Goal: Task Accomplishment & Management: Use online tool/utility

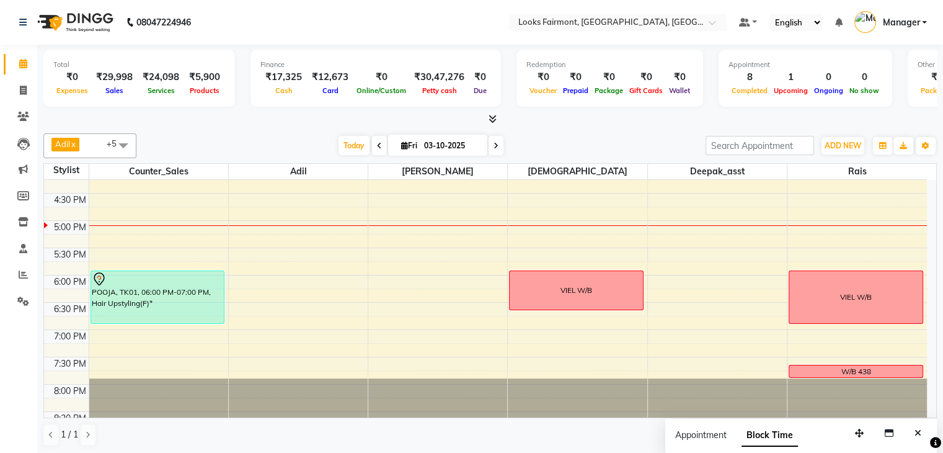
scroll to position [464, 0]
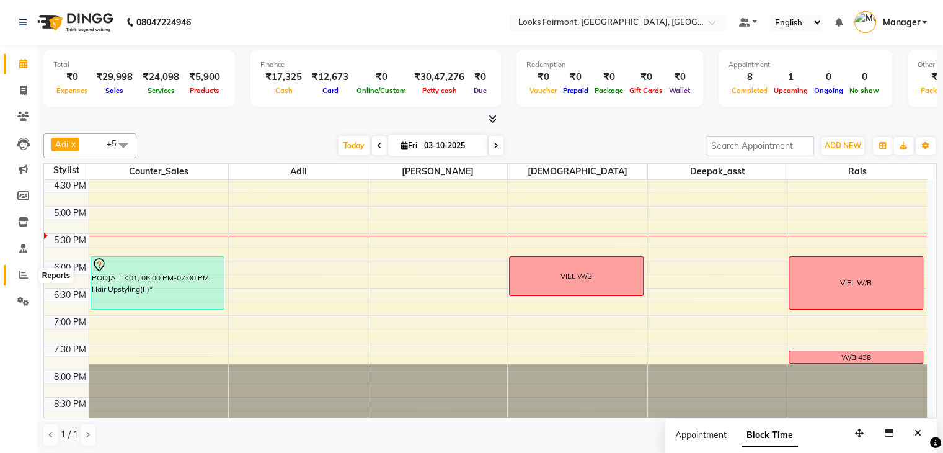
click at [20, 279] on icon at bounding box center [23, 274] width 9 height 9
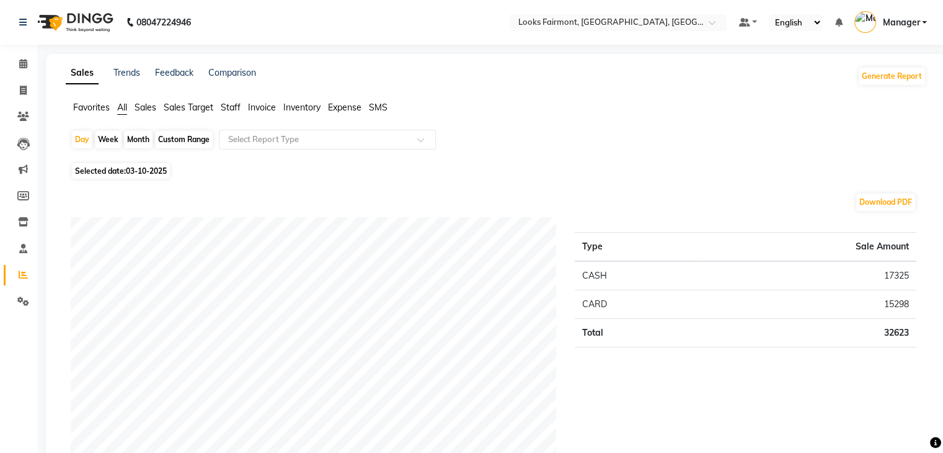
click at [149, 107] on span "Sales" at bounding box center [146, 107] width 22 height 11
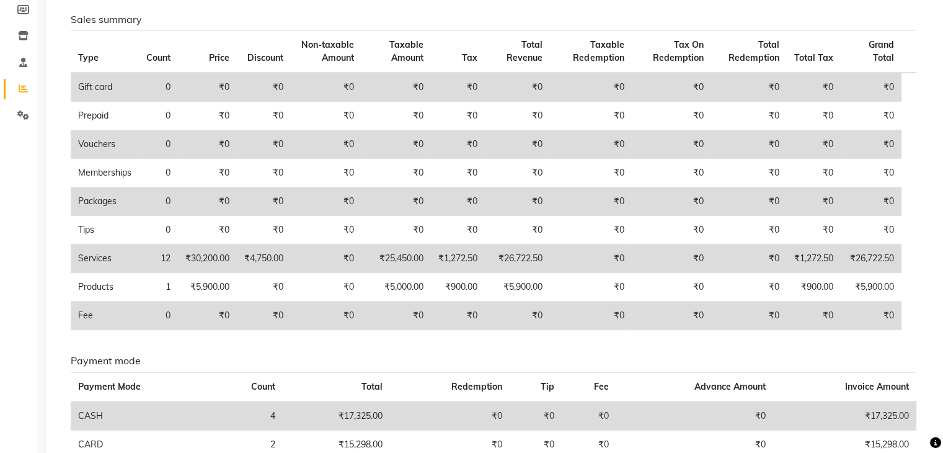
scroll to position [248, 0]
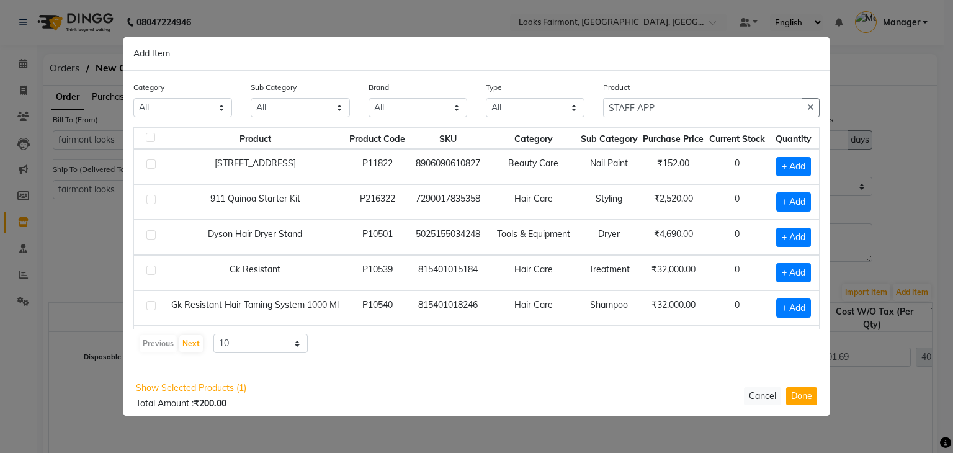
select select "1378"
select select "1379"
select select "true"
select select "3669"
select select "3904"
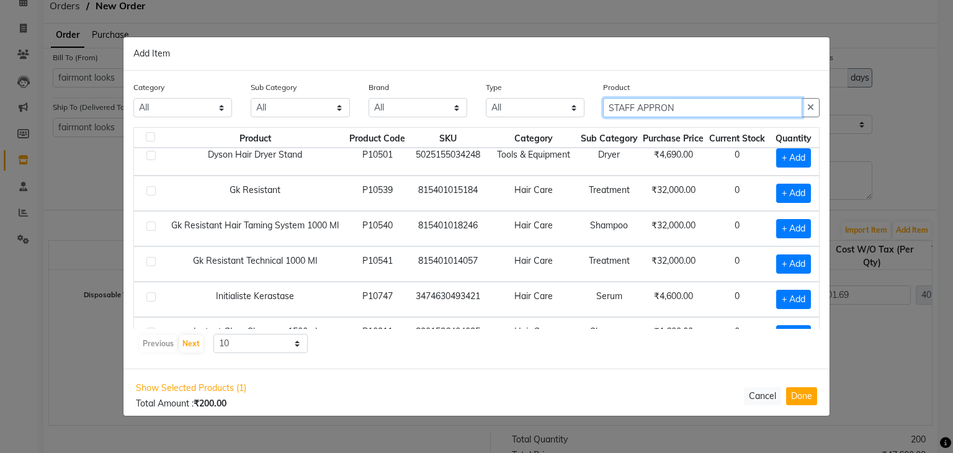
scroll to position [124, 0]
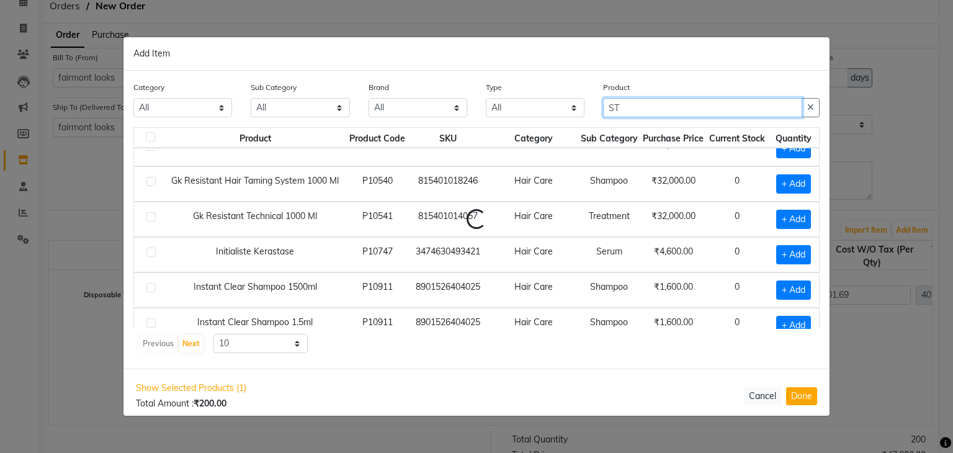
type input "S"
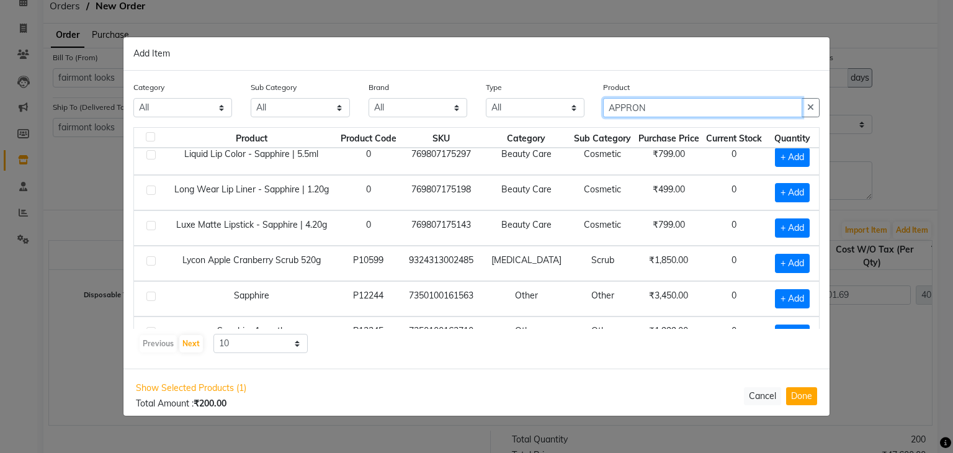
scroll to position [169, 0]
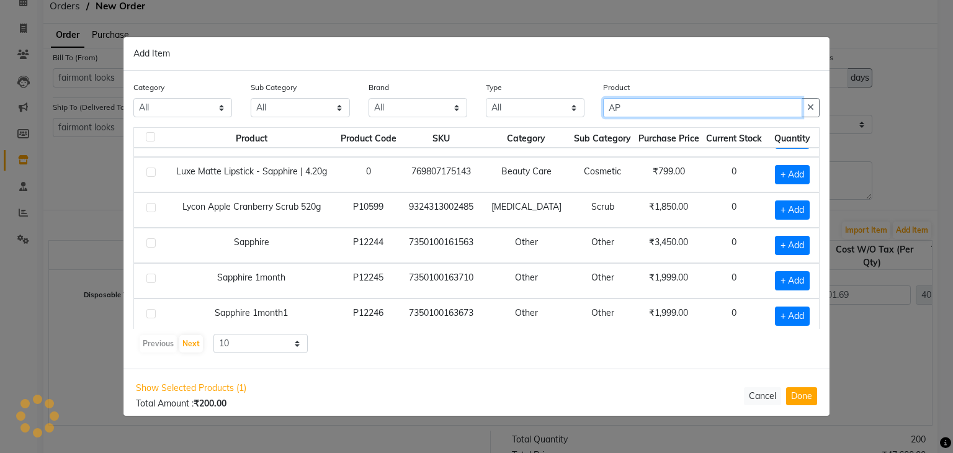
type input "A"
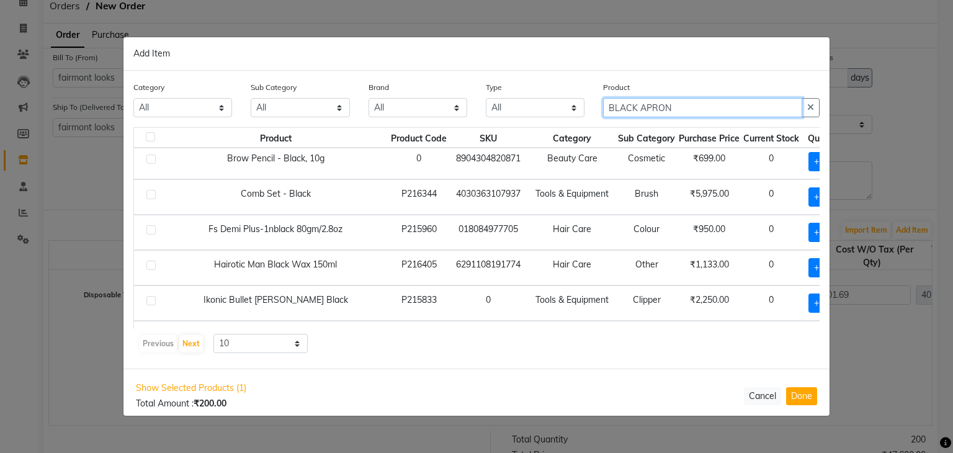
scroll to position [54, 0]
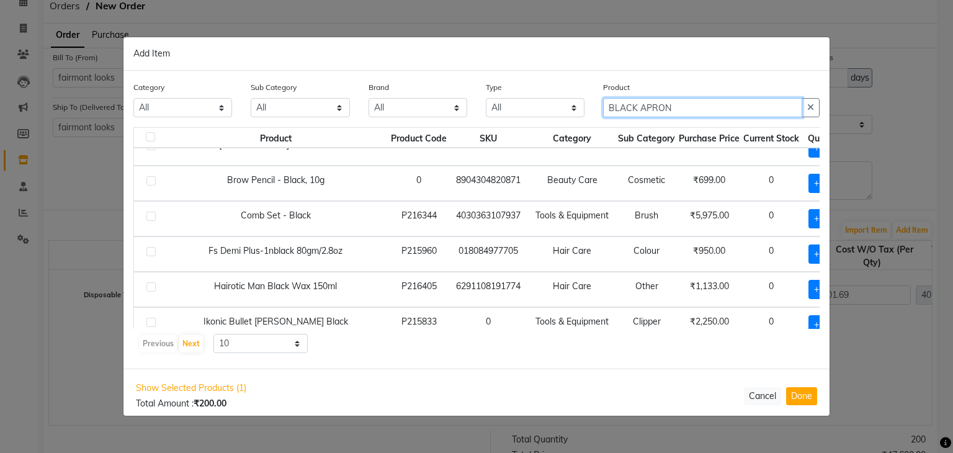
click at [672, 105] on input "BLACK APRON" at bounding box center [702, 107] width 199 height 19
type input "B"
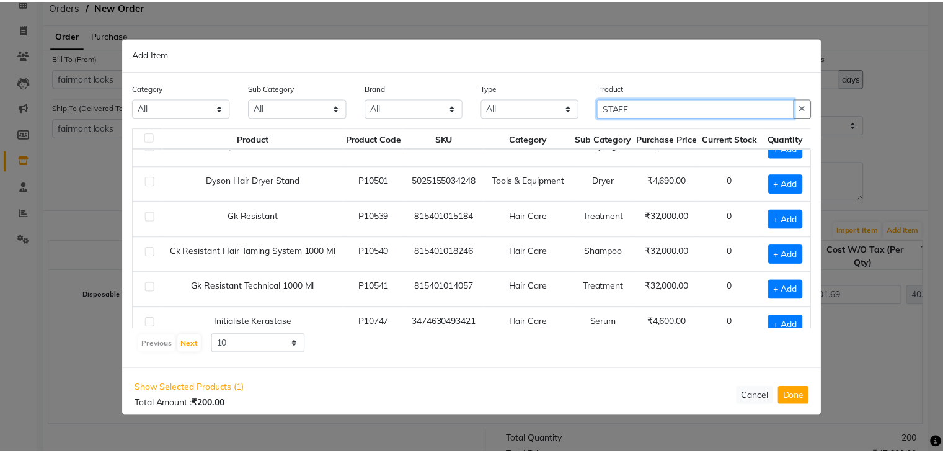
scroll to position [178, 0]
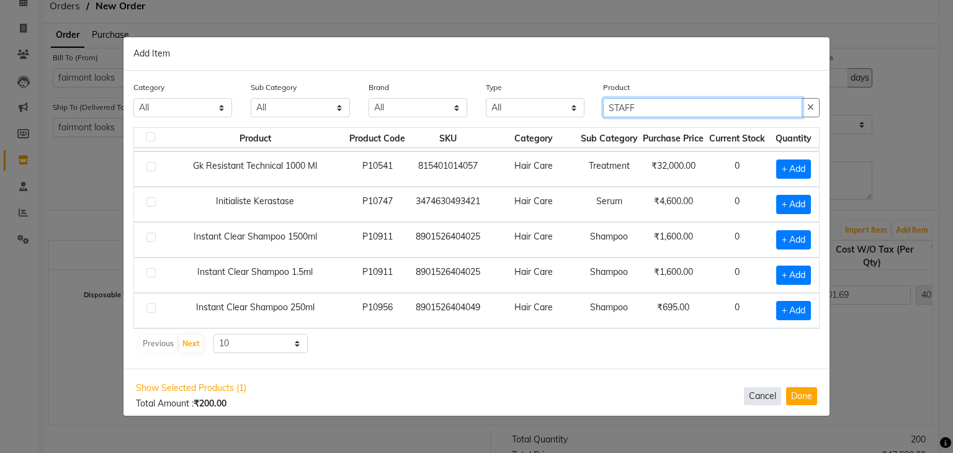
type input "STAFF"
click at [762, 392] on button "Cancel" at bounding box center [762, 396] width 37 height 18
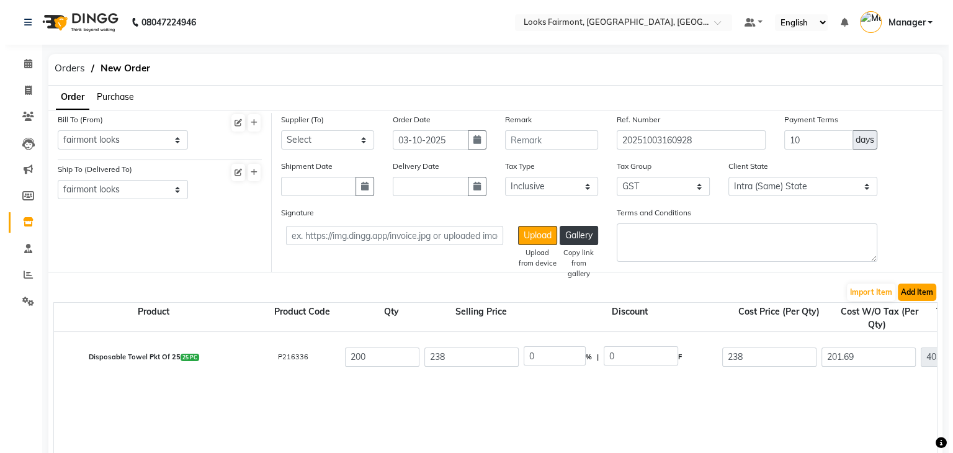
scroll to position [186, 0]
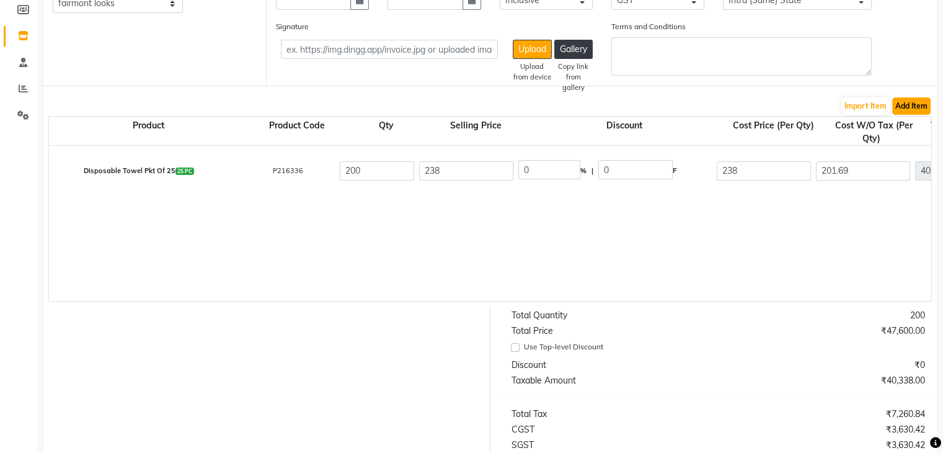
click at [913, 100] on button "Add Item" at bounding box center [911, 105] width 38 height 17
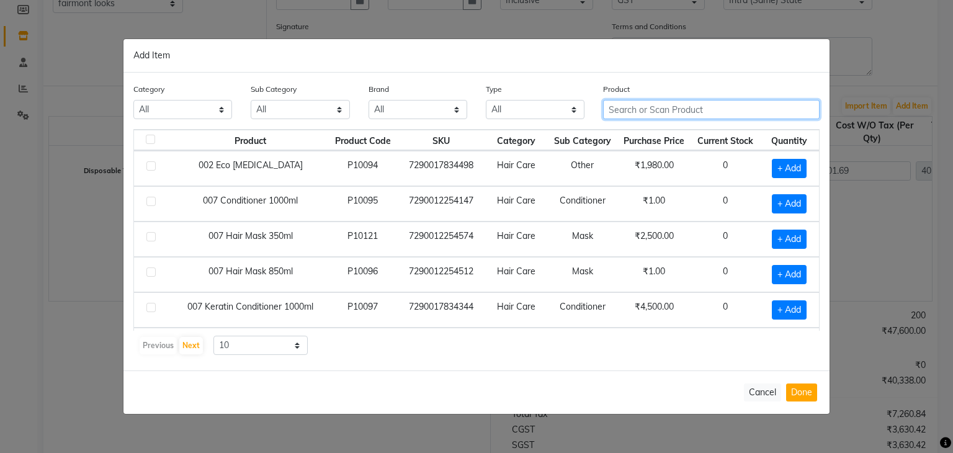
click at [670, 130] on div "Category All Skin Personal Care Hair Threading Loreal Bio Top Cons. Bio Top Ret…" at bounding box center [476, 222] width 706 height 298
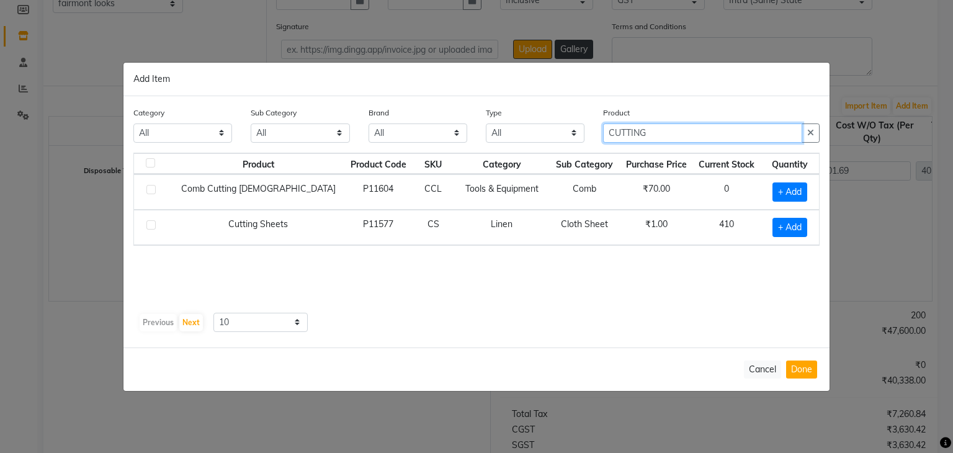
type input "CUTTING"
click at [151, 223] on label at bounding box center [150, 224] width 9 height 9
click at [151, 223] on input "checkbox" at bounding box center [150, 225] width 8 height 8
checkbox input "true"
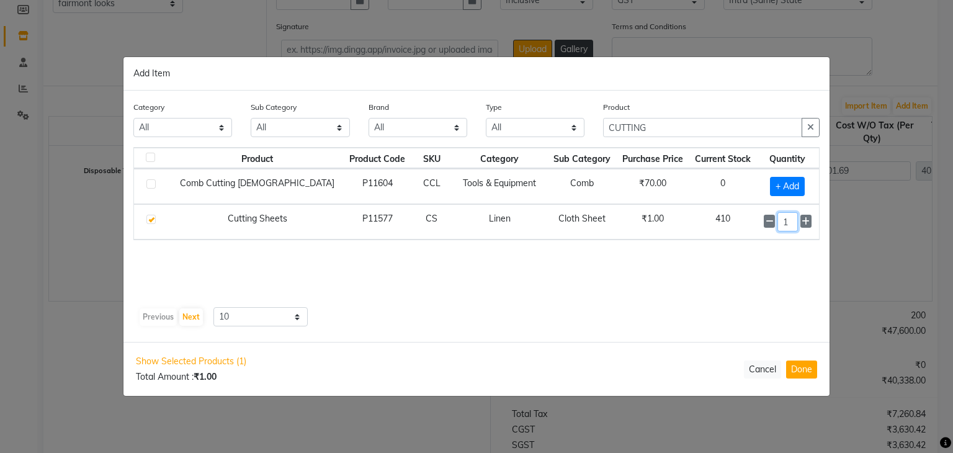
click at [784, 223] on input "1" at bounding box center [787, 221] width 20 height 19
type input "200"
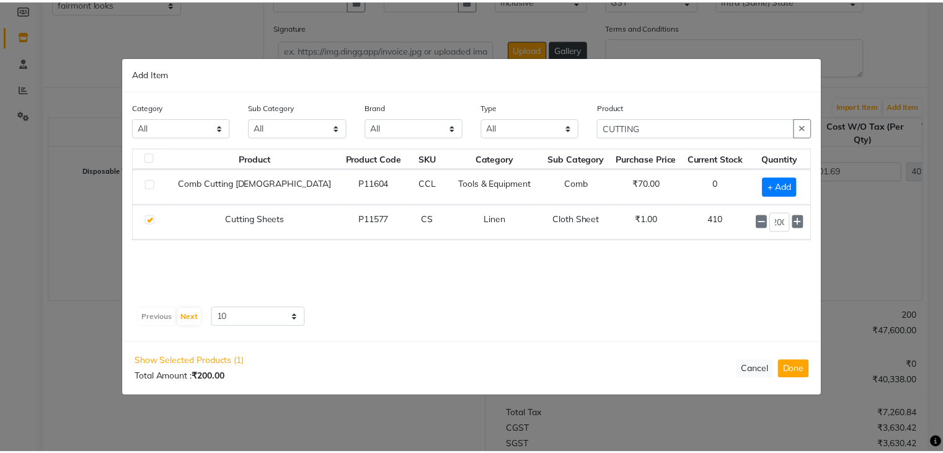
scroll to position [0, 0]
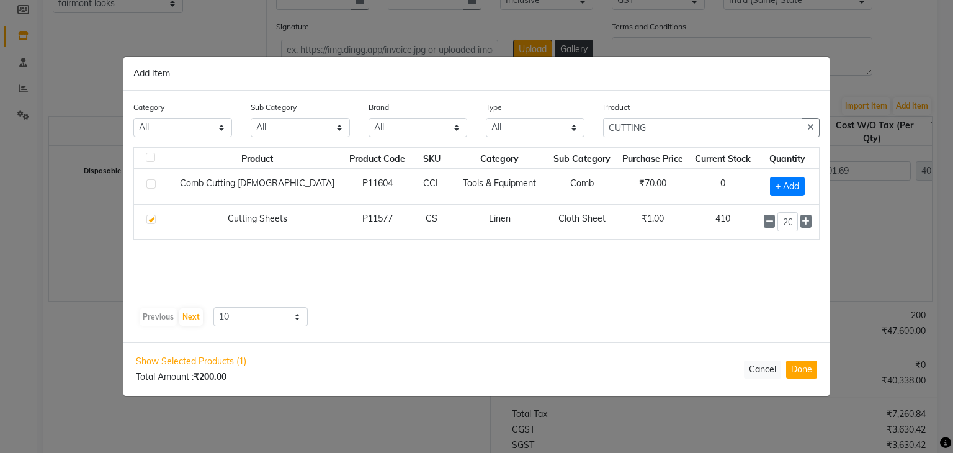
click at [898, 299] on ngb-modal-window "Add Item Category All Skin Personal Care Hair Threading Loreal Bio Top Cons. Bi…" at bounding box center [476, 226] width 953 height 453
click at [809, 373] on button "Done" at bounding box center [801, 369] width 31 height 18
select select "3904"
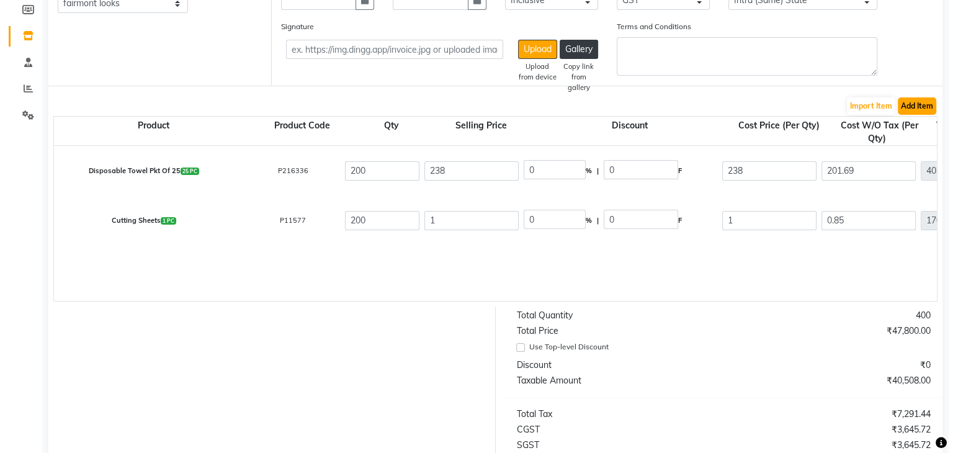
scroll to position [124, 0]
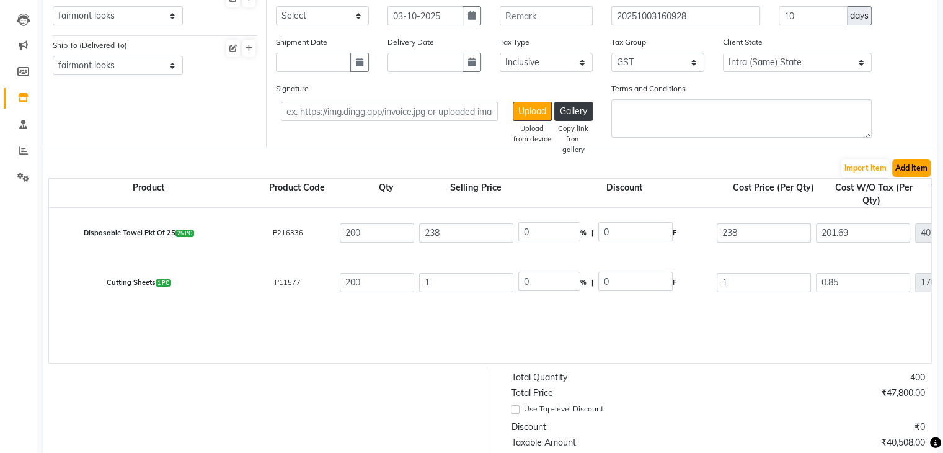
click at [919, 169] on button "Add Item" at bounding box center [911, 167] width 38 height 17
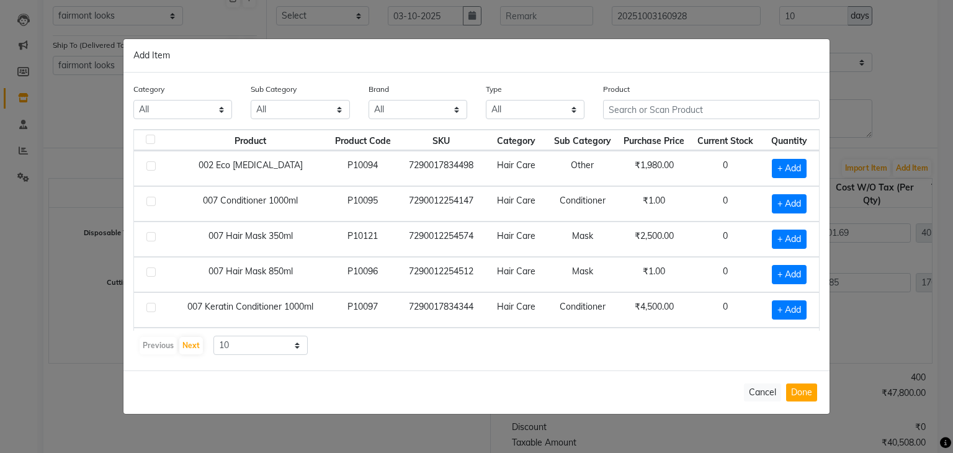
click at [669, 135] on th "Purchase Price" at bounding box center [653, 140] width 73 height 21
click at [652, 106] on input "text" at bounding box center [711, 109] width 216 height 19
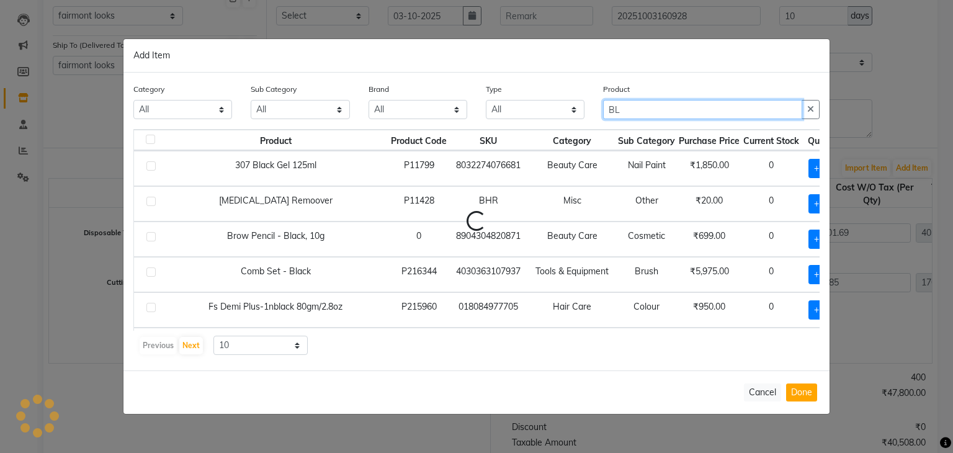
type input "B"
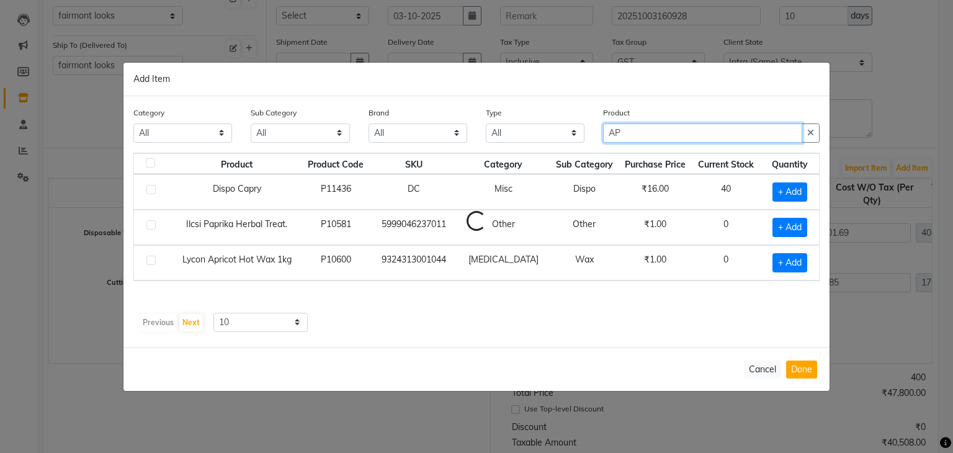
type input "A"
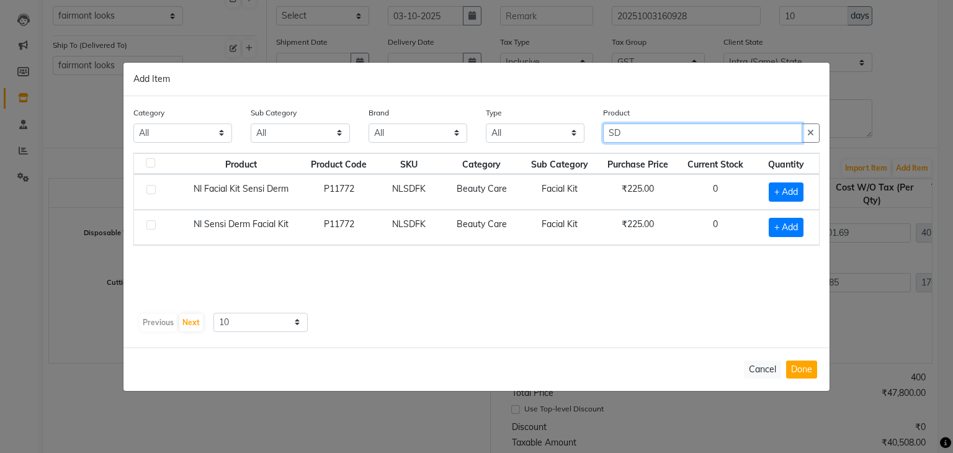
type input "S"
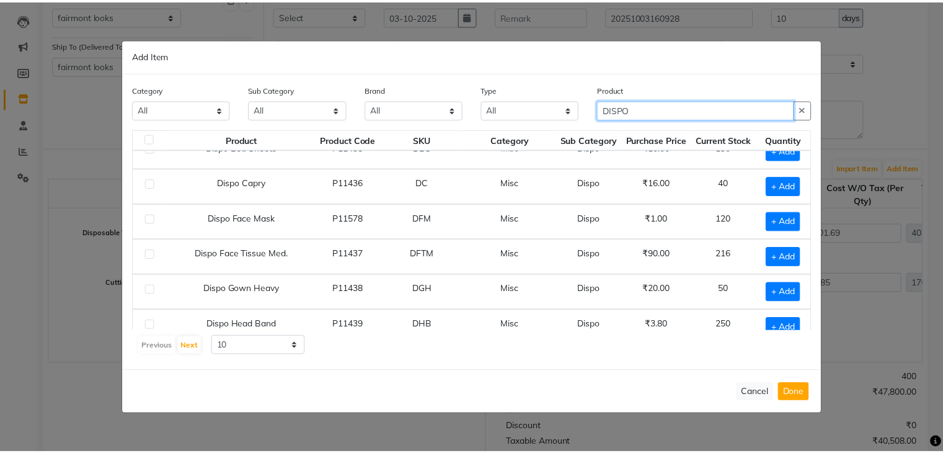
scroll to position [0, 0]
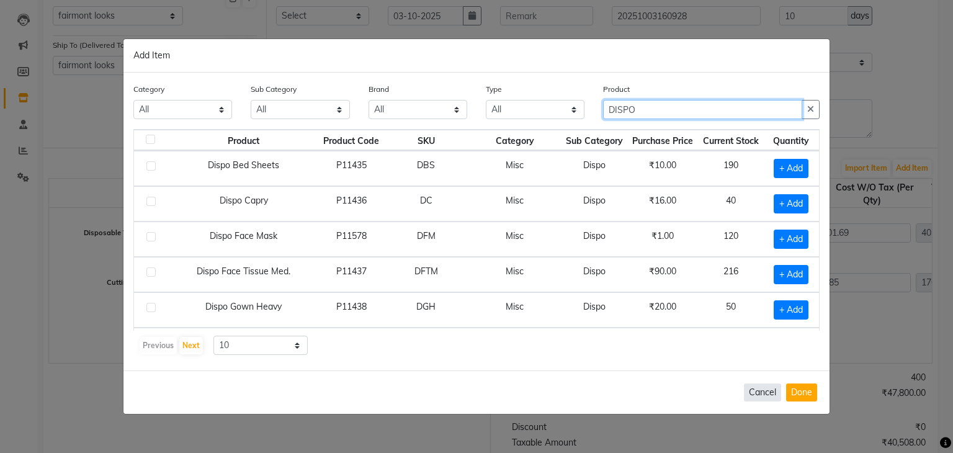
type input "DISPO"
click at [767, 389] on button "Cancel" at bounding box center [762, 392] width 37 height 18
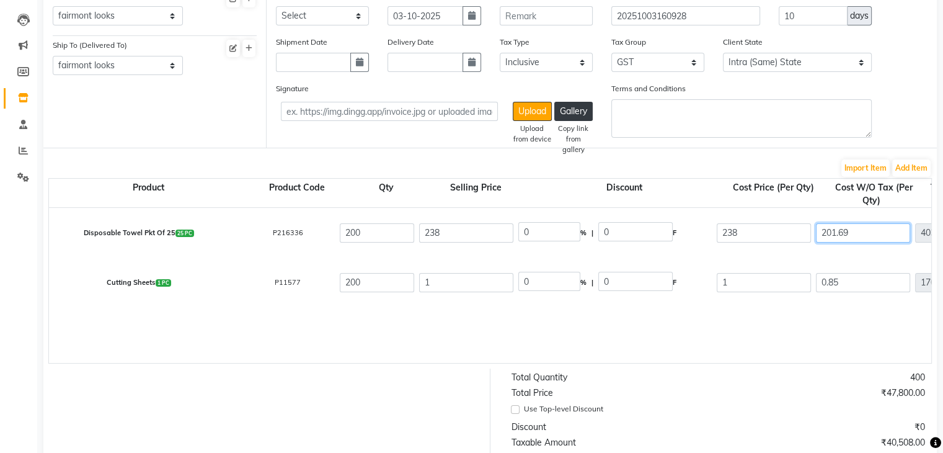
click at [865, 224] on input "201.69" at bounding box center [863, 232] width 94 height 19
type input "201.6"
type input "40320"
type input "47580.84"
type input "201"
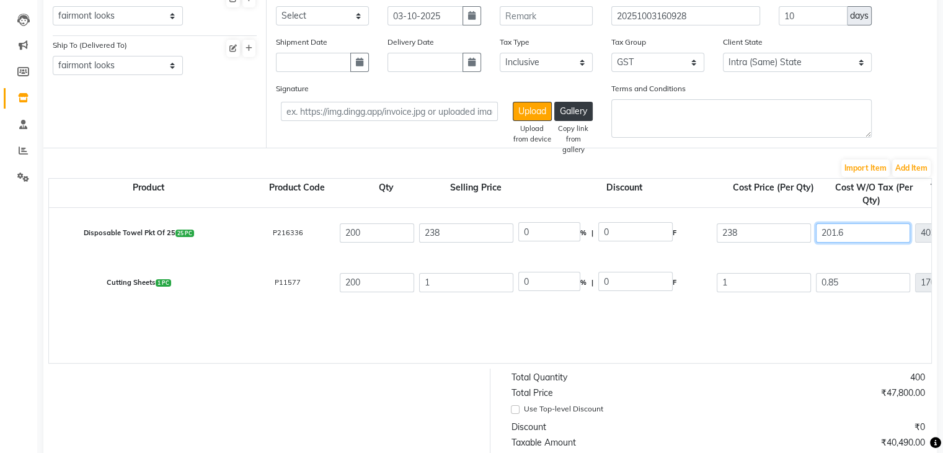
type input "40200"
type input "47460.84"
type input "20"
type input "4000"
type input "11260.84"
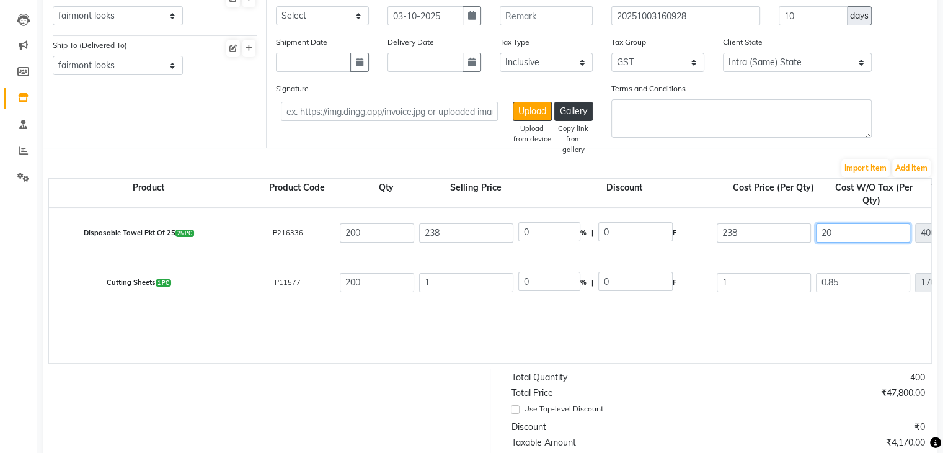
type input "2"
type input "400"
type input "7660.84"
type input "0"
type input "7260.84"
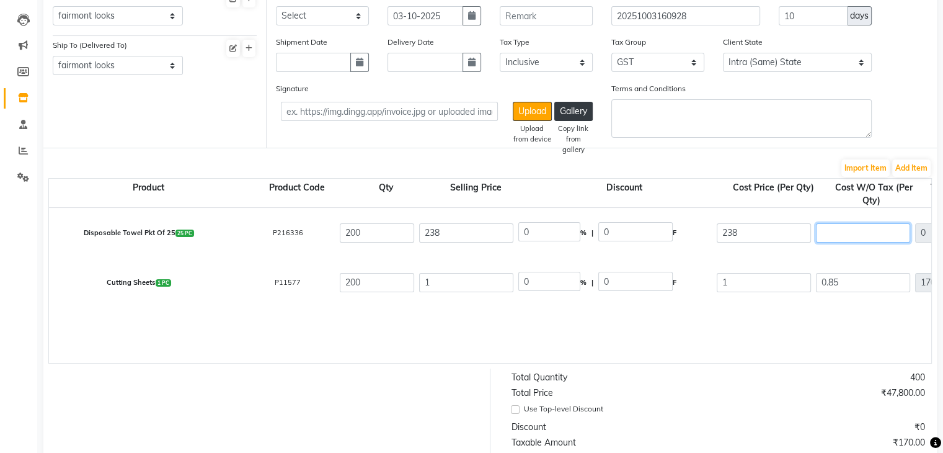
type input "8"
type input "1600"
type input "8860.84"
type input "8.5"
type input "1700"
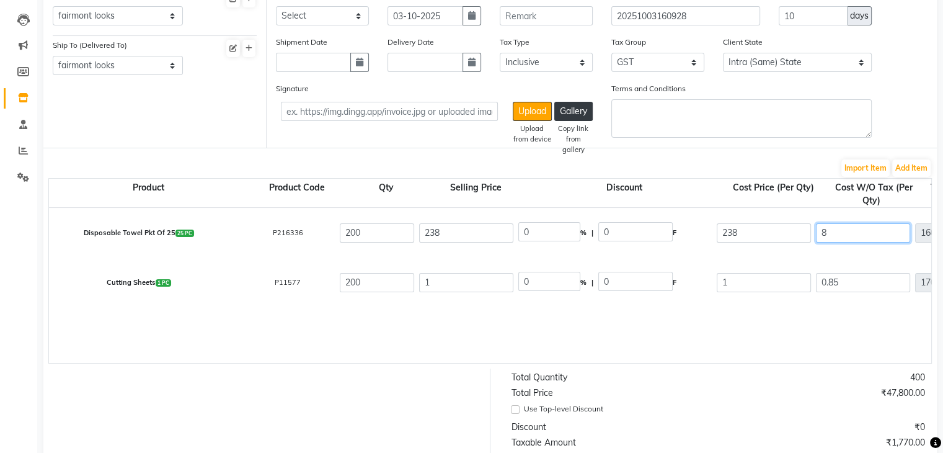
type input "8960.84"
type input "8.50"
type input "95.79"
type input "227.97"
type input "10.03"
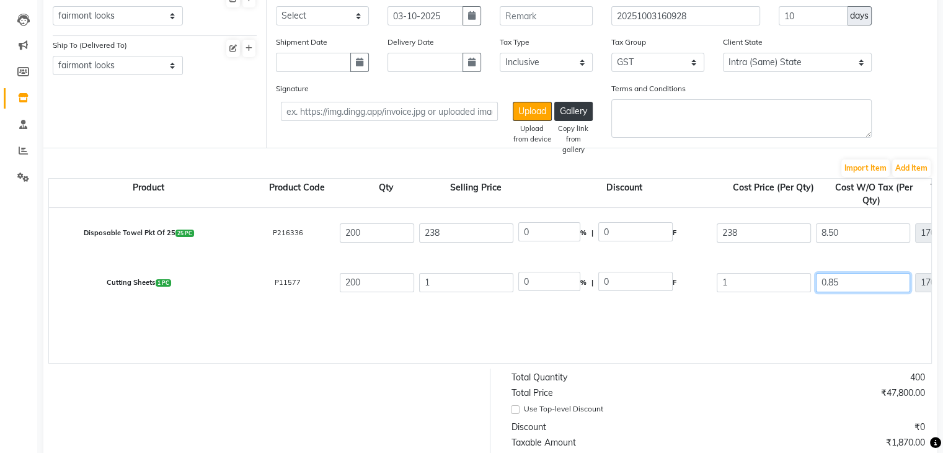
type input "306"
type input "2006"
click at [866, 280] on input "0.85" at bounding box center [863, 282] width 94 height 19
type input "0.8"
type input "160"
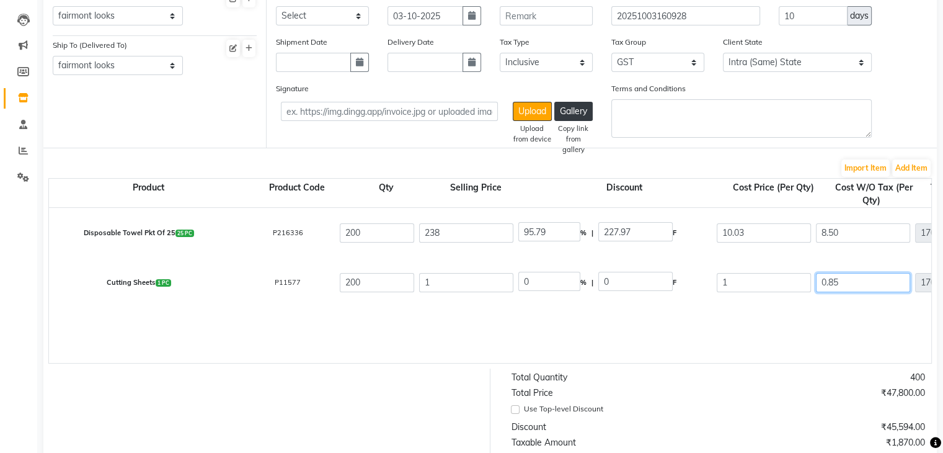
type input "190.6"
type input "0"
type input "30.6"
type input "1"
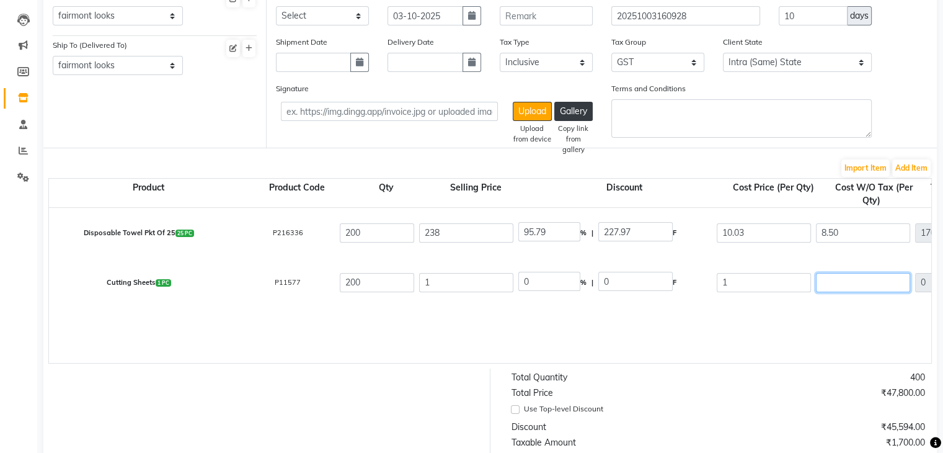
type input "200"
type input "230.6"
type input "11"
type input "2200"
type input "2230.6"
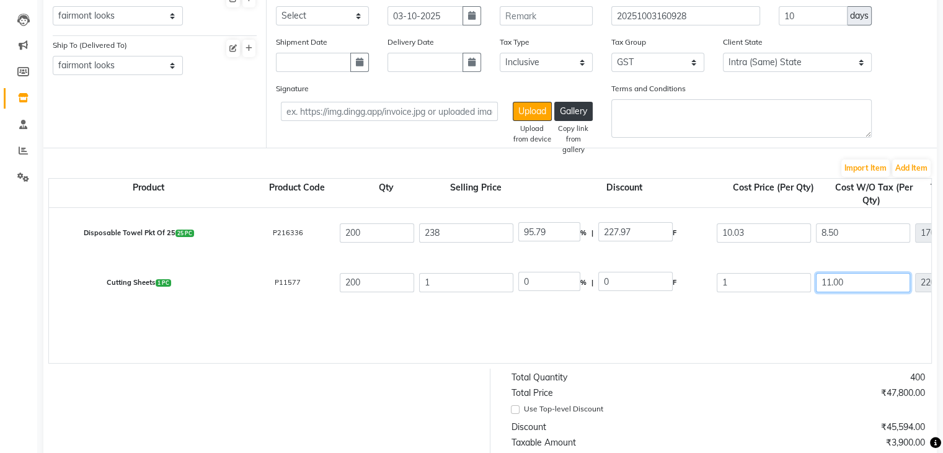
type input "11.00"
type input "12.98"
type input "396"
type input "2596"
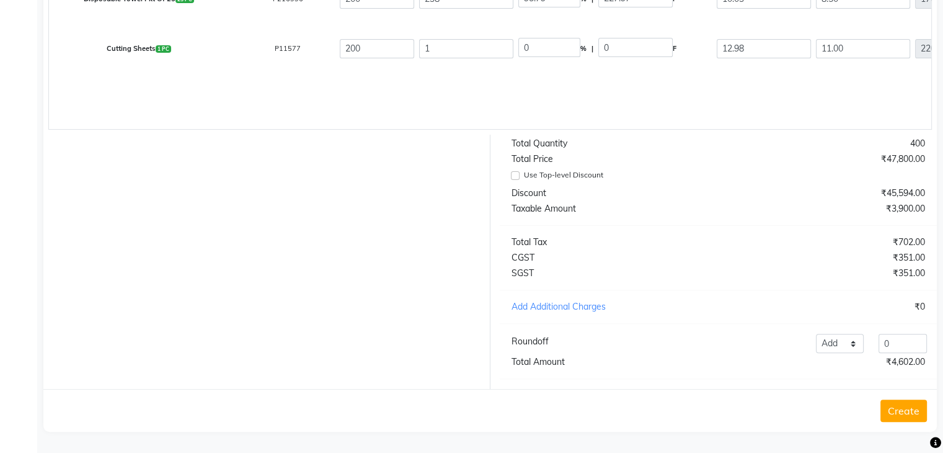
scroll to position [186, 0]
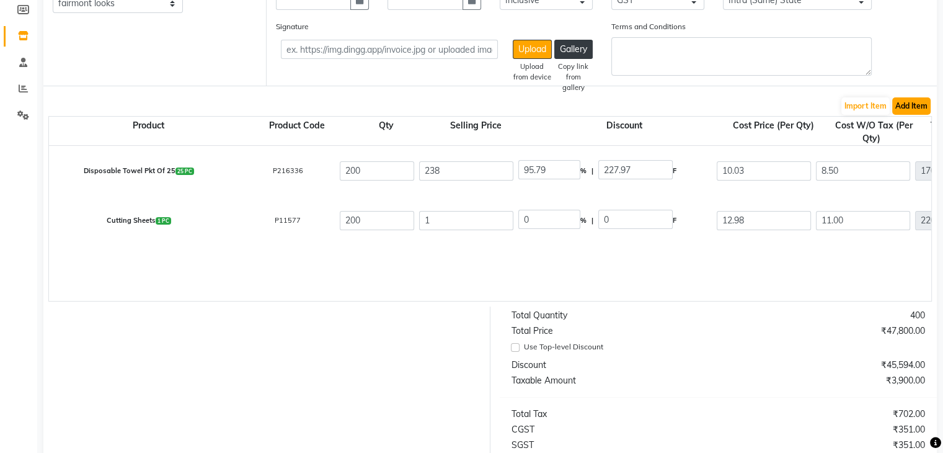
click at [908, 115] on button "Add Item" at bounding box center [911, 105] width 38 height 17
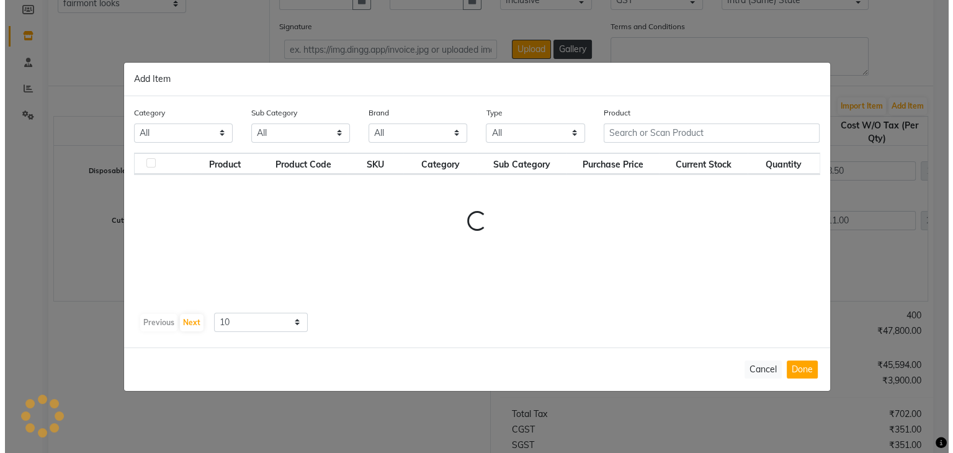
scroll to position [62, 0]
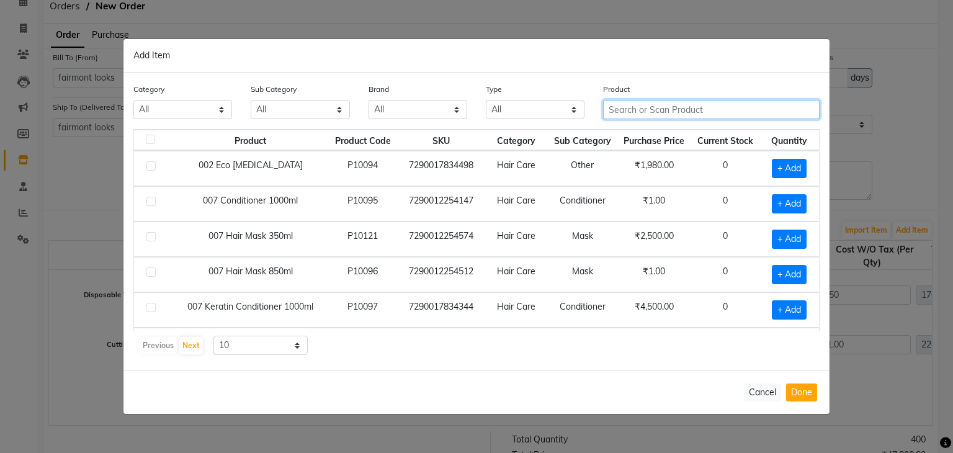
click at [652, 112] on input "text" at bounding box center [711, 109] width 216 height 19
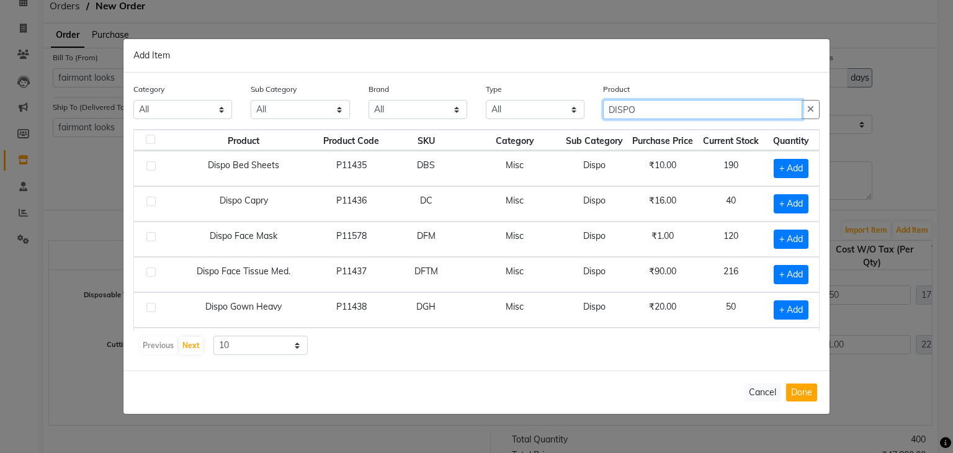
type input "DISPO"
drag, startPoint x: 151, startPoint y: 200, endPoint x: 184, endPoint y: 200, distance: 32.9
click at [151, 200] on label at bounding box center [150, 201] width 9 height 9
click at [151, 200] on input "checkbox" at bounding box center [150, 202] width 8 height 8
checkbox input "true"
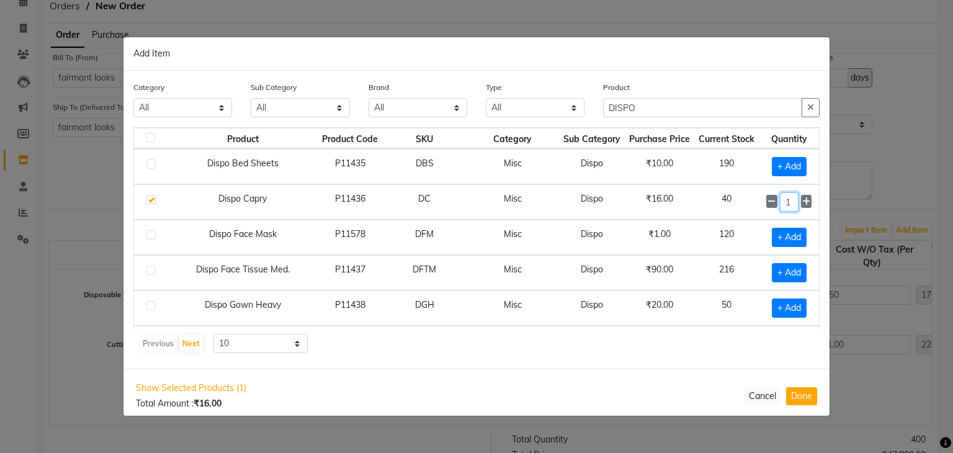
click at [786, 203] on input "1" at bounding box center [789, 201] width 19 height 19
type input "100"
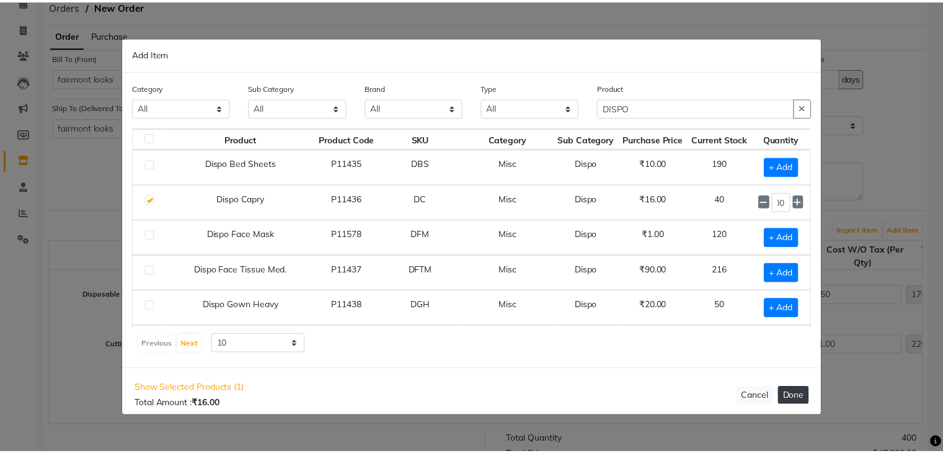
scroll to position [0, 0]
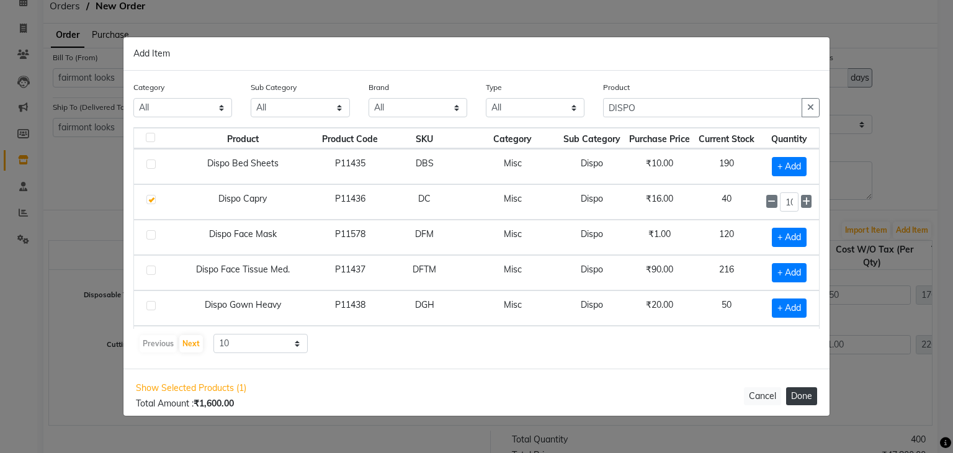
click at [806, 394] on button "Done" at bounding box center [801, 396] width 31 height 18
select select "3904"
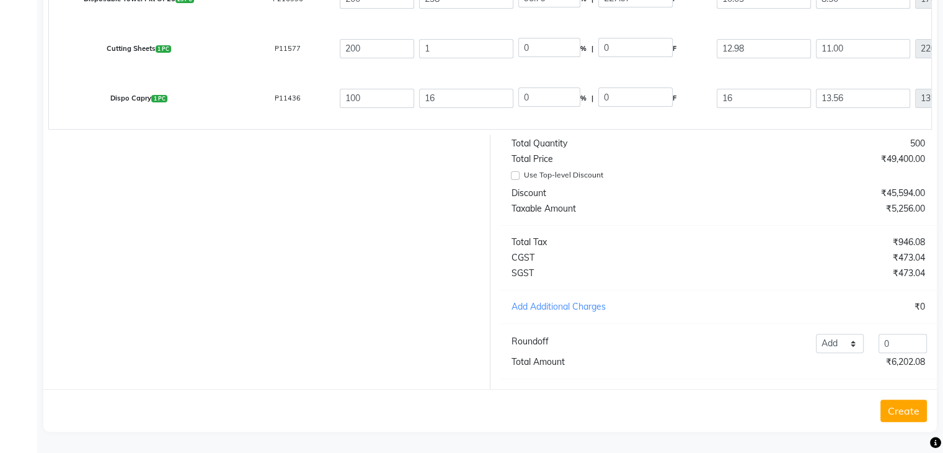
scroll to position [182, 0]
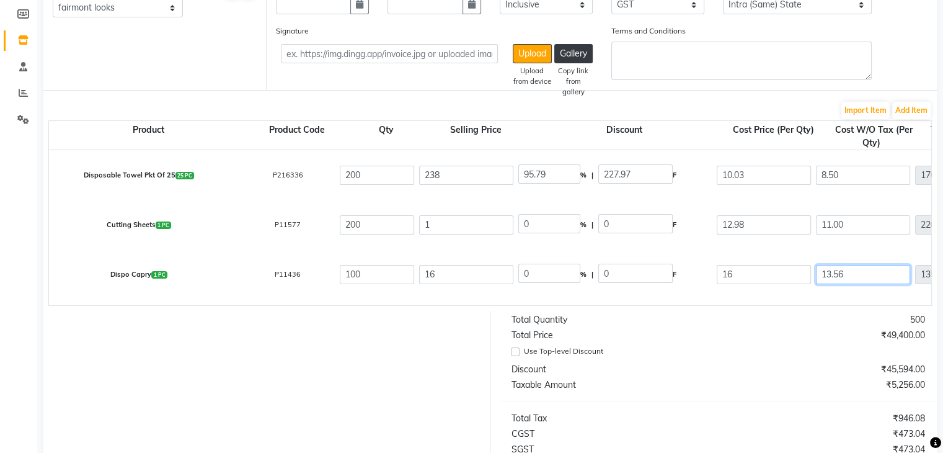
click at [866, 278] on input "13.56" at bounding box center [863, 274] width 94 height 19
type input "13.5"
type input "1350"
type input "1594.08"
type input "13"
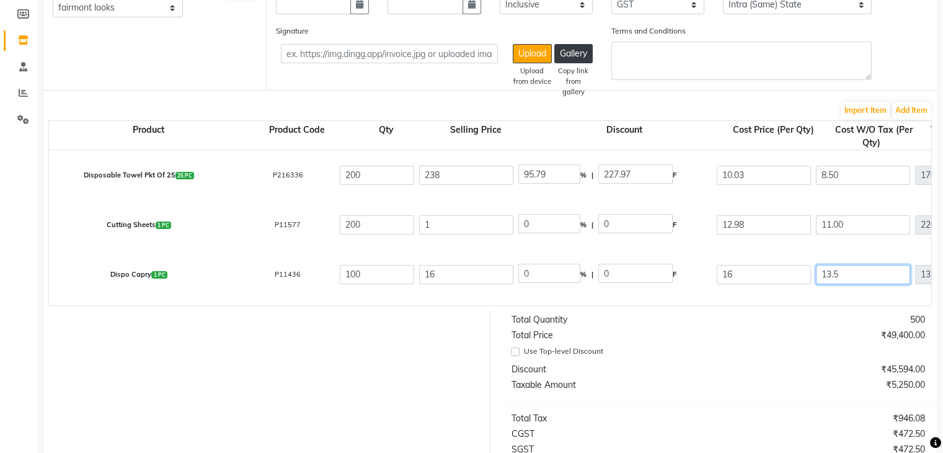
type input "1300"
type input "1544.08"
type input "1"
type input "100"
type input "344.08"
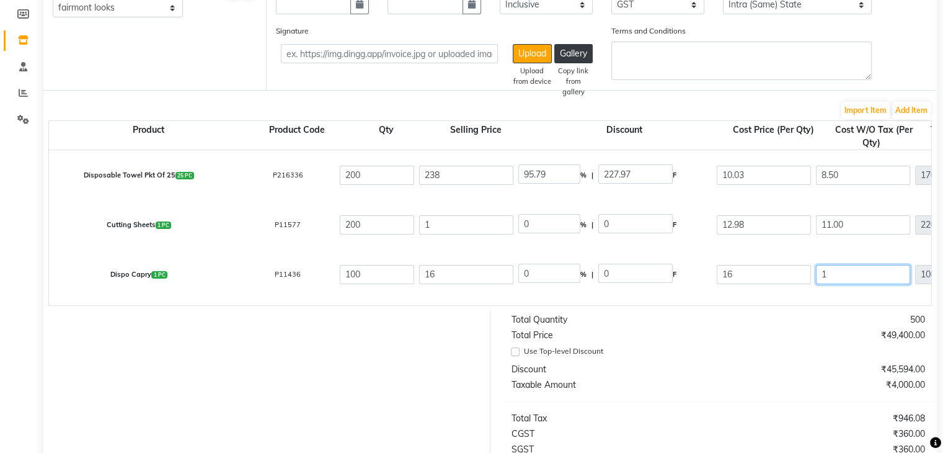
type input "0"
type input "244.08"
type input "1"
type input "100"
type input "344.08"
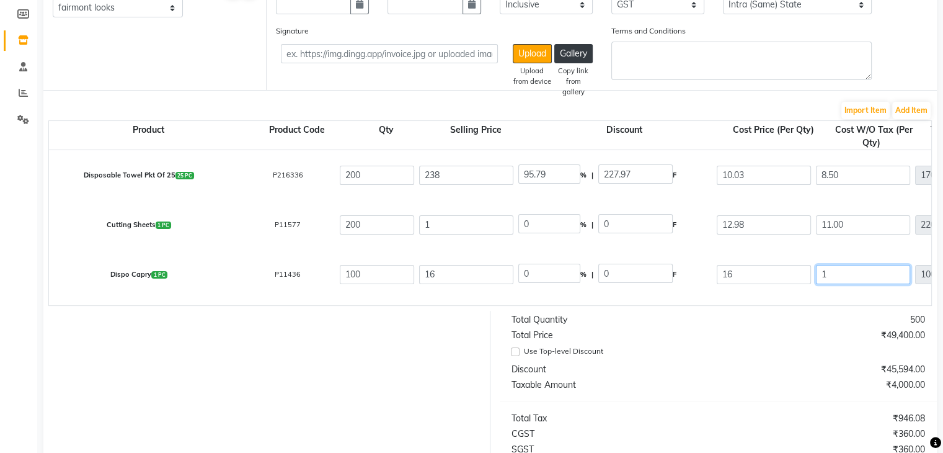
type input "11"
type input "1100"
type input "1344.08"
type input "11.00"
type input "18.88"
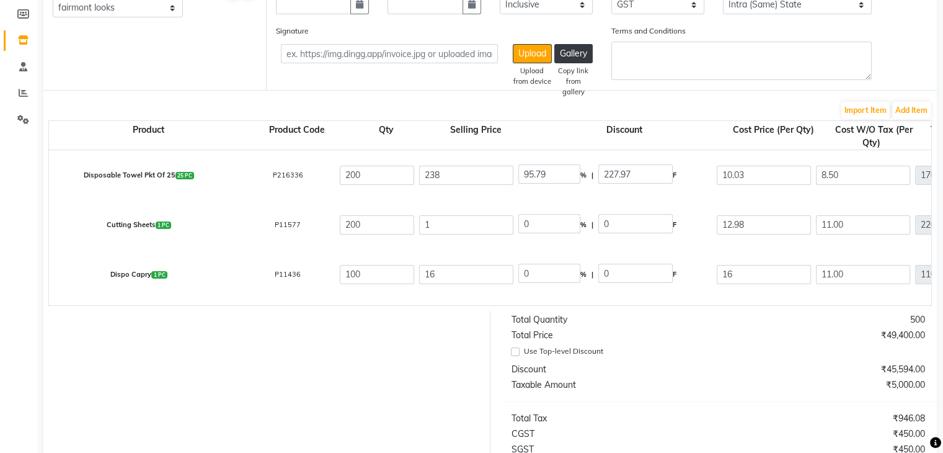
type input "3.02"
type input "12.98"
type input "198"
type input "1298"
click at [415, 393] on div at bounding box center [262, 438] width 456 height 254
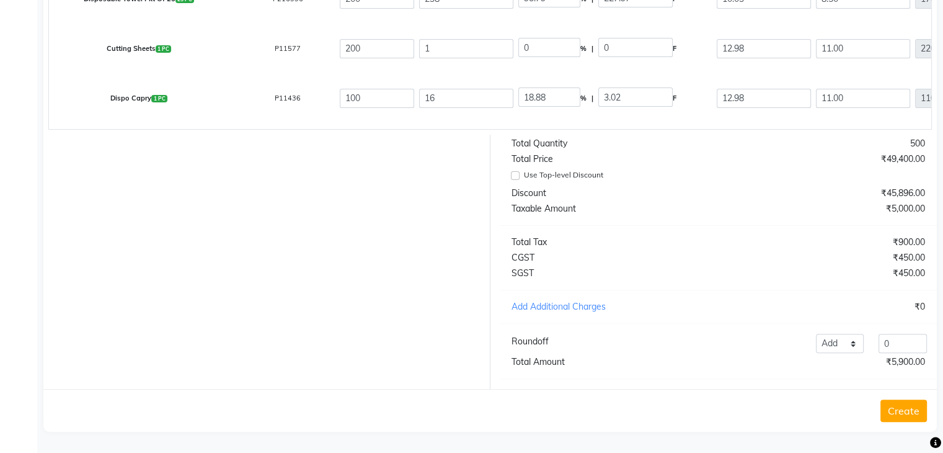
scroll to position [244, 0]
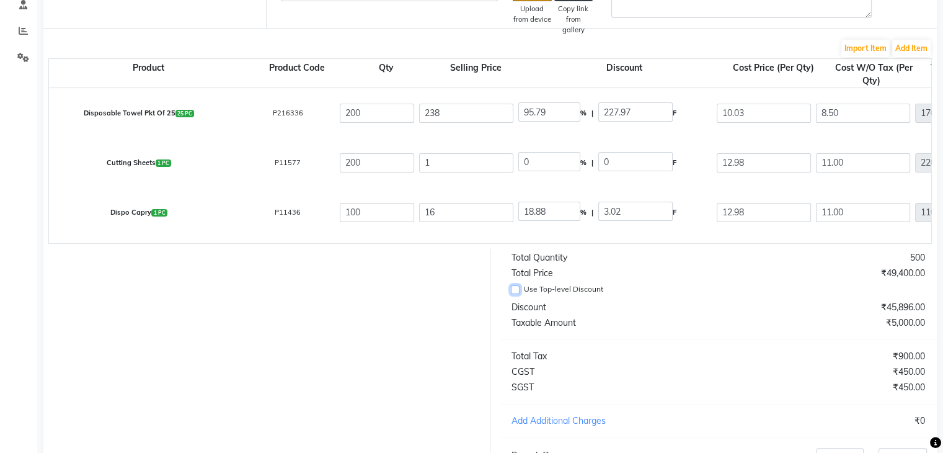
click at [511, 294] on input "Use Top-level Discount" at bounding box center [515, 289] width 9 height 9
checkbox input "true"
type input "0"
type input "238"
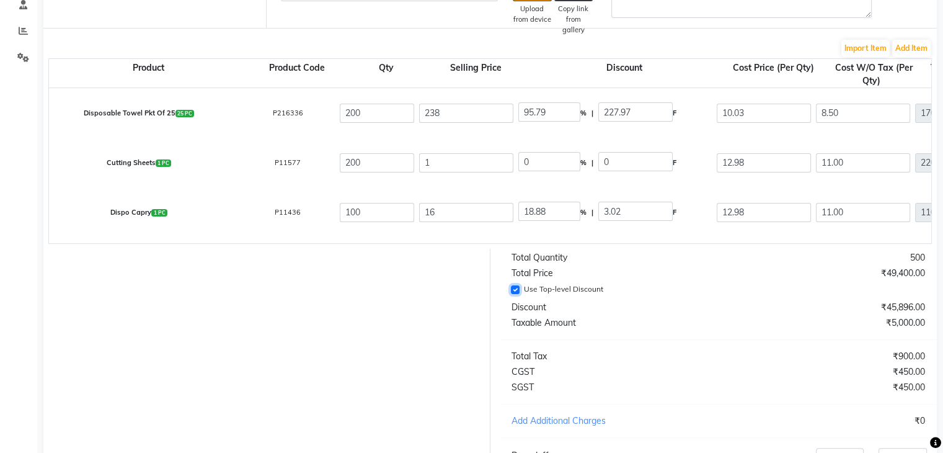
type input "1"
type input "0"
type input "16"
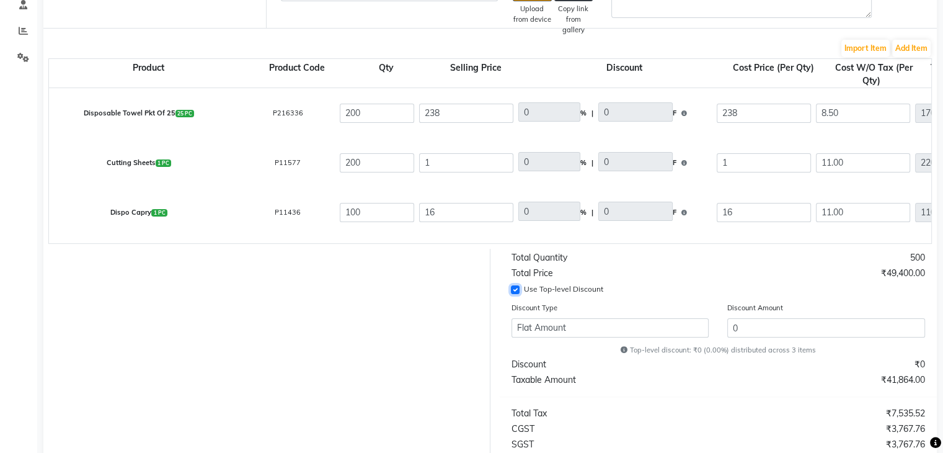
type input "201.69"
type input "40338"
type input "7260.84"
type input "47598.84"
type input "0.85"
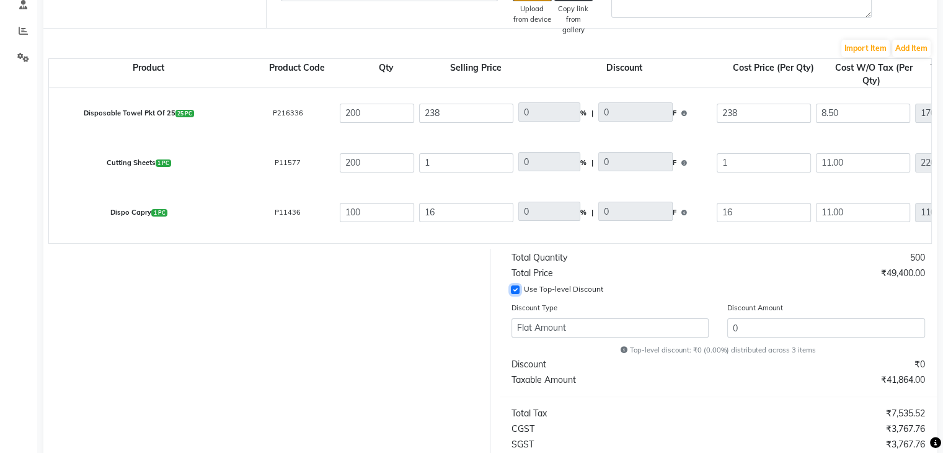
type input "170"
type input "30.6"
type input "200.6"
type input "13.56"
type input "1356"
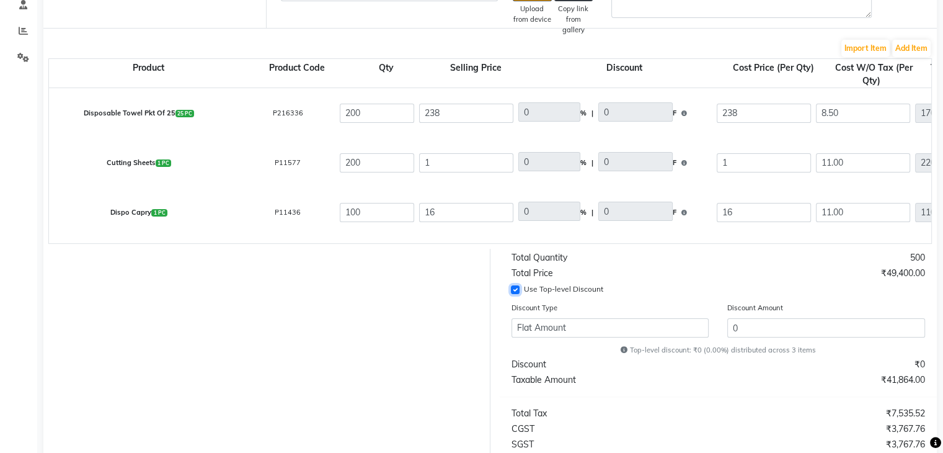
type input "244.08"
type input "1600.08"
click at [515, 294] on input "Use Top-level Discount" at bounding box center [515, 289] width 9 height 9
checkbox input "false"
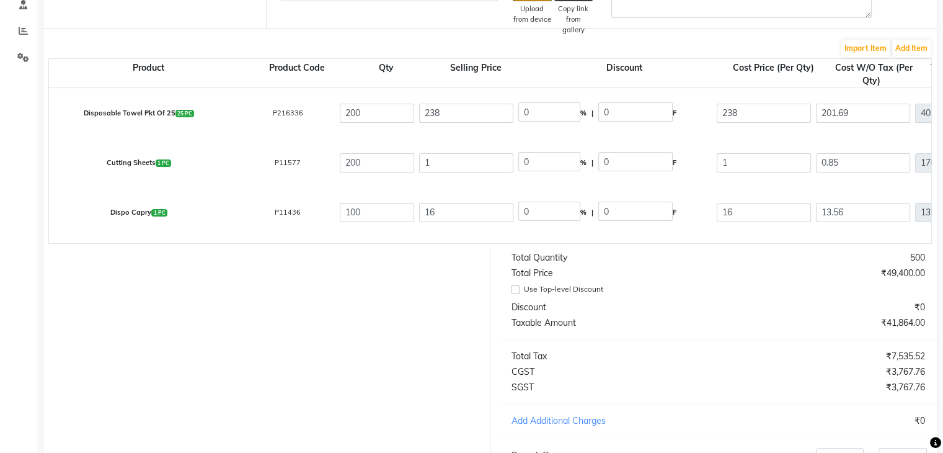
click at [395, 323] on div at bounding box center [262, 376] width 456 height 254
drag, startPoint x: 474, startPoint y: 163, endPoint x: 399, endPoint y: 176, distance: 76.2
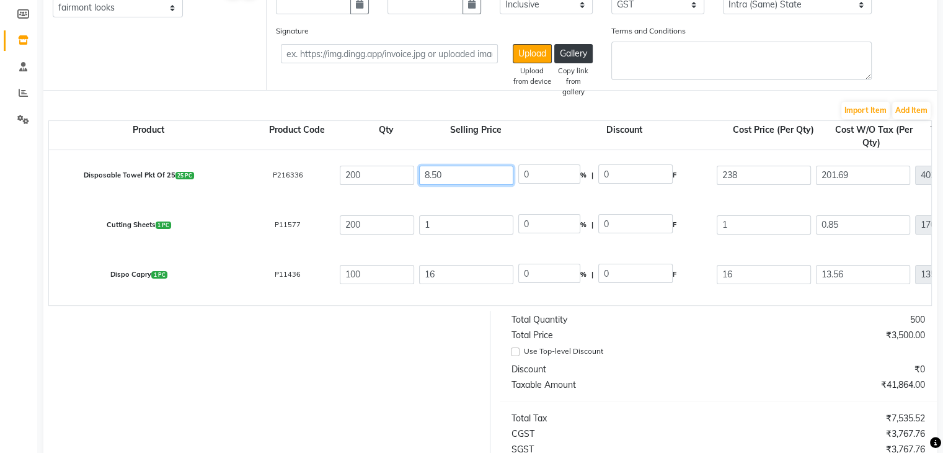
type input "8.50"
click at [429, 229] on input "1" at bounding box center [466, 224] width 94 height 19
type input "11.00"
type input "90.91"
type input "10"
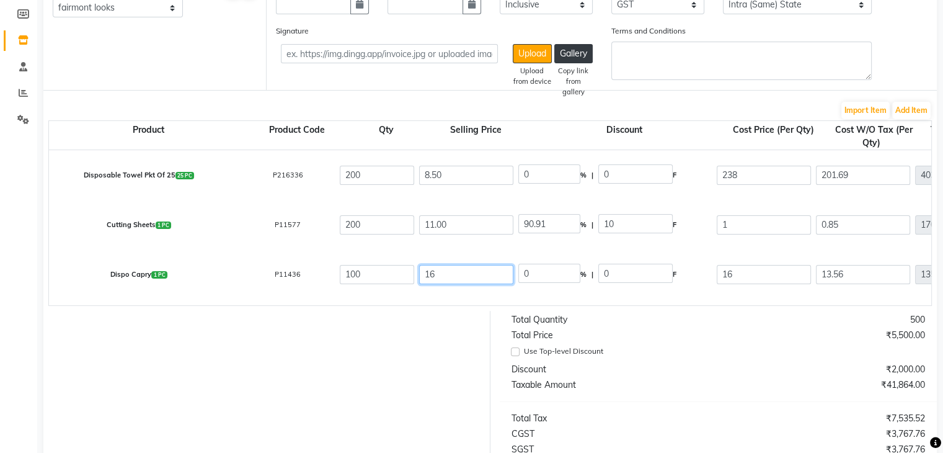
drag, startPoint x: 458, startPoint y: 283, endPoint x: 397, endPoint y: 271, distance: 62.0
type input "11.00"
click at [364, 362] on div at bounding box center [262, 438] width 456 height 254
drag, startPoint x: 556, startPoint y: 224, endPoint x: 484, endPoint y: 227, distance: 72.6
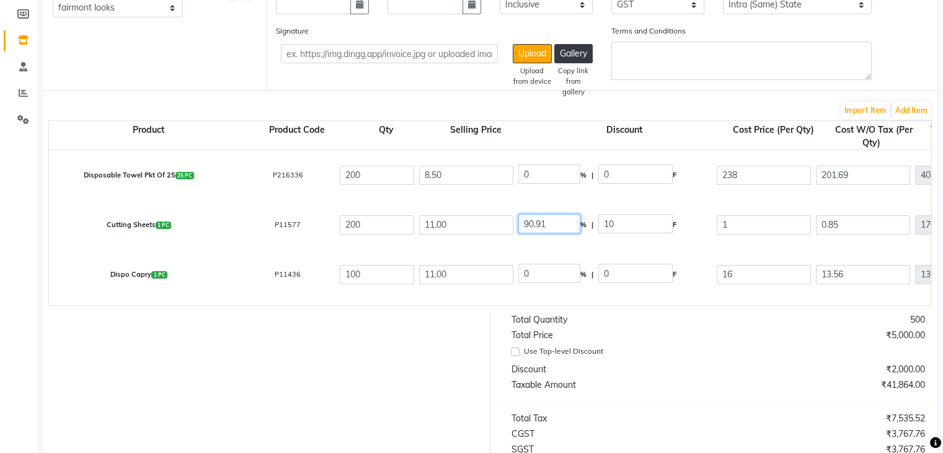
type input "0"
type input "11"
type input "9.32"
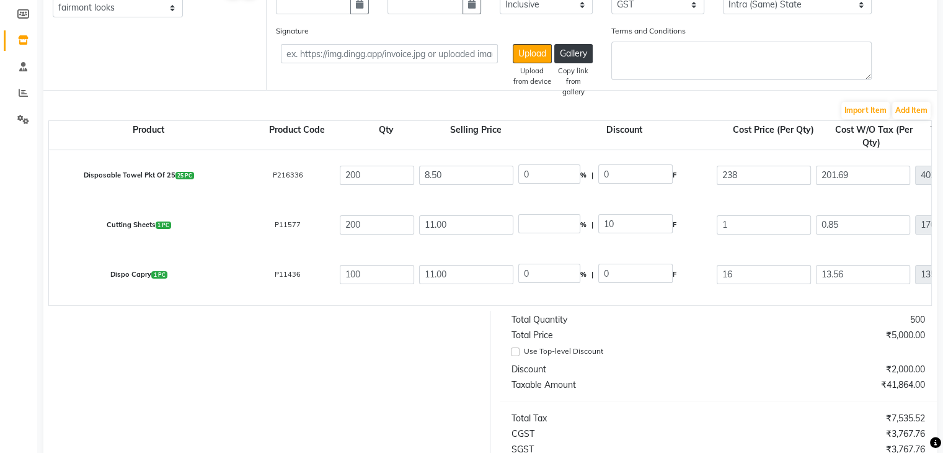
type input "1864"
type input "335.52"
type input "2199.52"
click at [345, 362] on div at bounding box center [262, 438] width 456 height 254
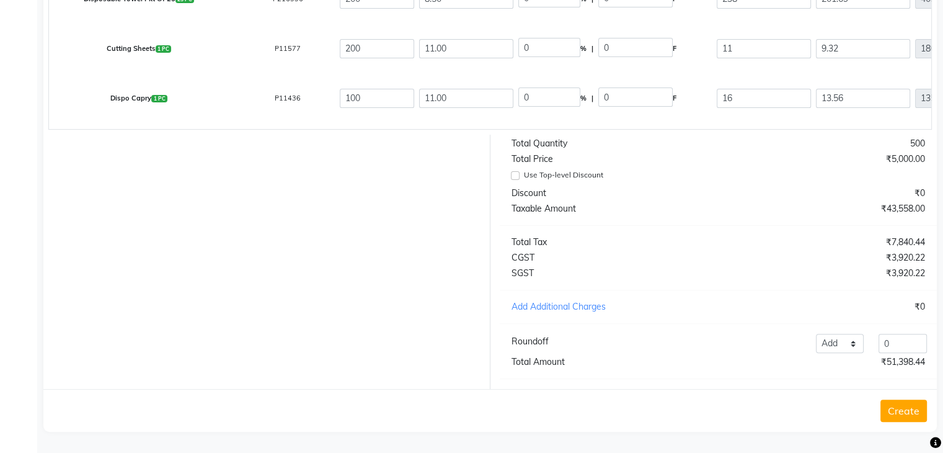
scroll to position [120, 0]
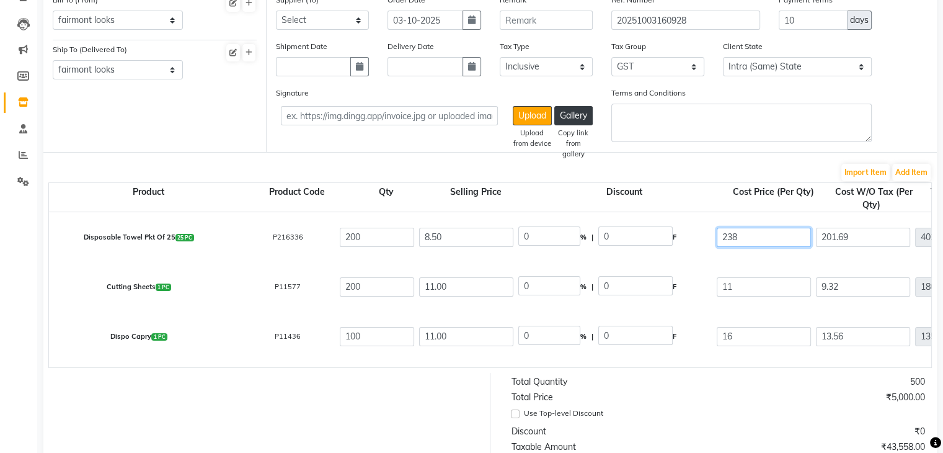
drag, startPoint x: 769, startPoint y: 239, endPoint x: 704, endPoint y: 239, distance: 65.1
type input "8.50"
type input "7.2"
type input "1440"
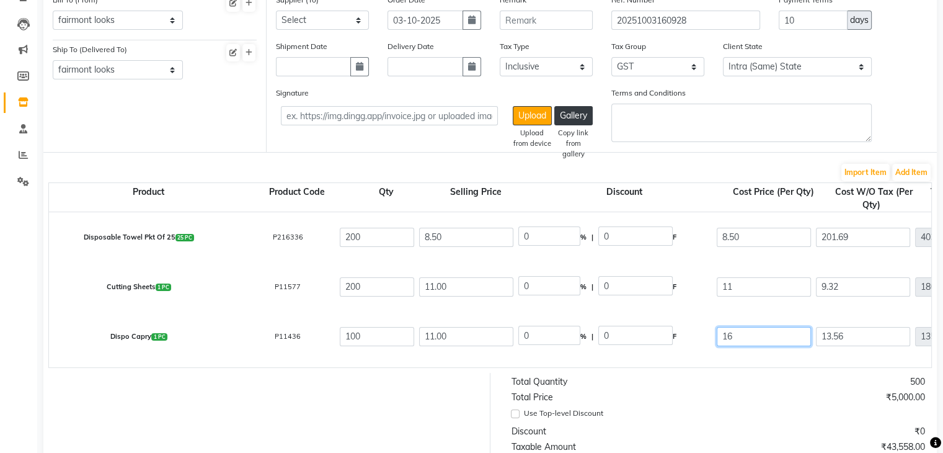
type input "259.2"
type input "1699.2"
drag, startPoint x: 752, startPoint y: 338, endPoint x: 677, endPoint y: 334, distance: 74.5
type input "1"
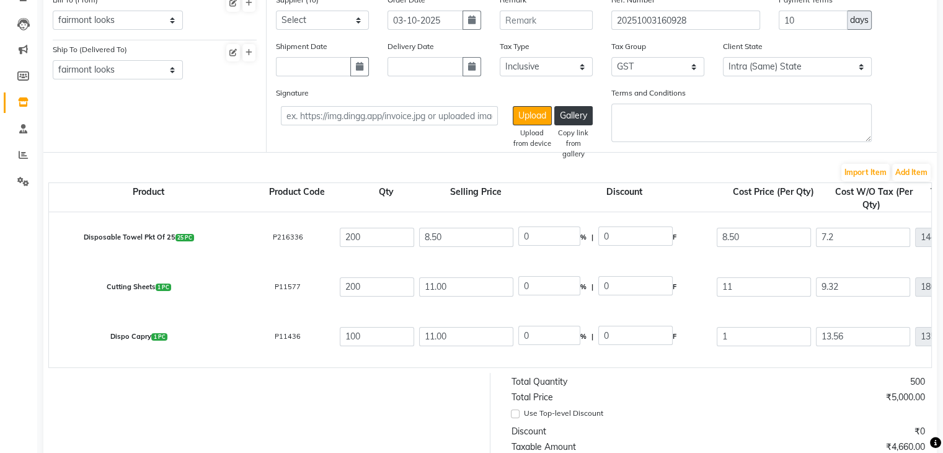
type input "90.91"
type input "10"
type input "0.85"
type input "85"
type input "15.3"
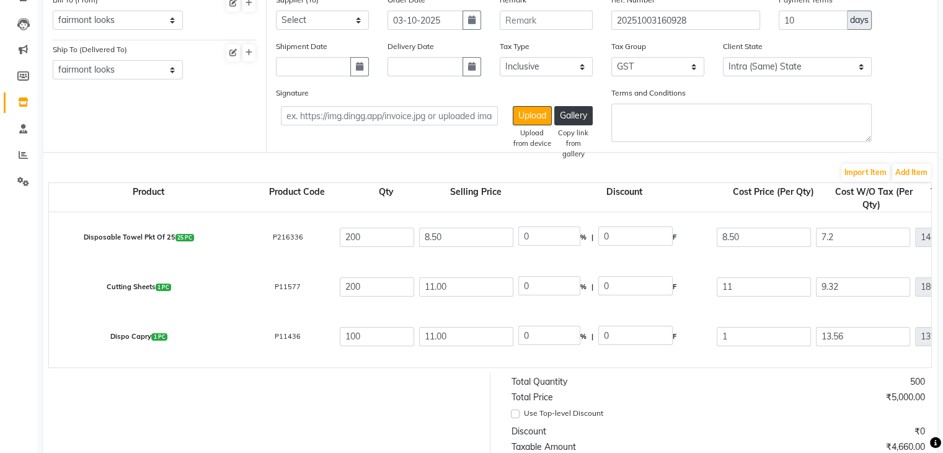
type input "100.3"
click at [744, 400] on div "₹5,000.00" at bounding box center [826, 397] width 216 height 13
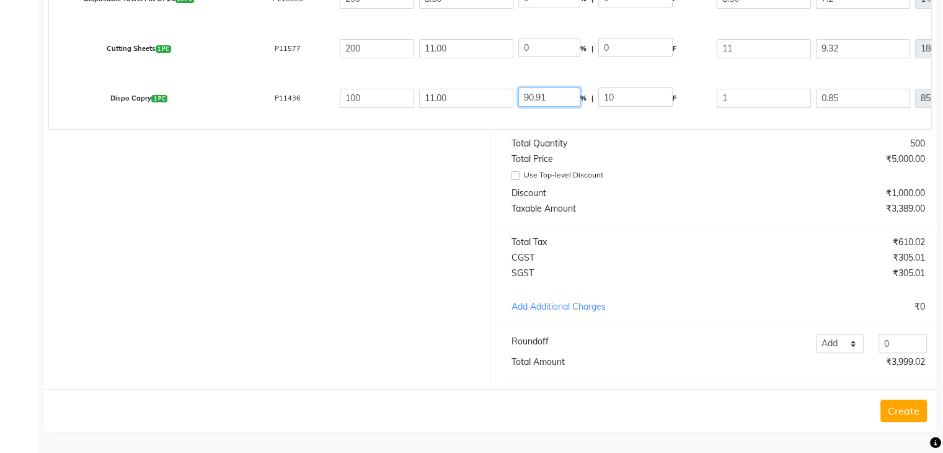
drag, startPoint x: 497, startPoint y: 273, endPoint x: 482, endPoint y: 281, distance: 16.6
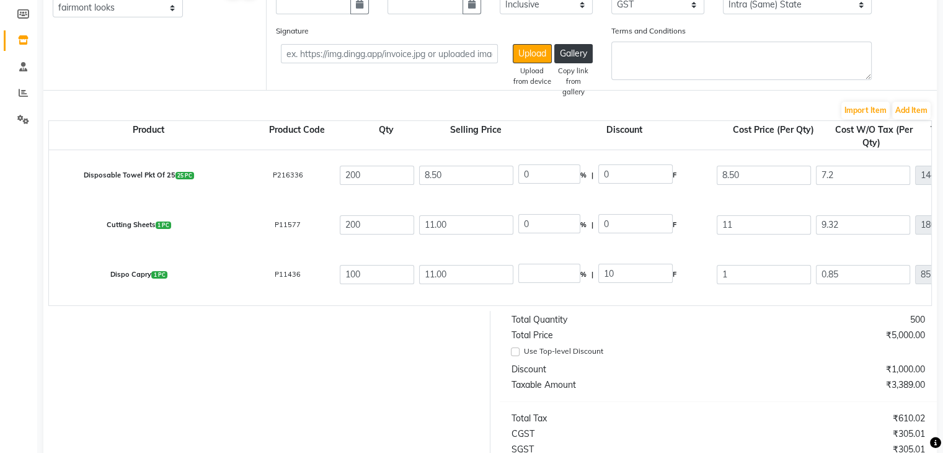
type input "0"
type input "11"
type input "9.32"
type input "932"
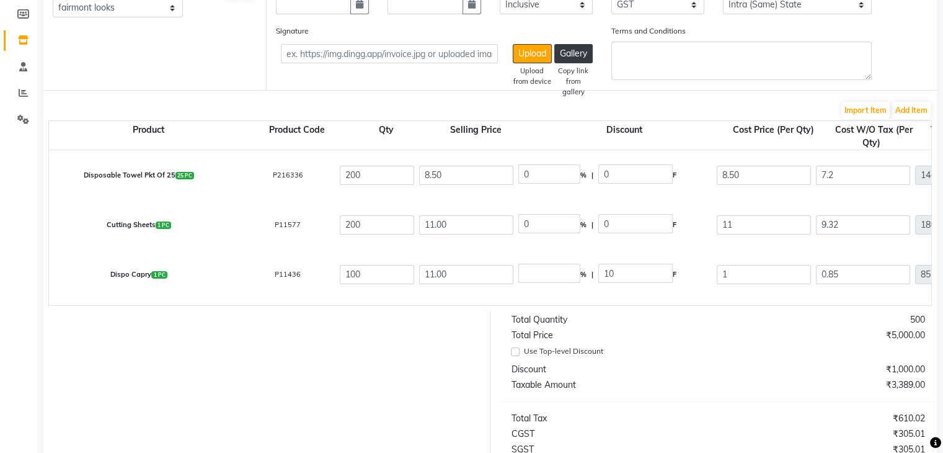
type input "167.76"
type input "1099.76"
click at [350, 383] on div at bounding box center [262, 438] width 456 height 254
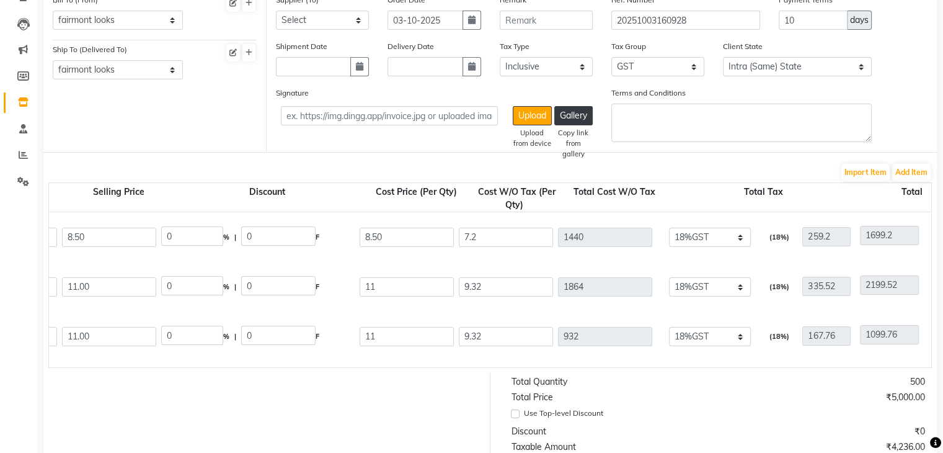
scroll to position [0, 358]
click at [739, 239] on select "None GST5% GST 5% 5%GST 12%GST 18%GST GST" at bounding box center [710, 237] width 82 height 19
select select "4586"
click at [669, 229] on select "None GST5% GST 5% 5%GST 12%GST 18%GST GST" at bounding box center [710, 237] width 82 height 19
type input "8.1"
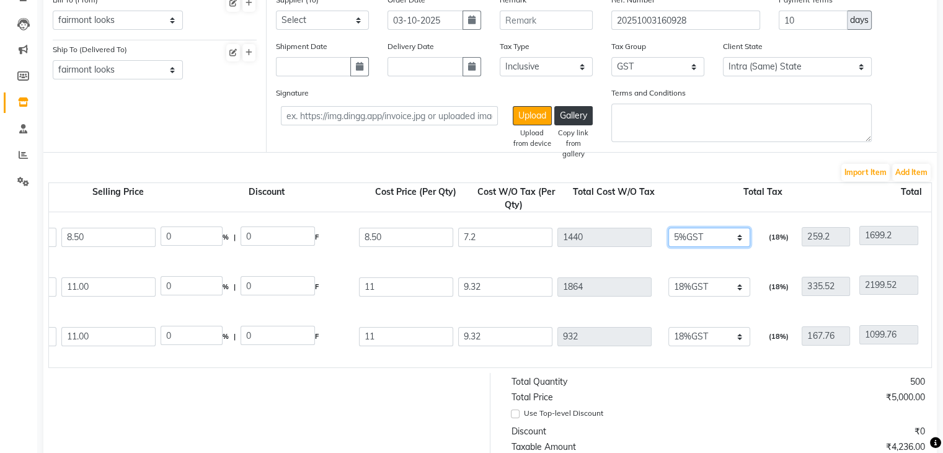
type input "1620"
type input "81"
type input "1701"
click at [729, 286] on select "None GST5% GST 5% 5%GST 12%GST 18%GST GST" at bounding box center [710, 286] width 82 height 19
select select "4586"
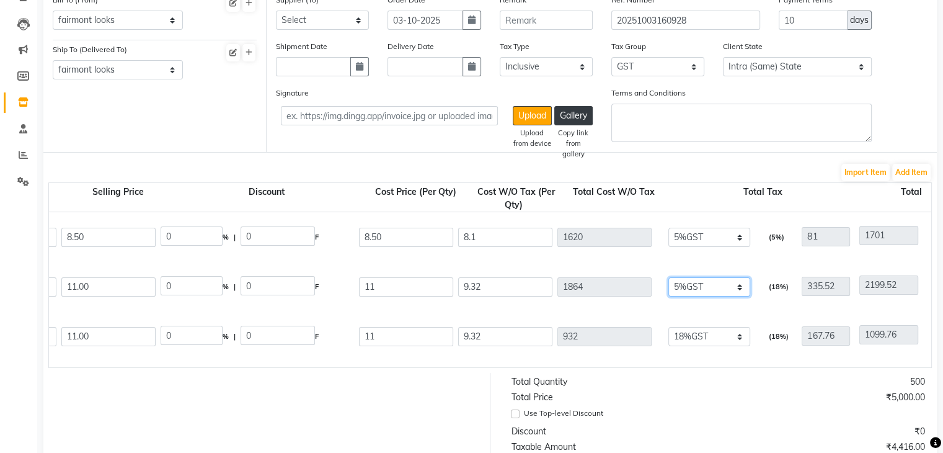
click at [669, 278] on select "None GST5% GST 5% 5%GST 12%GST 18%GST GST" at bounding box center [710, 286] width 82 height 19
type input "10.48"
type input "2096"
type input "104.8"
type input "2200.8"
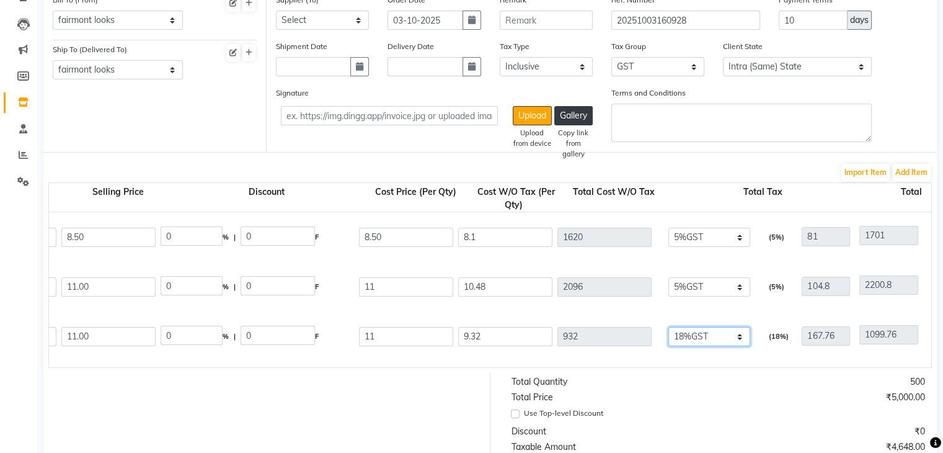
click at [727, 339] on select "None GST5% GST 5% 5%GST 12%GST 18%GST GST" at bounding box center [710, 336] width 82 height 19
select select "4586"
click at [669, 328] on select "None GST5% GST 5% 5%GST 12%GST 18%GST GST" at bounding box center [710, 336] width 82 height 19
type input "10.48"
type input "1048"
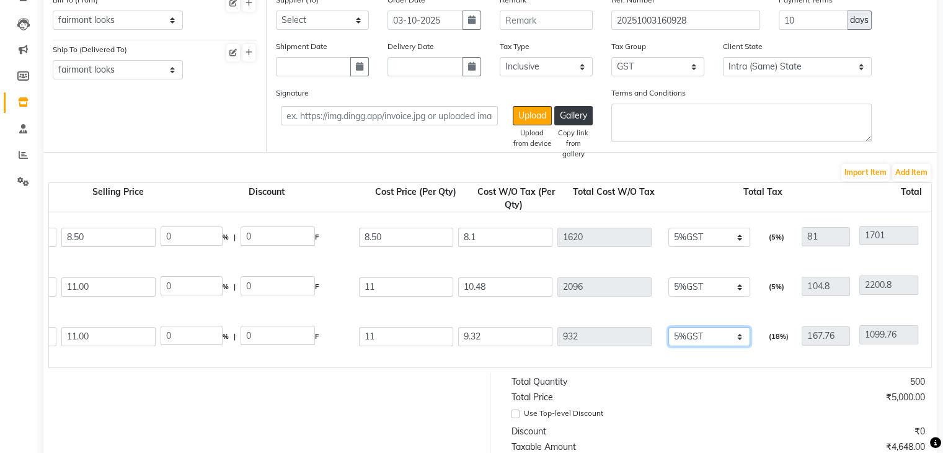
type input "52.4"
type input "1100.4"
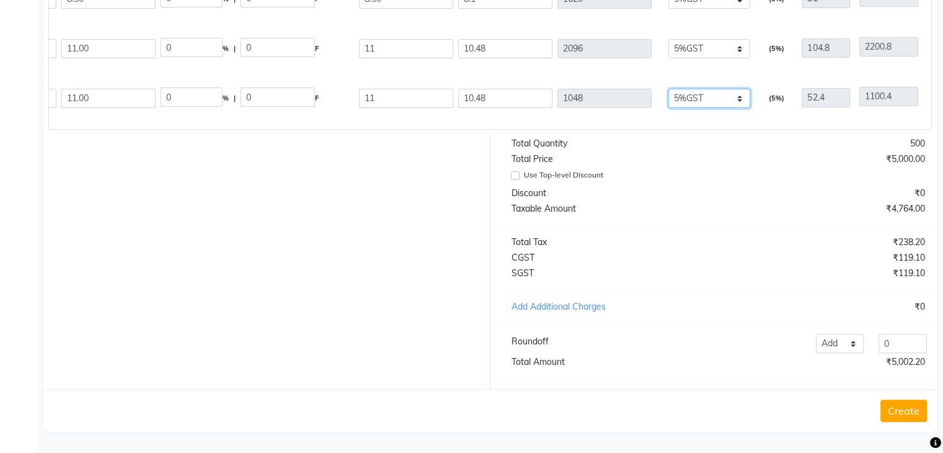
scroll to position [244, 0]
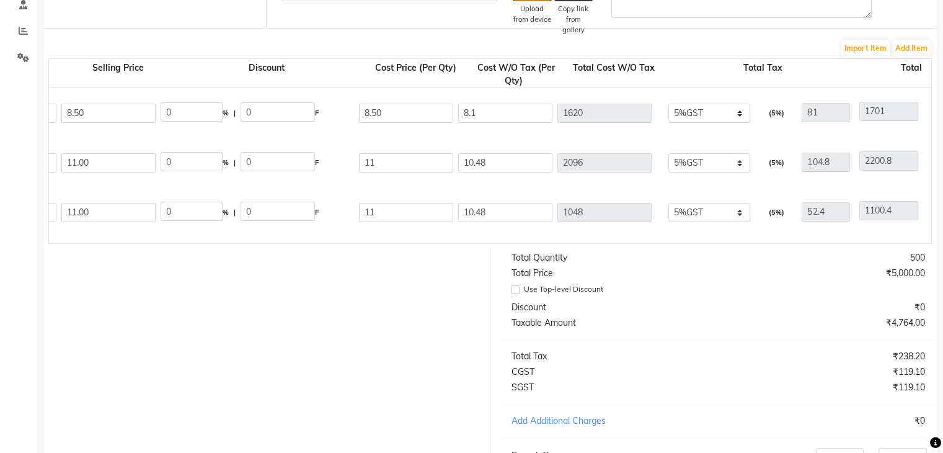
click at [721, 314] on div "₹0" at bounding box center [826, 307] width 216 height 13
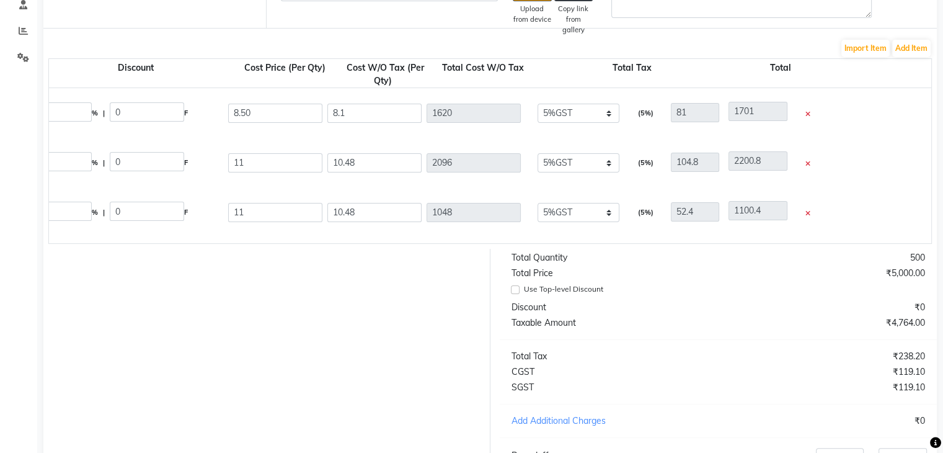
scroll to position [0, 451]
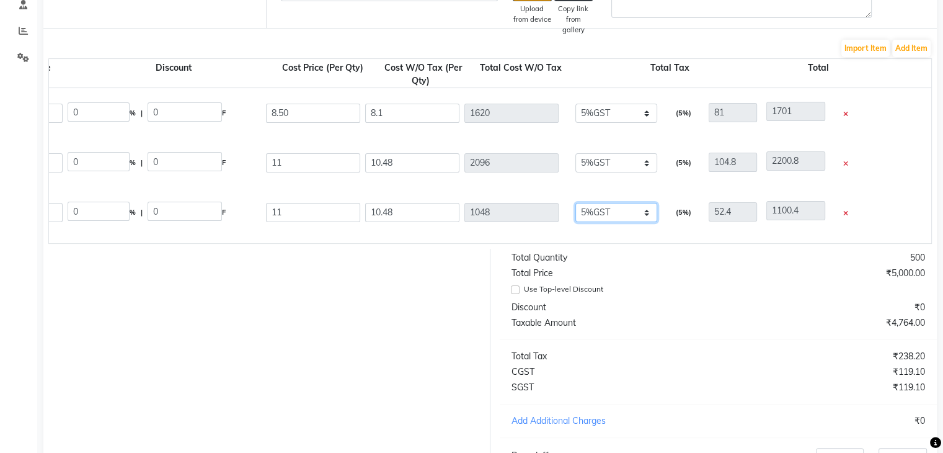
click at [613, 218] on select "None GST5% GST 5% 5%GST 12%GST 18%GST GST" at bounding box center [616, 212] width 82 height 19
select select "7142"
click at [575, 204] on select "None GST5% GST 5% 5%GST 12%GST 18%GST GST" at bounding box center [616, 212] width 82 height 19
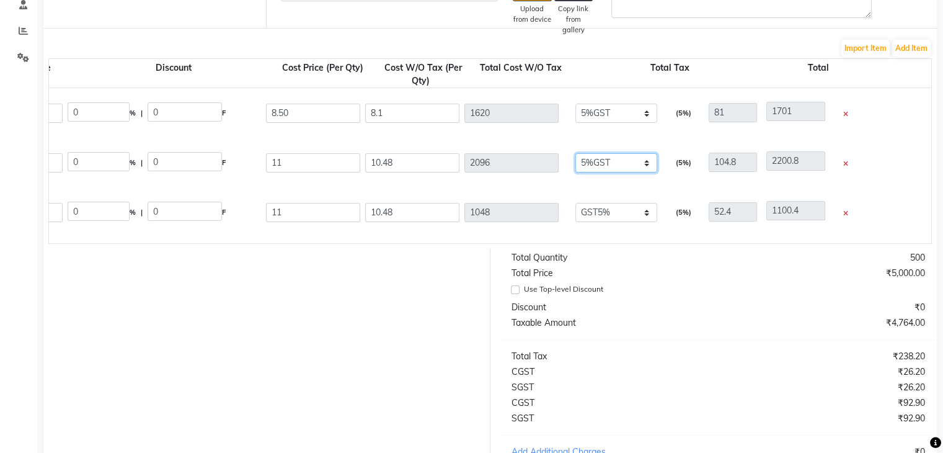
click at [628, 164] on select "None GST5% GST 5% 5%GST 12%GST 18%GST GST" at bounding box center [616, 162] width 82 height 19
select select "6948"
click at [575, 154] on select "None GST5% GST 5% 5%GST 12%GST 18%GST GST" at bounding box center [616, 162] width 82 height 19
click at [623, 115] on select "None GST5% GST 5% 5%GST 12%GST 18%GST GST" at bounding box center [616, 113] width 82 height 19
select select "6948"
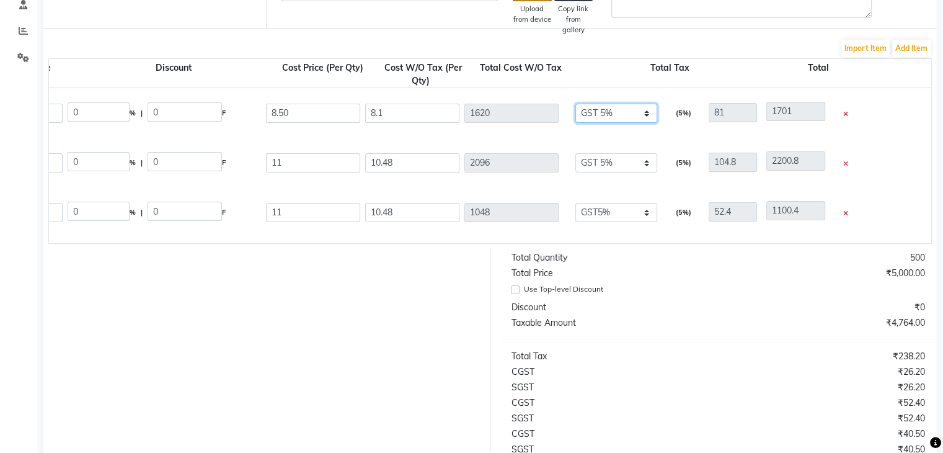
click at [575, 105] on select "None GST5% GST 5% 5%GST 12%GST 18%GST GST" at bounding box center [616, 113] width 82 height 19
click at [746, 314] on div "₹0" at bounding box center [826, 307] width 216 height 13
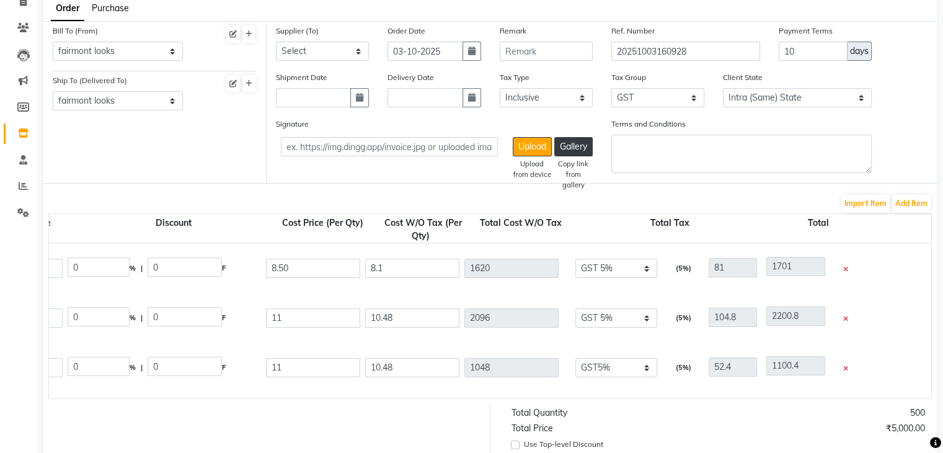
drag, startPoint x: 624, startPoint y: 409, endPoint x: 780, endPoint y: 391, distance: 156.1
click at [780, 391] on form "Bill To (From) Select Address fairmont looks FAIRMONT LOOKS Ship To (Delivered …" at bounding box center [490, 376] width 894 height 711
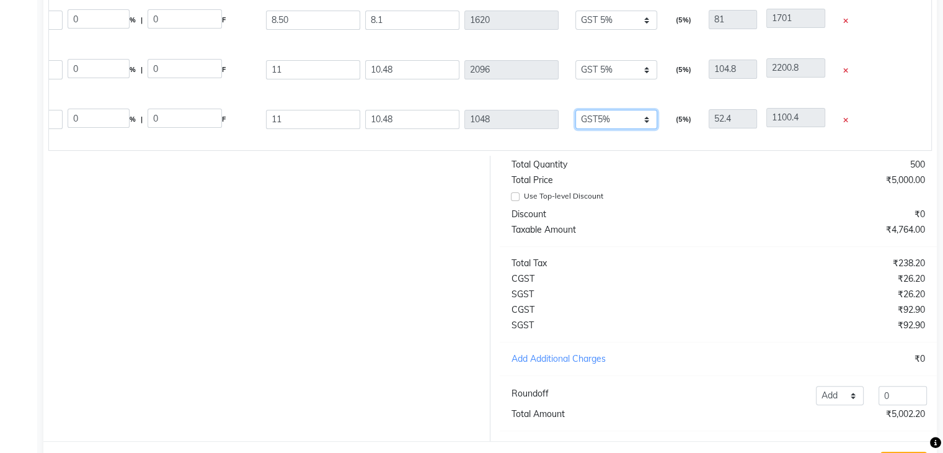
click at [635, 129] on select "None GST5% GST 5% 5%GST 12%GST 18%GST GST" at bounding box center [616, 119] width 82 height 19
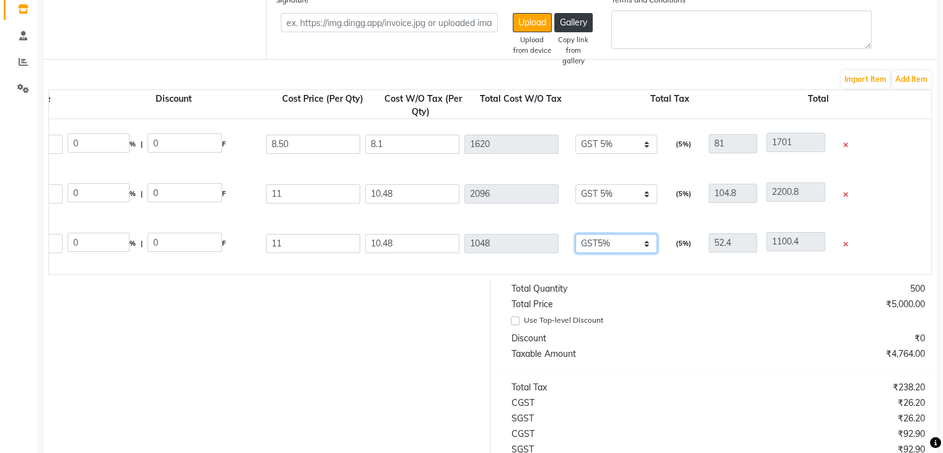
select select
click at [575, 235] on select "None GST5% GST 5% 5%GST 12%GST 18%GST GST" at bounding box center [616, 243] width 82 height 19
type input "11"
type input "1100"
type input "0"
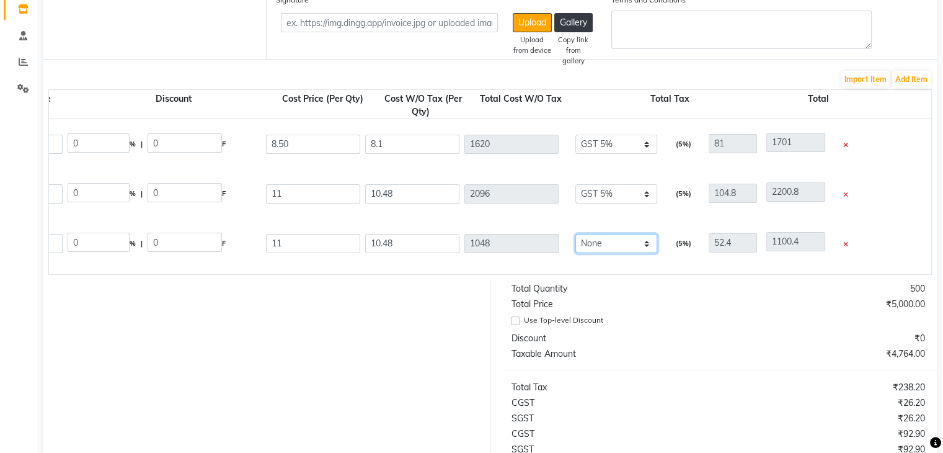
type input "1100"
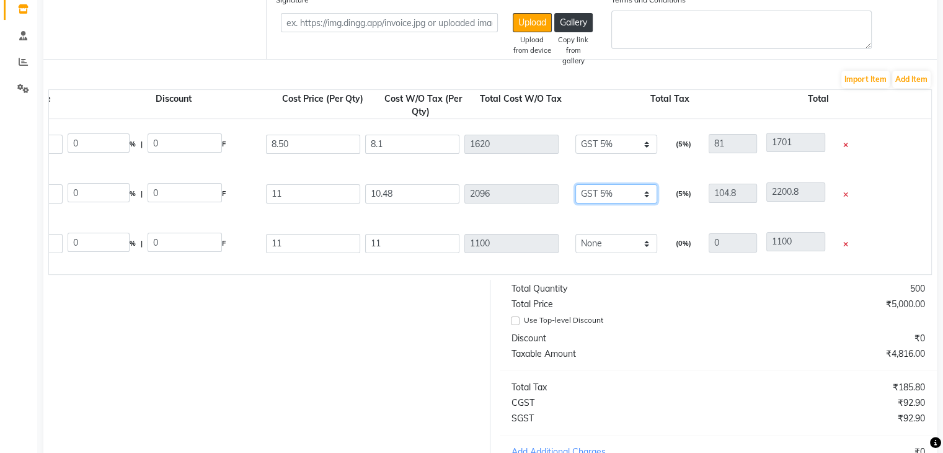
click at [632, 192] on select "None GST5% GST 5% 5%GST 12%GST 18%GST GST" at bounding box center [616, 193] width 82 height 19
select select
click at [575, 185] on select "None GST5% GST 5% 5%GST 12%GST 18%GST GST" at bounding box center [616, 193] width 82 height 19
type input "11"
type input "2200"
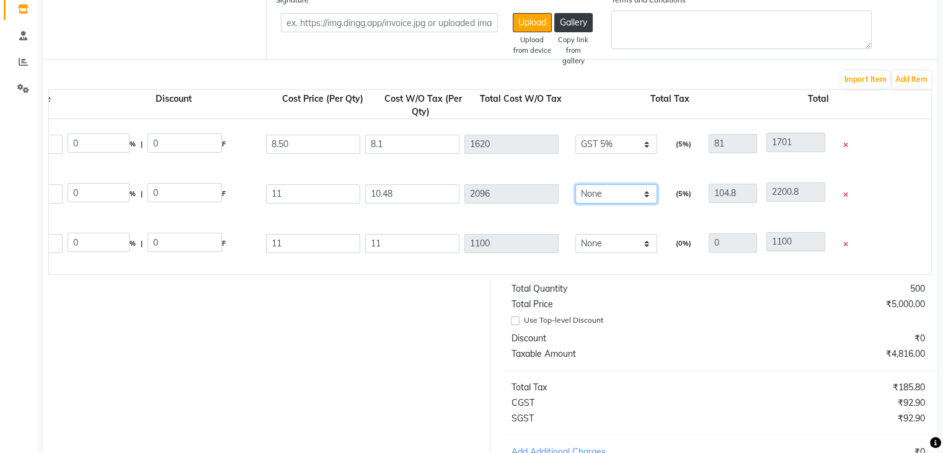
type input "0"
type input "2200"
click at [644, 142] on select "None GST5% GST 5% 5%GST 12%GST 18%GST GST" at bounding box center [616, 144] width 82 height 19
select select
click at [575, 136] on select "None GST5% GST 5% 5%GST 12%GST 18%GST GST" at bounding box center [616, 144] width 82 height 19
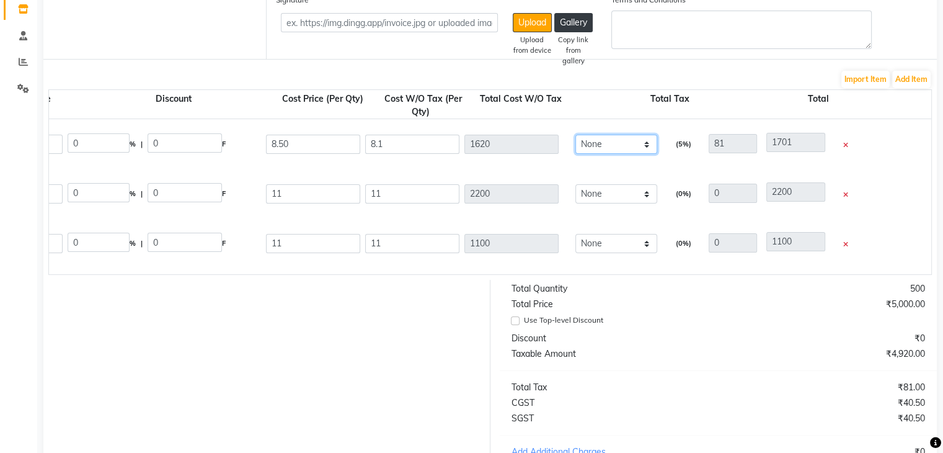
type input "8.5"
type input "1700"
type input "0"
type input "1700"
click at [719, 360] on div "₹5,000.00" at bounding box center [826, 353] width 216 height 13
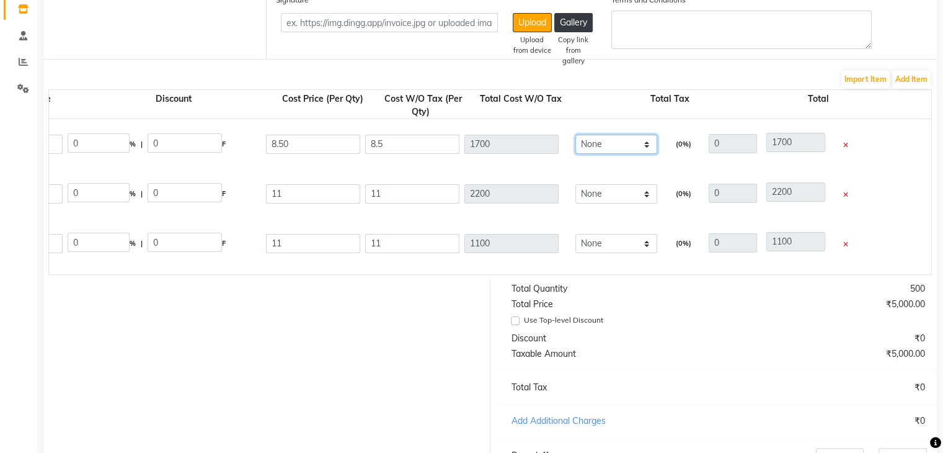
click at [638, 141] on select "None GST5% GST 5% 5%GST 12%GST 18%GST GST" at bounding box center [616, 144] width 82 height 19
select select "4586"
click at [575, 136] on select "None GST5% GST 5% 5%GST 12%GST 18%GST GST" at bounding box center [616, 144] width 82 height 19
type input "8.1"
type input "1620"
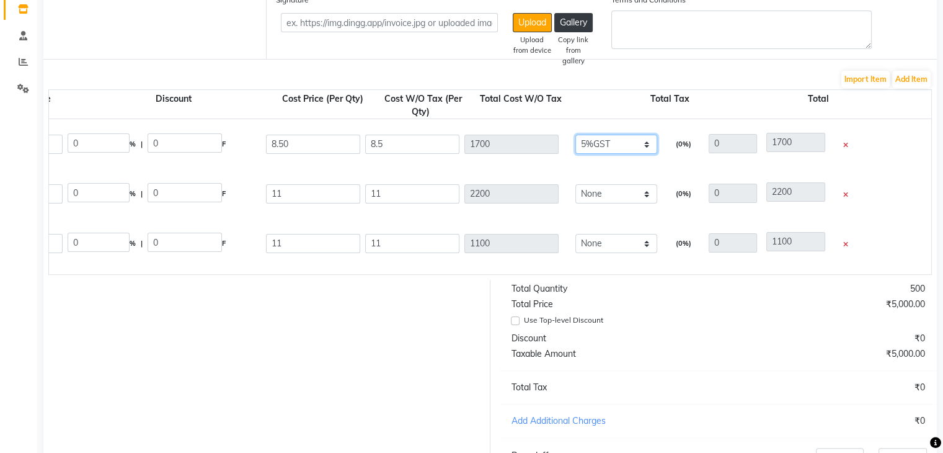
type input "81"
type input "1701"
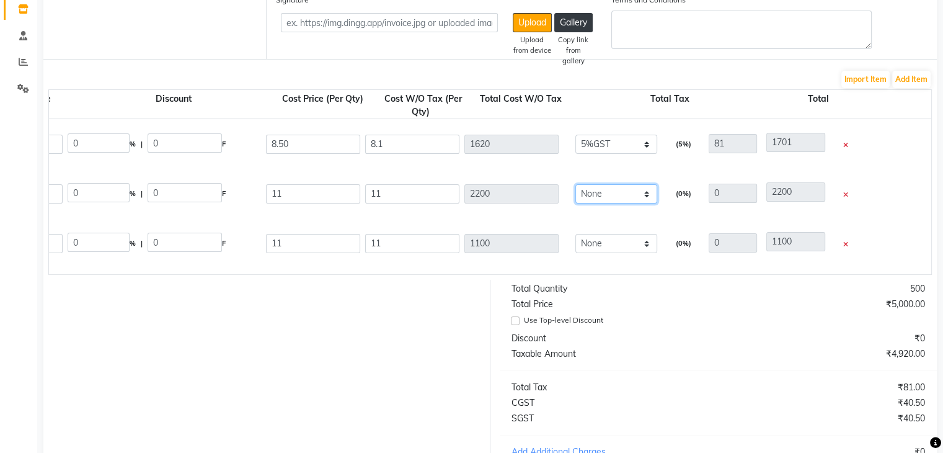
click at [633, 192] on select "None GST5% GST 5% 5%GST 12%GST 18%GST GST" at bounding box center [616, 193] width 82 height 19
select select "7142"
click at [575, 185] on select "None GST5% GST 5% 5%GST 12%GST 18%GST GST" at bounding box center [616, 193] width 82 height 19
type input "10.48"
type input "2096"
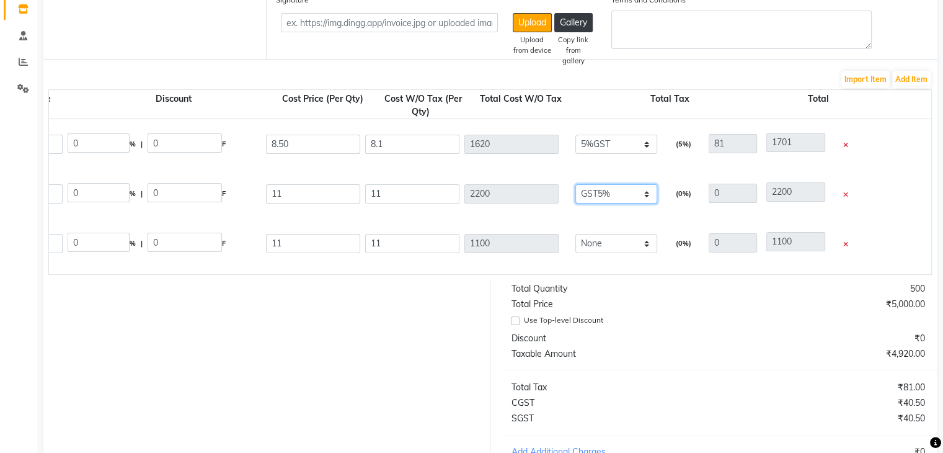
type input "104.8"
type input "2200.8"
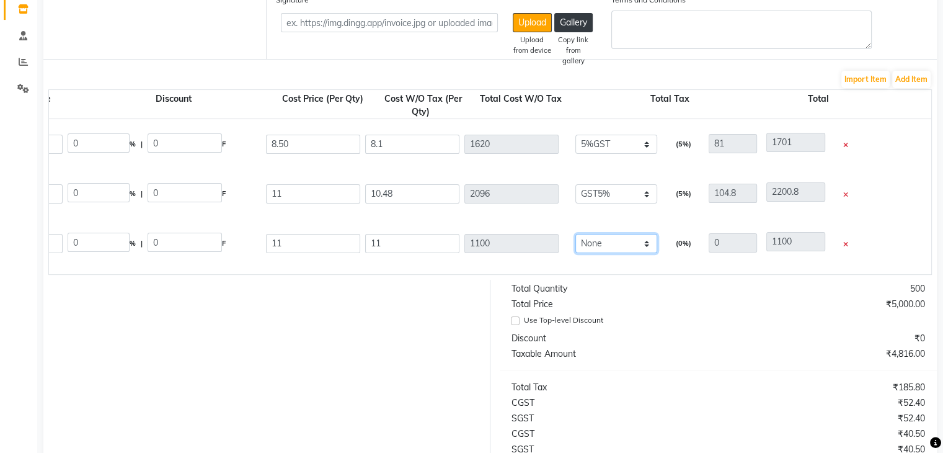
click at [626, 246] on select "None GST5% GST 5% 5%GST 12%GST 18%GST GST" at bounding box center [616, 243] width 82 height 19
select select "7142"
click at [575, 235] on select "None GST5% GST 5% 5%GST 12%GST 18%GST GST" at bounding box center [616, 243] width 82 height 19
type input "10.48"
type input "1048"
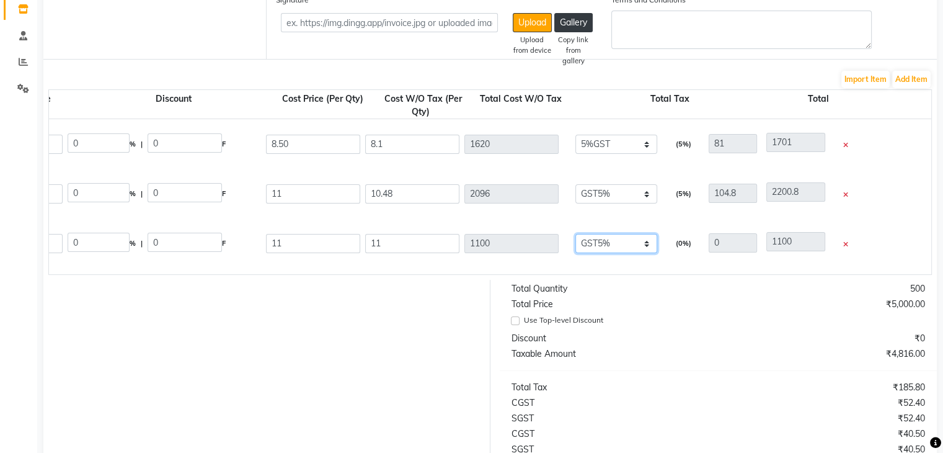
type input "52.4"
type input "1100.4"
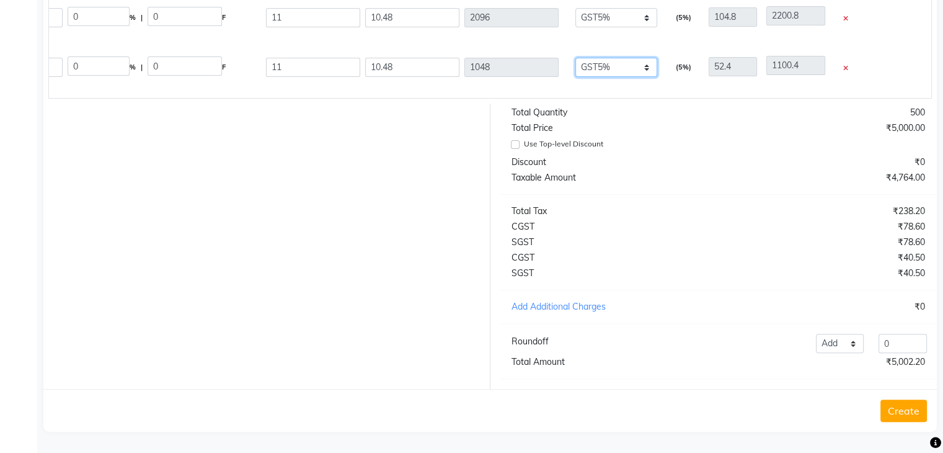
scroll to position [151, 0]
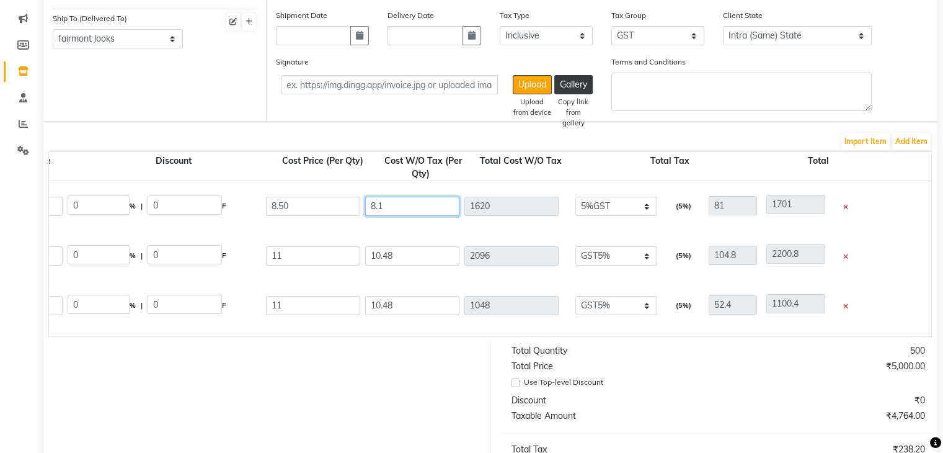
click at [385, 207] on input "8.1" at bounding box center [412, 206] width 94 height 19
type input "8"
type input "1600"
type input "1681"
type input "0"
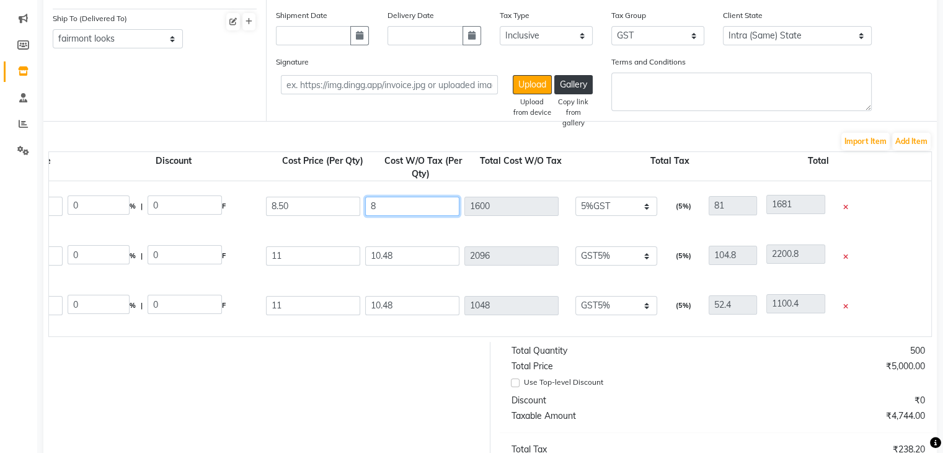
type input "81"
type input "8"
type input "1600"
type input "1681"
type input "8.5"
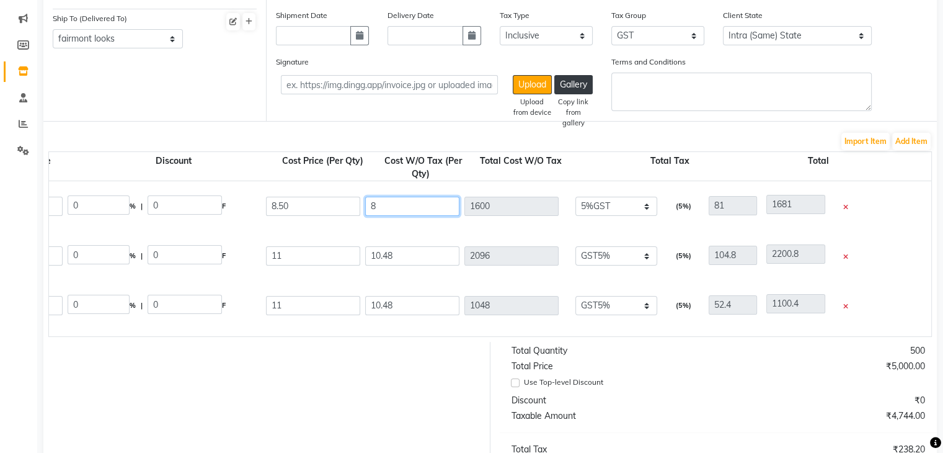
type input "1700"
type input "1781"
click at [414, 253] on input "10.48" at bounding box center [412, 255] width 94 height 19
click at [399, 298] on input "10.48" at bounding box center [412, 305] width 94 height 19
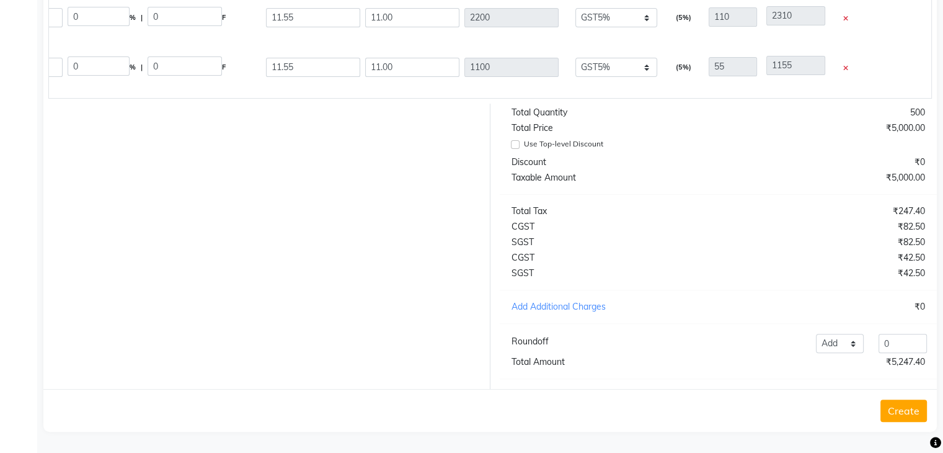
click at [401, 306] on div at bounding box center [262, 246] width 456 height 285
click at [909, 411] on button "Create" at bounding box center [904, 410] width 47 height 22
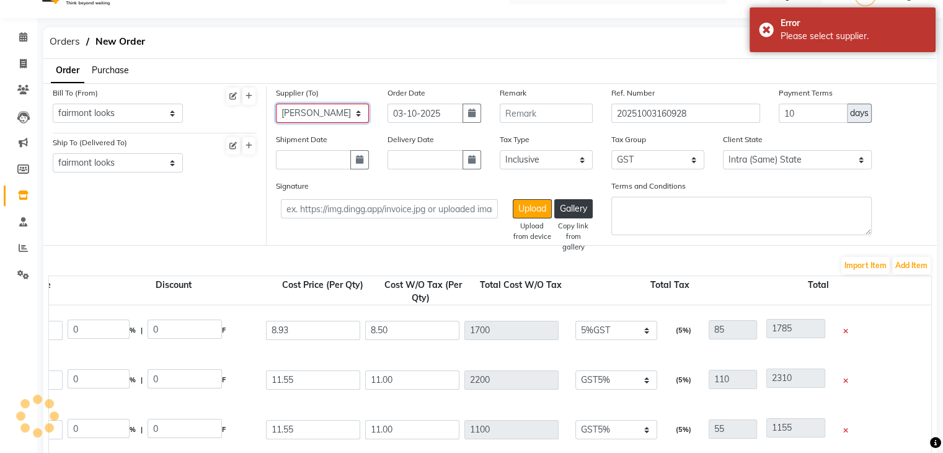
click at [276, 104] on select "Select Aurus Corp Loreal India Pvt Ltd OSP HEALTHCARE Beauty Palace Evergreen N…" at bounding box center [322, 113] width 93 height 19
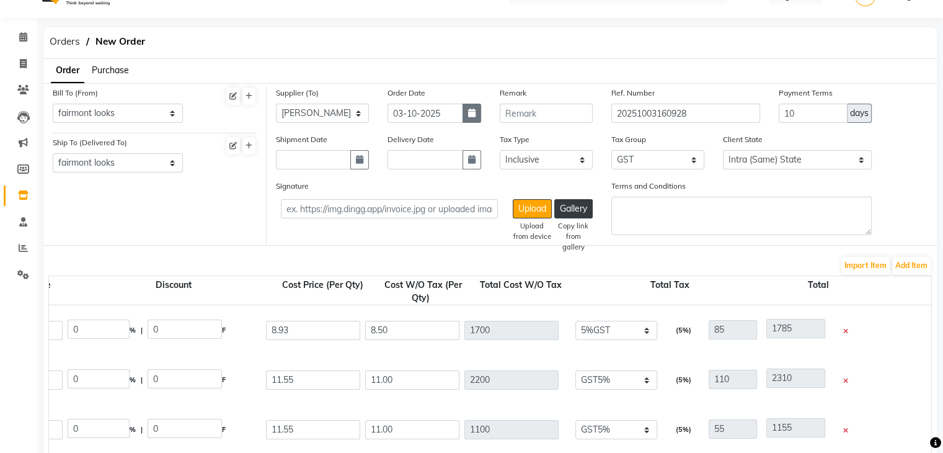
click at [471, 105] on button "button" at bounding box center [472, 113] width 19 height 19
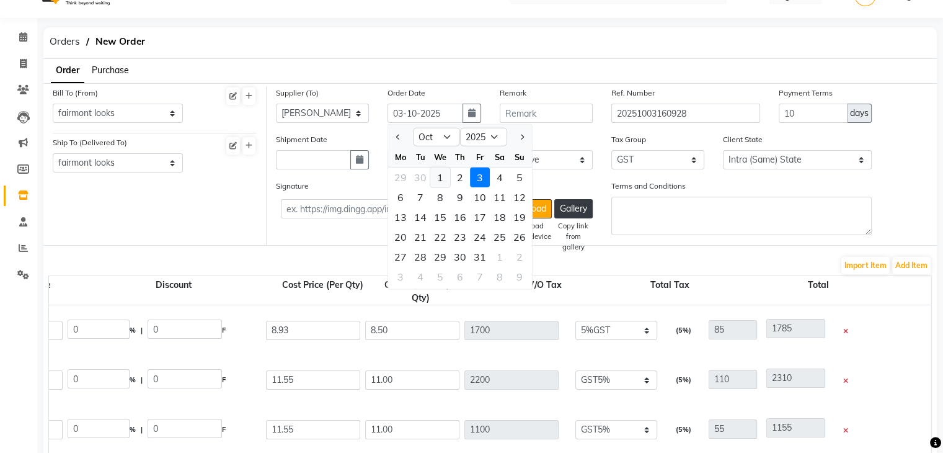
click at [447, 179] on div "1" at bounding box center [440, 177] width 20 height 20
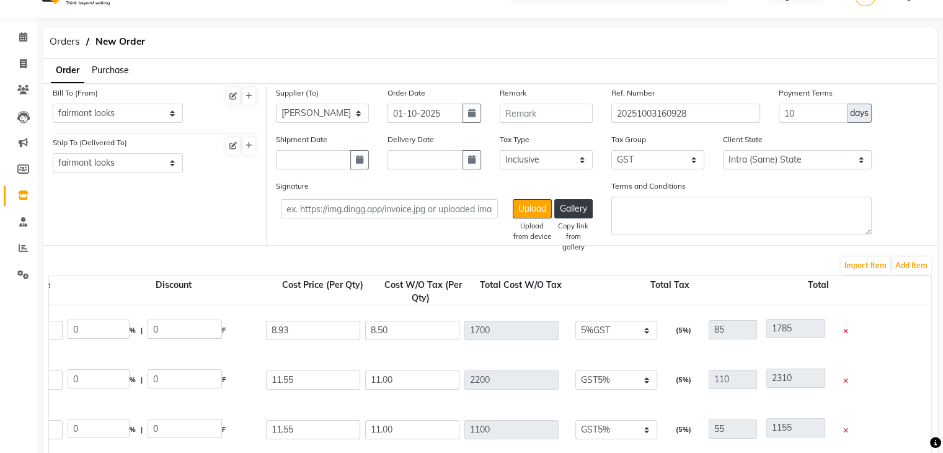
scroll to position [399, 0]
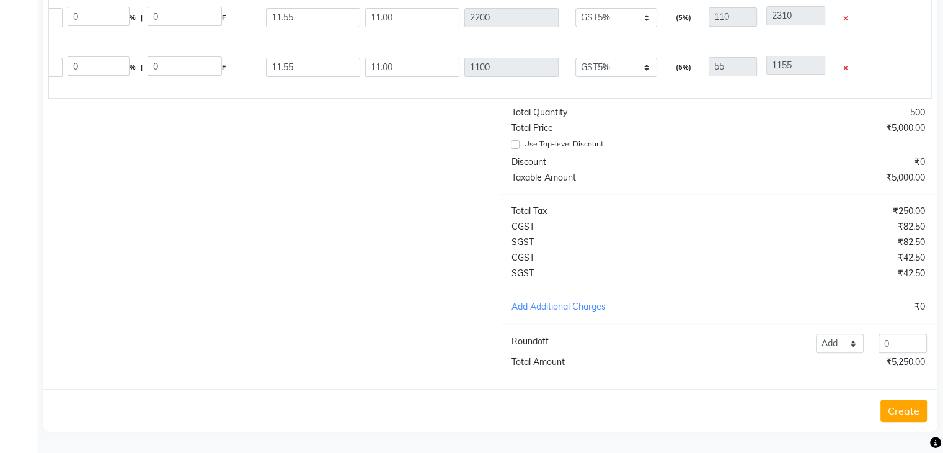
click at [901, 403] on button "Create" at bounding box center [904, 410] width 47 height 22
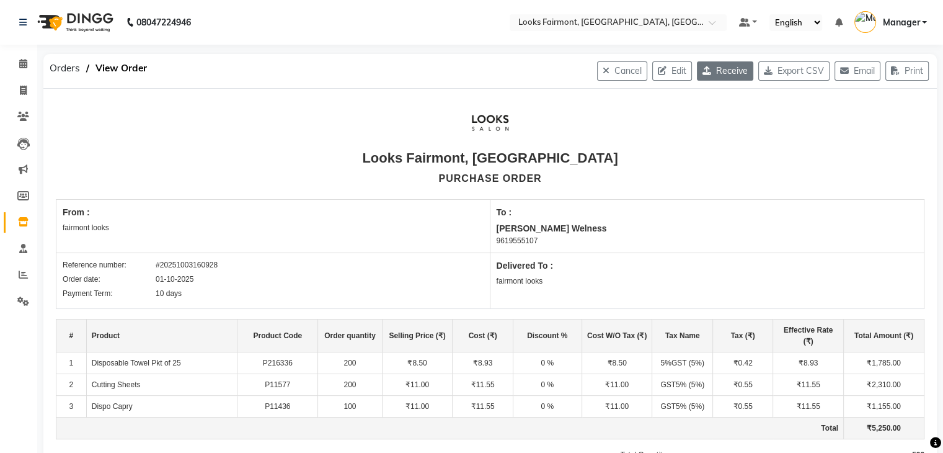
click at [723, 70] on button "Receive" at bounding box center [725, 70] width 56 height 19
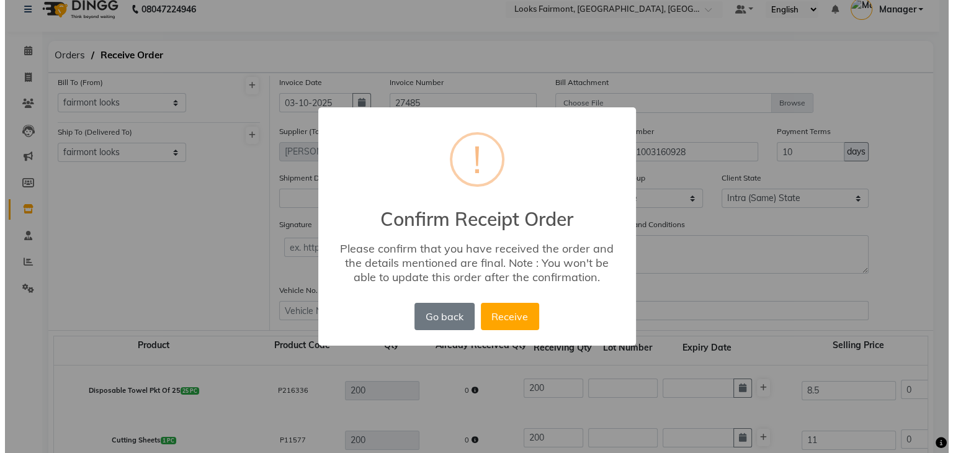
scroll to position [447, 0]
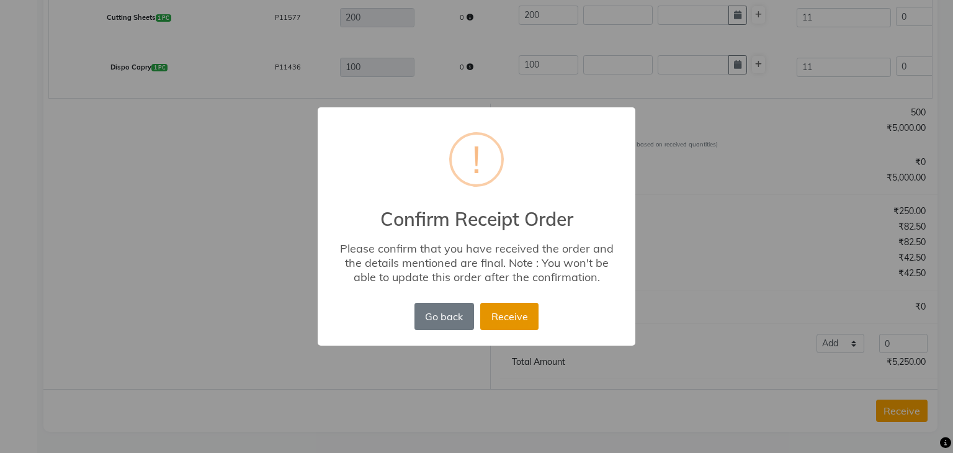
click at [510, 314] on button "Receive" at bounding box center [509, 316] width 58 height 27
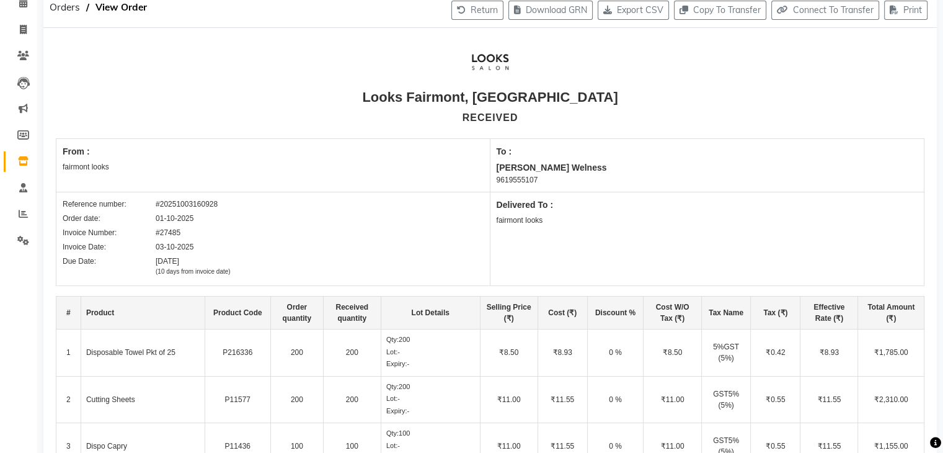
scroll to position [0, 0]
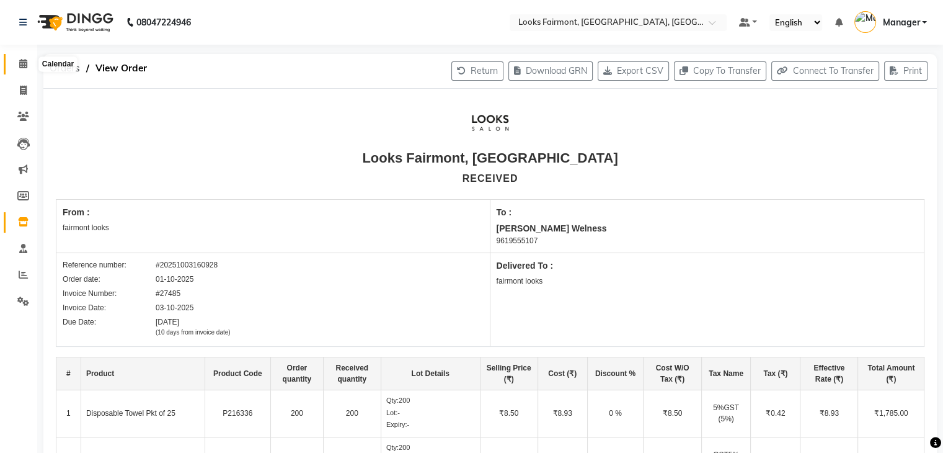
drag, startPoint x: 20, startPoint y: 64, endPoint x: 32, endPoint y: 62, distance: 11.3
click at [20, 64] on icon at bounding box center [23, 63] width 8 height 9
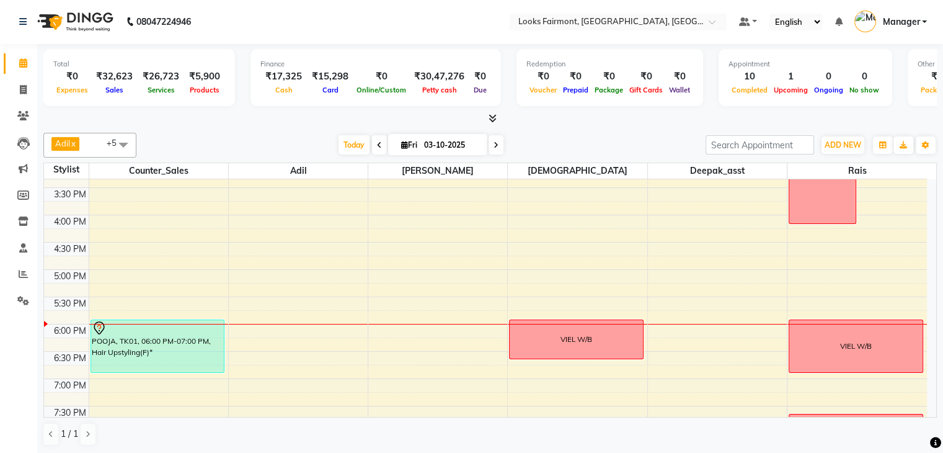
scroll to position [464, 0]
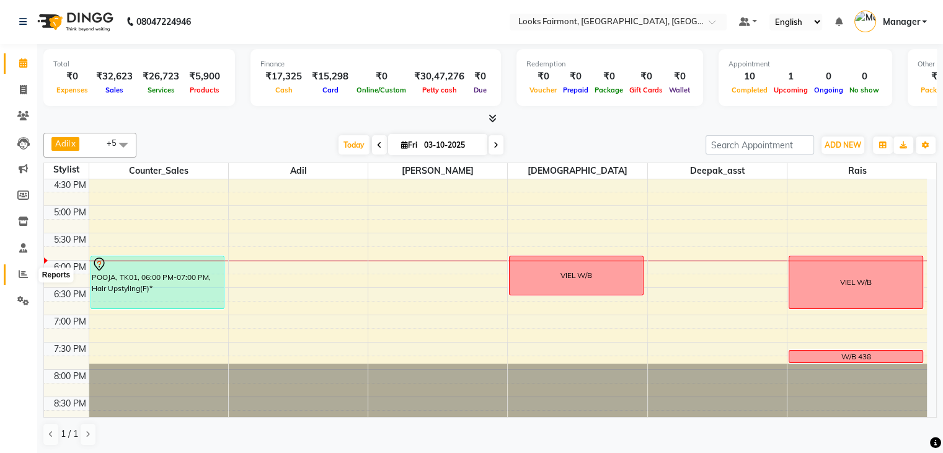
click at [17, 277] on span at bounding box center [23, 274] width 22 height 14
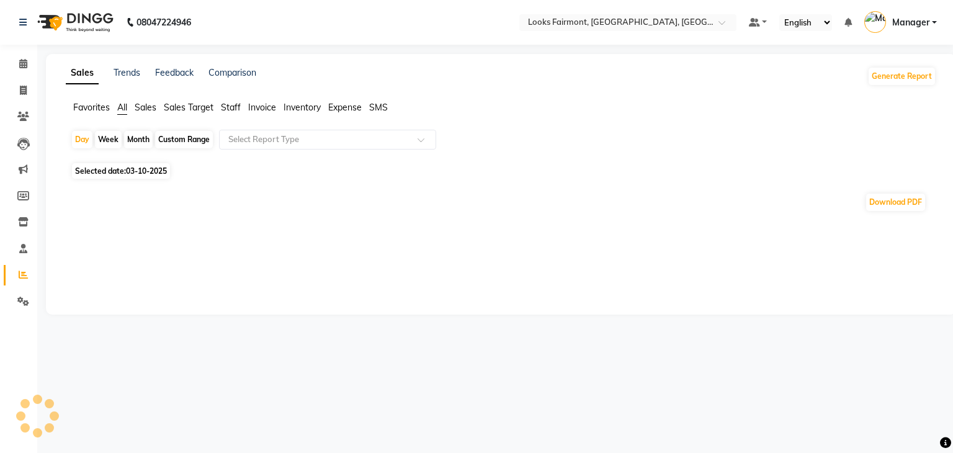
click at [150, 107] on span "Sales" at bounding box center [146, 107] width 22 height 11
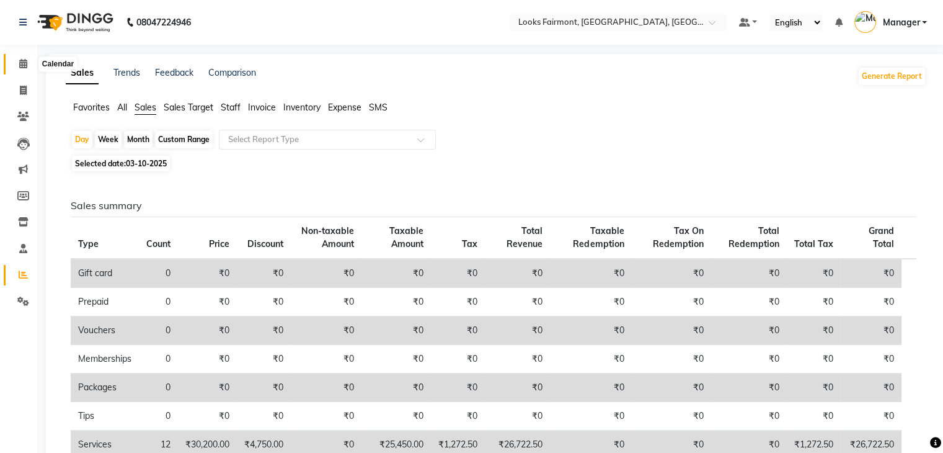
click at [23, 66] on icon at bounding box center [23, 63] width 8 height 9
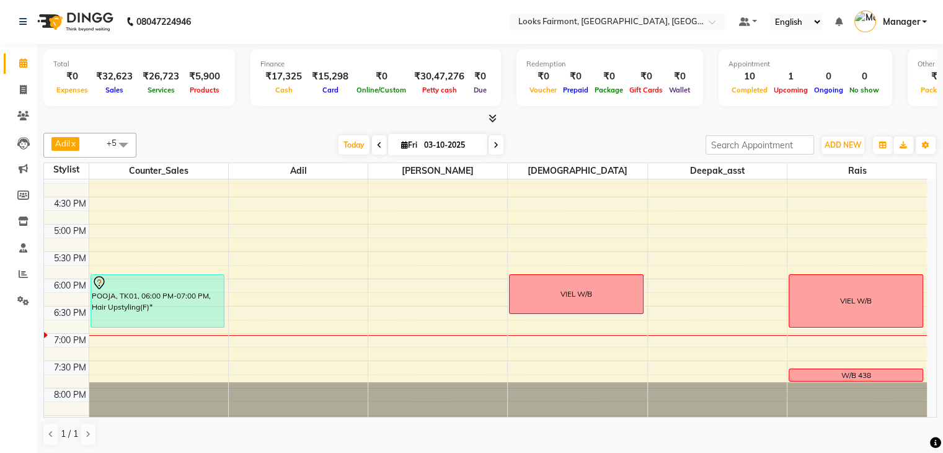
scroll to position [464, 0]
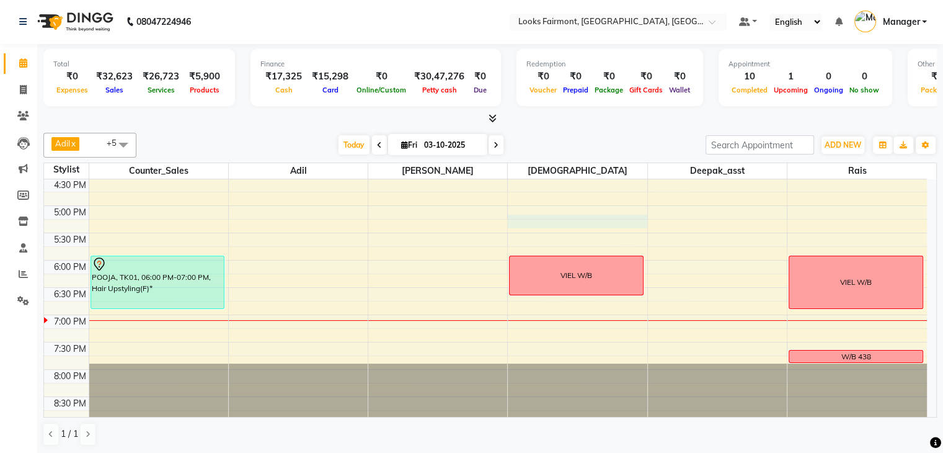
click at [613, 225] on div "8:00 AM 8:30 AM 9:00 AM 9:30 AM 10:00 AM 10:30 AM 11:00 AM 11:30 AM 12:00 PM 12…" at bounding box center [485, 69] width 883 height 709
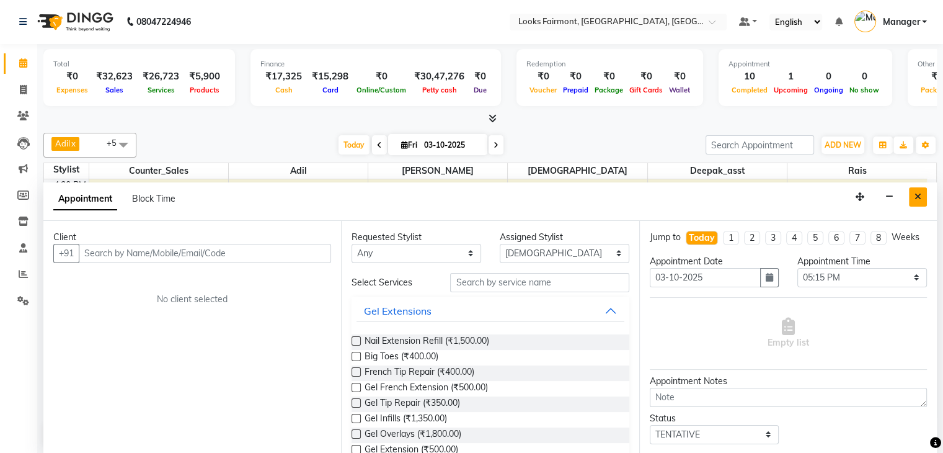
click at [920, 196] on icon "Close" at bounding box center [918, 196] width 7 height 9
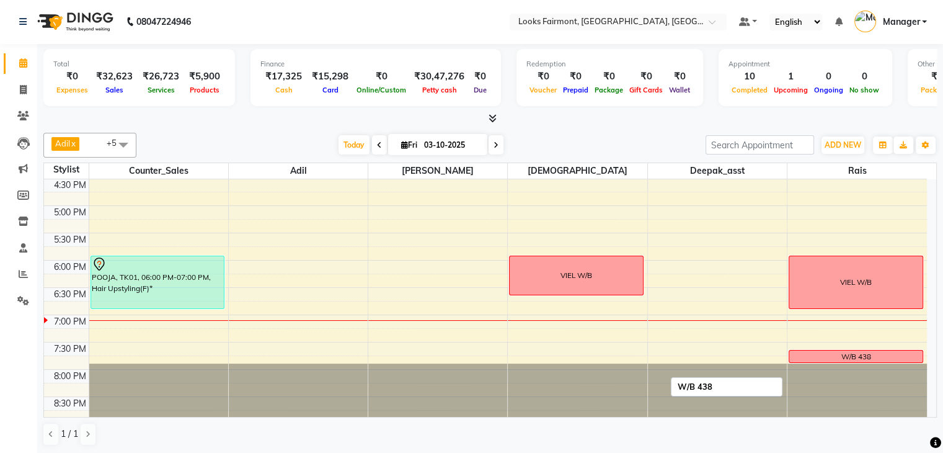
click at [819, 359] on div "W/B 438" at bounding box center [855, 356] width 133 height 12
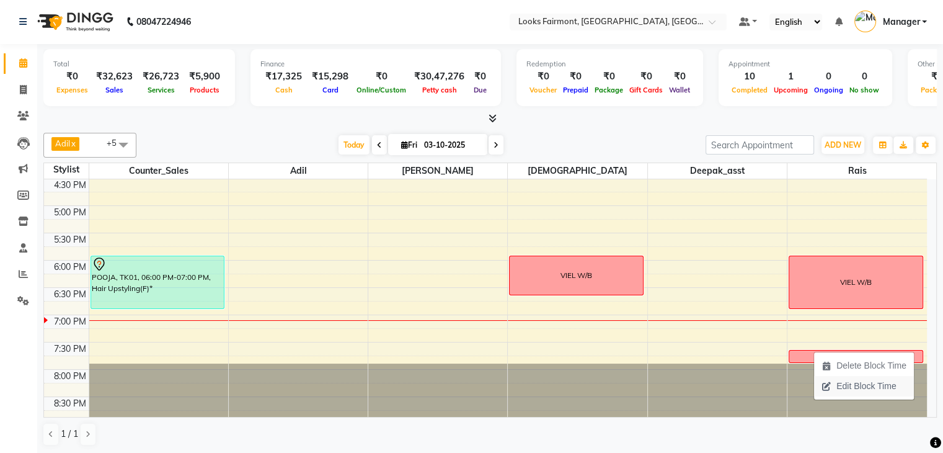
click at [840, 383] on span "Edit Block Time" at bounding box center [867, 386] width 60 height 13
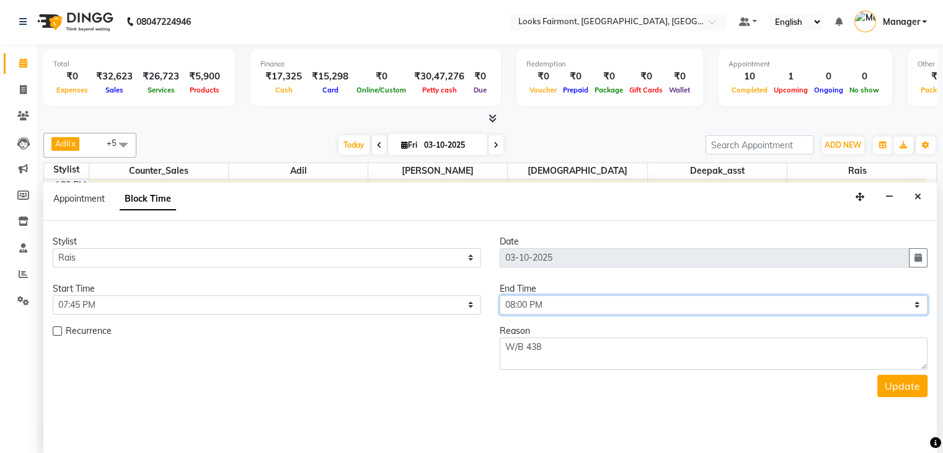
click at [838, 307] on select "Select 09:00 AM 09:15 AM 09:30 AM 09:45 AM 10:00 AM 10:15 AM 10:30 AM 10:45 AM …" at bounding box center [714, 304] width 429 height 19
click at [500, 295] on select "Select 09:00 AM 09:15 AM 09:30 AM 09:45 AM 10:00 AM 10:15 AM 10:30 AM 10:45 AM …" at bounding box center [714, 304] width 429 height 19
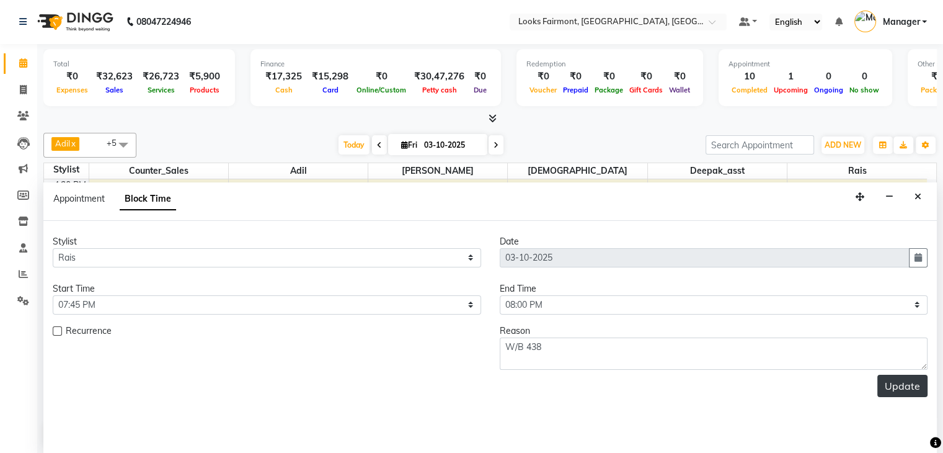
click at [900, 382] on button "Update" at bounding box center [903, 386] width 50 height 22
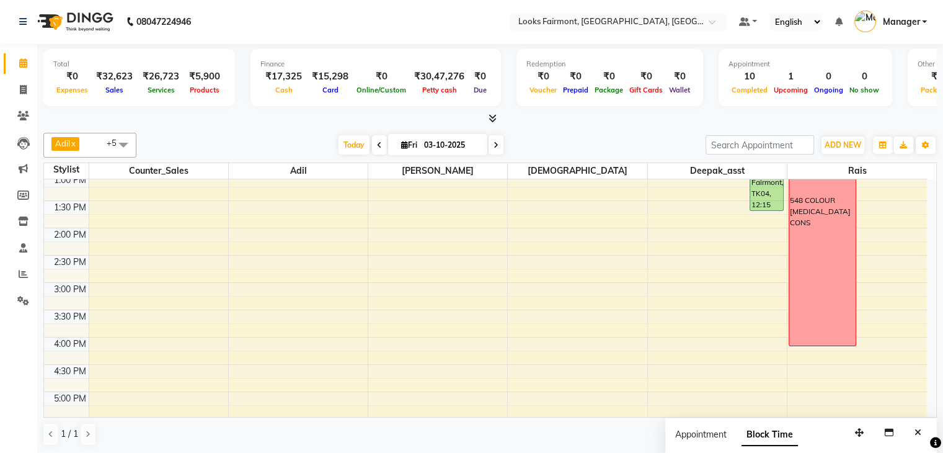
scroll to position [0, 0]
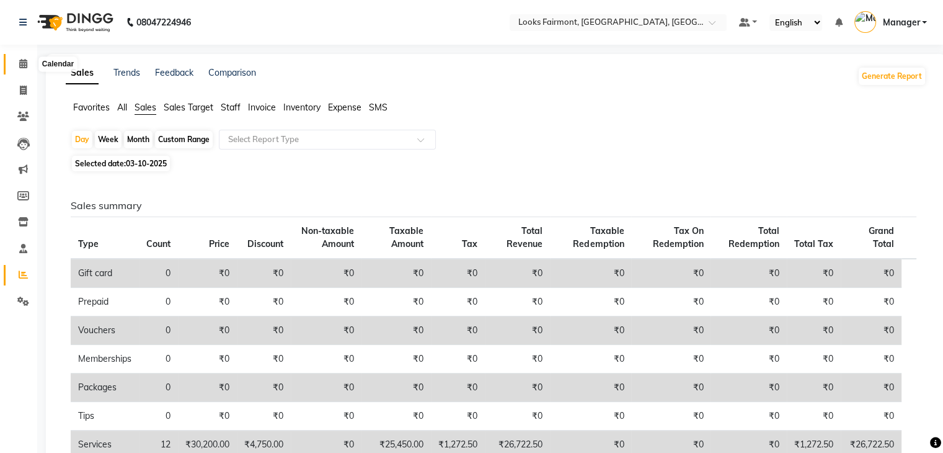
drag, startPoint x: 22, startPoint y: 65, endPoint x: 33, endPoint y: 75, distance: 14.9
click at [22, 65] on icon at bounding box center [23, 63] width 8 height 9
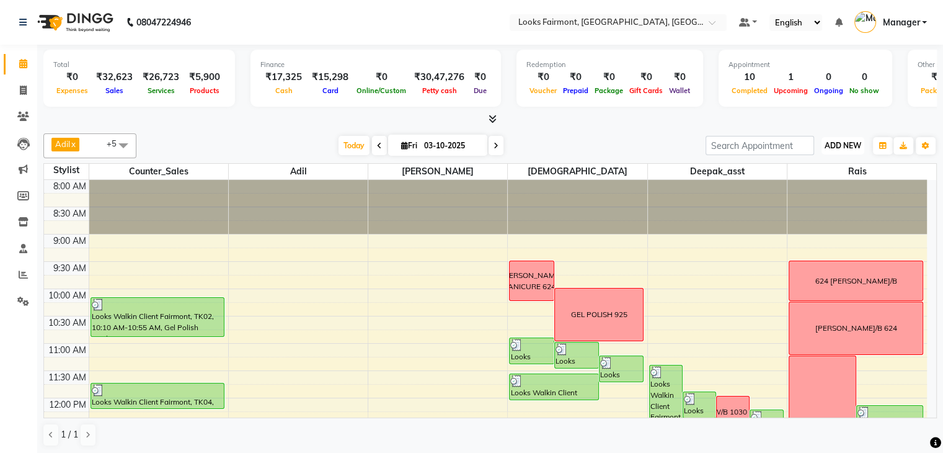
click at [833, 137] on button "ADD NEW Toggle Dropdown" at bounding box center [843, 145] width 43 height 17
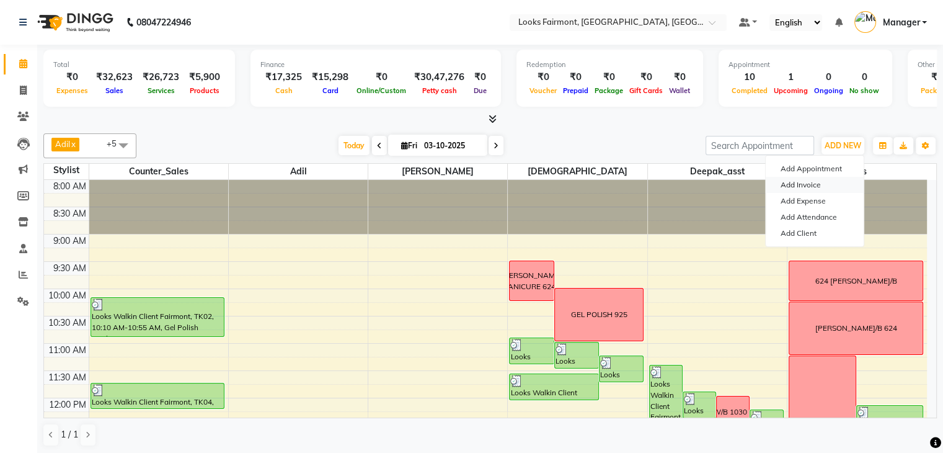
click at [824, 189] on link "Add Invoice" at bounding box center [815, 185] width 98 height 16
select select "service"
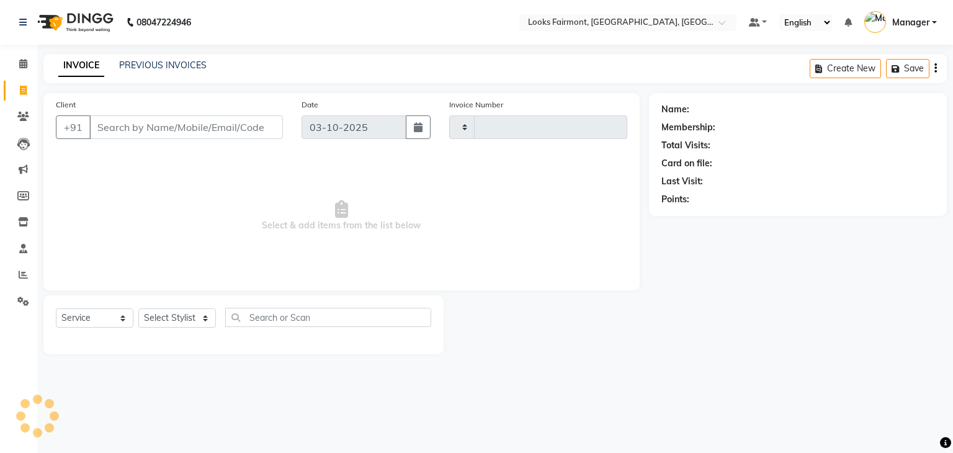
type input "0682"
select select "8139"
click at [193, 127] on input "Client" at bounding box center [185, 127] width 193 height 24
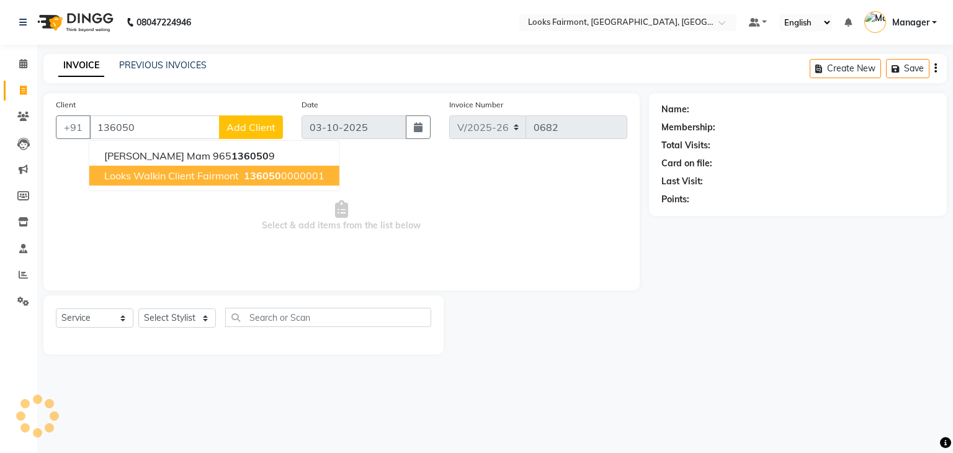
click at [187, 169] on span "Looks Walkin Client Fairmont" at bounding box center [171, 175] width 135 height 12
type input "1360500000001"
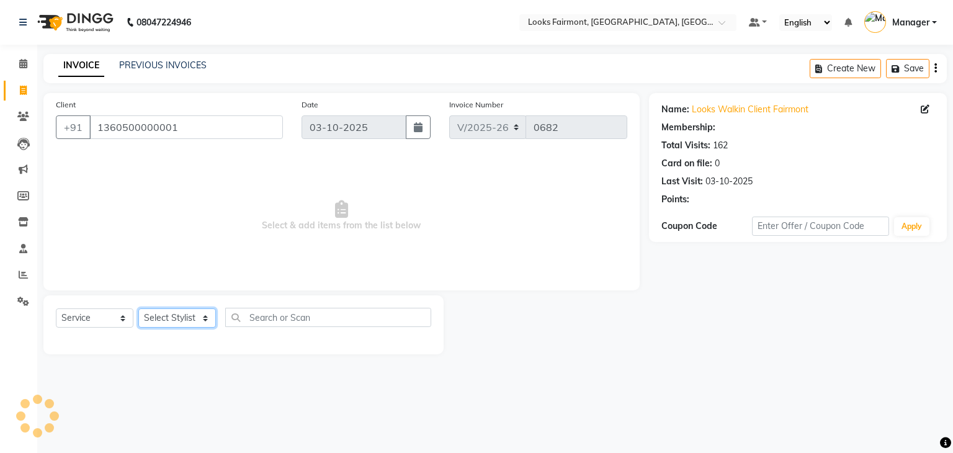
click at [175, 313] on select "Select Stylist" at bounding box center [177, 317] width 78 height 19
select select "1: Object"
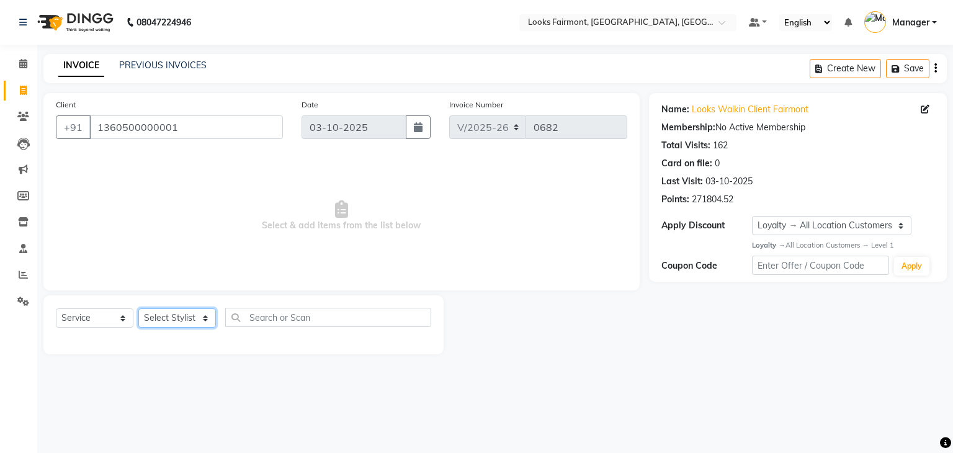
select select "85721"
click at [138, 309] on select "Select Stylist Adil Anisa Counter_Sales Deepak_asst Manager Nisha Preeti Rais S…" at bounding box center [177, 317] width 78 height 19
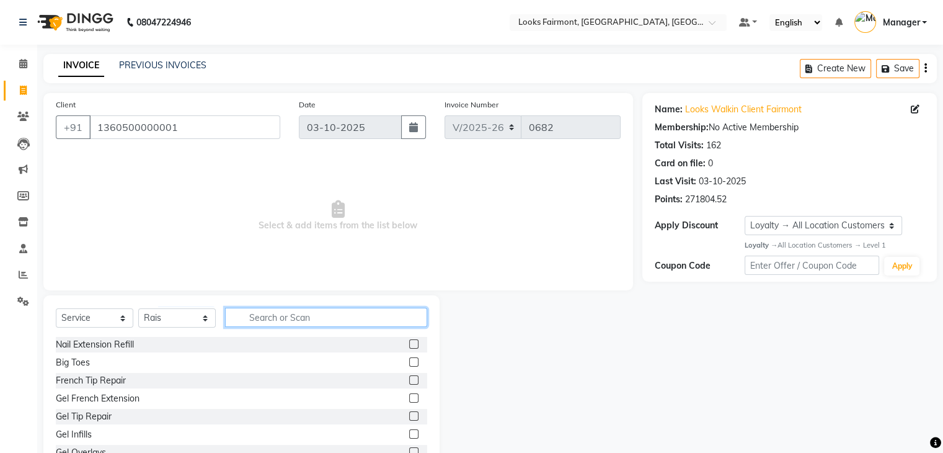
click at [308, 309] on input "text" at bounding box center [326, 317] width 202 height 19
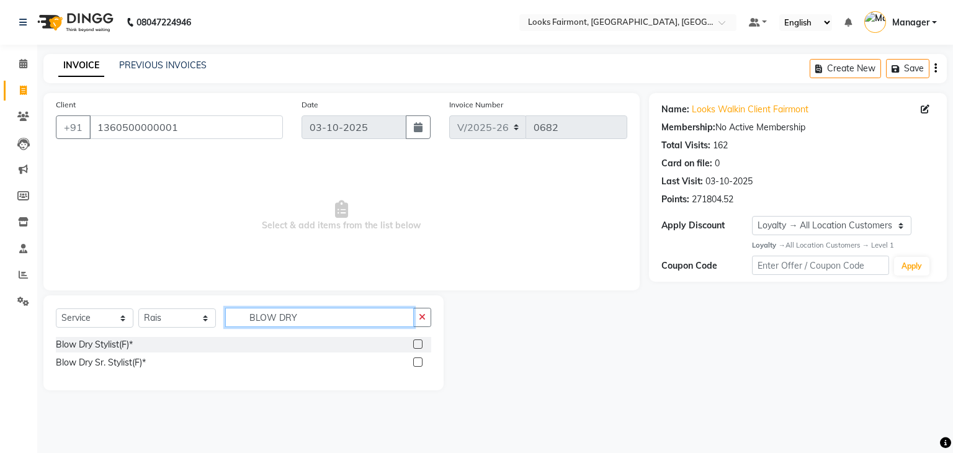
type input "BLOW DRY"
click at [419, 363] on label at bounding box center [417, 361] width 9 height 9
click at [419, 363] on input "checkbox" at bounding box center [417, 362] width 8 height 8
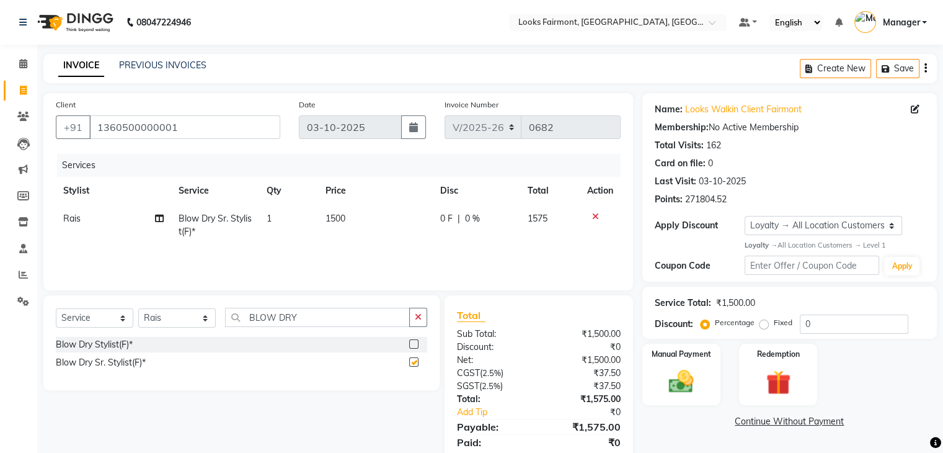
checkbox input "false"
click at [352, 207] on td "1500" at bounding box center [375, 225] width 115 height 41
select select "85721"
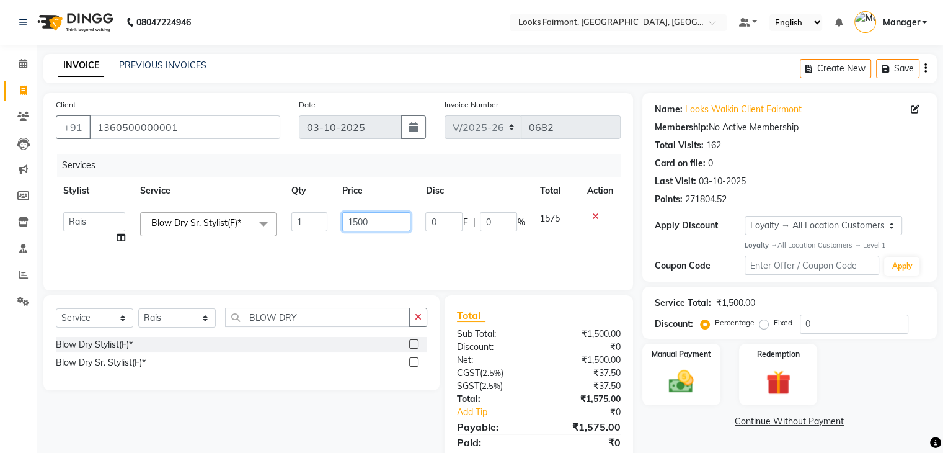
click at [386, 224] on input "1500" at bounding box center [376, 221] width 68 height 19
type input "1"
type input "2500"
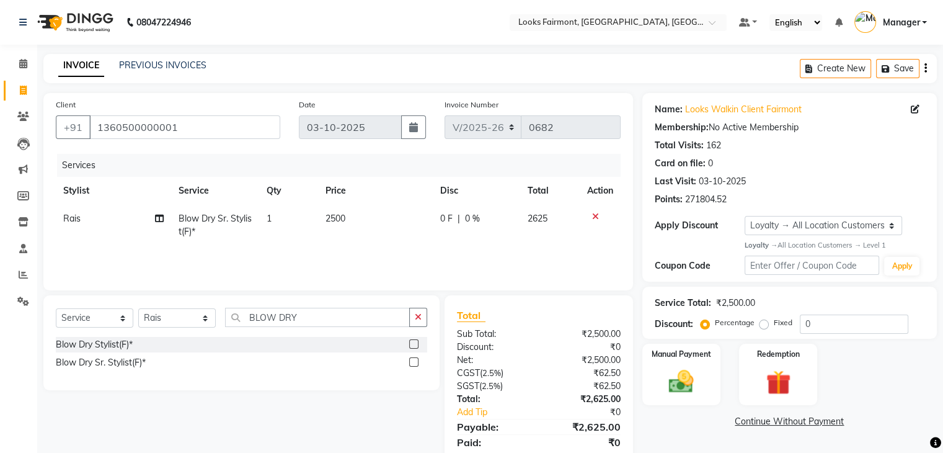
click at [660, 431] on div "Name: Looks Walkin Client Fairmont Membership: No Active Membership Total Visit…" at bounding box center [794, 285] width 304 height 384
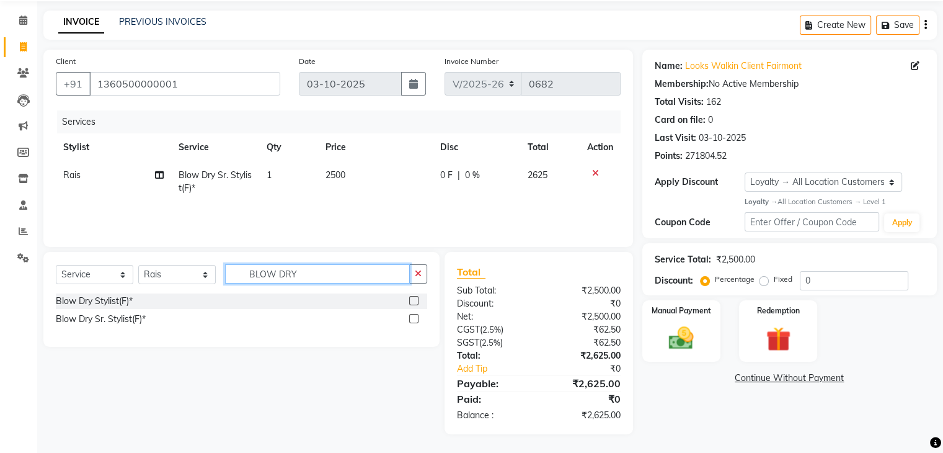
click at [337, 276] on input "BLOW DRY" at bounding box center [317, 273] width 185 height 19
type input "B"
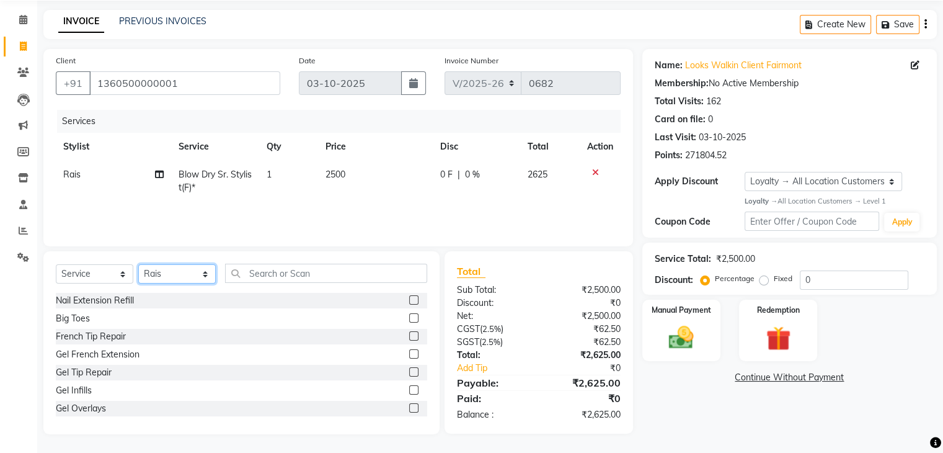
click at [181, 272] on select "Select Stylist Adil Anisa Counter_Sales Deepak_asst Manager Nisha Preeti Rais S…" at bounding box center [177, 273] width 78 height 19
select select "76346"
click at [138, 265] on select "Select Stylist Adil Anisa Counter_Sales Deepak_asst Manager Nisha Preeti Rais S…" at bounding box center [177, 273] width 78 height 19
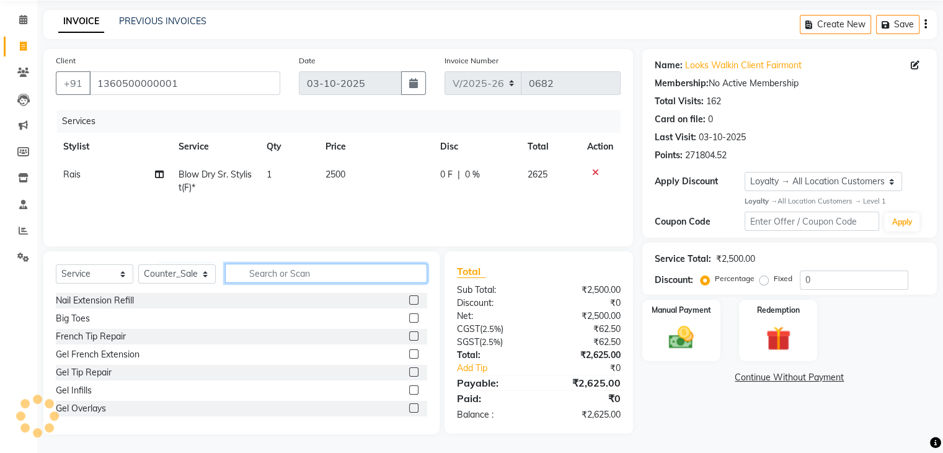
click at [295, 278] on input "text" at bounding box center [326, 273] width 202 height 19
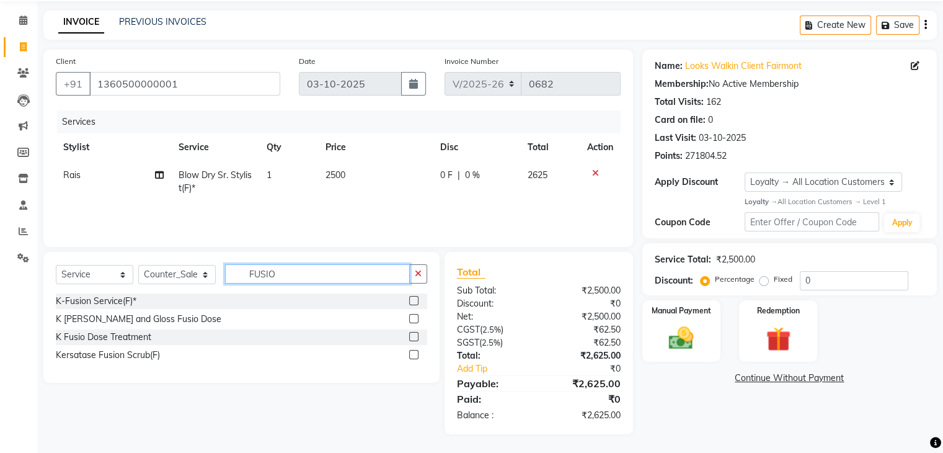
type input "FUSIO"
click at [411, 334] on label at bounding box center [413, 336] width 9 height 9
click at [411, 334] on input "checkbox" at bounding box center [413, 337] width 8 height 8
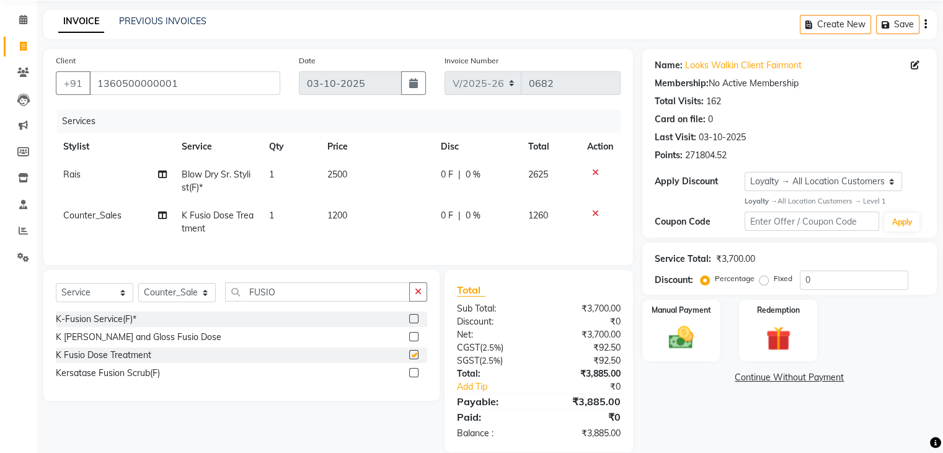
checkbox input "false"
click at [361, 214] on td "1200" at bounding box center [377, 222] width 114 height 41
select select "76346"
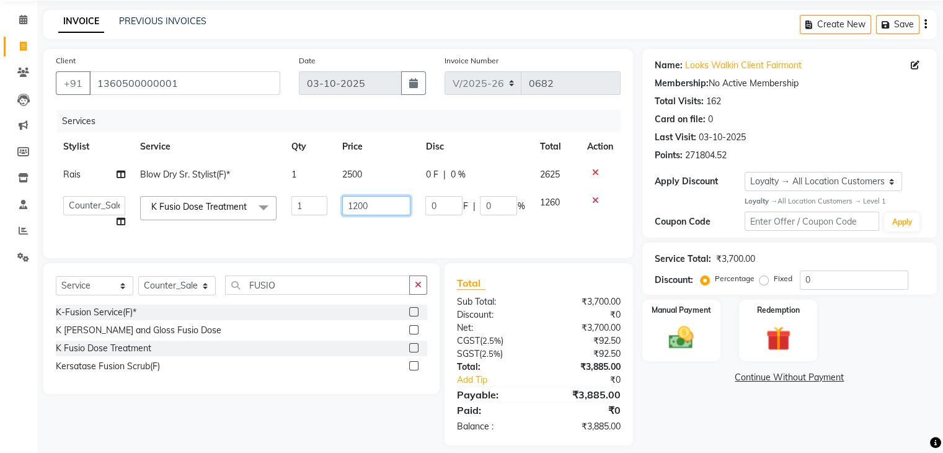
click at [376, 213] on input "1200" at bounding box center [376, 205] width 68 height 19
type input "1"
type input "3500"
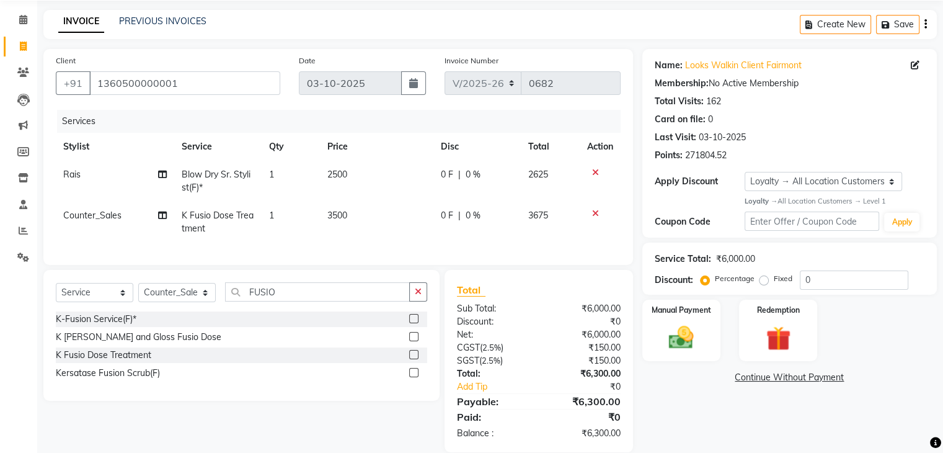
click at [675, 401] on div "Name: Looks Walkin Client Fairmont Membership: No Active Membership Total Visit…" at bounding box center [794, 250] width 304 height 403
click at [283, 301] on input "FUSIO" at bounding box center [317, 291] width 185 height 19
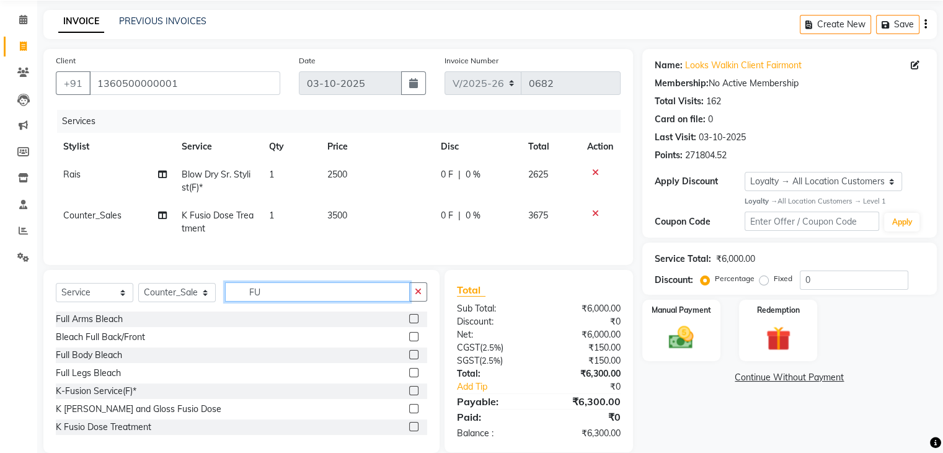
type input "F"
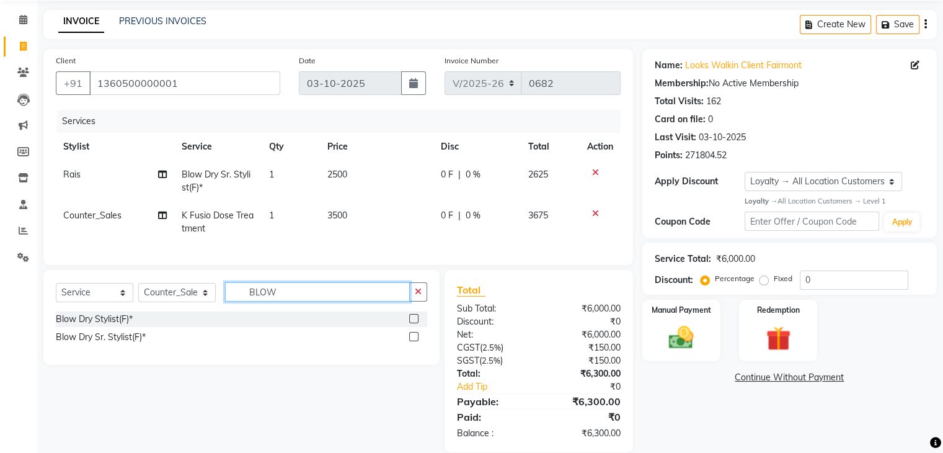
type input "BLOW"
click at [412, 341] on label at bounding box center [413, 336] width 9 height 9
click at [412, 341] on input "checkbox" at bounding box center [413, 337] width 8 height 8
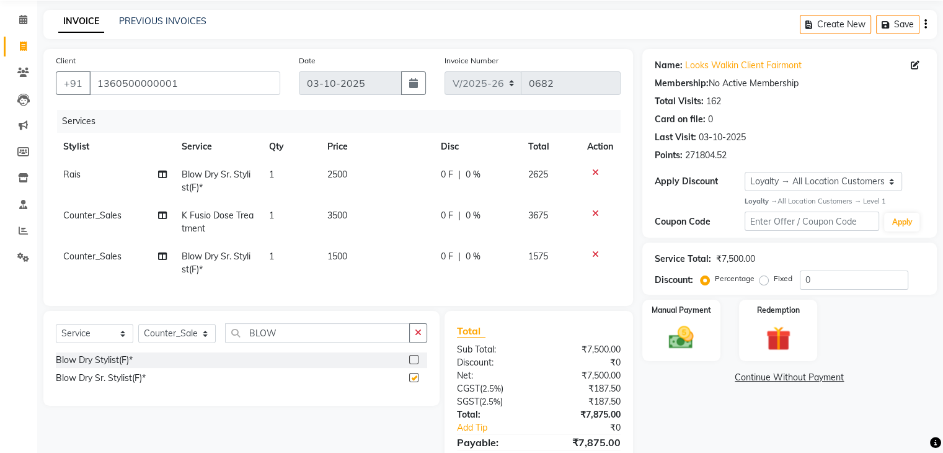
checkbox input "false"
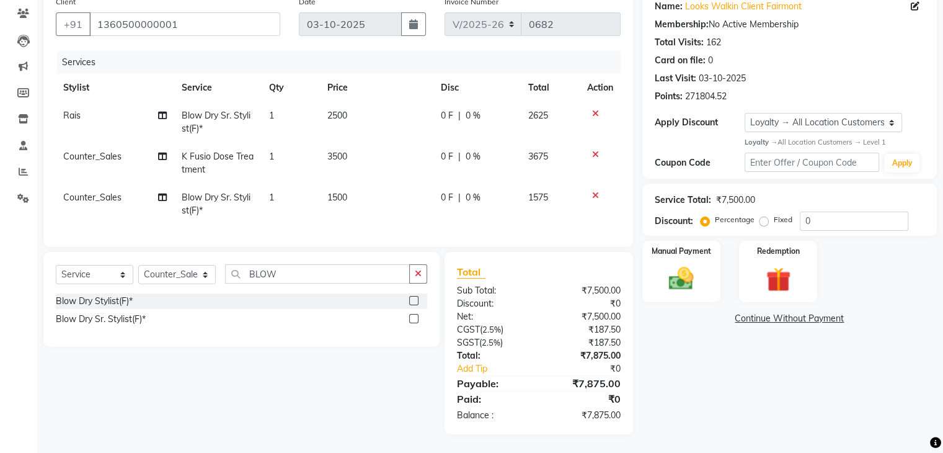
click at [377, 184] on td "1500" at bounding box center [377, 204] width 114 height 41
select select "76346"
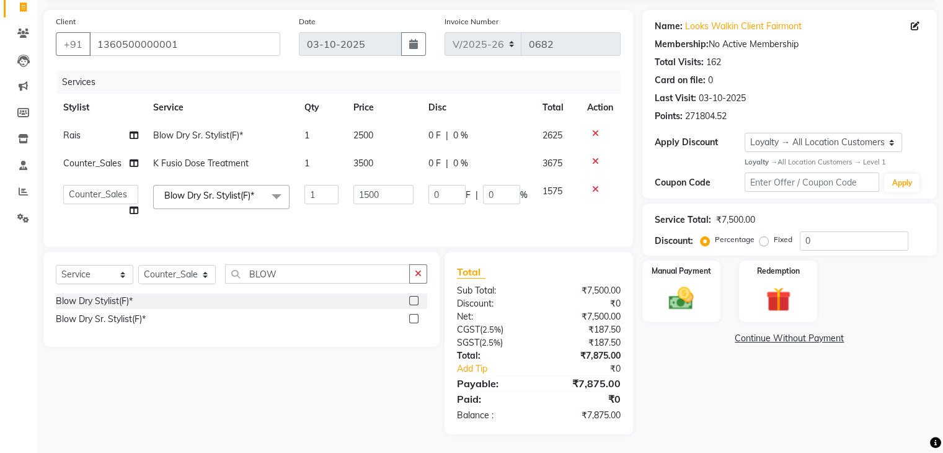
scroll to position [93, 0]
click at [384, 185] on input "1500" at bounding box center [383, 194] width 61 height 19
type input "1"
type input "2500"
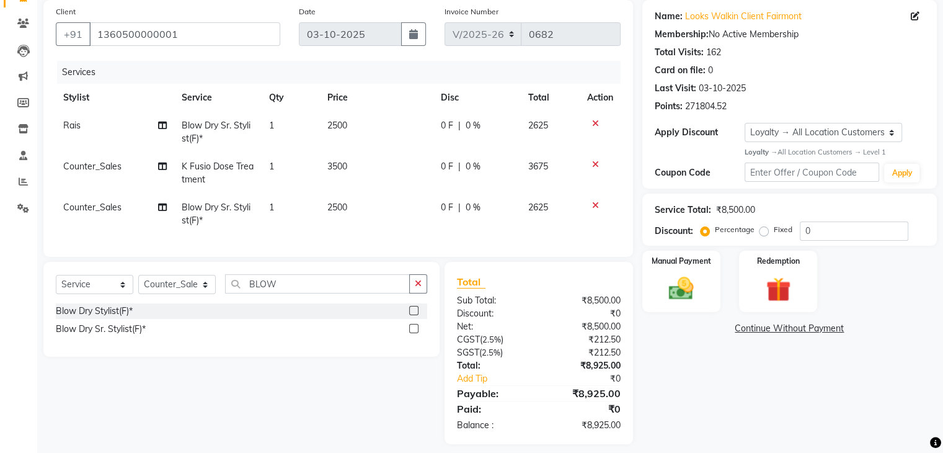
click at [794, 420] on div "Name: Looks Walkin Client Fairmont Membership: No Active Membership Total Visit…" at bounding box center [794, 222] width 304 height 444
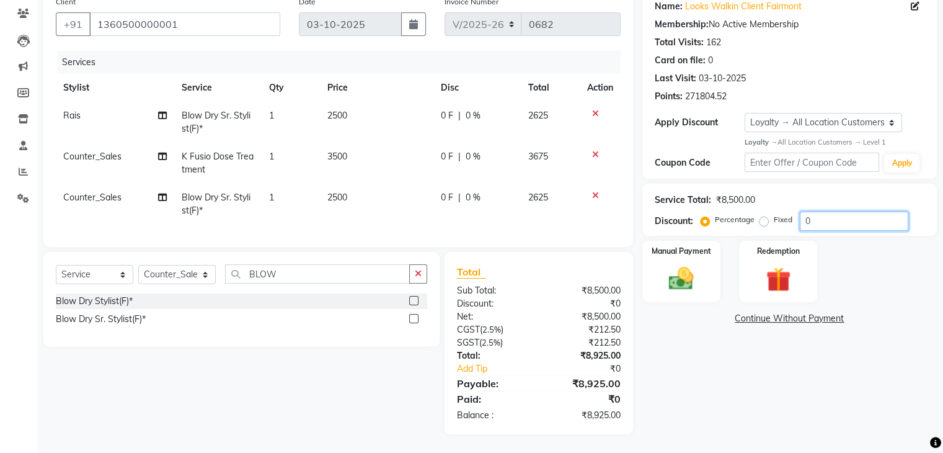
click at [861, 215] on input "0" at bounding box center [854, 220] width 109 height 19
type input "20"
click at [734, 358] on div "Name: Looks Walkin Client Fairmont Membership: No Active Membership Total Visit…" at bounding box center [794, 212] width 304 height 444
click at [362, 184] on td "2500" at bounding box center [375, 204] width 113 height 41
select select "76346"
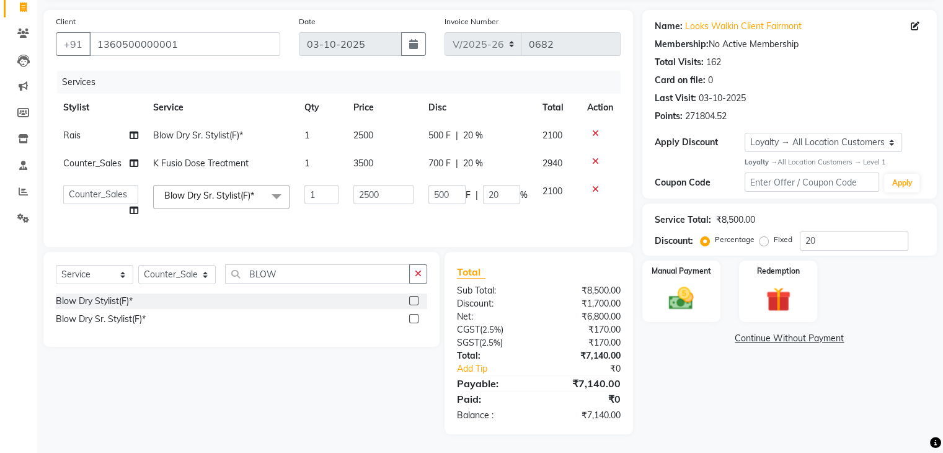
scroll to position [93, 0]
click at [381, 124] on td "2500" at bounding box center [384, 136] width 76 height 28
select select "85721"
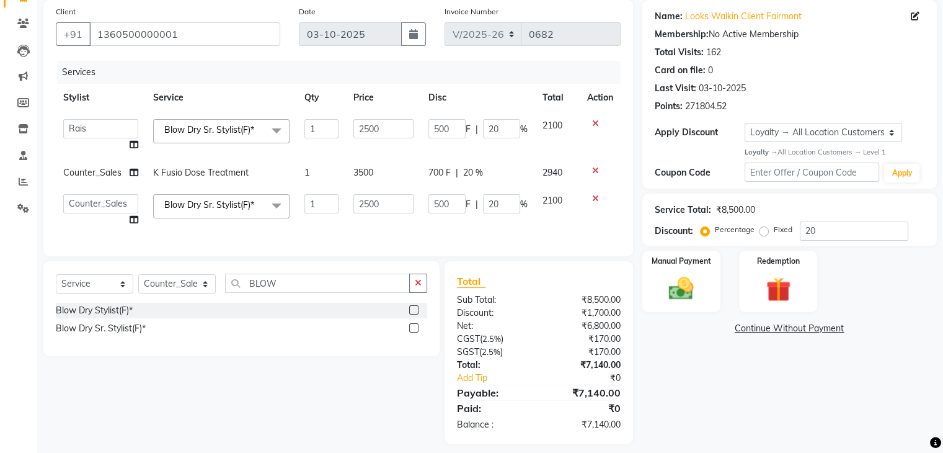
scroll to position [112, 0]
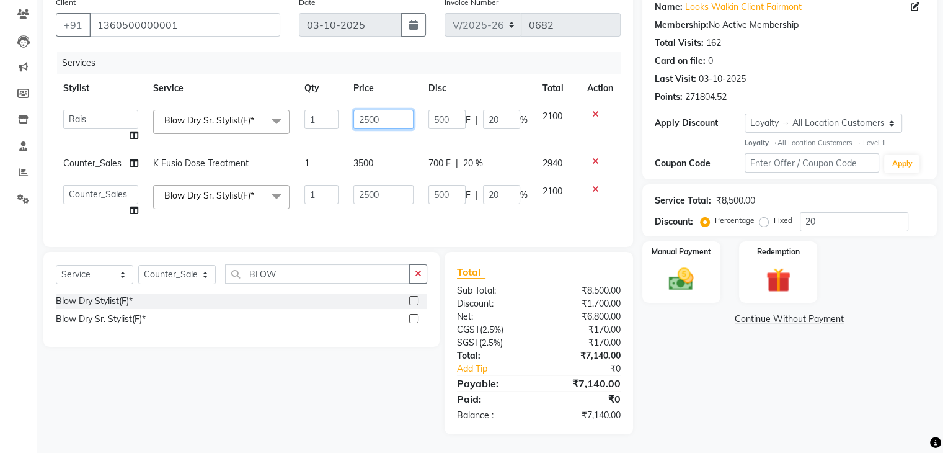
click at [386, 113] on input "2500" at bounding box center [383, 119] width 61 height 19
type input "2"
type input "3500"
click at [769, 362] on div "Name: Looks Walkin Client Fairmont Membership: No Active Membership Total Visit…" at bounding box center [794, 212] width 304 height 443
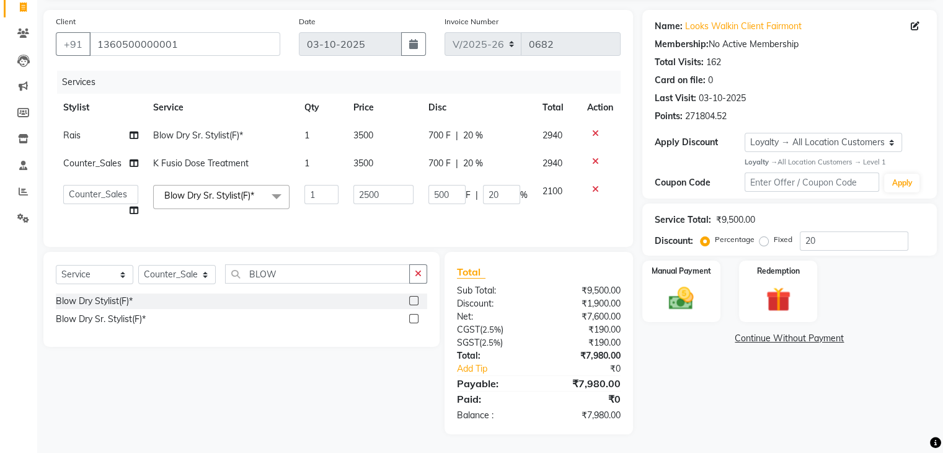
scroll to position [93, 0]
click at [749, 411] on div "Name: Looks Walkin Client Fairmont Membership: No Active Membership Total Visit…" at bounding box center [794, 222] width 304 height 424
click at [727, 386] on div "Name: Looks Walkin Client Fairmont Membership: No Active Membership Total Visit…" at bounding box center [794, 222] width 304 height 424
click at [677, 363] on div "Name: Looks Walkin Client Fairmont Membership: No Active Membership Total Visit…" at bounding box center [794, 222] width 304 height 424
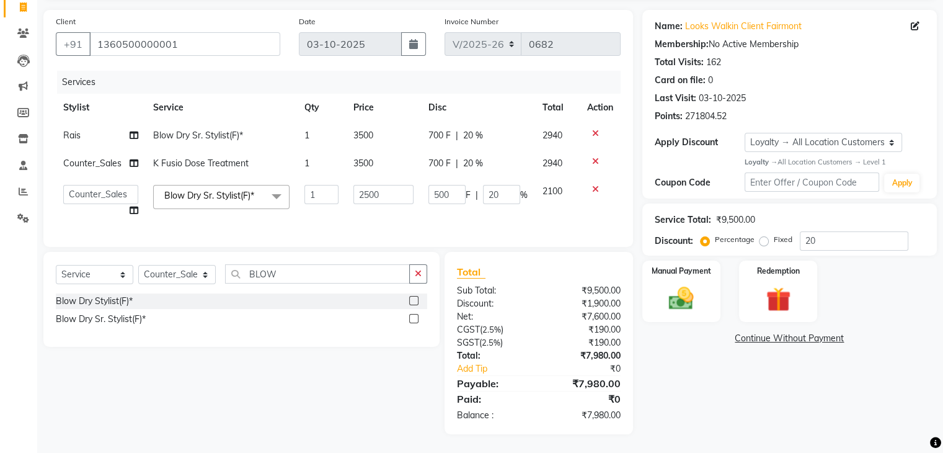
click at [677, 363] on div "Name: Looks Walkin Client Fairmont Membership: No Active Membership Total Visit…" at bounding box center [794, 222] width 304 height 424
click at [389, 185] on input "2500" at bounding box center [383, 194] width 61 height 19
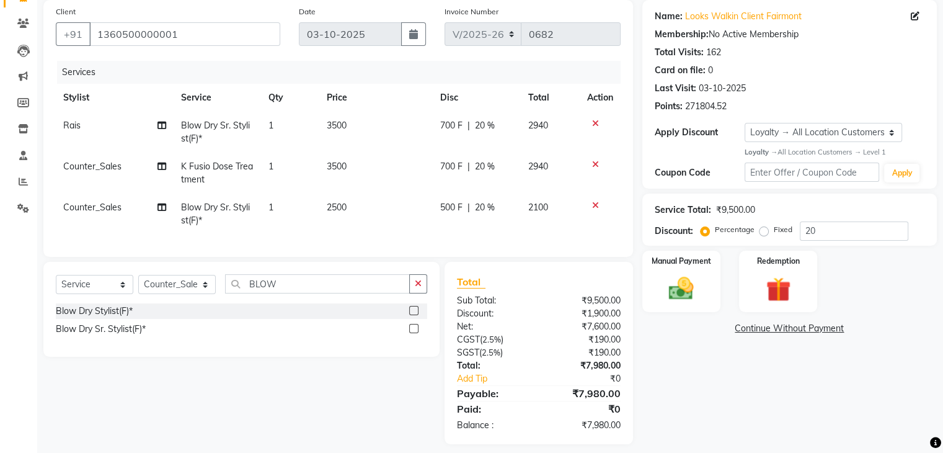
click at [399, 210] on td "2500" at bounding box center [375, 213] width 113 height 41
select select "76346"
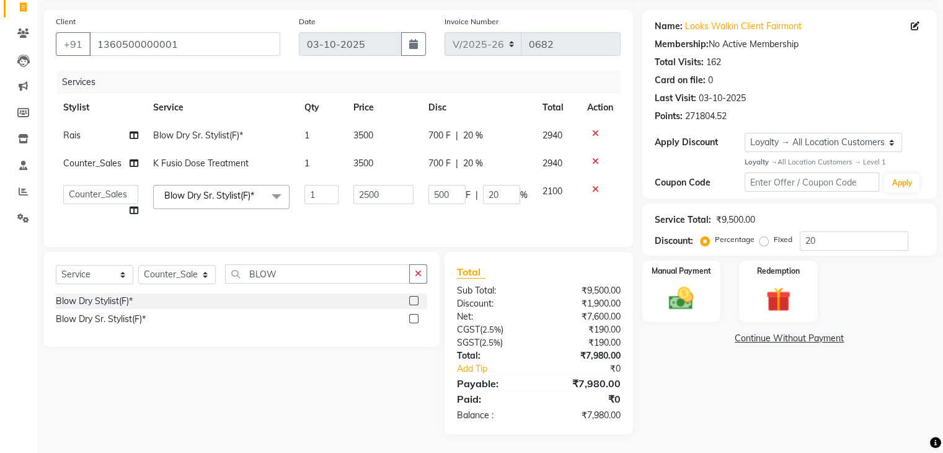
click at [714, 386] on div "Name: Looks Walkin Client Fairmont Membership: No Active Membership Total Visit…" at bounding box center [794, 222] width 304 height 424
click at [768, 380] on div "Name: Looks Walkin Client Fairmont Membership: No Active Membership Total Visit…" at bounding box center [794, 222] width 304 height 424
drag, startPoint x: 768, startPoint y: 380, endPoint x: 705, endPoint y: 278, distance: 118.9
click at [767, 376] on div "Name: Looks Walkin Client Fairmont Membership: No Active Membership Total Visit…" at bounding box center [794, 222] width 304 height 424
click at [592, 202] on td at bounding box center [600, 200] width 41 height 47
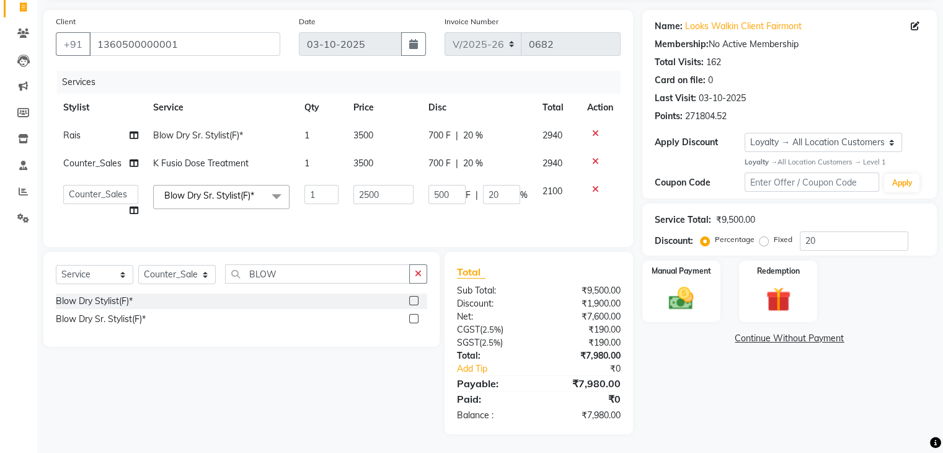
click at [591, 202] on td at bounding box center [600, 200] width 41 height 47
click at [319, 151] on td "1" at bounding box center [321, 163] width 49 height 28
select select "76346"
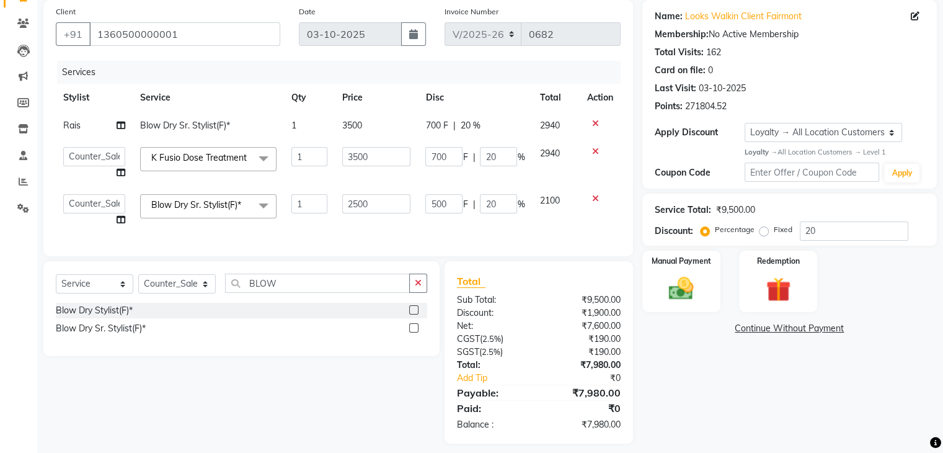
click at [553, 224] on td "2100" at bounding box center [555, 210] width 47 height 47
click at [685, 368] on div "Name: Looks Walkin Client Fairmont Membership: No Active Membership Total Visit…" at bounding box center [794, 221] width 304 height 443
click at [687, 385] on div "Name: Looks Walkin Client Fairmont Membership: No Active Membership Total Visit…" at bounding box center [794, 221] width 304 height 443
click at [687, 384] on div "Name: Looks Walkin Client Fairmont Membership: No Active Membership Total Visit…" at bounding box center [794, 221] width 304 height 443
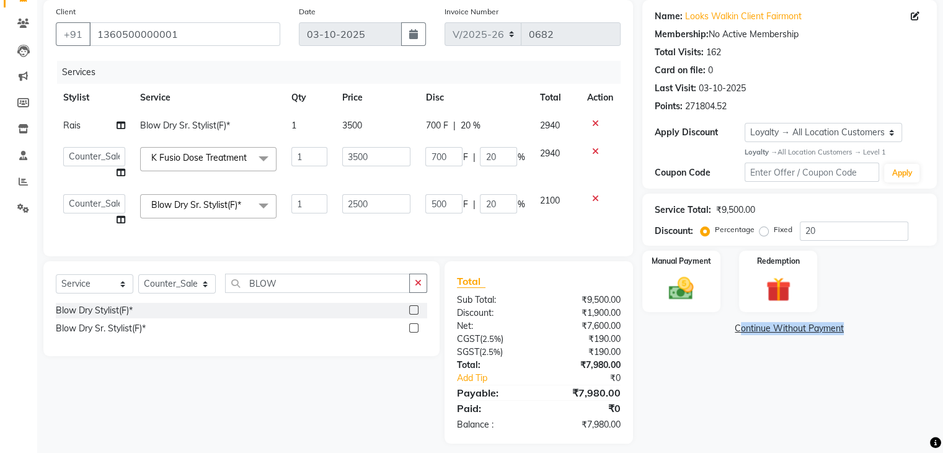
click at [687, 384] on div "Name: Looks Walkin Client Fairmont Membership: No Active Membership Total Visit…" at bounding box center [794, 221] width 304 height 443
click at [831, 229] on input "20" at bounding box center [854, 230] width 109 height 19
type input "2"
type input "50"
type input "2"
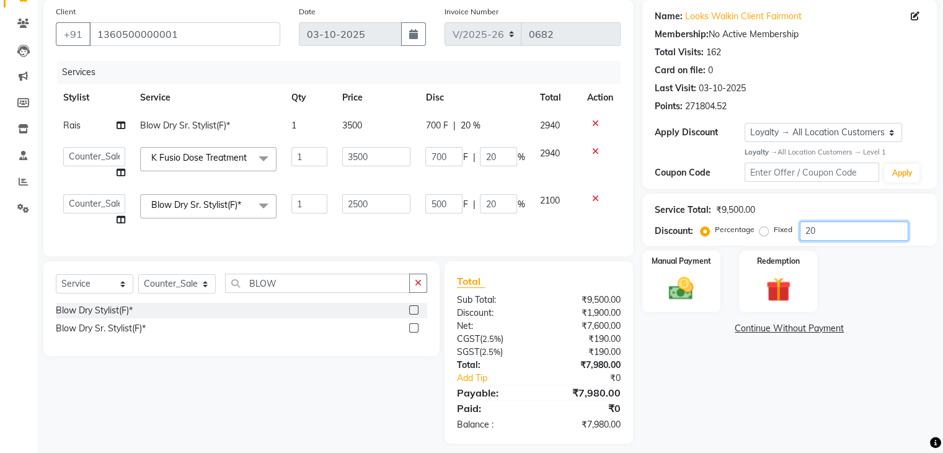
type input "70"
type input "2"
type input "0"
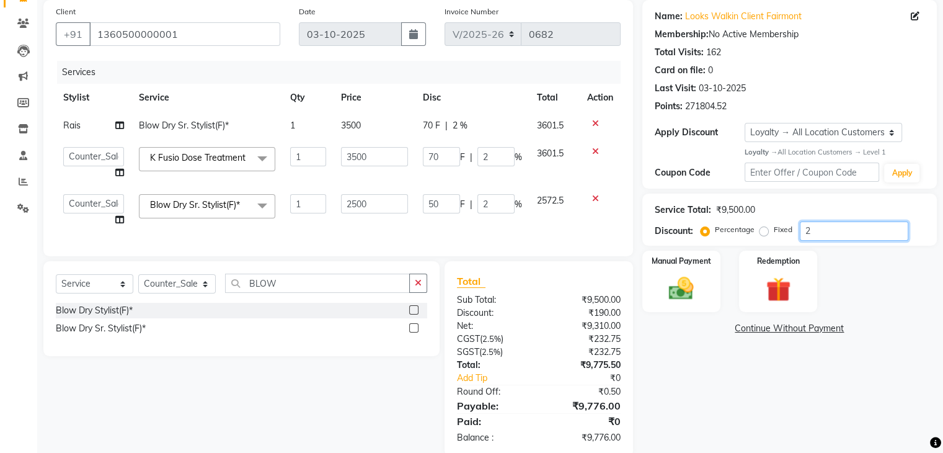
type input "0"
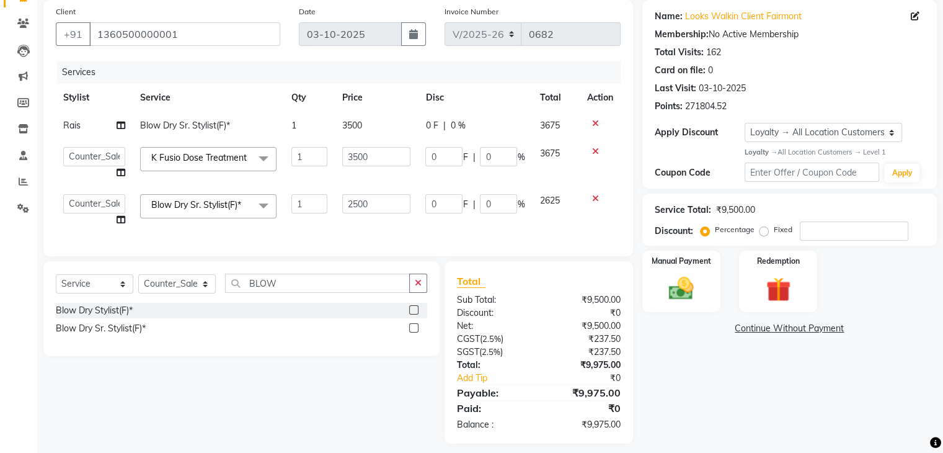
click at [723, 381] on div "Name: Looks Walkin Client Fairmont Membership: No Active Membership Total Visit…" at bounding box center [794, 221] width 304 height 443
click at [726, 382] on div "Name: Looks Walkin Client Fairmont Membership: No Active Membership Total Visit…" at bounding box center [794, 221] width 304 height 443
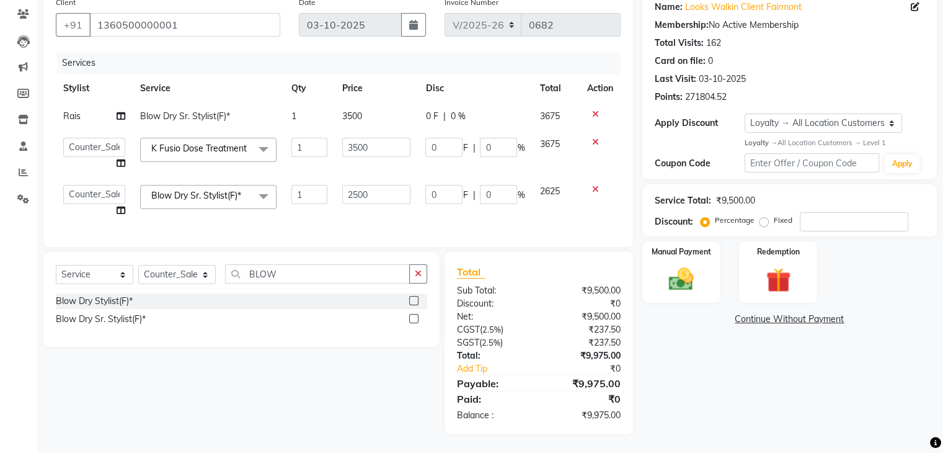
scroll to position [0, 0]
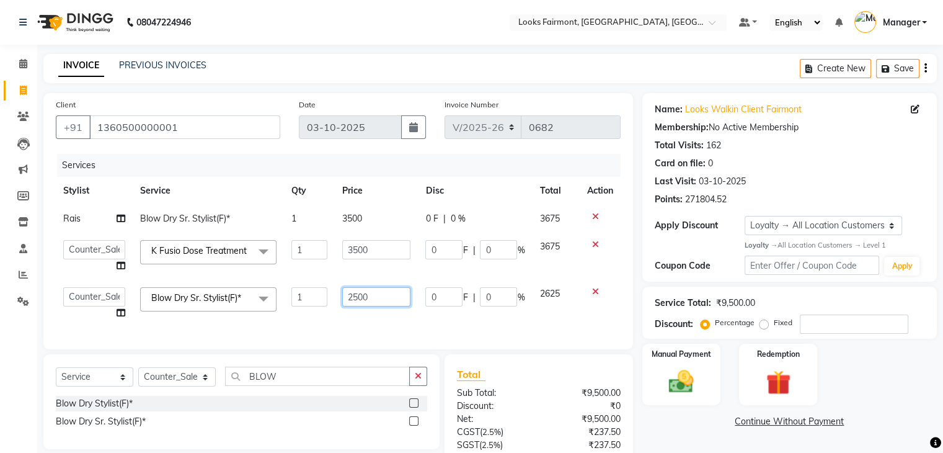
click at [383, 294] on input "2500" at bounding box center [376, 296] width 68 height 19
type input "2"
type input "3500"
click at [678, 432] on div "Name: Looks Walkin Client Fairmont Membership: No Active Membership Total Visit…" at bounding box center [794, 314] width 304 height 443
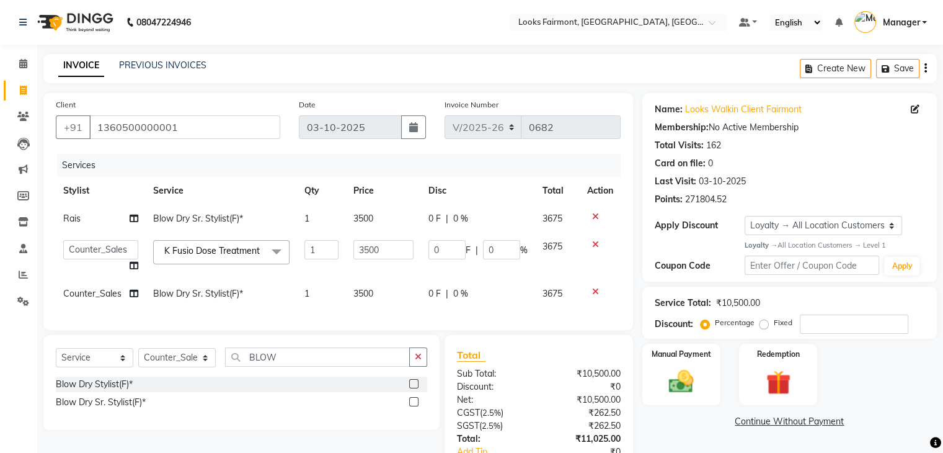
scroll to position [93, 0]
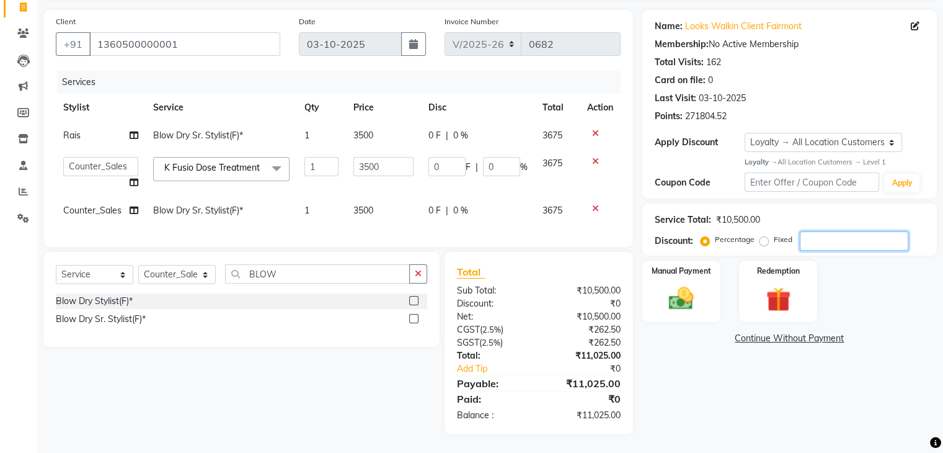
click at [832, 233] on input "number" at bounding box center [854, 240] width 109 height 19
click at [730, 412] on div "Name: Looks Walkin Client Fairmont Membership: No Active Membership Total Visit…" at bounding box center [794, 222] width 304 height 424
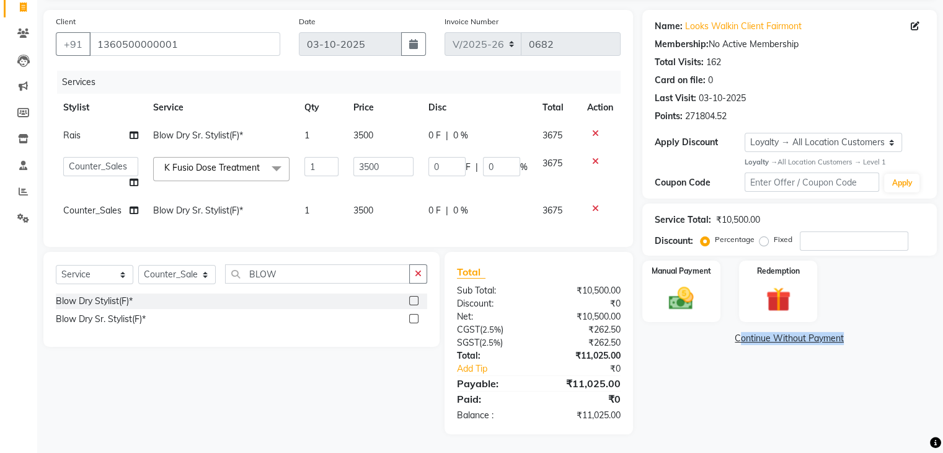
click at [715, 404] on div "Name: Looks Walkin Client Fairmont Membership: No Active Membership Total Visit…" at bounding box center [794, 222] width 304 height 424
click at [809, 231] on input "number" at bounding box center [854, 240] width 109 height 19
type input "2"
type input "70"
type input "2"
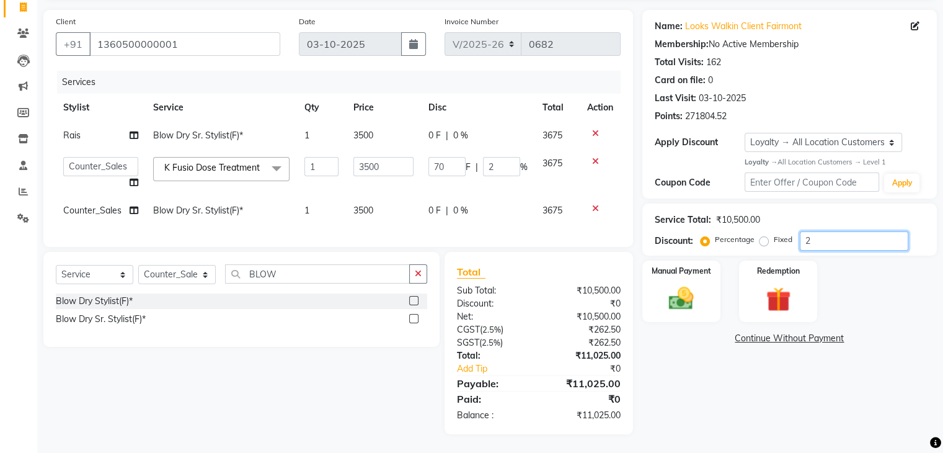
type input "20"
type input "700"
type input "20"
click at [696, 407] on div "Name: Looks Walkin Client Fairmont Membership: No Active Membership Total Visit…" at bounding box center [794, 222] width 304 height 424
click at [833, 231] on input "20" at bounding box center [854, 240] width 109 height 19
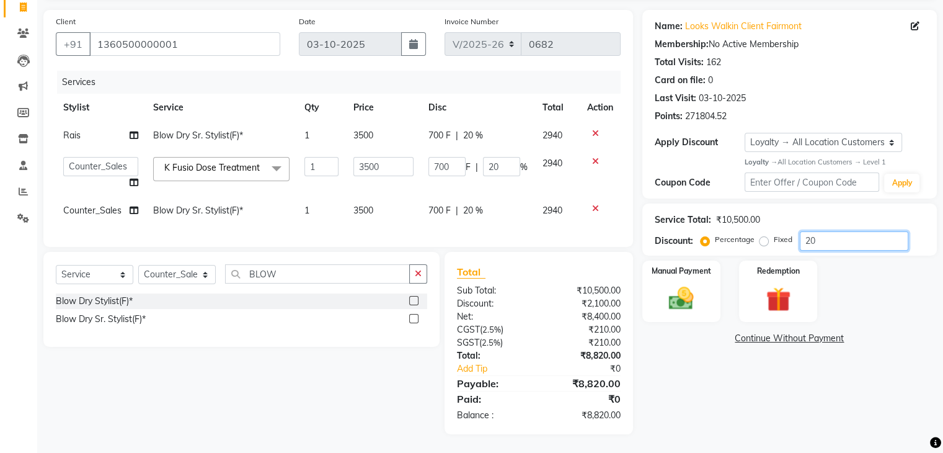
type input "2"
type input "70"
type input "2"
type input "0"
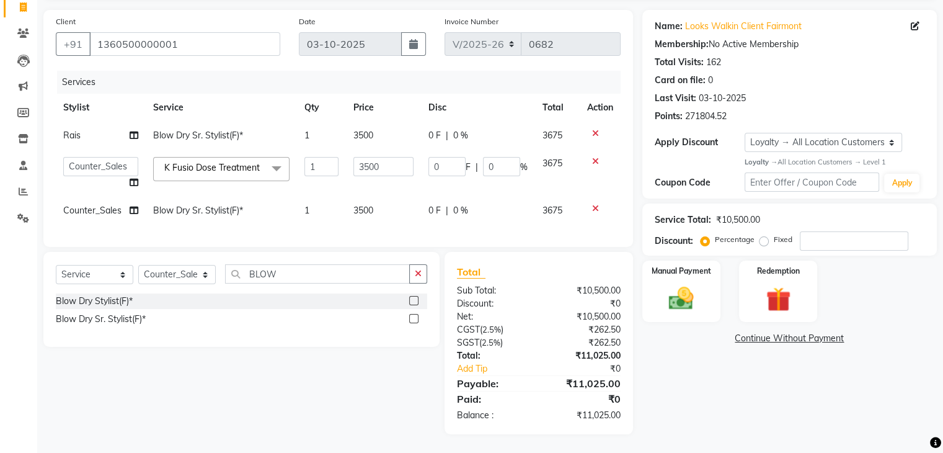
click at [752, 373] on div "Name: Looks Walkin Client Fairmont Membership: No Active Membership Total Visit…" at bounding box center [794, 222] width 304 height 424
click at [847, 231] on input "number" at bounding box center [854, 240] width 109 height 19
type input "2"
type input "70"
type input "2"
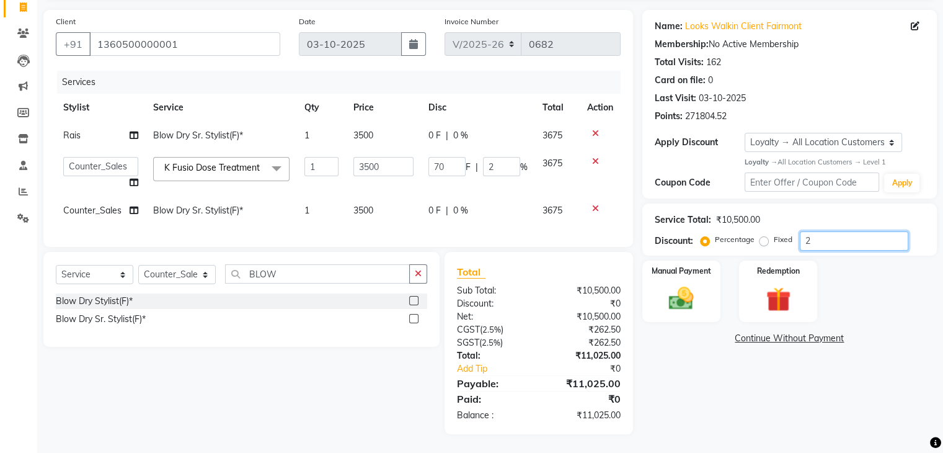
type input "20"
type input "700"
type input "20"
click at [690, 412] on div "Name: Looks Walkin Client Fairmont Membership: No Active Membership Total Visit…" at bounding box center [794, 222] width 304 height 424
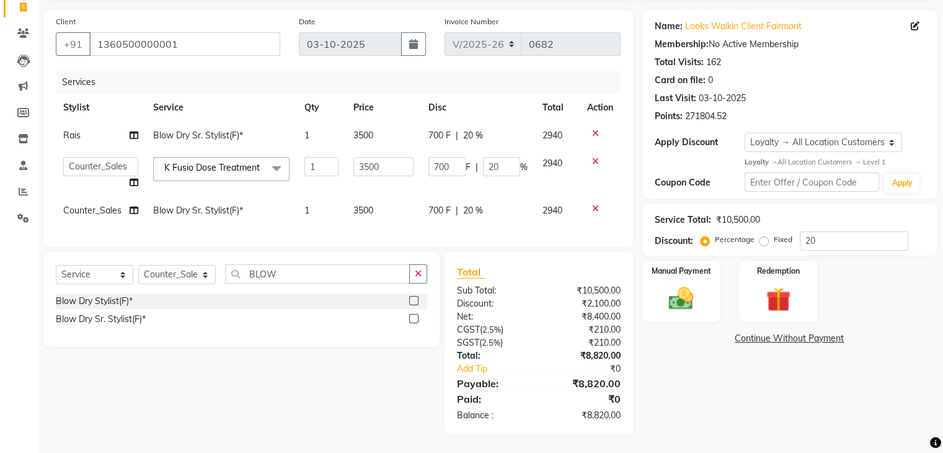
click at [711, 409] on div "Name: Looks Walkin Client Fairmont Membership: No Active Membership Total Visit…" at bounding box center [794, 222] width 304 height 424
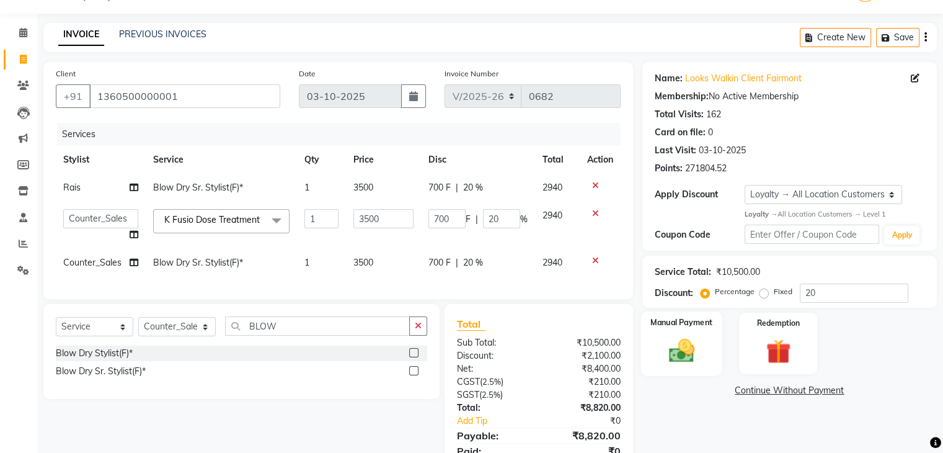
click at [692, 335] on img at bounding box center [681, 350] width 42 height 30
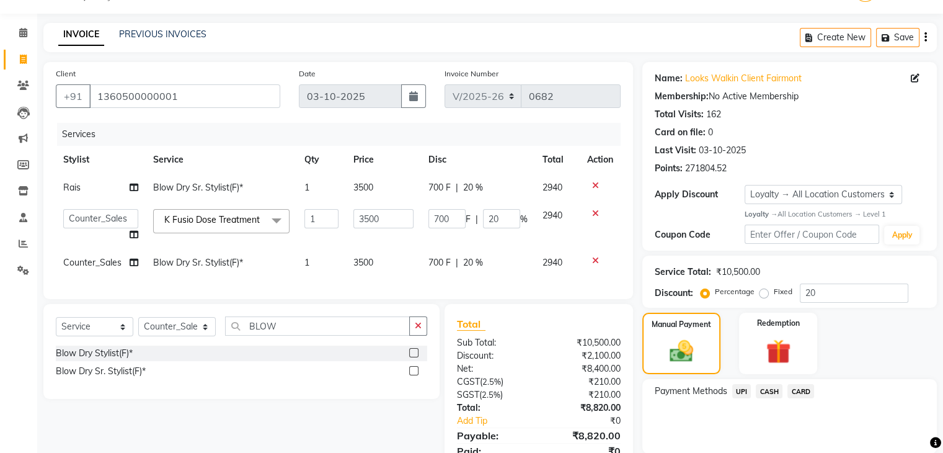
scroll to position [93, 0]
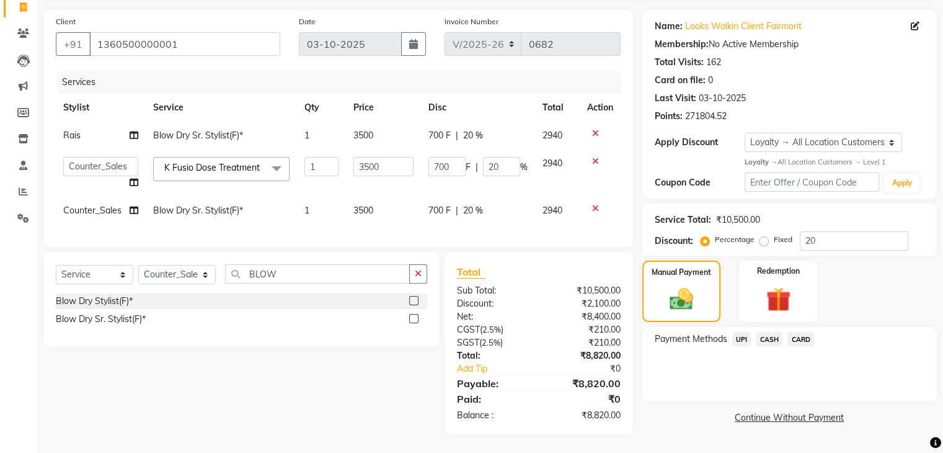
click at [765, 332] on span "CASH" at bounding box center [769, 339] width 27 height 14
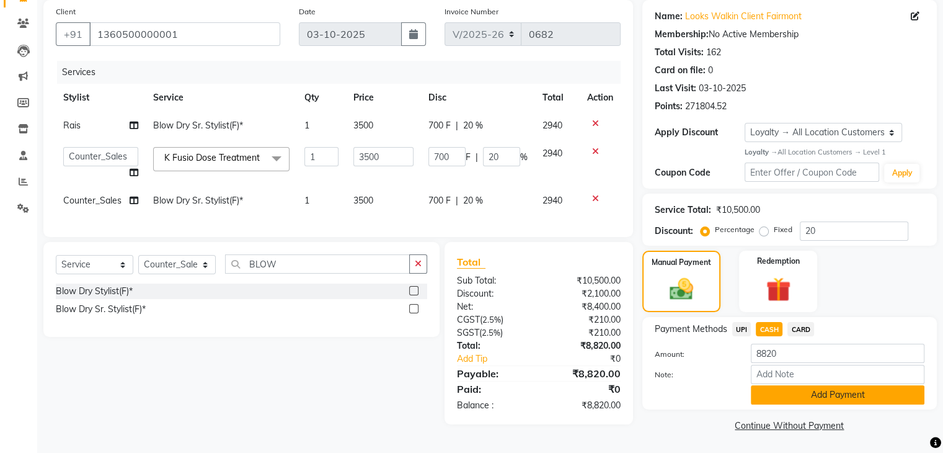
scroll to position [95, 0]
click at [797, 324] on span "CARD" at bounding box center [801, 328] width 27 height 14
click at [811, 393] on button "Add Payment" at bounding box center [838, 393] width 174 height 19
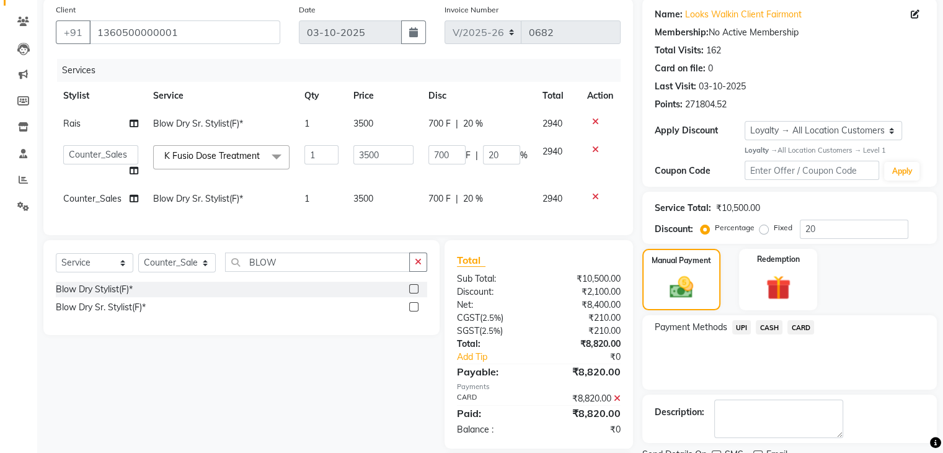
scroll to position [181, 0]
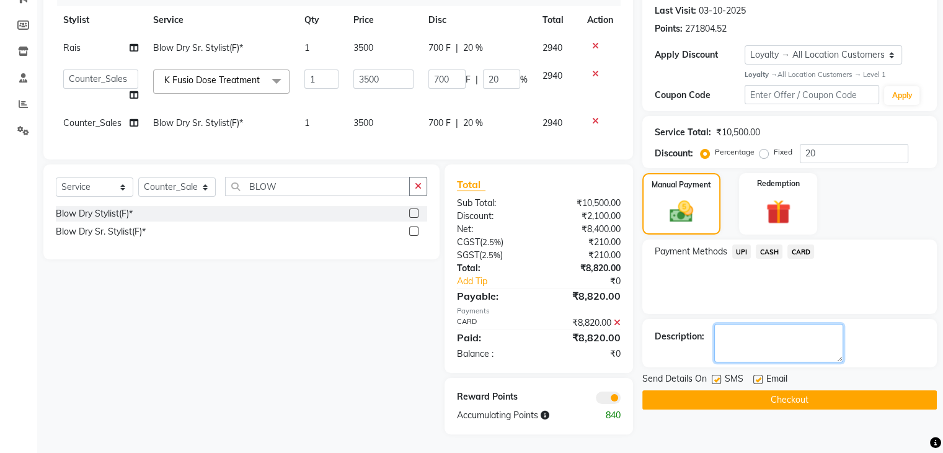
click at [736, 332] on textarea at bounding box center [778, 343] width 129 height 38
click at [735, 390] on button "Checkout" at bounding box center [789, 399] width 295 height 19
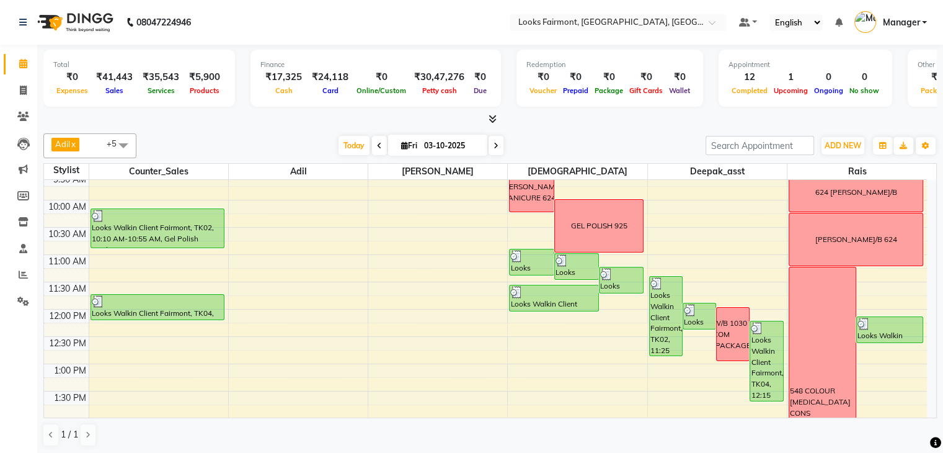
scroll to position [124, 0]
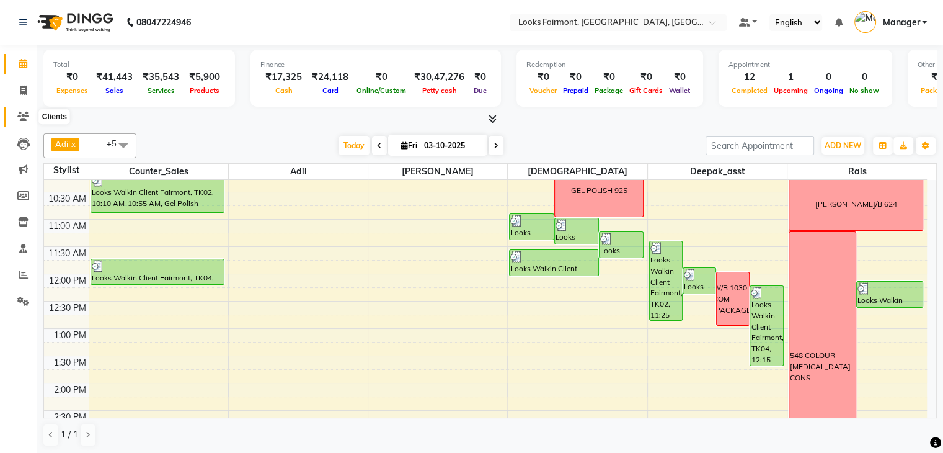
click at [24, 115] on icon at bounding box center [23, 116] width 12 height 9
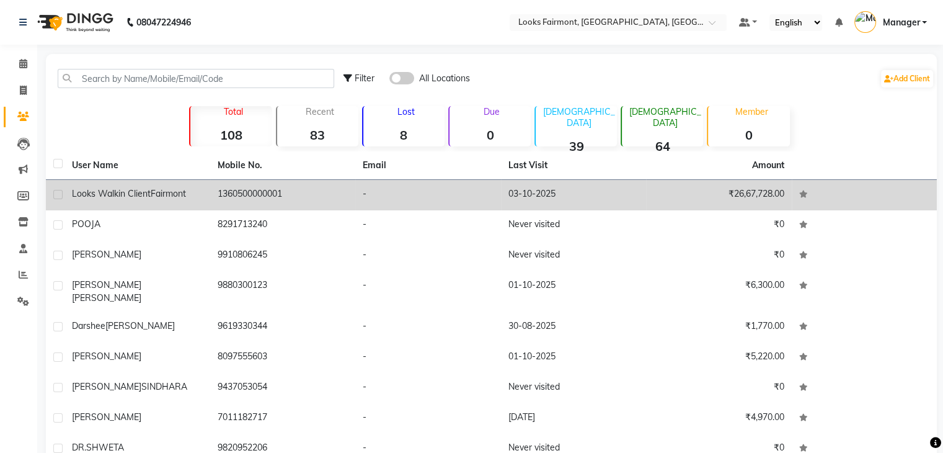
click at [60, 193] on label at bounding box center [57, 194] width 9 height 9
click at [60, 193] on input "checkbox" at bounding box center [57, 195] width 8 height 8
checkbox input "true"
click at [60, 180] on th at bounding box center [55, 165] width 19 height 29
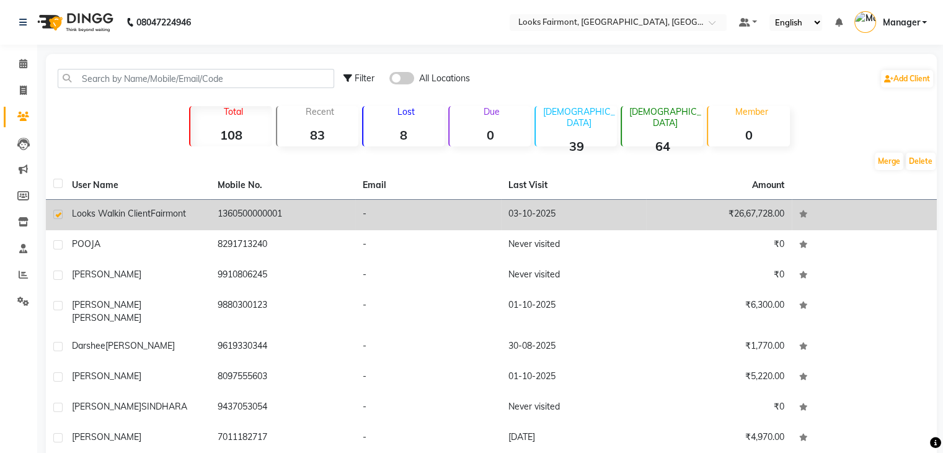
click at [108, 216] on span "Looks Walkin Client" at bounding box center [111, 213] width 79 height 11
click at [151, 216] on span "Fairmont" at bounding box center [168, 213] width 35 height 11
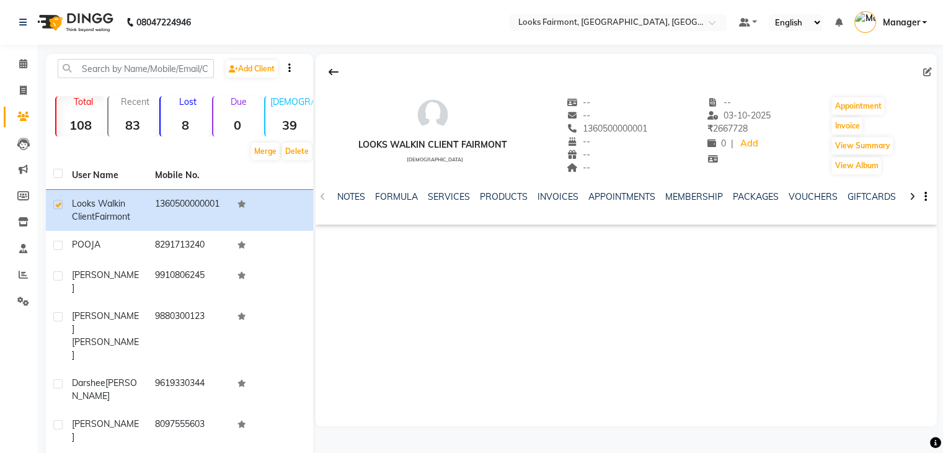
click at [498, 306] on div "Looks Walkin Client Fairmont female -- -- 1360500000001 -- -- -- -- 03-10-2025 …" at bounding box center [626, 240] width 621 height 372
click at [555, 193] on link "INVOICES" at bounding box center [558, 196] width 41 height 11
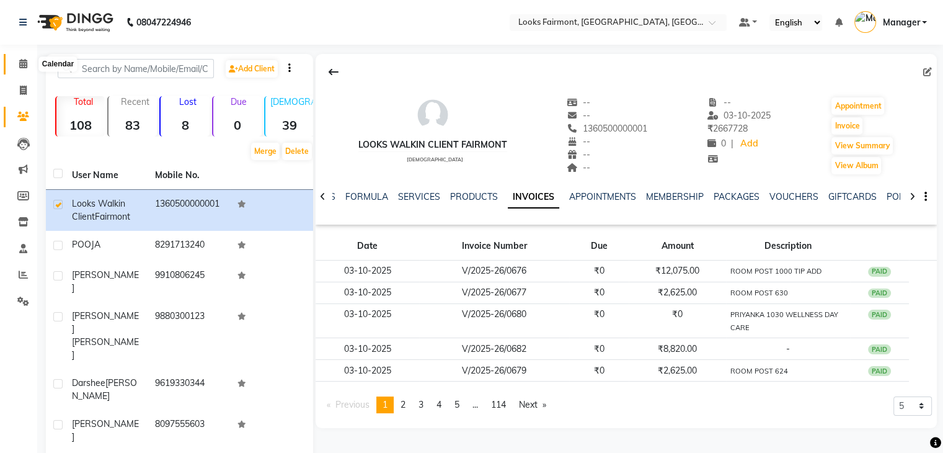
click at [19, 63] on icon at bounding box center [23, 63] width 8 height 9
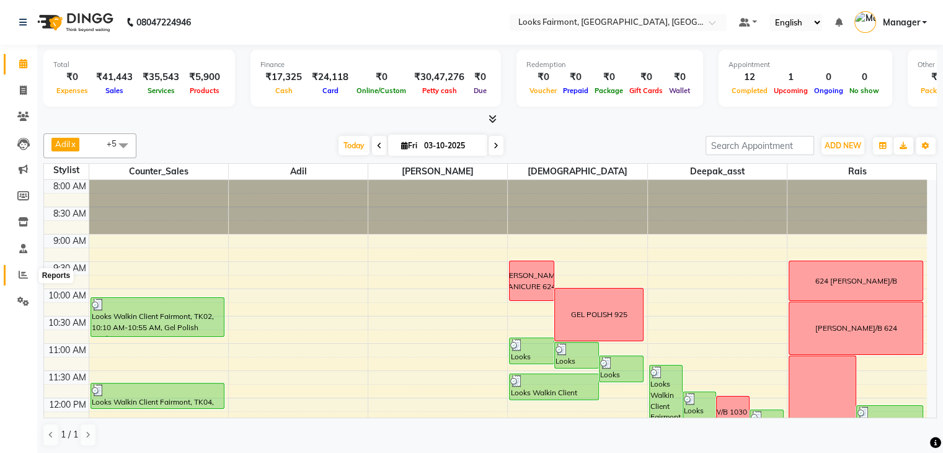
click at [20, 276] on icon at bounding box center [23, 274] width 9 height 9
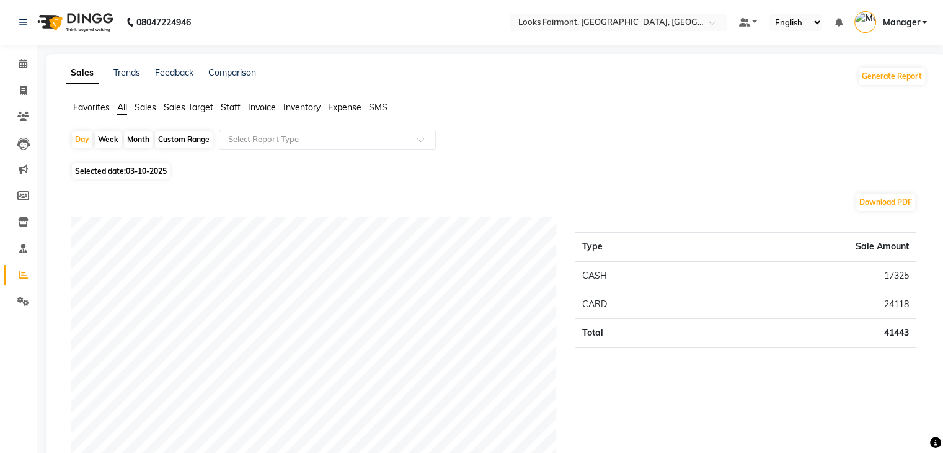
click at [146, 107] on span "Sales" at bounding box center [146, 107] width 22 height 11
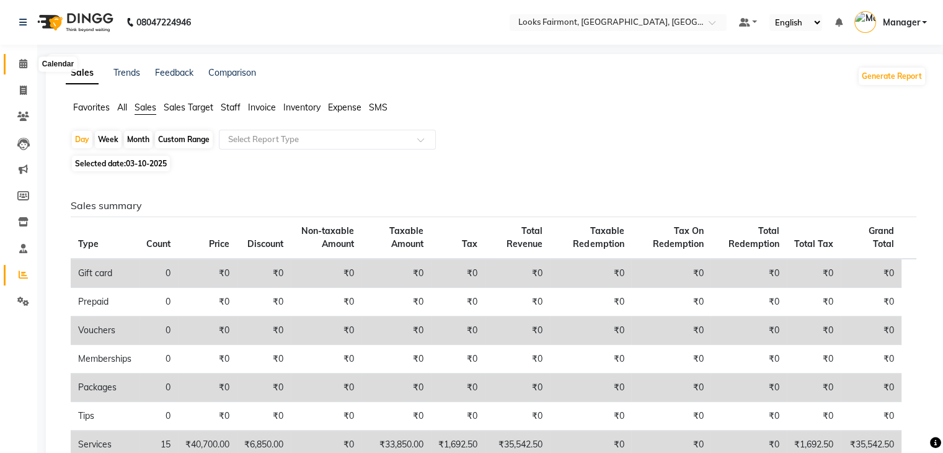
click at [23, 60] on icon at bounding box center [23, 63] width 8 height 9
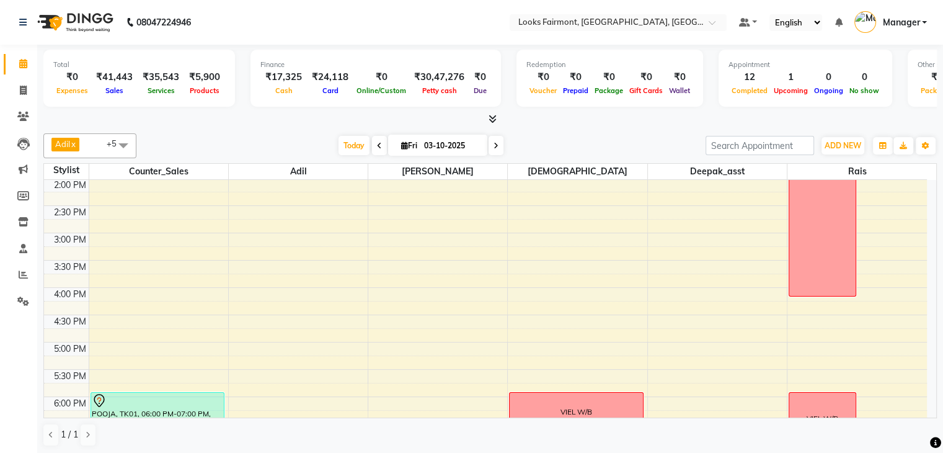
scroll to position [464, 0]
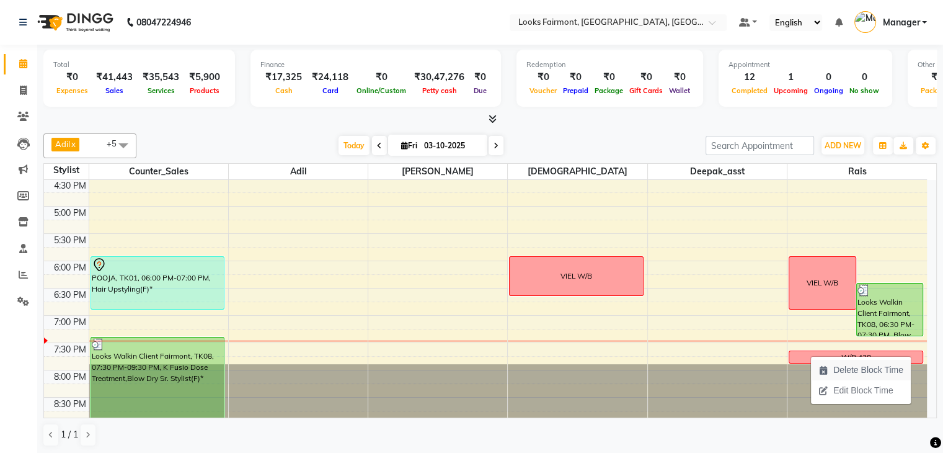
click at [843, 373] on span "Delete Block Time" at bounding box center [868, 369] width 70 height 13
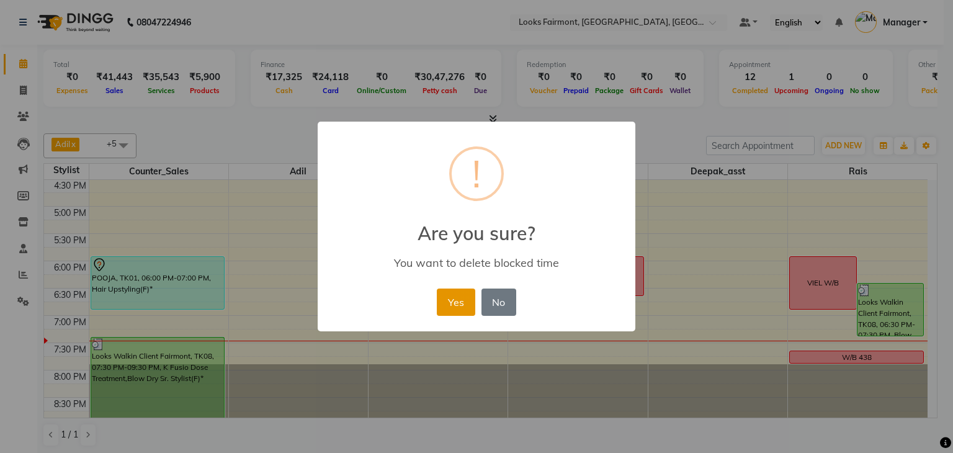
click at [461, 299] on button "Yes" at bounding box center [456, 301] width 38 height 27
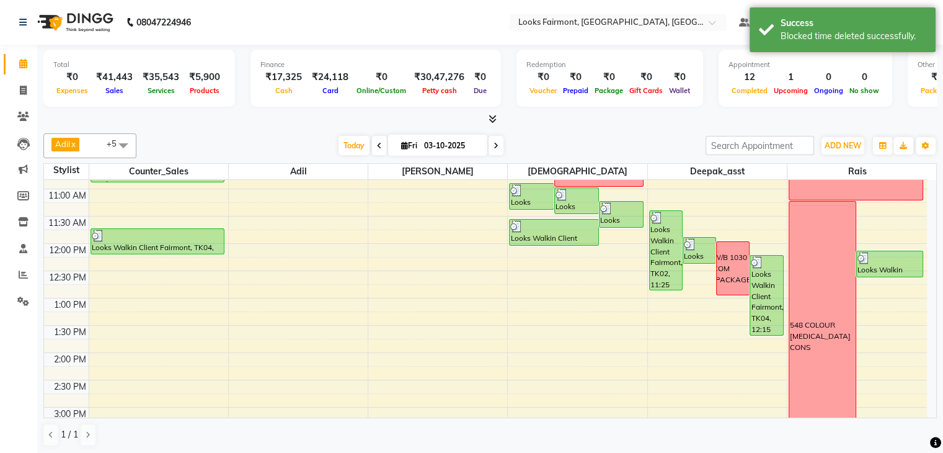
scroll to position [0, 0]
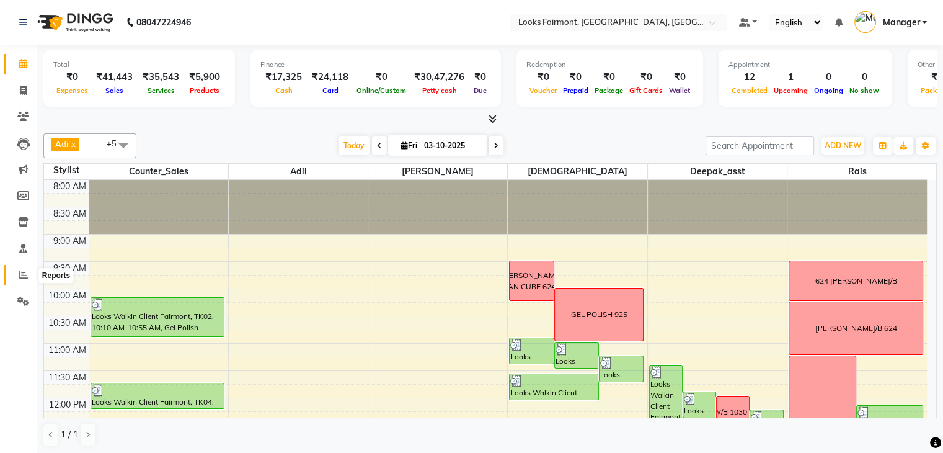
click at [20, 276] on icon at bounding box center [23, 274] width 9 height 9
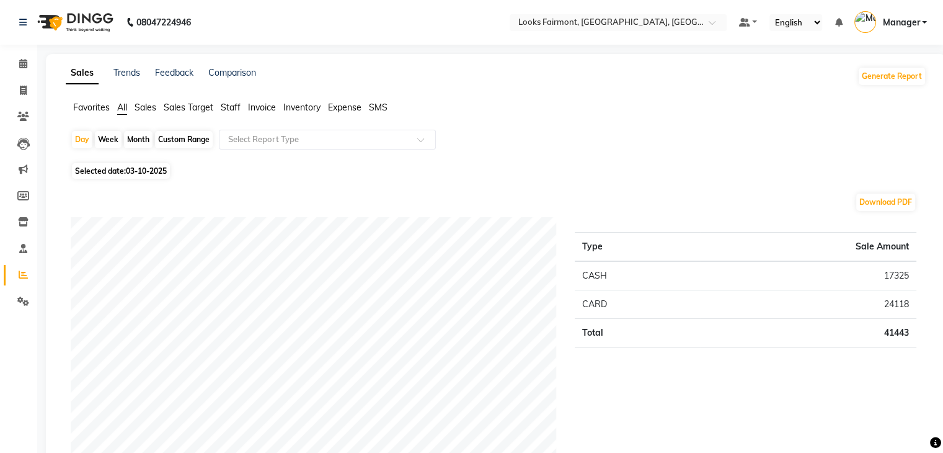
click at [230, 110] on span "Staff" at bounding box center [231, 107] width 20 height 11
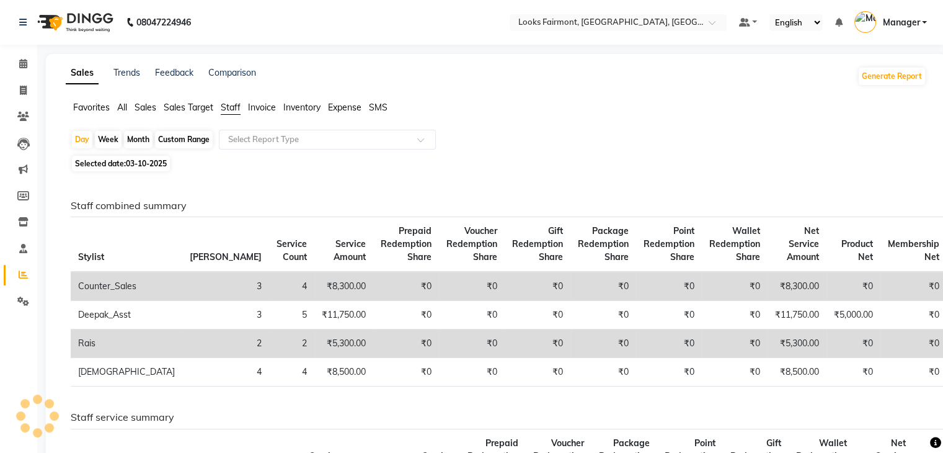
click at [260, 140] on input "text" at bounding box center [315, 139] width 179 height 12
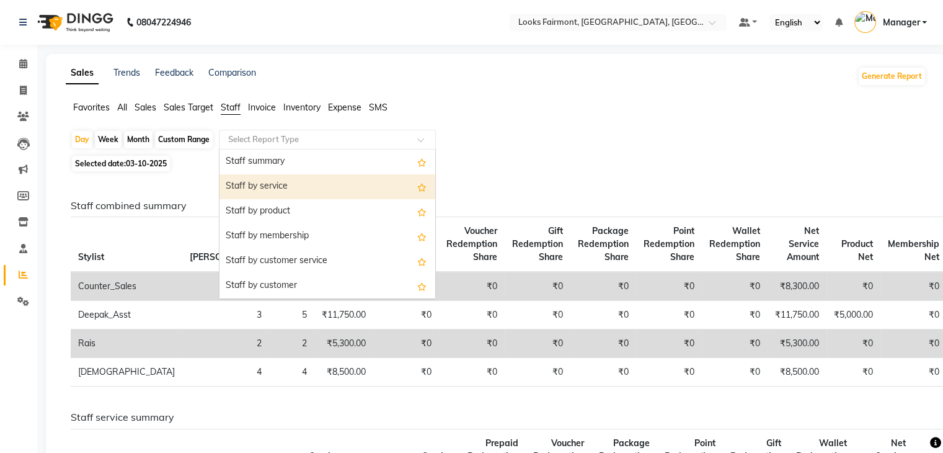
click at [272, 189] on div "Staff by service" at bounding box center [328, 186] width 216 height 25
select select "full_report"
select select "csv"
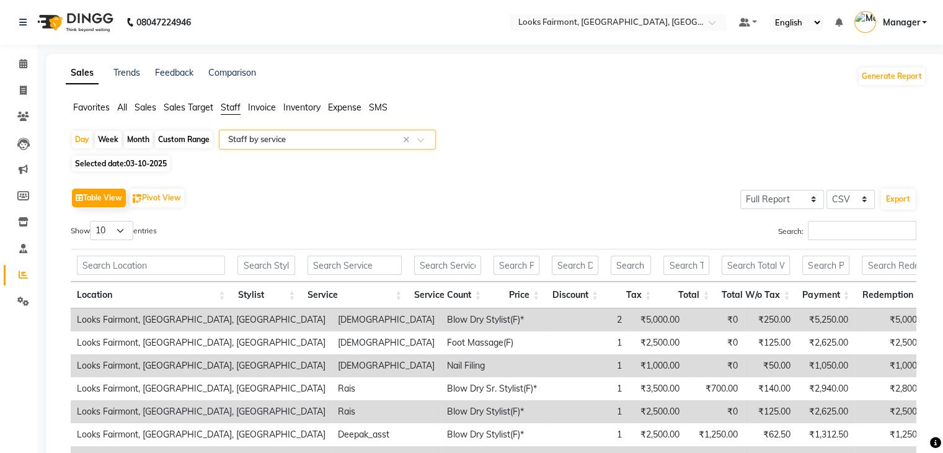
click at [424, 138] on span at bounding box center [425, 143] width 16 height 12
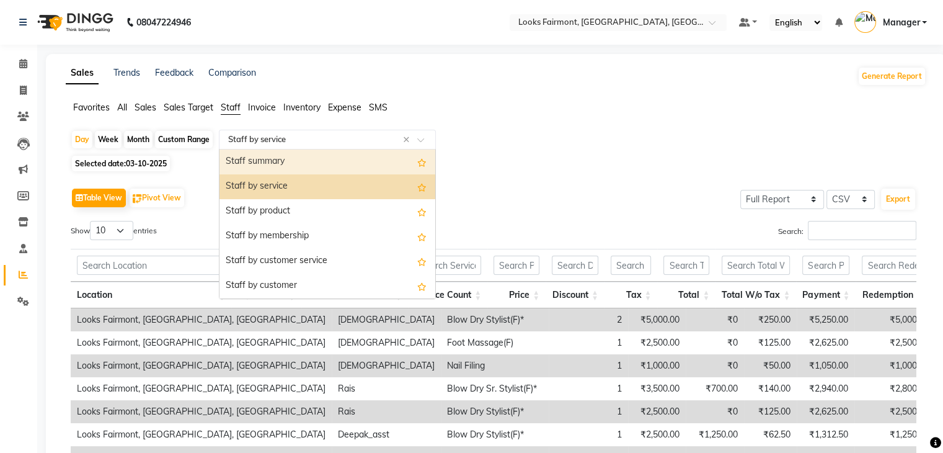
click at [375, 154] on div "Staff summary" at bounding box center [328, 161] width 216 height 25
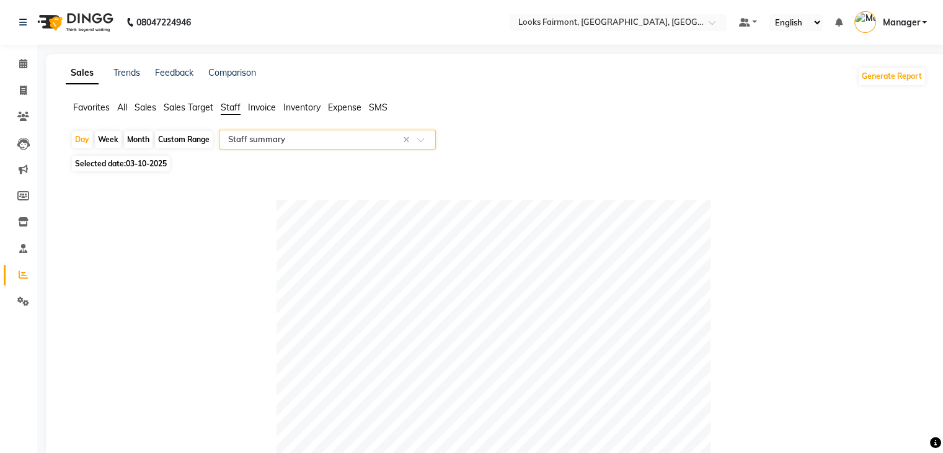
click at [430, 140] on span at bounding box center [425, 143] width 16 height 12
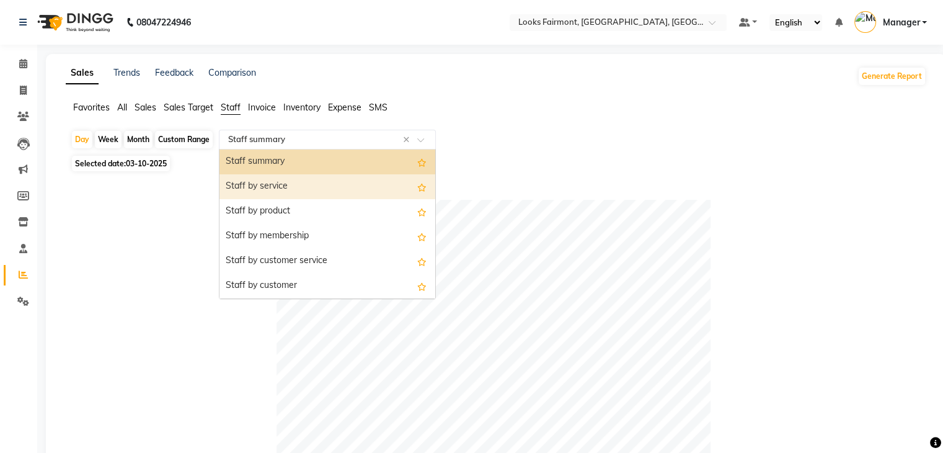
click at [357, 182] on div "Staff by service" at bounding box center [328, 186] width 216 height 25
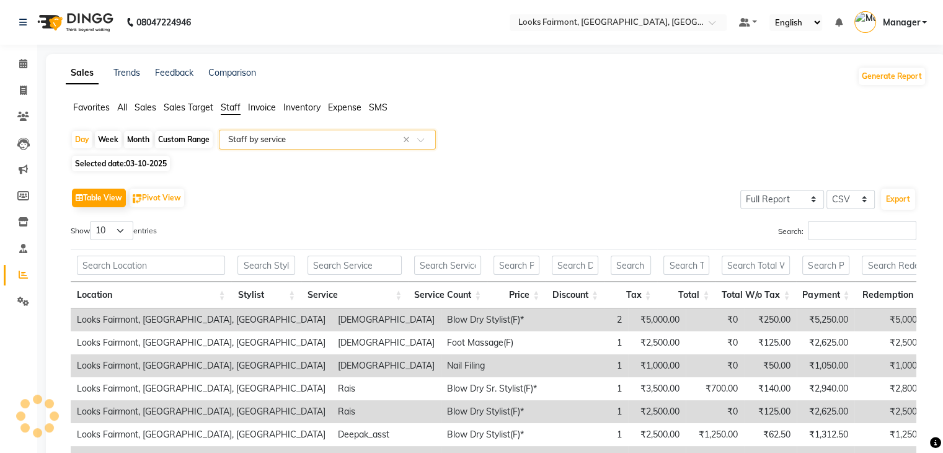
click at [432, 135] on div at bounding box center [328, 139] width 216 height 12
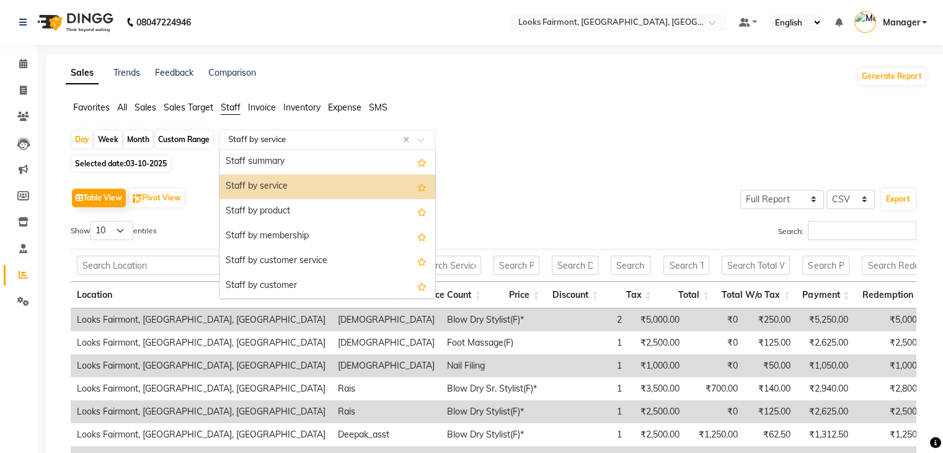
click at [301, 187] on div "Staff by service" at bounding box center [328, 186] width 216 height 25
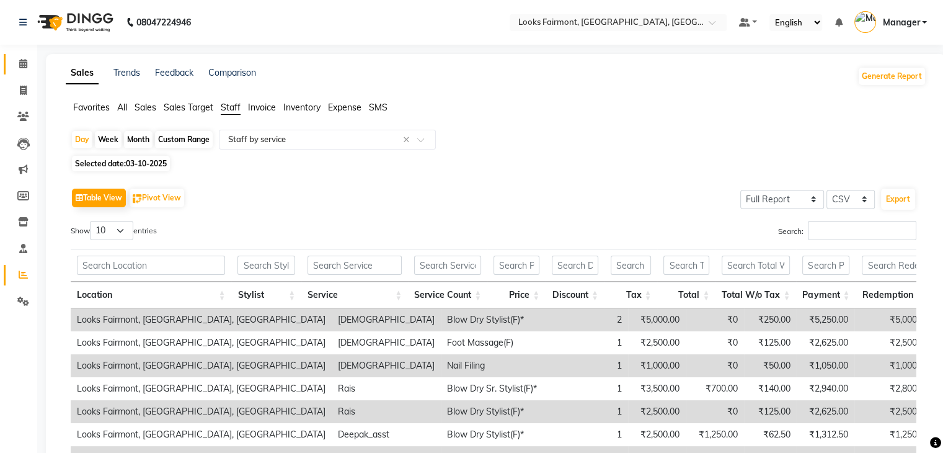
click at [20, 55] on link "Calendar" at bounding box center [19, 64] width 30 height 20
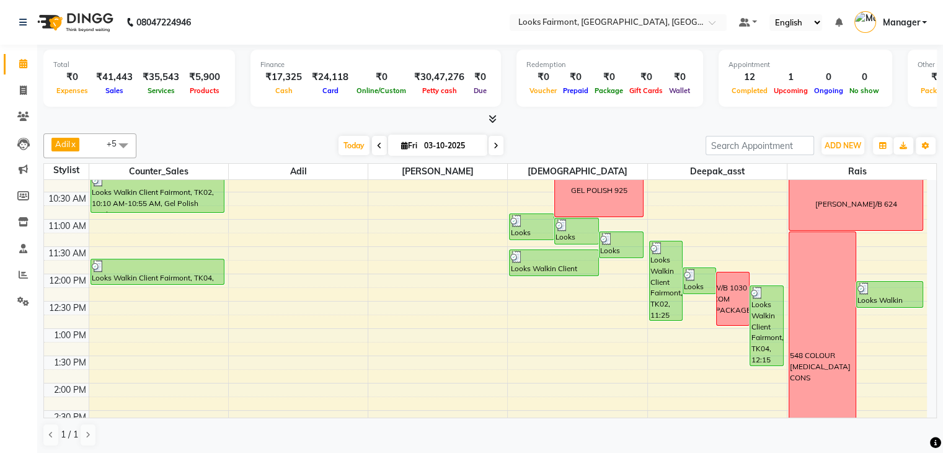
scroll to position [62, 0]
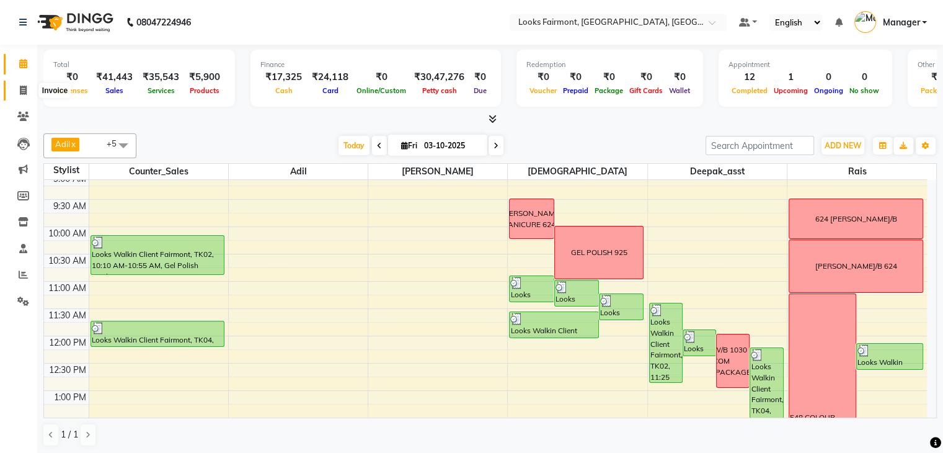
click at [22, 86] on icon at bounding box center [23, 90] width 7 height 9
select select "service"
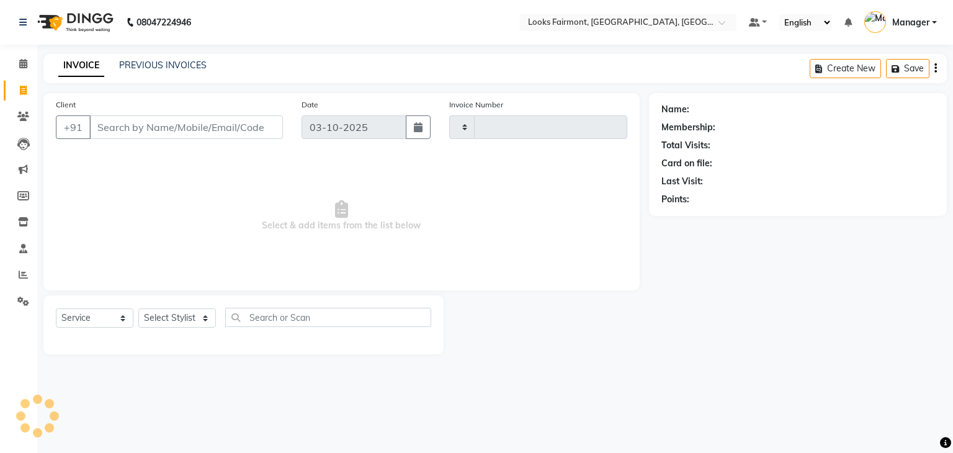
type input "0683"
select select "8139"
click at [147, 68] on link "PREVIOUS INVOICES" at bounding box center [162, 65] width 87 height 11
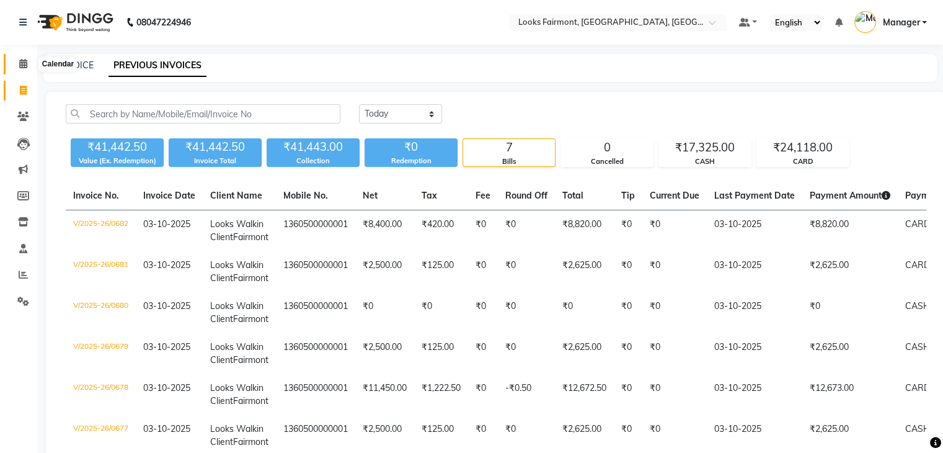
click at [16, 60] on span at bounding box center [23, 64] width 22 height 14
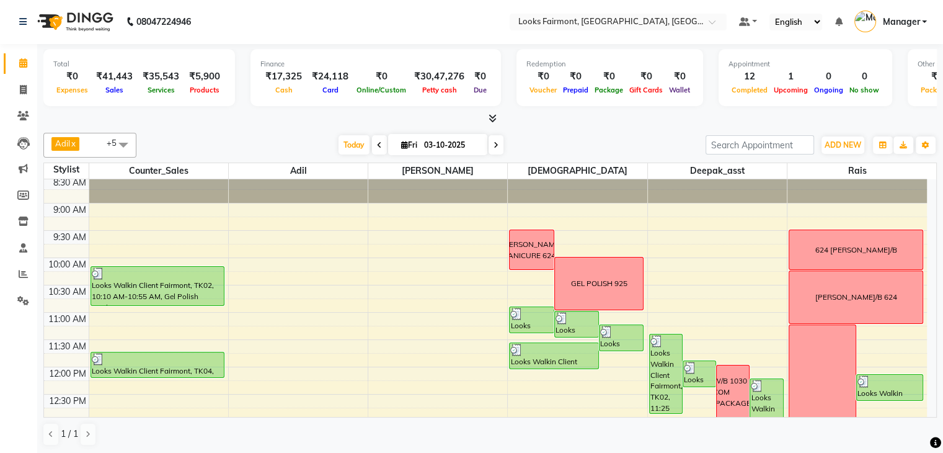
scroll to position [92, 0]
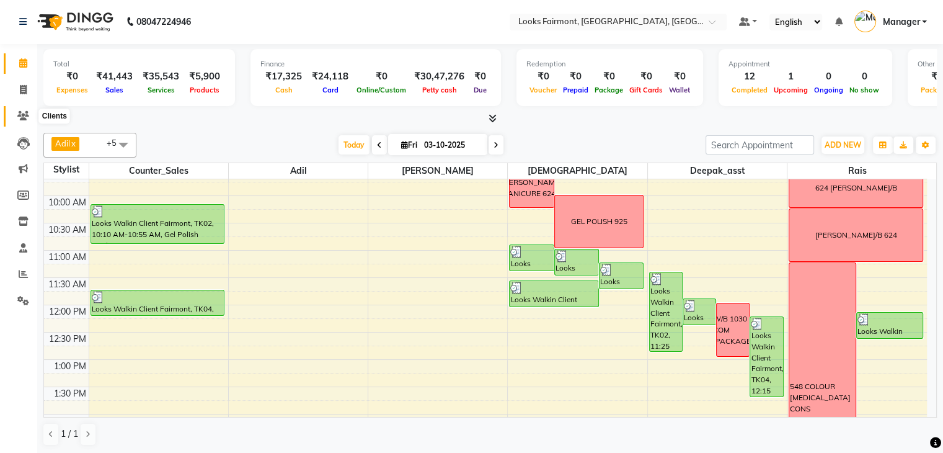
click at [22, 116] on icon at bounding box center [23, 115] width 12 height 9
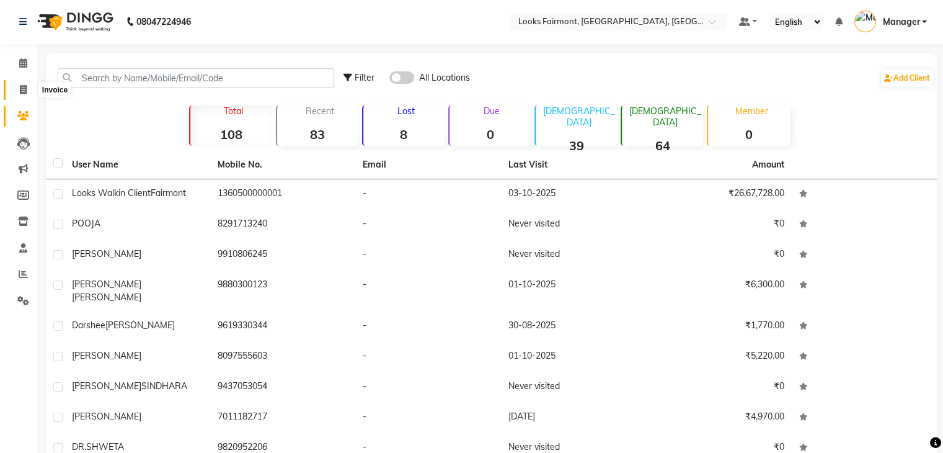
click at [20, 91] on icon at bounding box center [23, 89] width 7 height 9
select select "service"
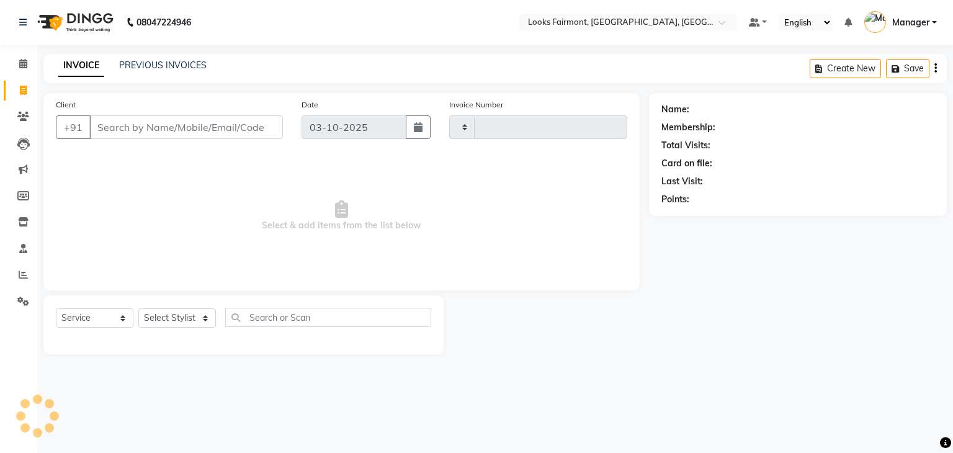
type input "0683"
select select "8139"
click at [17, 272] on span at bounding box center [23, 275] width 22 height 14
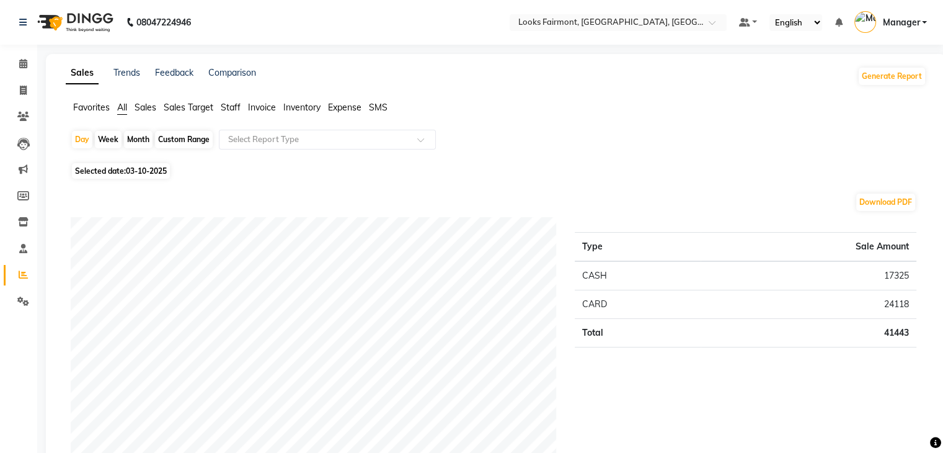
click at [226, 105] on span "Staff" at bounding box center [231, 107] width 20 height 11
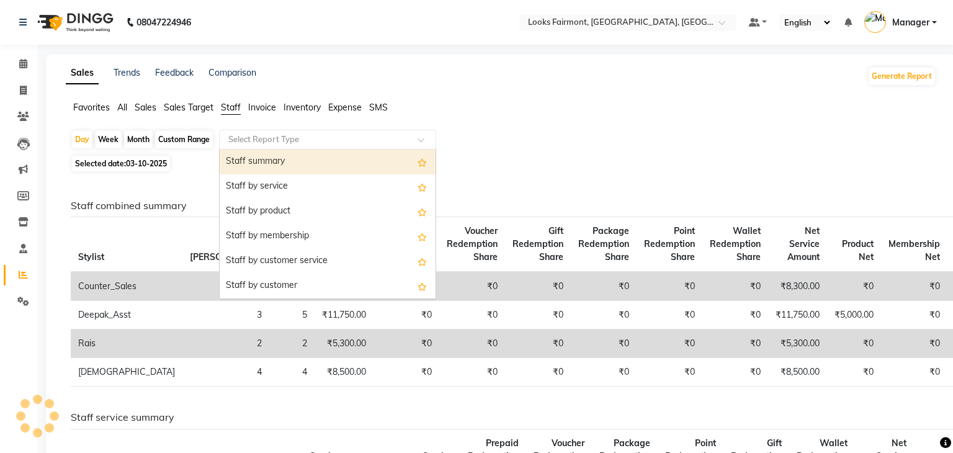
click at [279, 139] on input "text" at bounding box center [315, 139] width 179 height 12
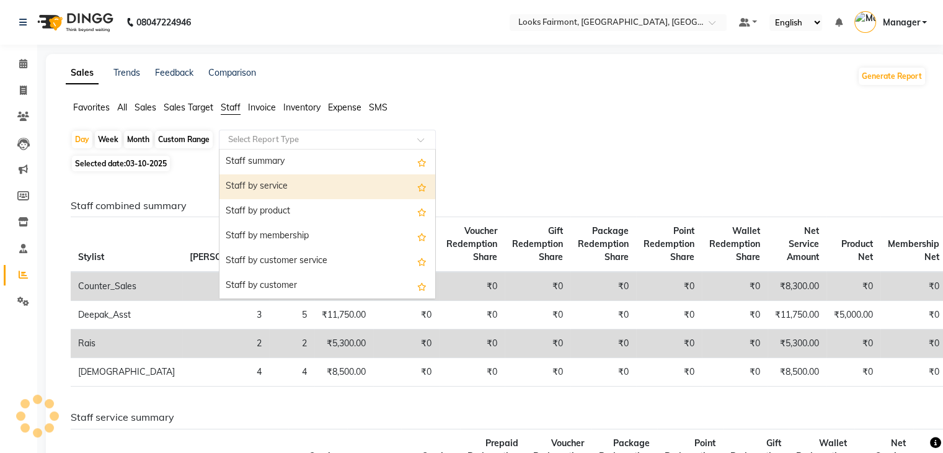
click at [290, 182] on div "Staff by service" at bounding box center [328, 186] width 216 height 25
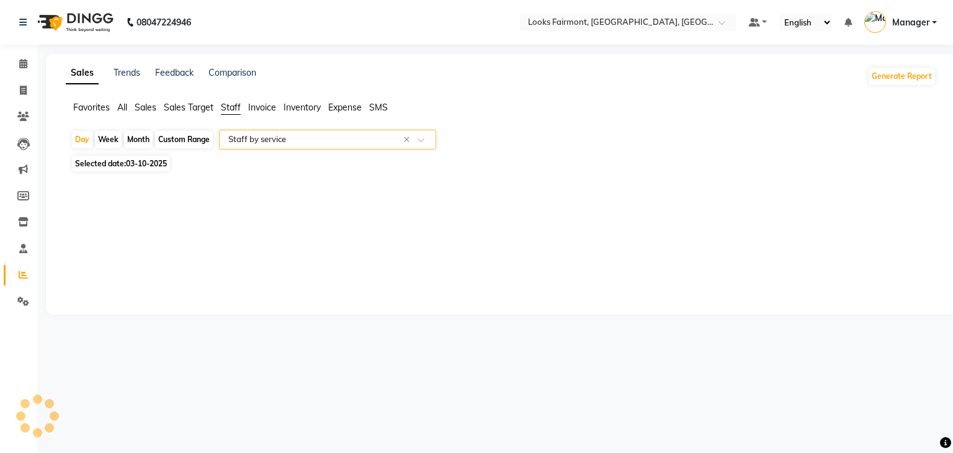
select select "full_report"
select select "csv"
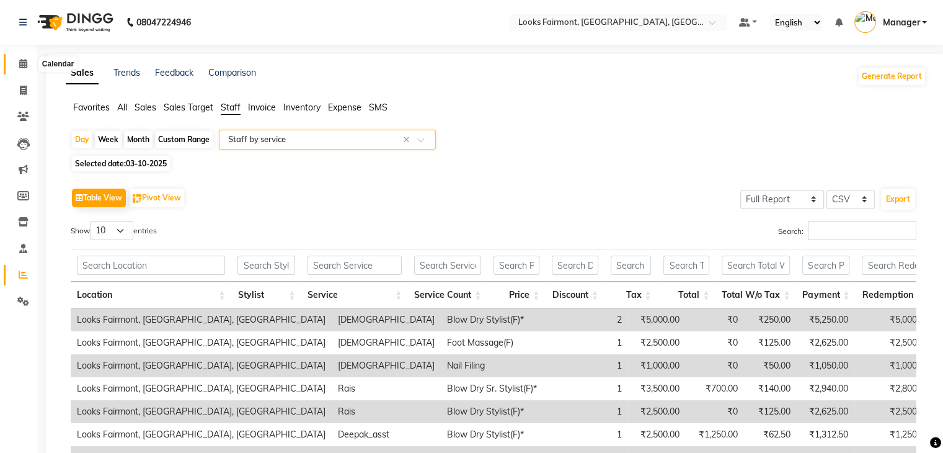
click at [17, 63] on span at bounding box center [23, 64] width 22 height 14
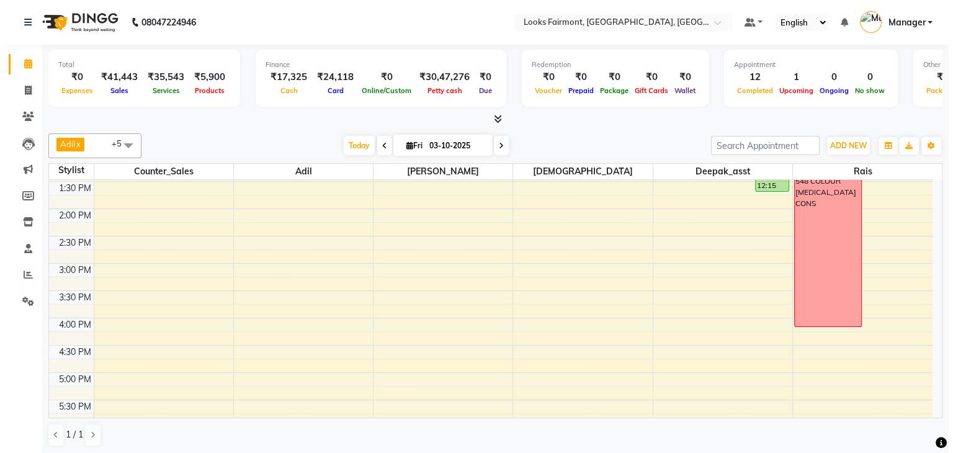
scroll to position [278, 0]
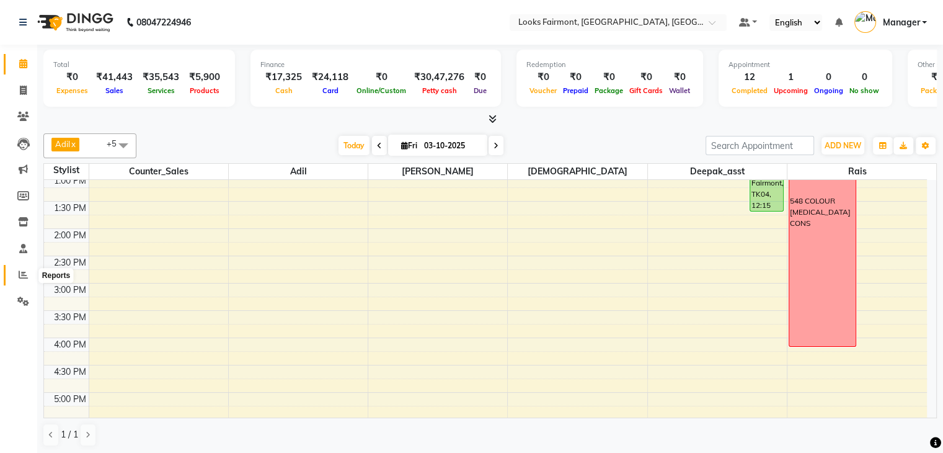
click at [24, 271] on icon at bounding box center [23, 274] width 9 height 9
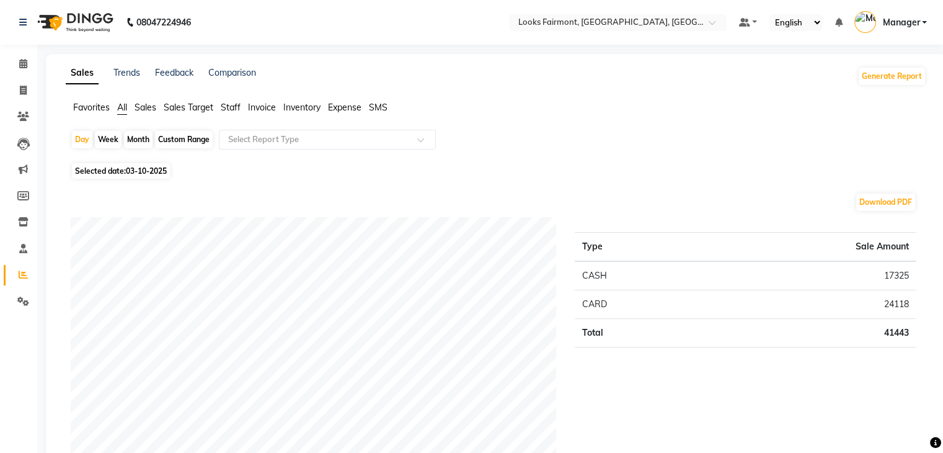
click at [226, 107] on span "Staff" at bounding box center [231, 107] width 20 height 11
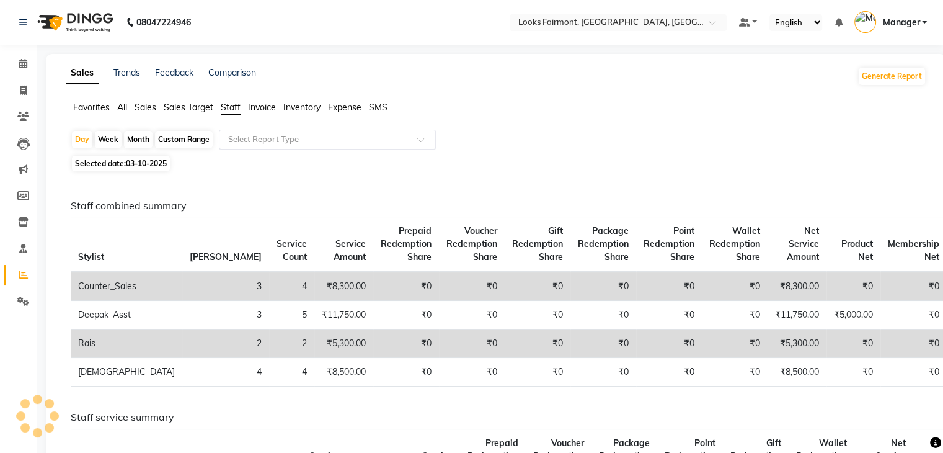
click at [296, 136] on input "text" at bounding box center [315, 139] width 179 height 12
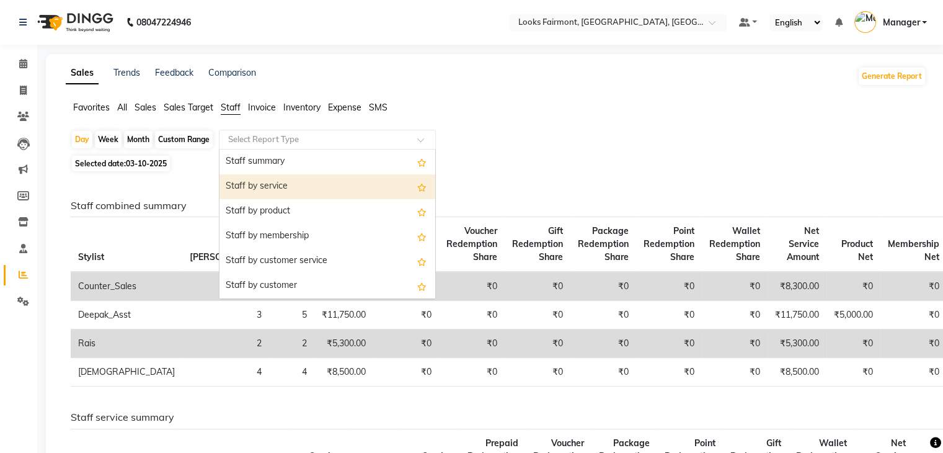
click at [287, 186] on div "Staff by service" at bounding box center [328, 186] width 216 height 25
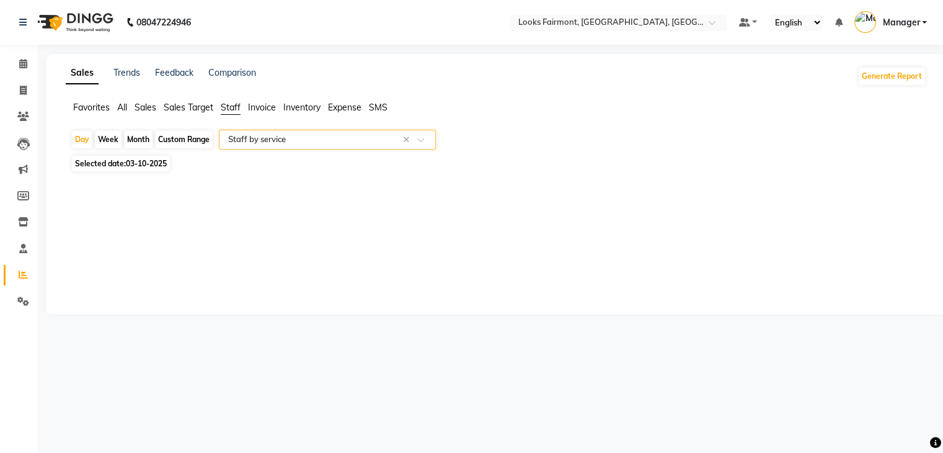
select select "full_report"
select select "csv"
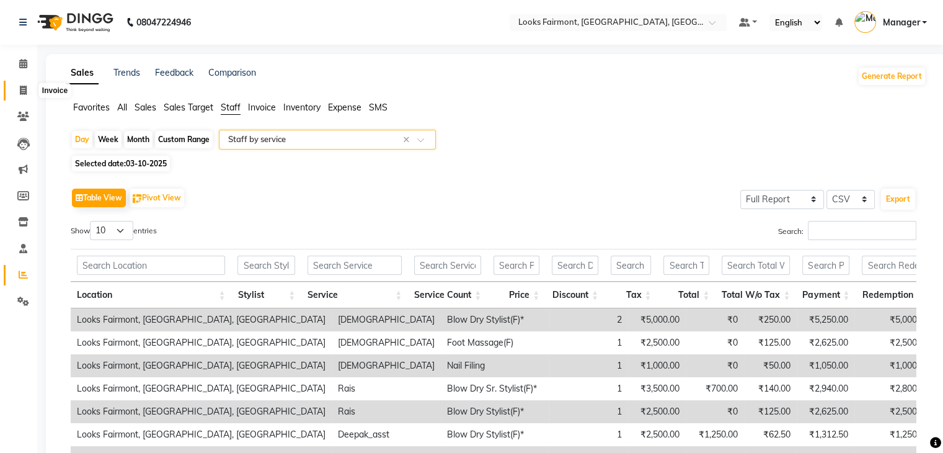
click at [17, 91] on span at bounding box center [23, 91] width 22 height 14
select select "service"
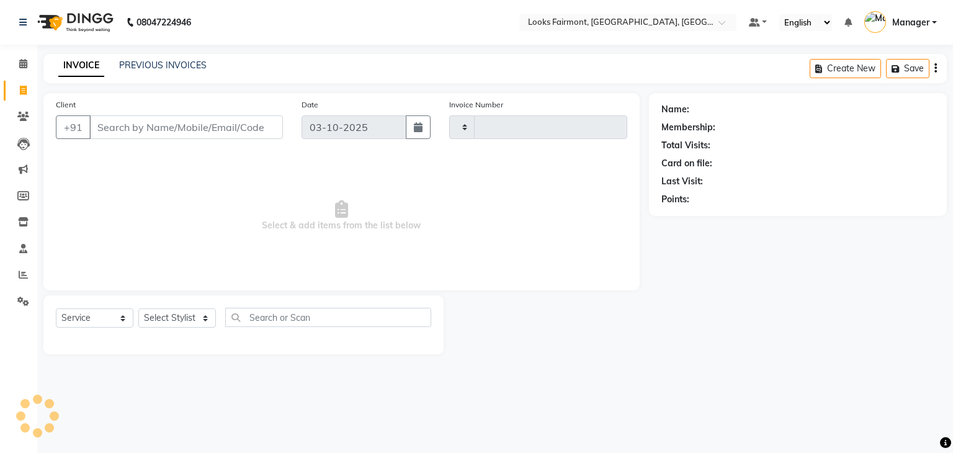
type input "0683"
select select "8139"
click at [183, 71] on div "PREVIOUS INVOICES" at bounding box center [162, 65] width 87 height 13
click at [179, 63] on link "PREVIOUS INVOICES" at bounding box center [162, 65] width 87 height 11
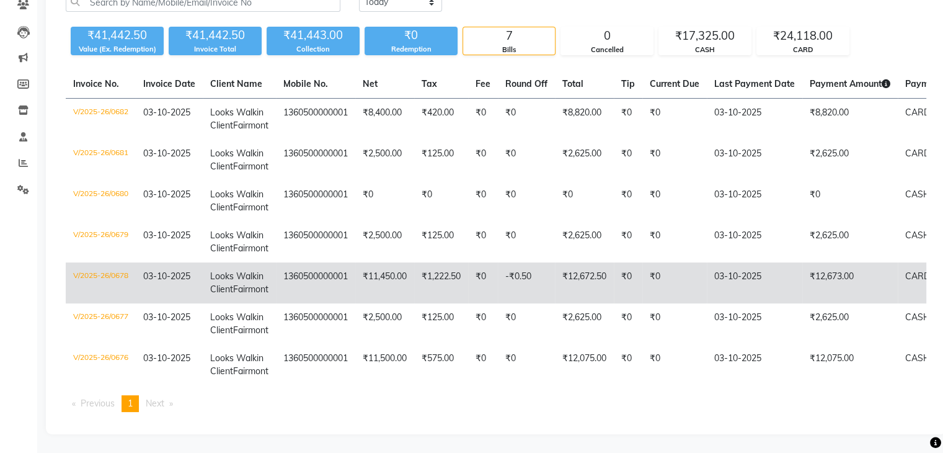
scroll to position [303, 0]
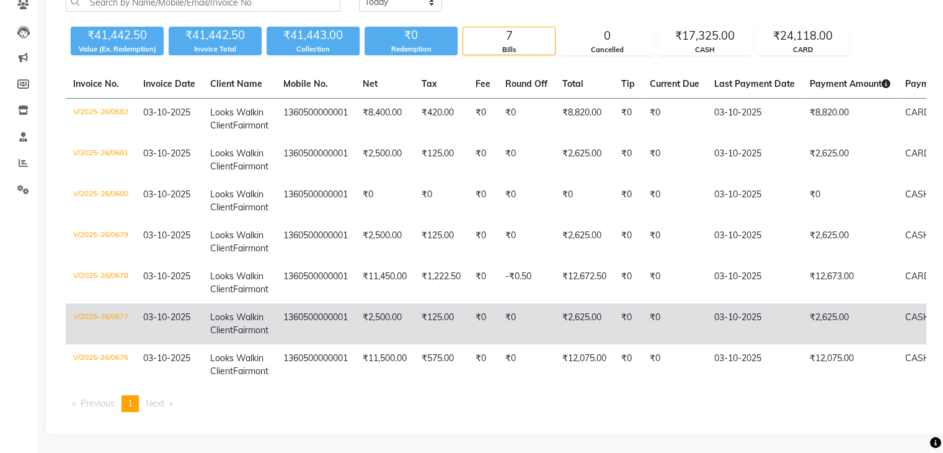
click at [122, 303] on td "V/2025-26/0677" at bounding box center [101, 323] width 70 height 41
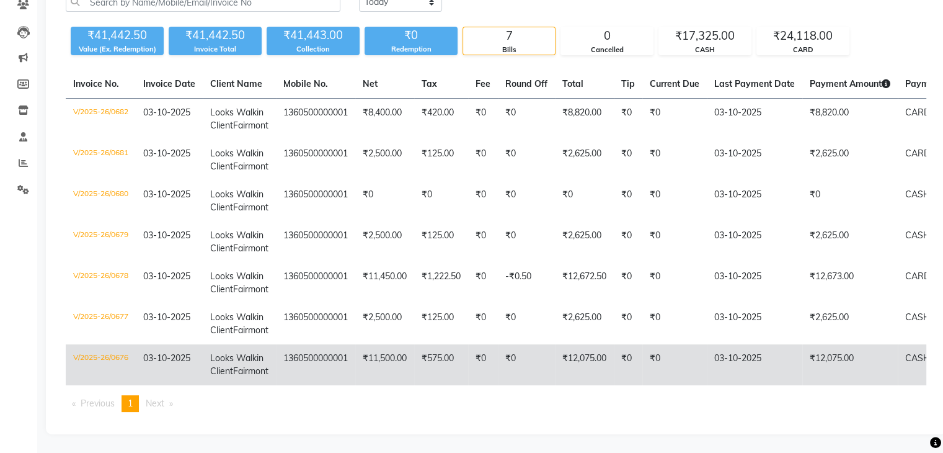
click at [124, 344] on td "V/2025-26/0676" at bounding box center [101, 364] width 70 height 41
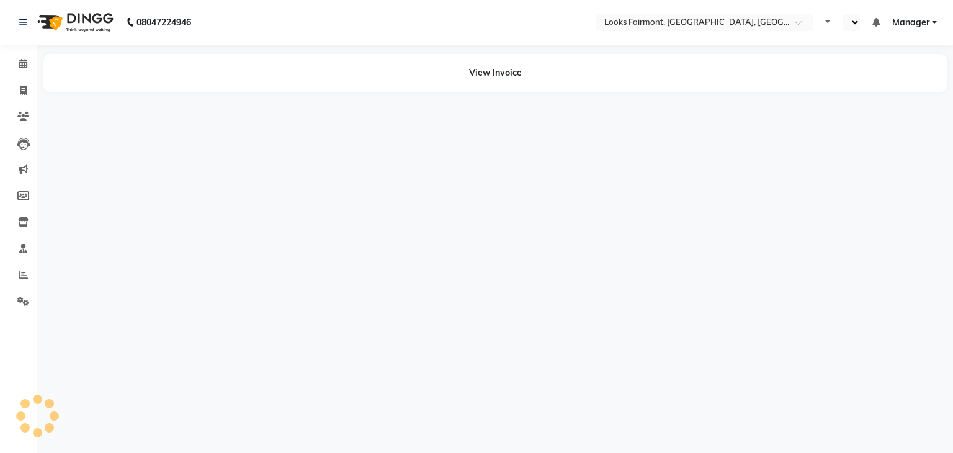
select select "en"
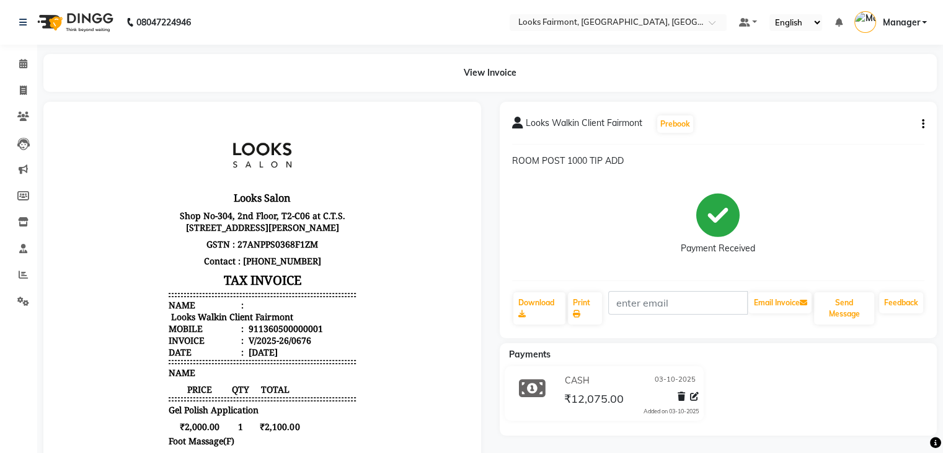
click at [920, 122] on button "button" at bounding box center [920, 124] width 7 height 13
click at [855, 128] on div "Edit Item Staff" at bounding box center [861, 132] width 85 height 16
select select
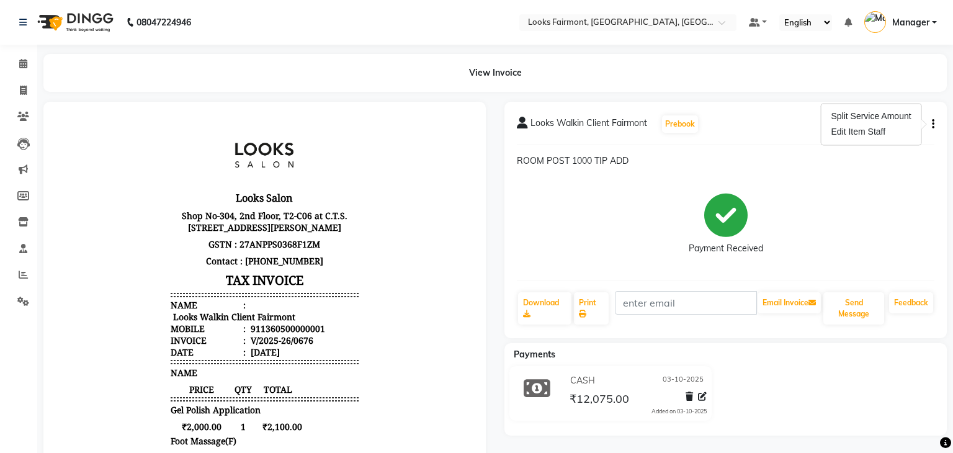
select select
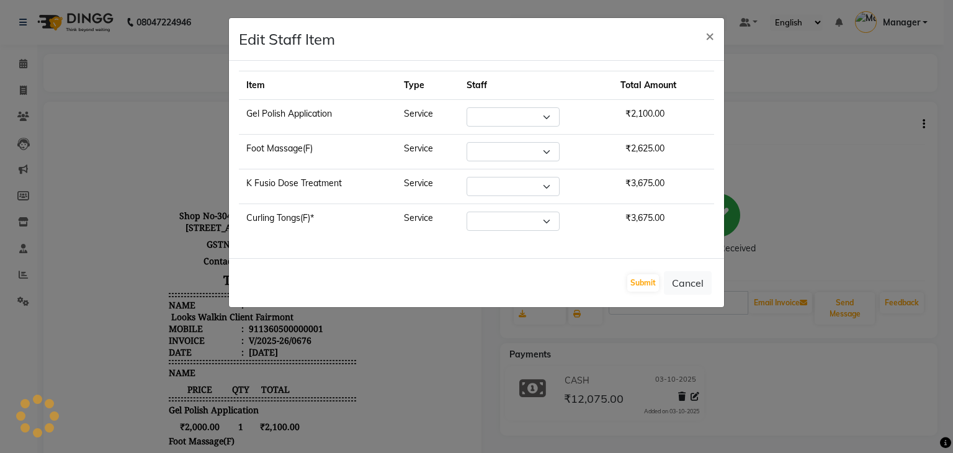
select select "76346"
select select "76349"
select select "84887"
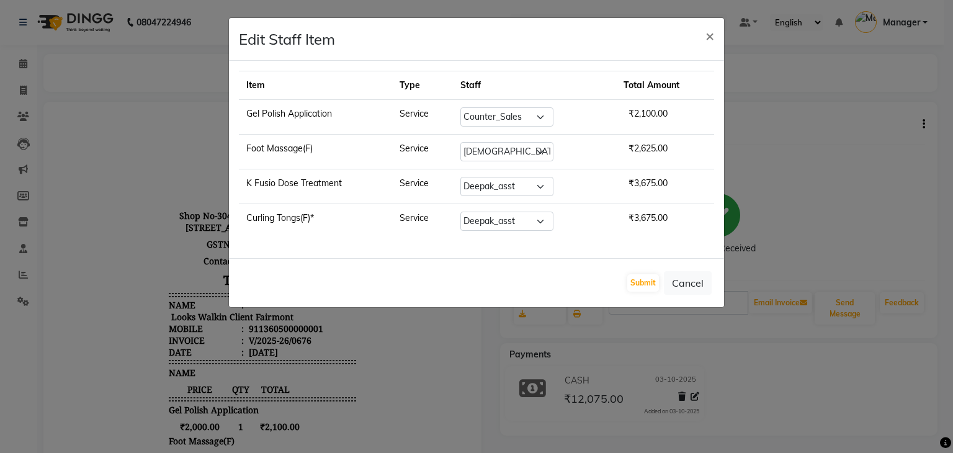
click at [266, 180] on td "K Fusio Dose Treatment" at bounding box center [315, 186] width 153 height 35
click at [839, 226] on ngb-modal-window "Edit Staff Item × Item Type Staff Total Amount Gel Polish Application Service S…" at bounding box center [476, 226] width 953 height 453
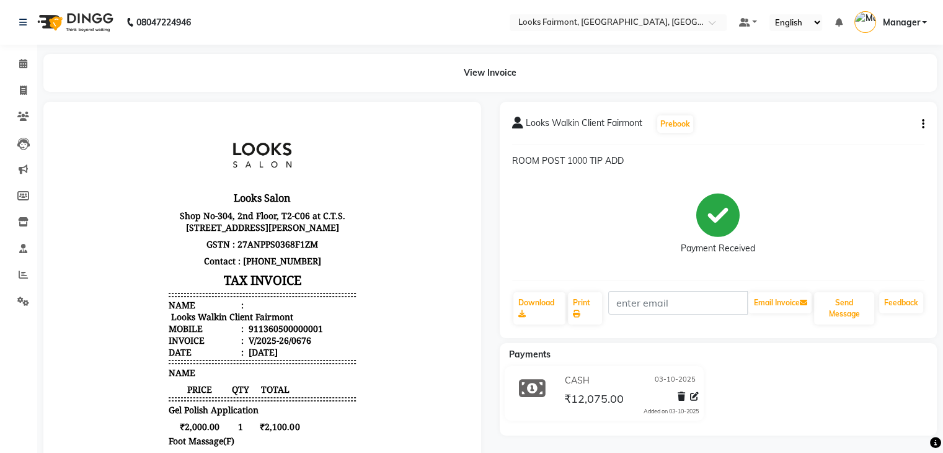
click at [924, 127] on div "Looks Walkin Client Fairmont Prebook ROOM POST 1000 TIP ADD Payment Received Do…" at bounding box center [719, 220] width 438 height 236
click at [923, 124] on icon "button" at bounding box center [923, 124] width 2 height 1
click at [848, 134] on div "Edit Item Staff" at bounding box center [861, 132] width 85 height 16
select select "76346"
select select "76349"
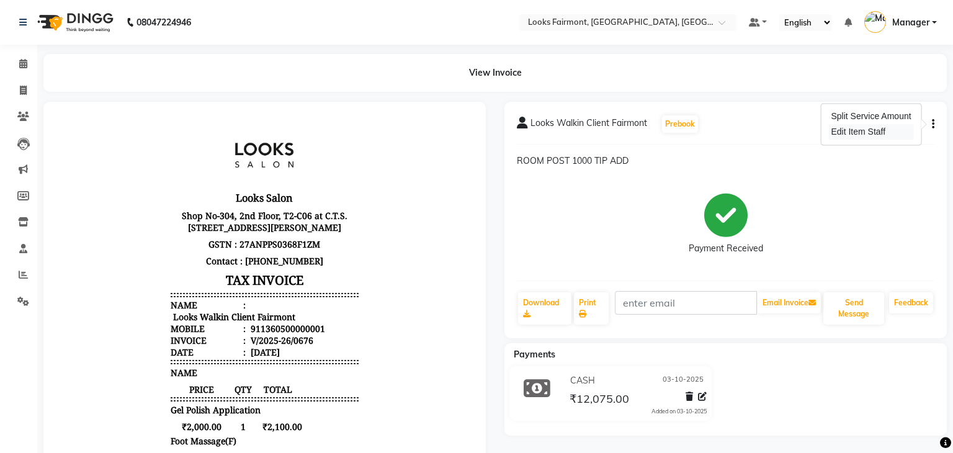
select select "84887"
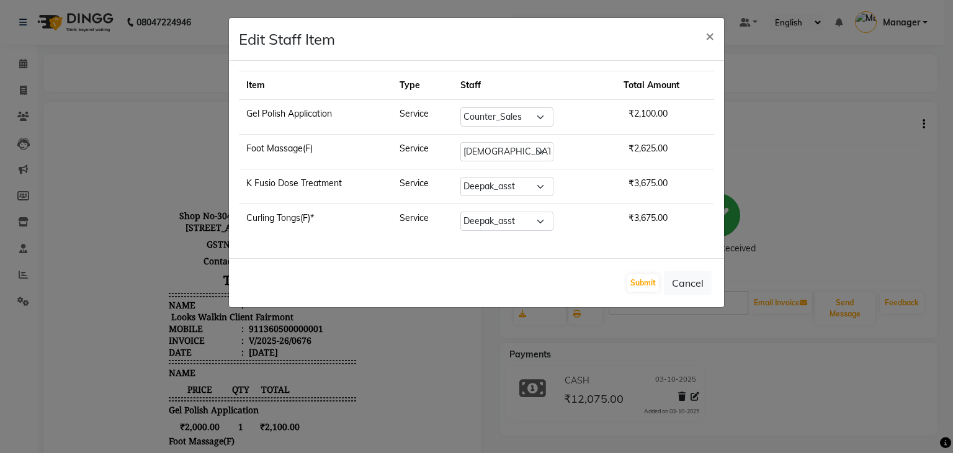
click at [779, 174] on ngb-modal-window "Edit Staff Item × Item Type Staff Total Amount Gel Polish Application Service S…" at bounding box center [476, 226] width 953 height 453
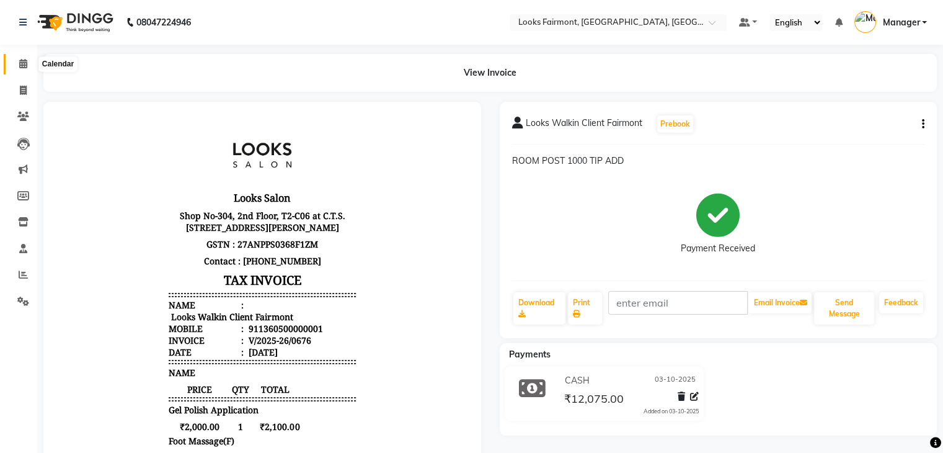
drag, startPoint x: 29, startPoint y: 61, endPoint x: 87, endPoint y: 35, distance: 64.4
click at [29, 61] on span at bounding box center [23, 64] width 22 height 14
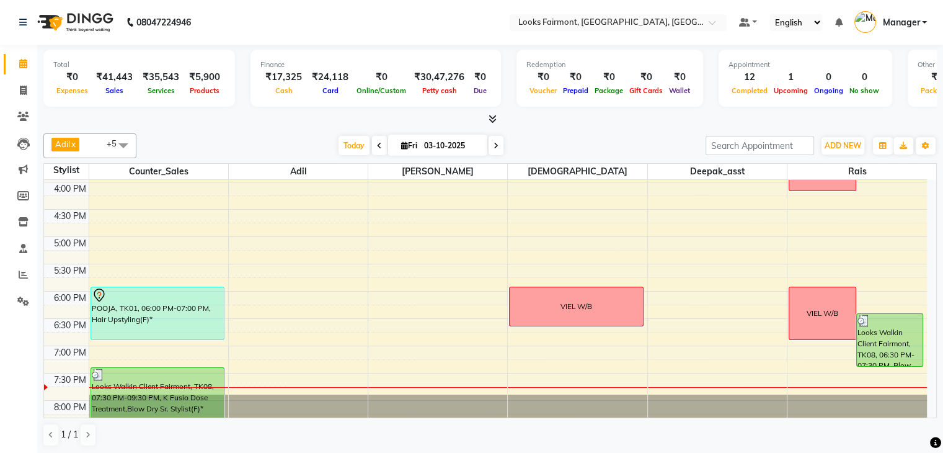
scroll to position [464, 0]
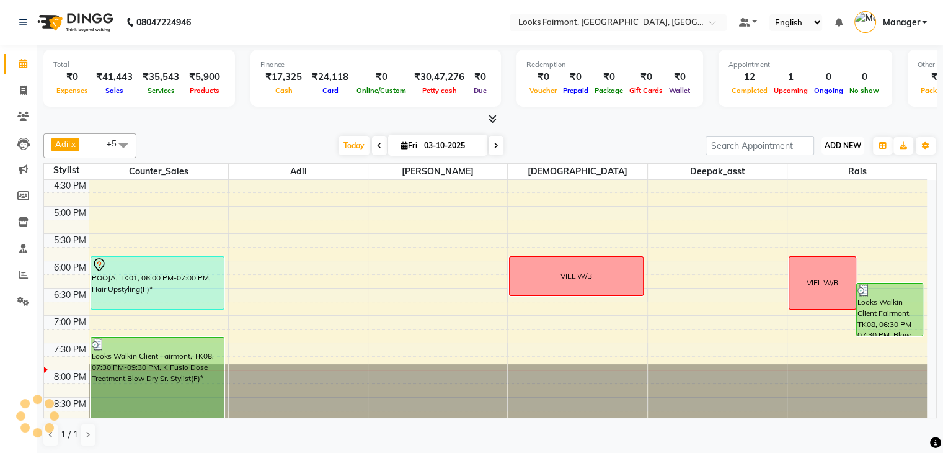
click at [832, 141] on span "ADD NEW" at bounding box center [843, 145] width 37 height 9
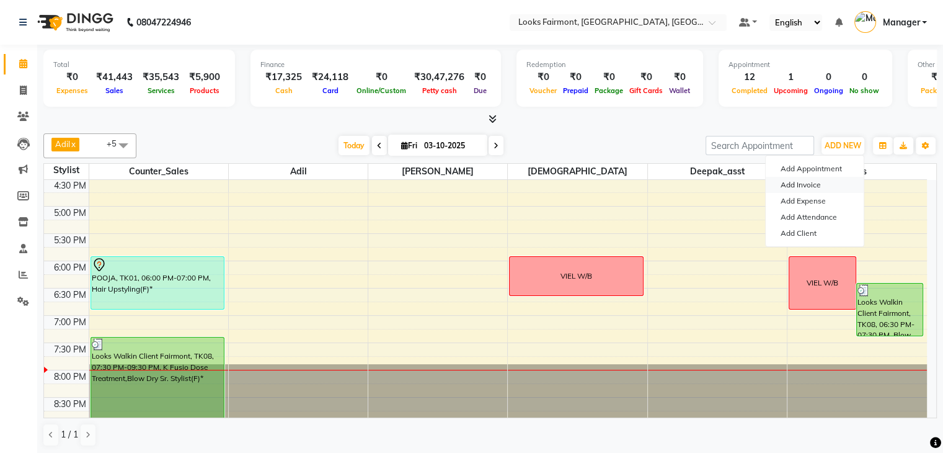
click at [804, 180] on link "Add Invoice" at bounding box center [815, 185] width 98 height 16
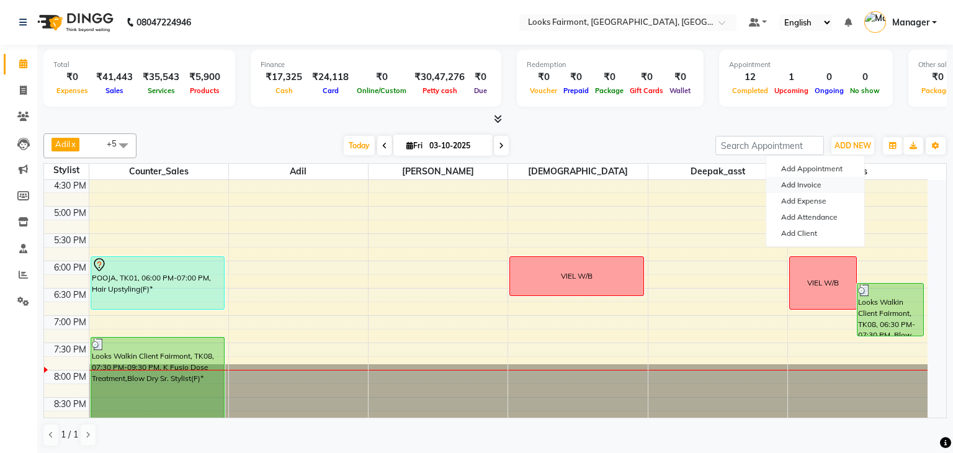
select select "8139"
select select "service"
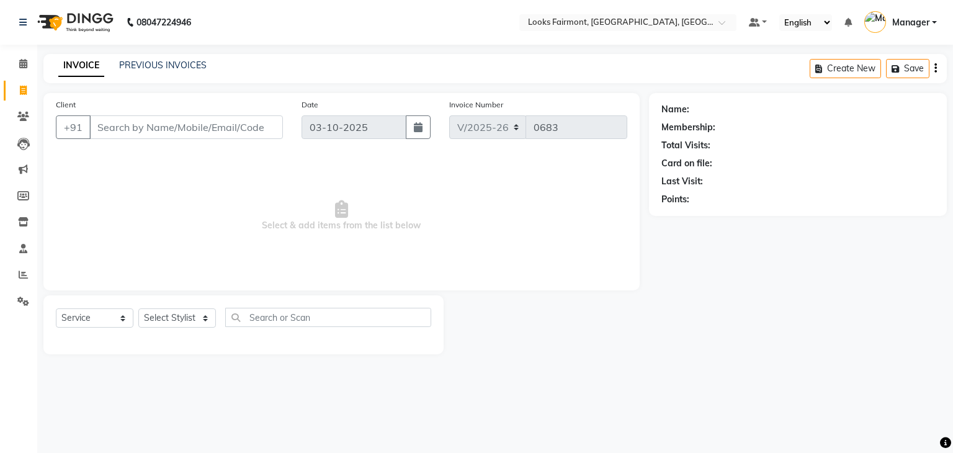
click at [202, 130] on input "Client" at bounding box center [185, 127] width 193 height 24
type input "1"
click at [17, 58] on span at bounding box center [23, 64] width 22 height 14
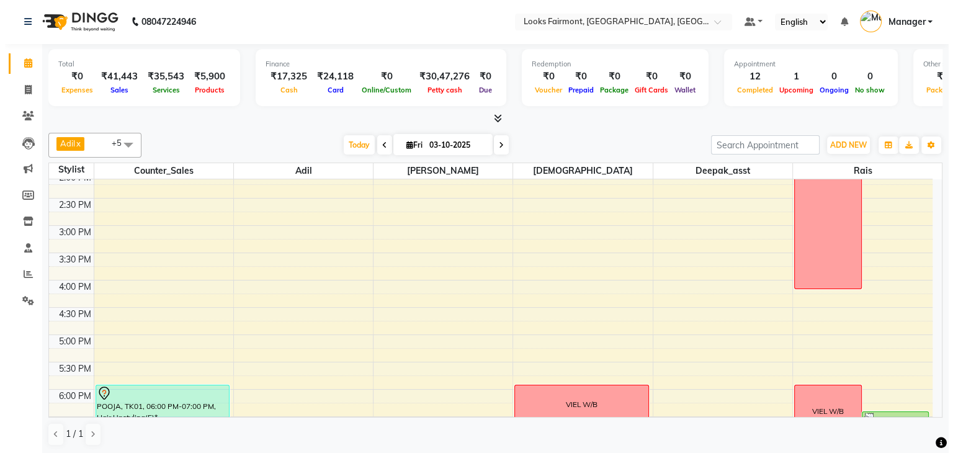
scroll to position [464, 0]
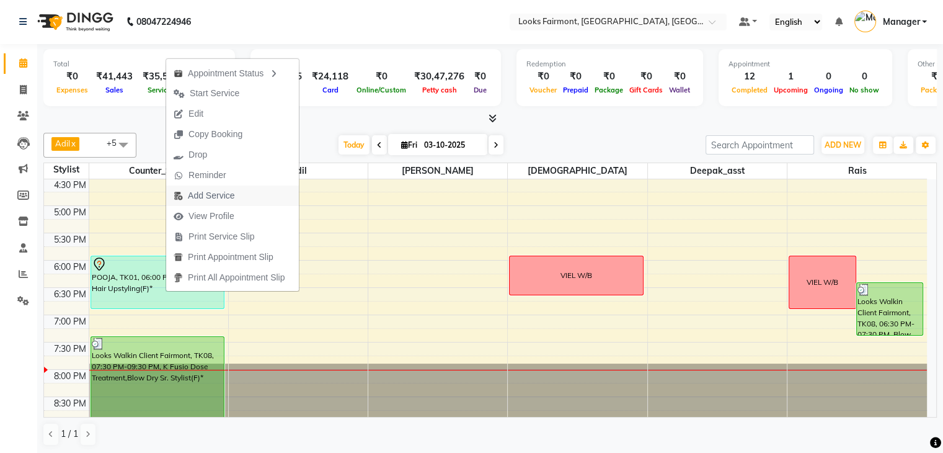
click at [206, 196] on span "Add Service" at bounding box center [211, 195] width 47 height 13
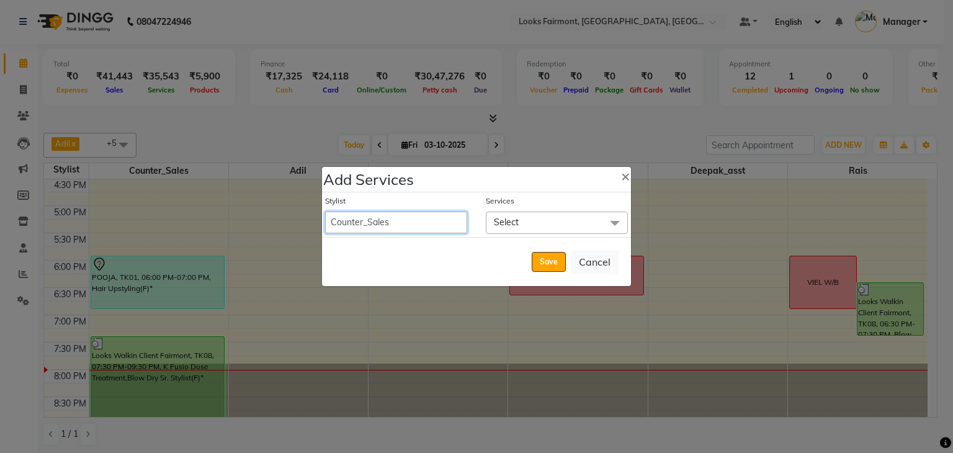
click at [392, 224] on select "[PERSON_NAME] Counter_Sales Deepak_asst Manager [PERSON_NAME] Soring_mgr [PERSO…" at bounding box center [396, 222] width 142 height 22
select select "83279"
click at [325, 211] on select "[PERSON_NAME] Counter_Sales Deepak_asst Manager [PERSON_NAME] Soring_mgr [PERSO…" at bounding box center [396, 222] width 142 height 22
select select "1140"
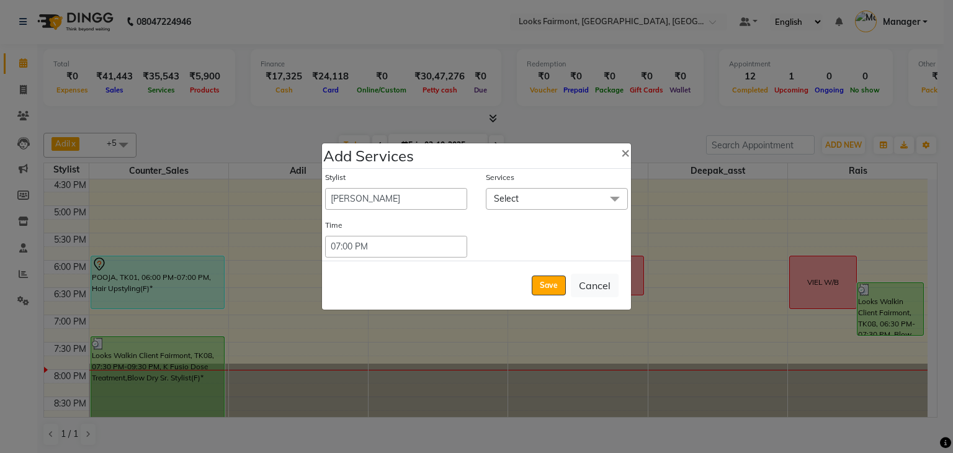
click at [541, 197] on span "Select" at bounding box center [557, 199] width 142 height 22
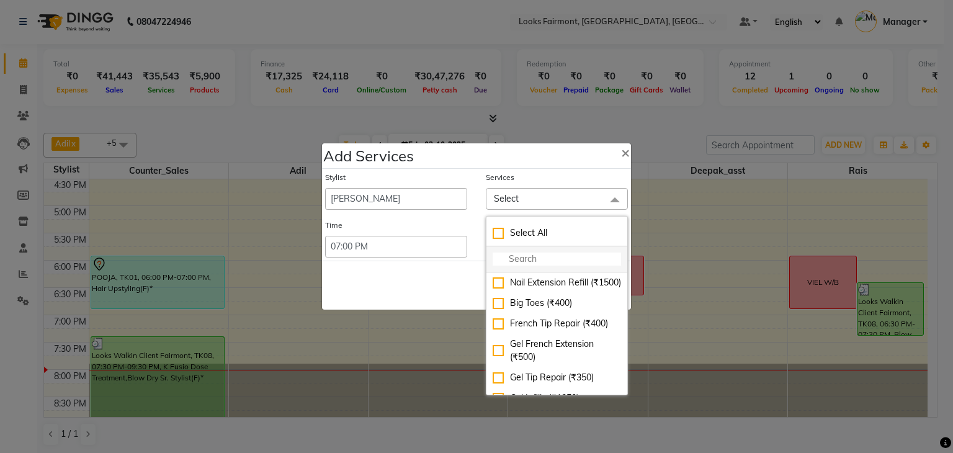
click at [527, 257] on input "multiselect-search" at bounding box center [556, 258] width 128 height 13
type input "BU"
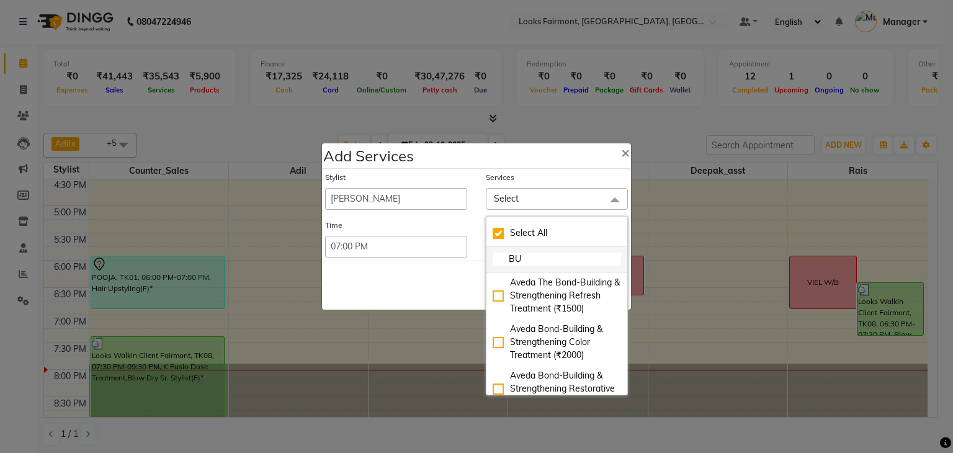
checkbox input "true"
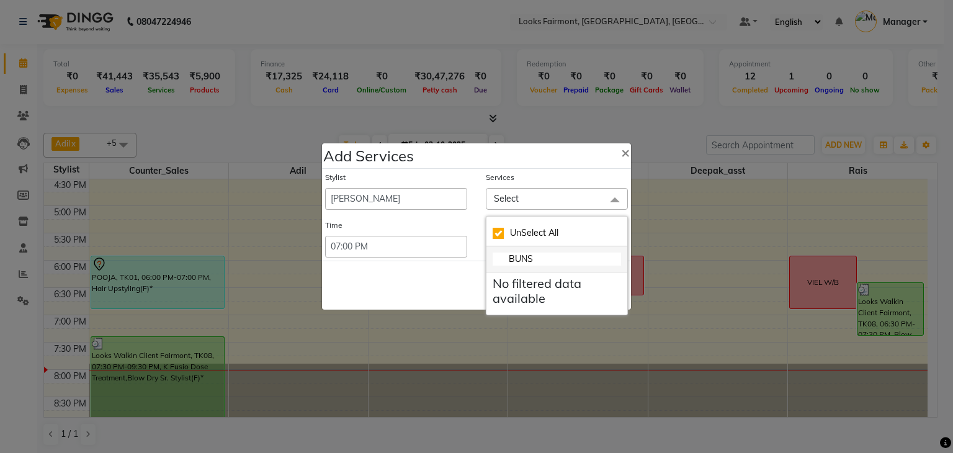
type input "BUN"
checkbox input "false"
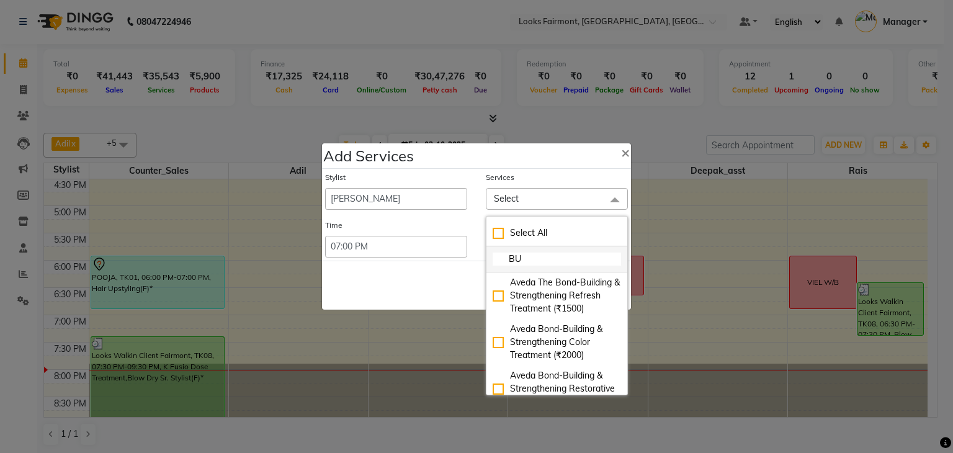
type input "B"
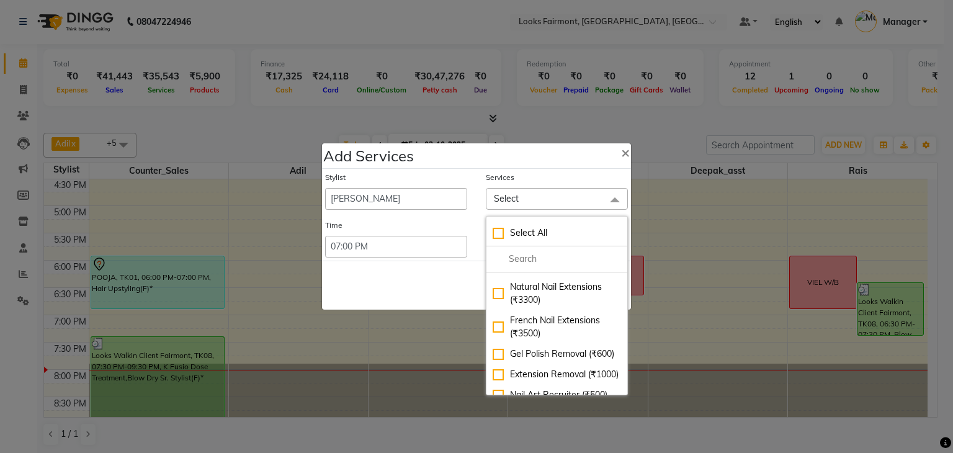
scroll to position [248, 0]
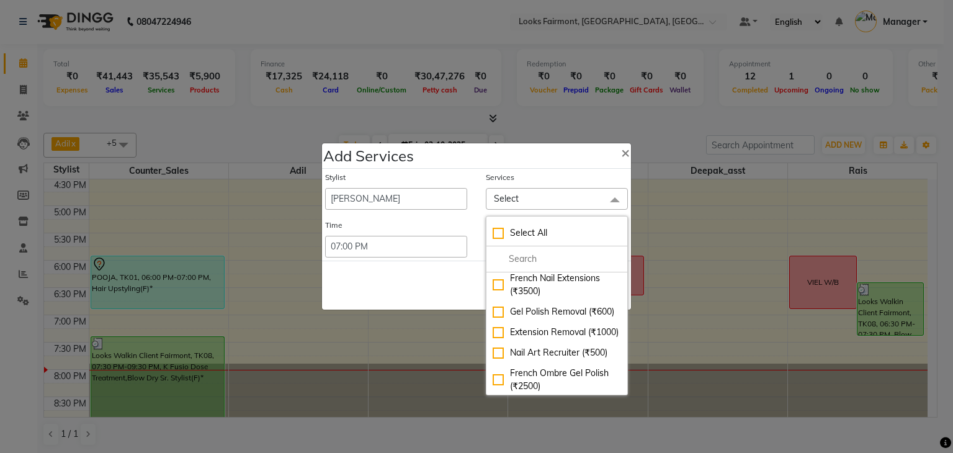
click at [566, 202] on span "Select" at bounding box center [557, 199] width 142 height 22
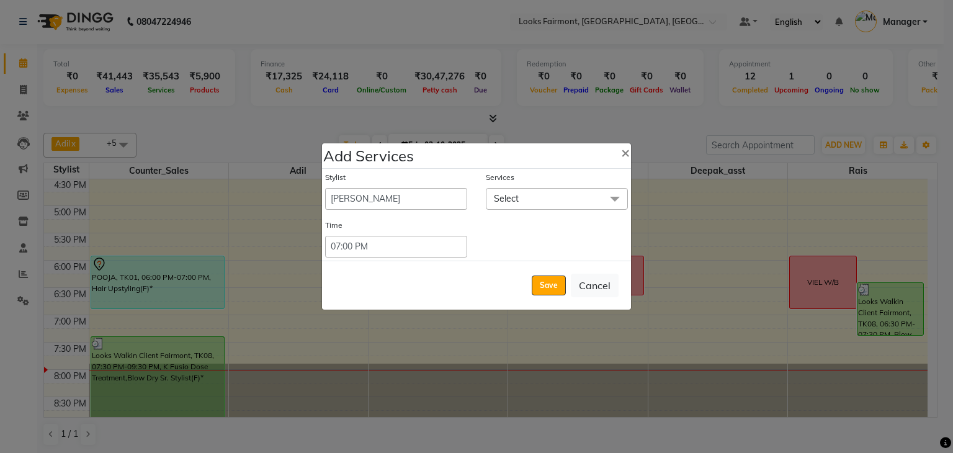
click at [566, 202] on span "Select" at bounding box center [557, 199] width 142 height 22
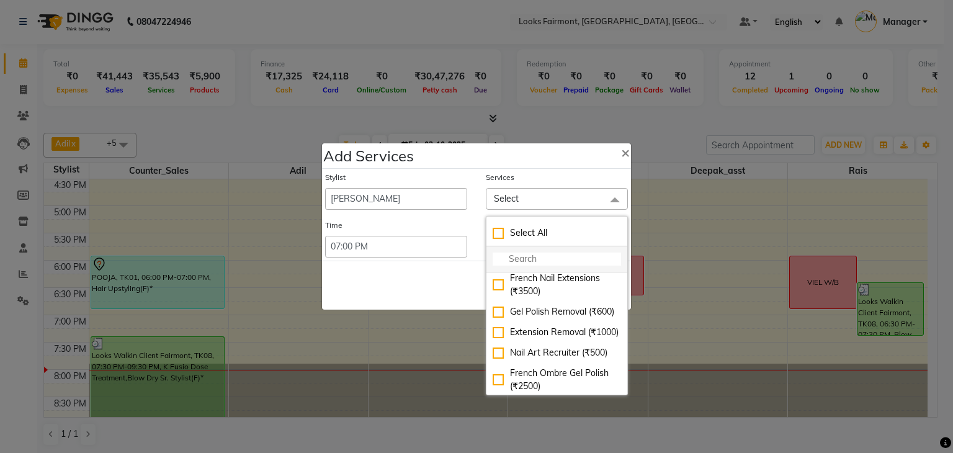
click at [521, 259] on input "multiselect-search" at bounding box center [556, 258] width 128 height 13
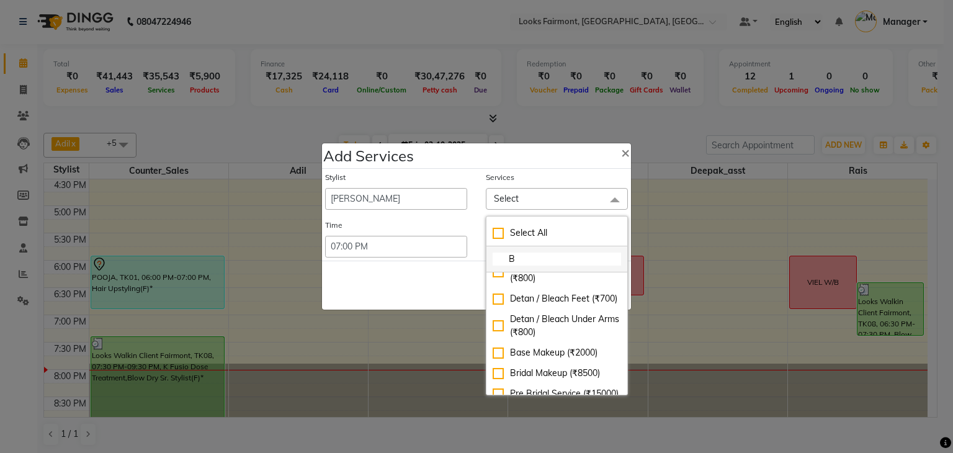
scroll to position [0, 0]
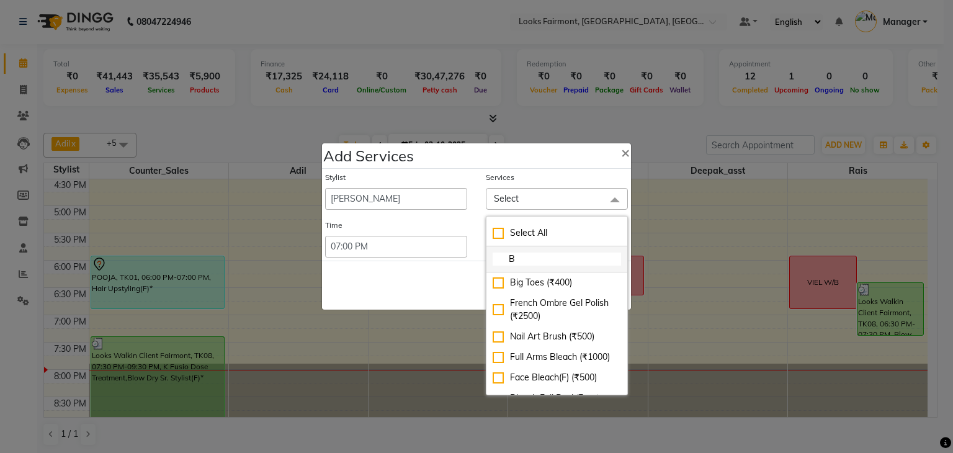
type input "BU"
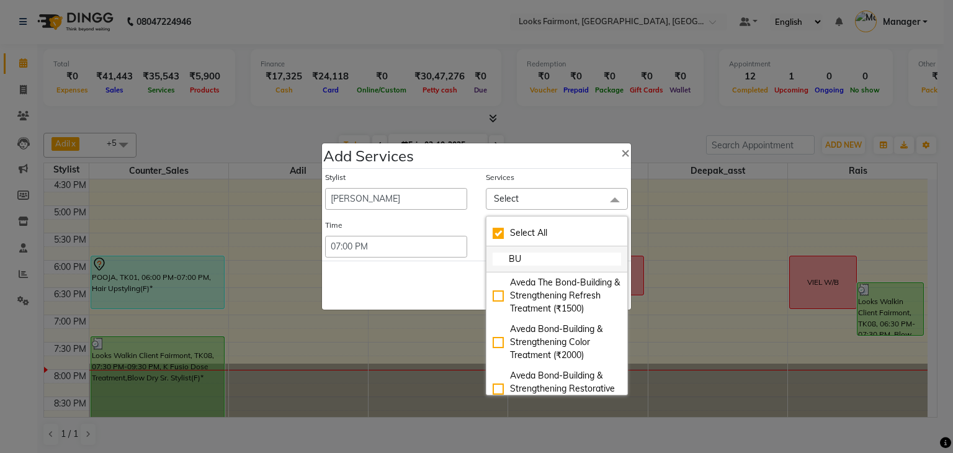
checkbox input "true"
type input "BUN"
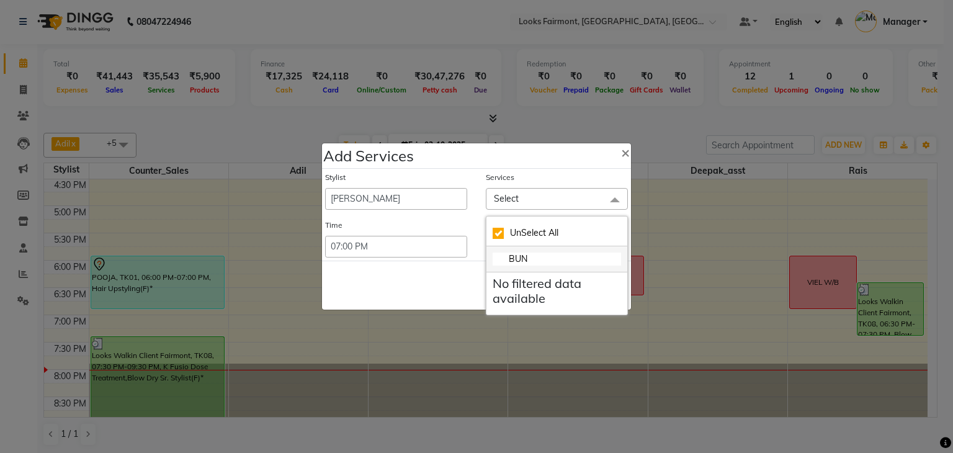
checkbox input "false"
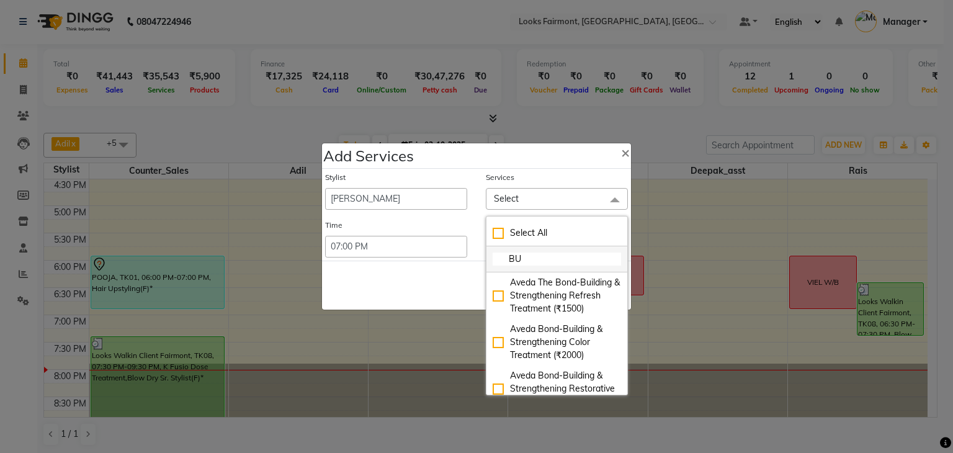
type input "B"
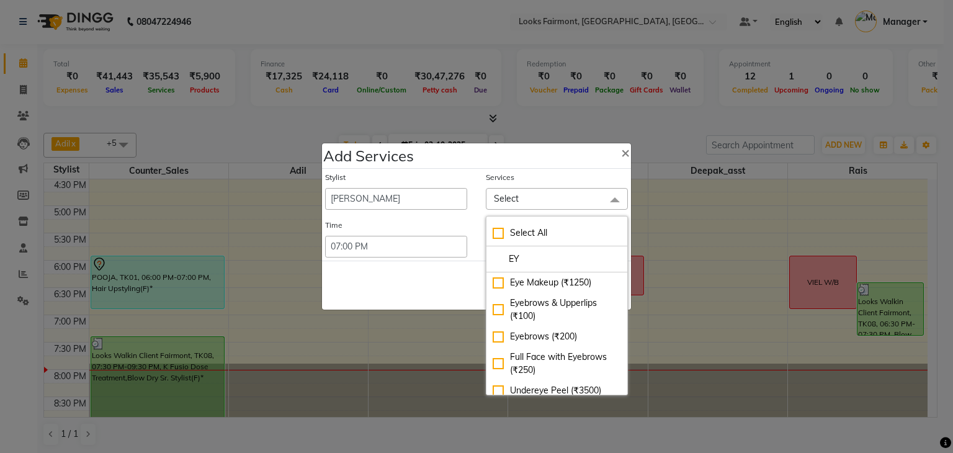
type input "E"
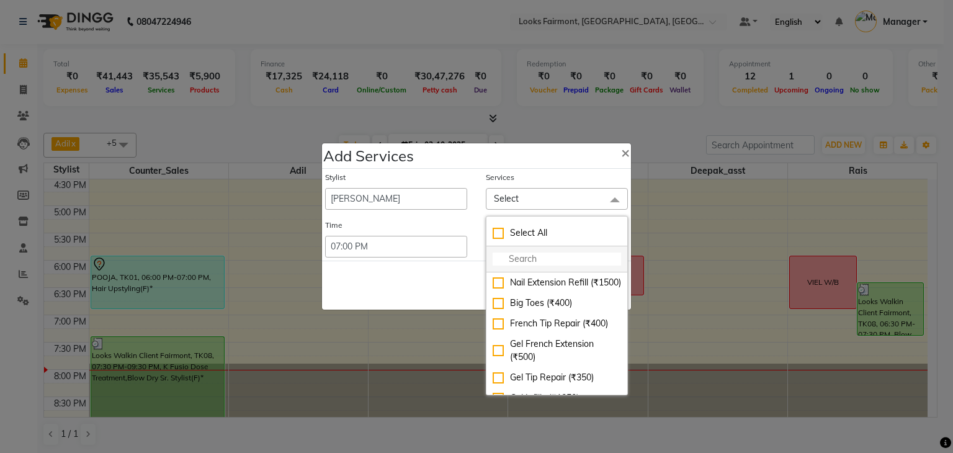
click at [518, 258] on input "multiselect-search" at bounding box center [556, 258] width 128 height 13
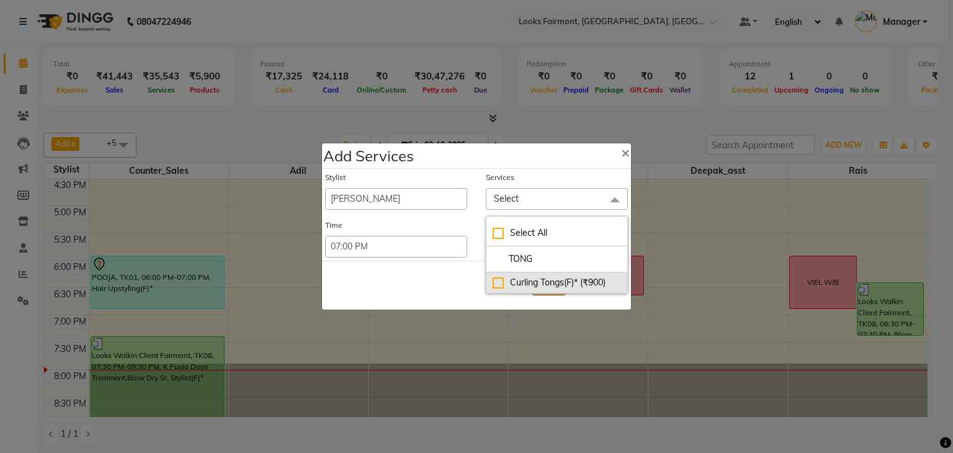
type input "TONG"
click at [498, 280] on div "Curling Tongs(F)* (₹900)" at bounding box center [556, 282] width 128 height 13
checkbox input "true"
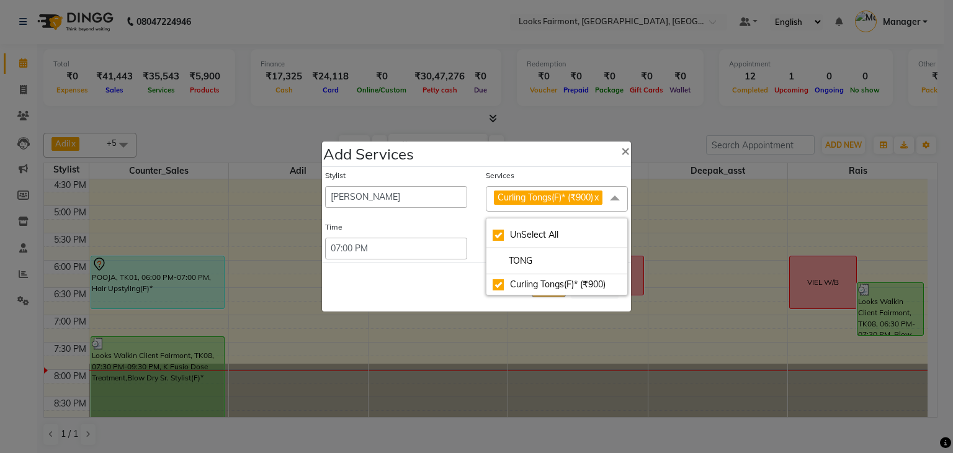
click at [590, 199] on span "Curling Tongs(F)* (₹900)" at bounding box center [545, 197] width 96 height 11
click at [614, 197] on span at bounding box center [614, 198] width 25 height 24
click at [598, 280] on div "Curling Tongs(F)* (₹900)" at bounding box center [556, 284] width 128 height 13
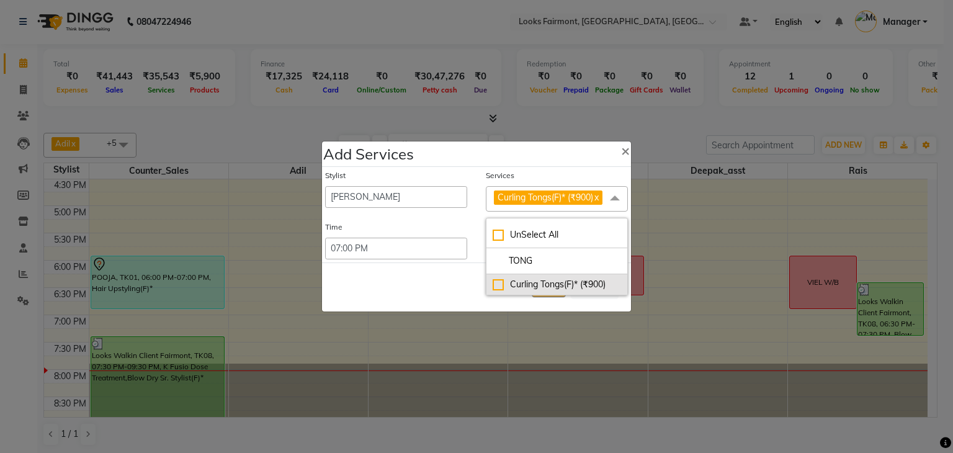
checkbox input "false"
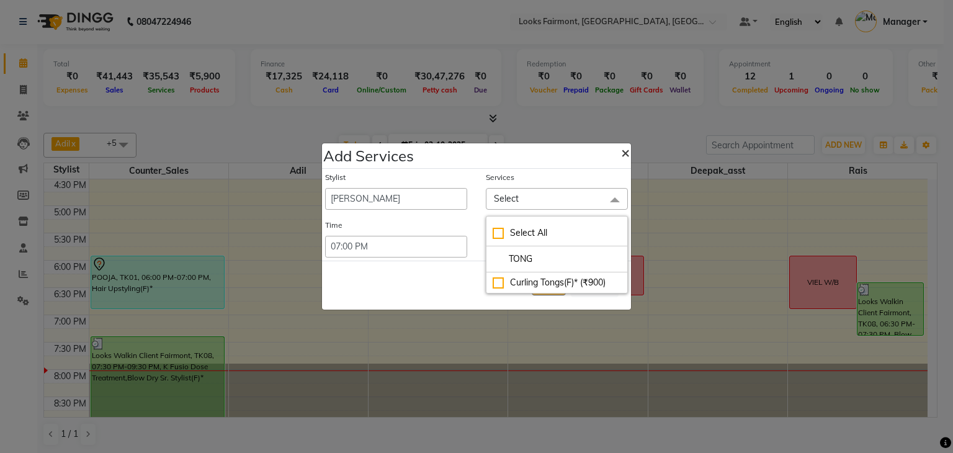
click at [622, 156] on span "×" at bounding box center [625, 152] width 9 height 19
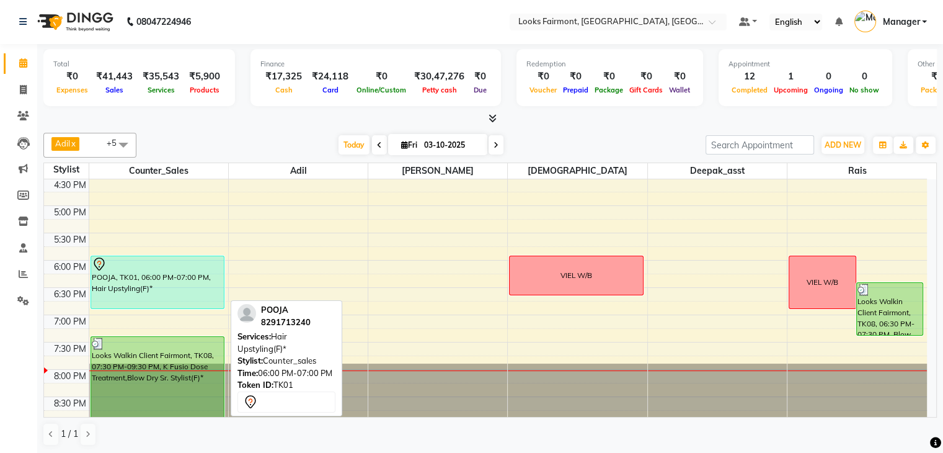
click at [151, 281] on div "POOJA, TK01, 06:00 PM-07:00 PM, Hair Upstyling(F)*" at bounding box center [157, 282] width 133 height 52
select select "7"
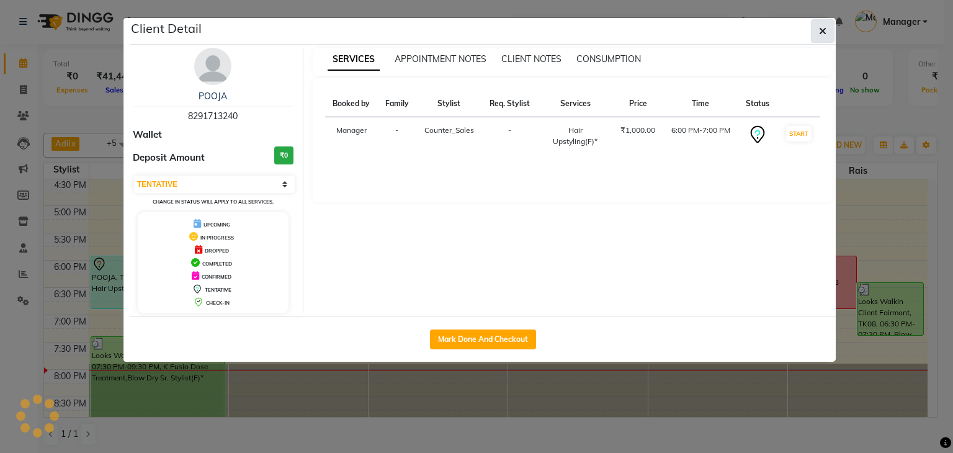
click at [820, 34] on icon "button" at bounding box center [822, 31] width 7 height 10
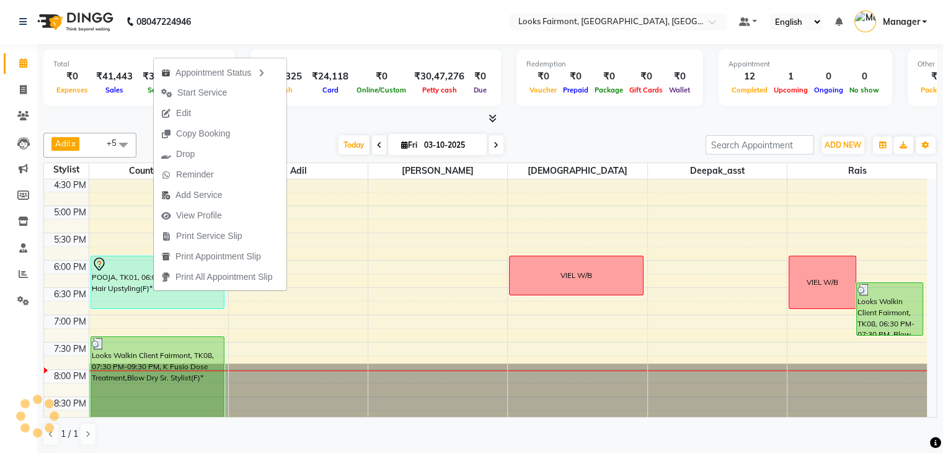
click at [624, 133] on div "Adil x Counter_Sales x Deepak_asst x Sunita x Tajuddin x Rais x +5 Select All A…" at bounding box center [490, 145] width 894 height 25
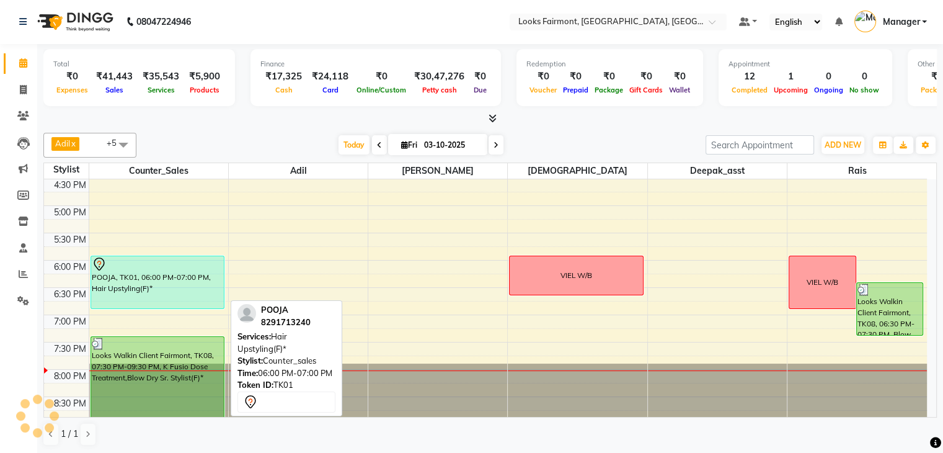
click at [168, 288] on div "POOJA, TK01, 06:00 PM-07:00 PM, Hair Upstyling(F)*" at bounding box center [157, 282] width 133 height 52
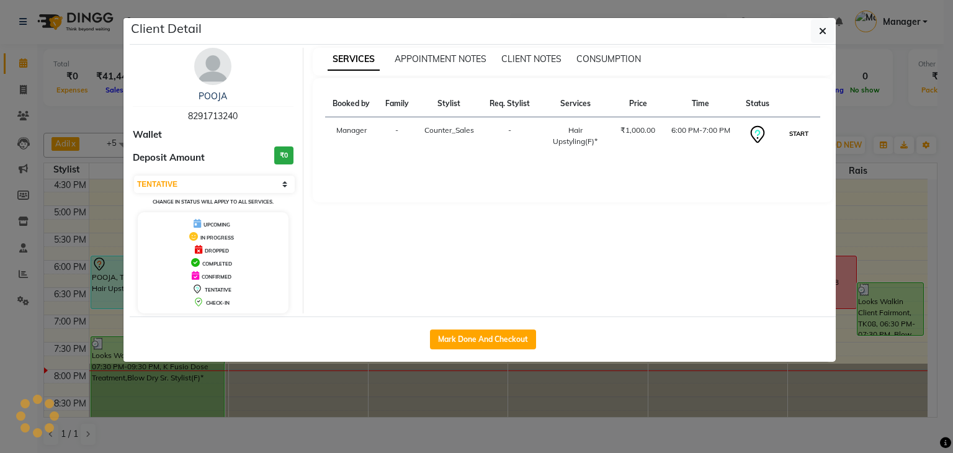
click at [801, 133] on button "START" at bounding box center [798, 134] width 25 height 16
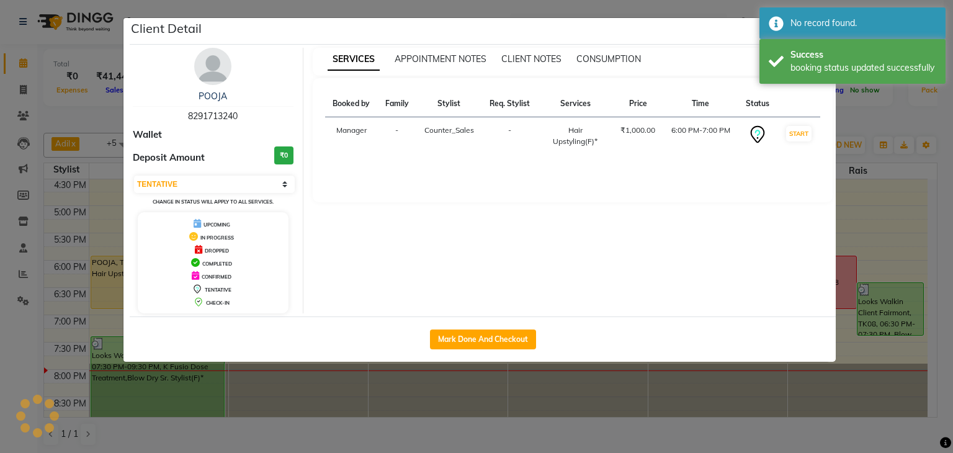
select select "1"
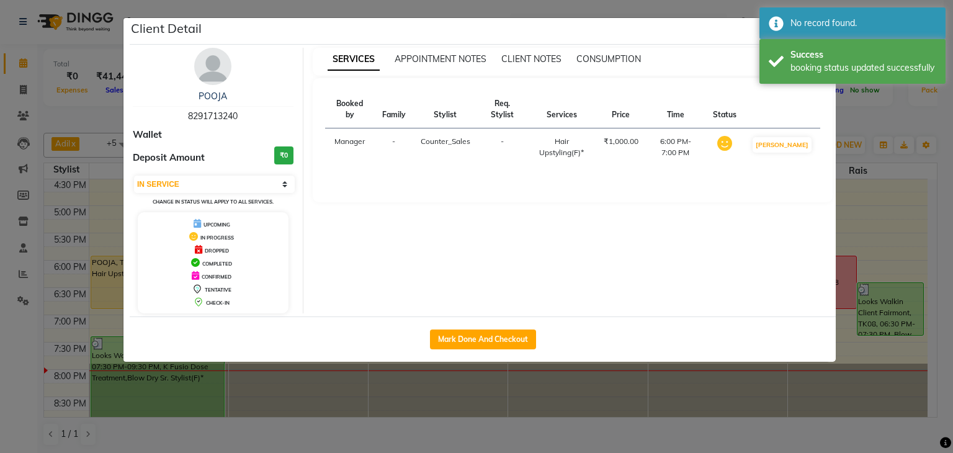
click at [569, 407] on ngb-modal-window "Client Detail POOJA 8291713240 Wallet Deposit Amount ₹0 Select IN SERVICE CONFI…" at bounding box center [476, 226] width 953 height 453
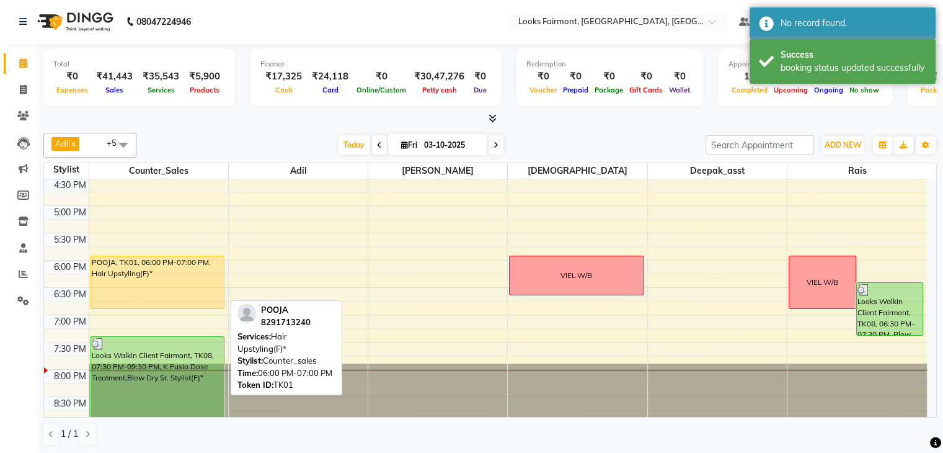
click at [164, 280] on div "POOJA, TK01, 06:00 PM-07:00 PM, Hair Upstyling(F)*" at bounding box center [157, 282] width 133 height 52
select select "1"
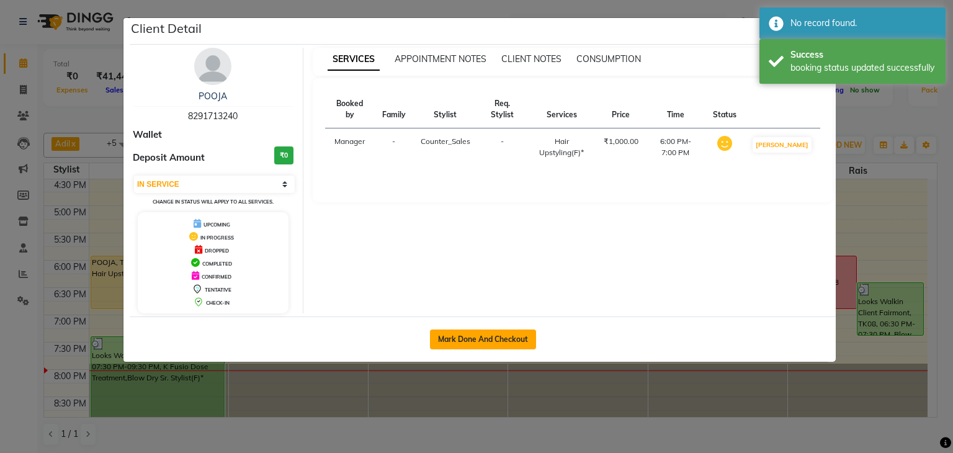
click at [470, 342] on button "Mark Done And Checkout" at bounding box center [483, 339] width 106 height 20
select select "service"
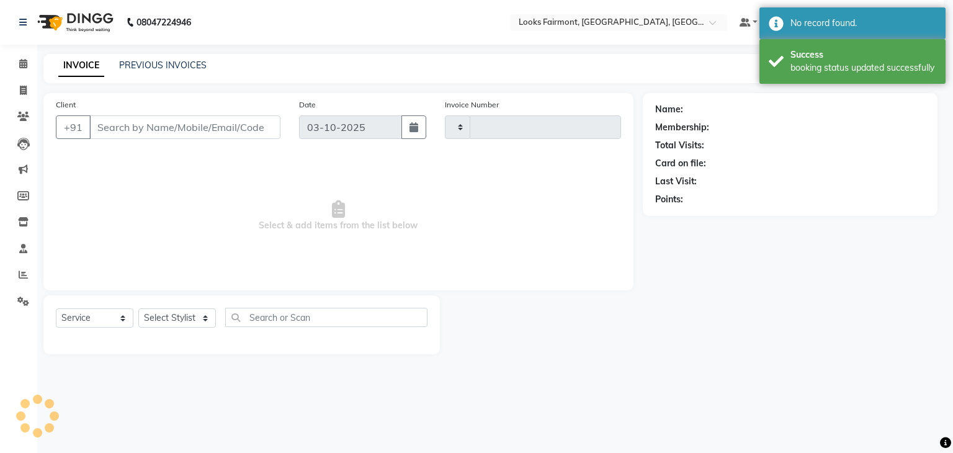
type input "0683"
select select "8139"
select select "3"
type input "8291713240"
select select "76346"
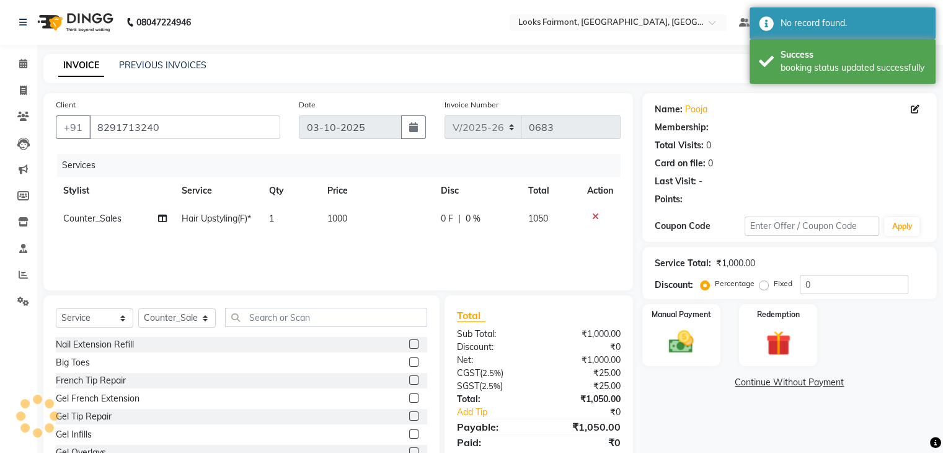
select select "1: Object"
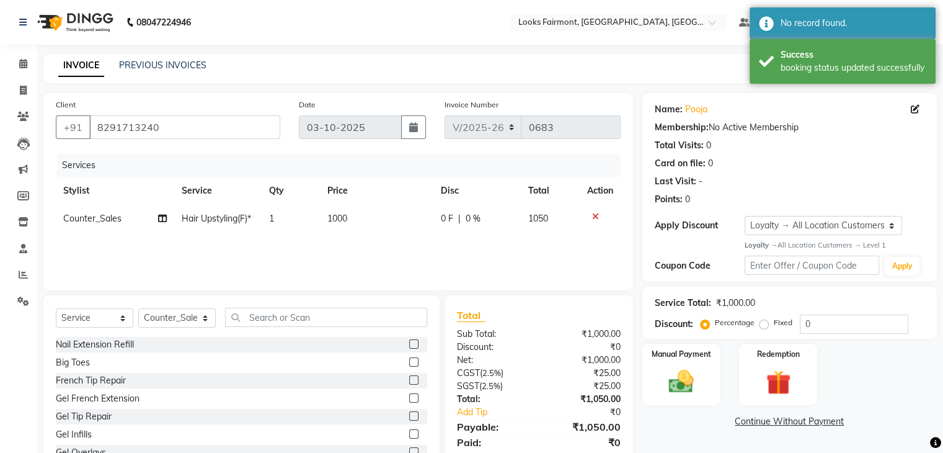
click at [357, 218] on td "1000" at bounding box center [377, 219] width 114 height 28
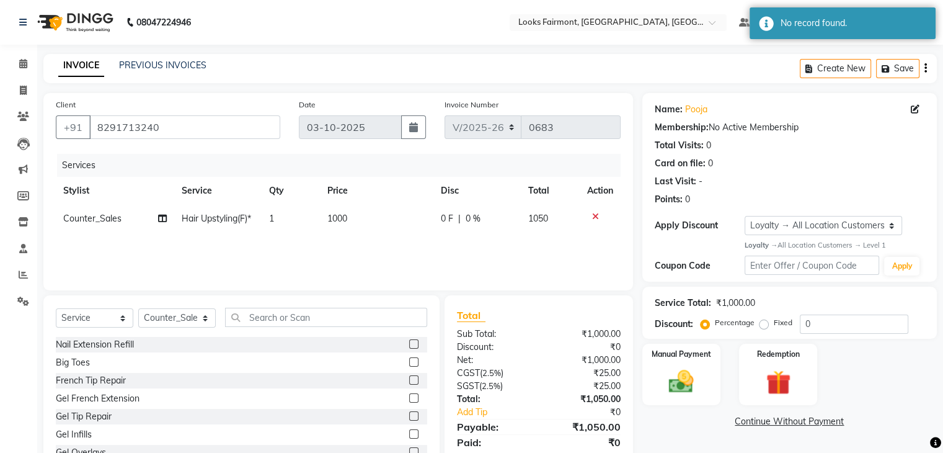
select select "76346"
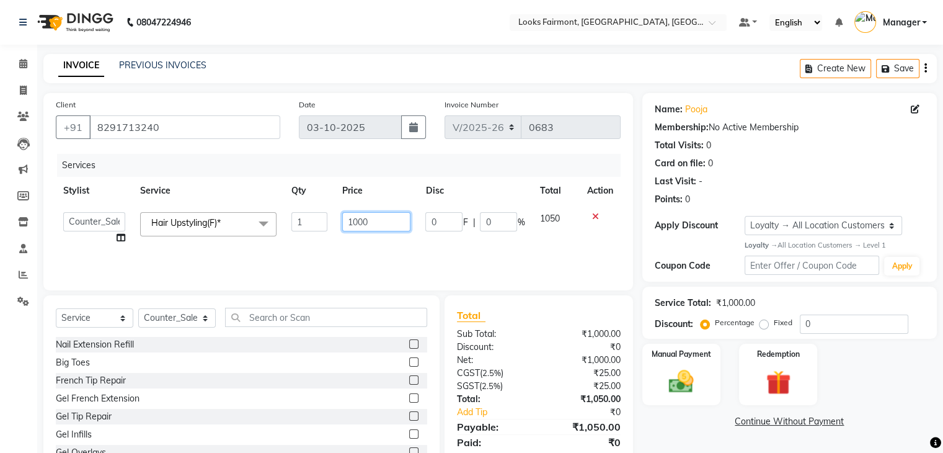
click at [383, 222] on input "1000" at bounding box center [376, 221] width 68 height 19
type input "1"
type input "3"
type input "3500"
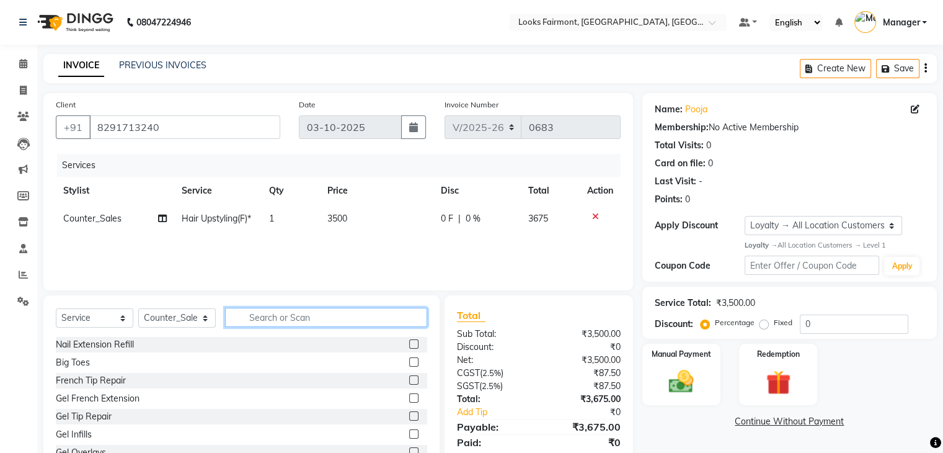
click at [328, 324] on input "text" at bounding box center [326, 317] width 202 height 19
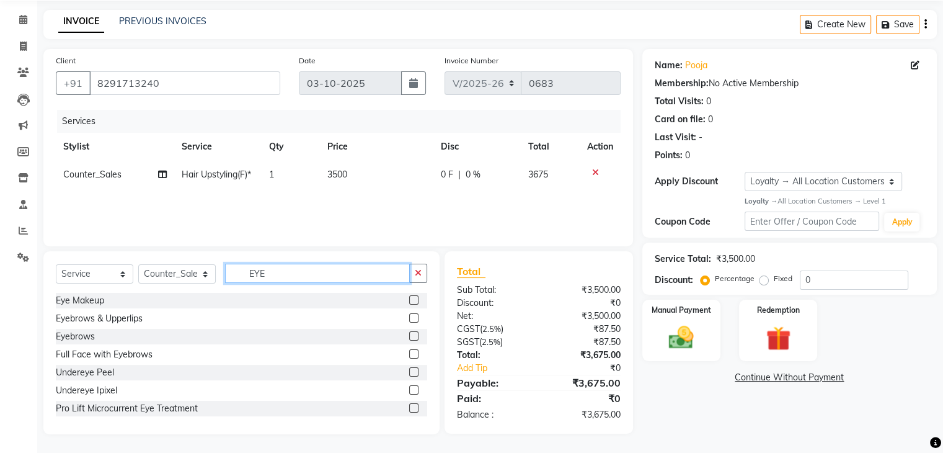
type input "EYE"
click at [376, 172] on td "3500" at bounding box center [377, 175] width 114 height 28
select select "76346"
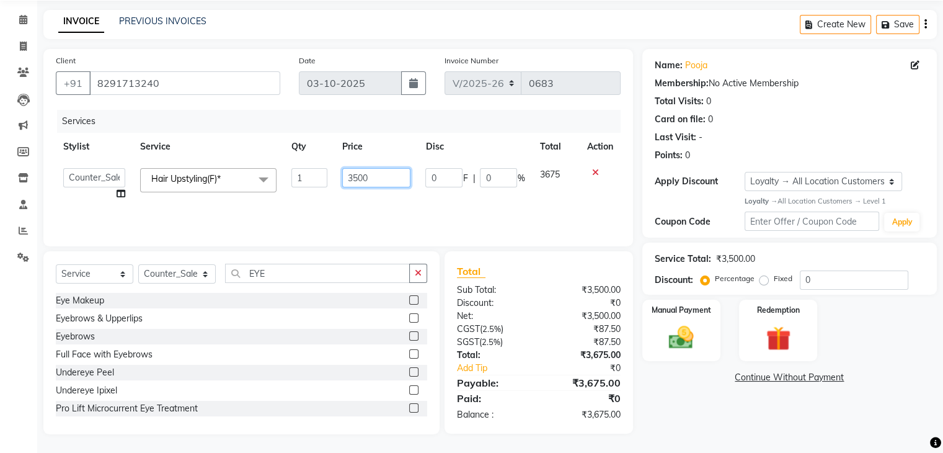
click at [382, 174] on input "3500" at bounding box center [376, 177] width 68 height 19
type input "3"
type input "4500"
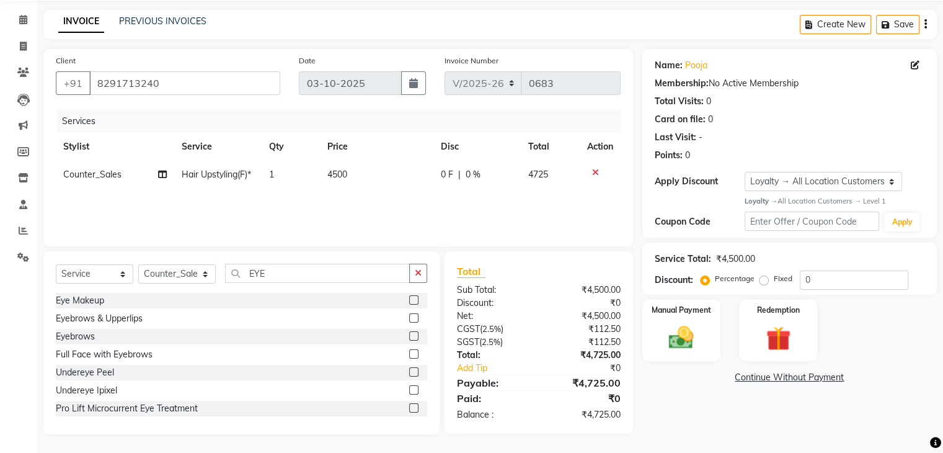
click at [687, 412] on div "Name: Pooja Membership: No Active Membership Total Visits: 0 Card on file: 0 La…" at bounding box center [794, 241] width 304 height 385
click at [425, 272] on button "button" at bounding box center [418, 273] width 18 height 19
click at [678, 326] on img at bounding box center [681, 337] width 42 height 30
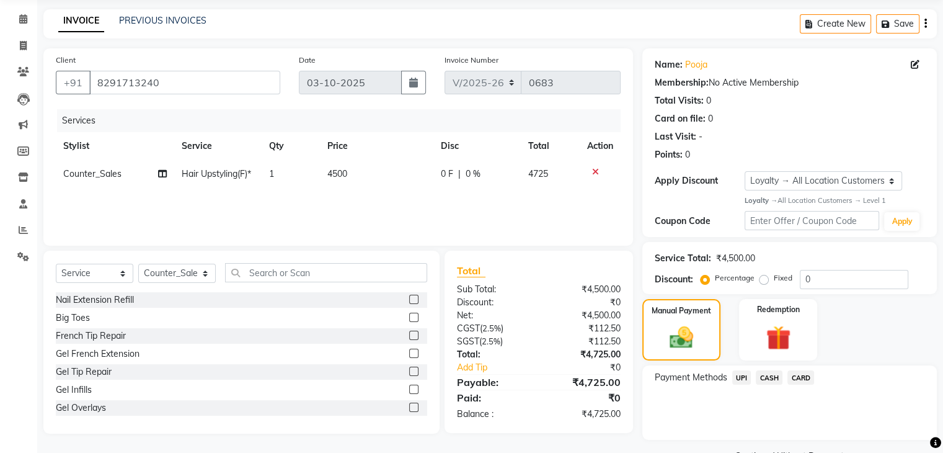
scroll to position [76, 0]
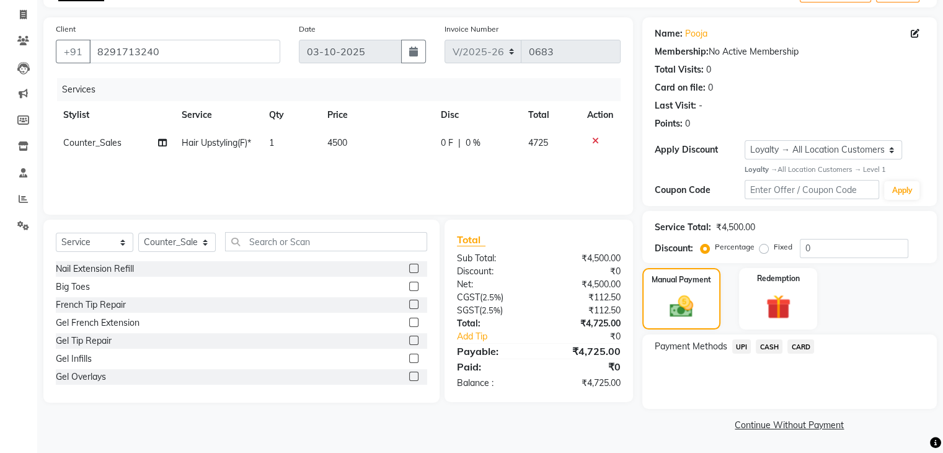
click at [742, 344] on span "UPI" at bounding box center [741, 346] width 19 height 14
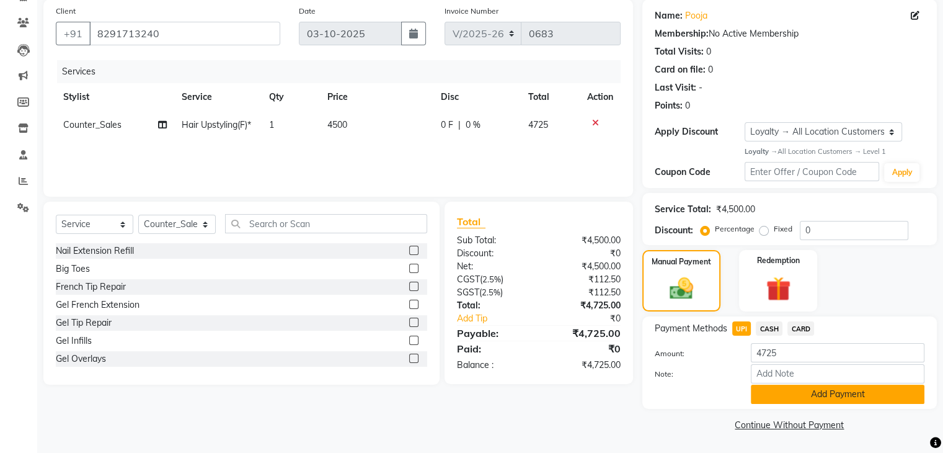
click at [781, 393] on button "Add Payment" at bounding box center [838, 393] width 174 height 19
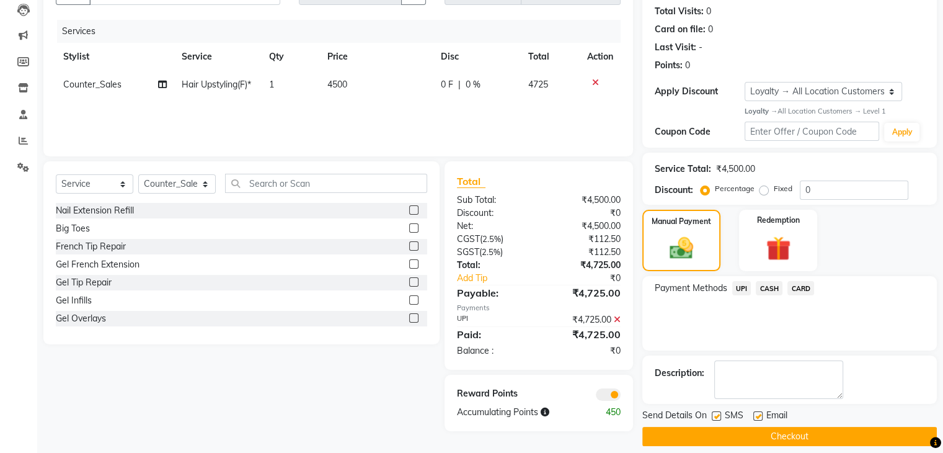
scroll to position [145, 0]
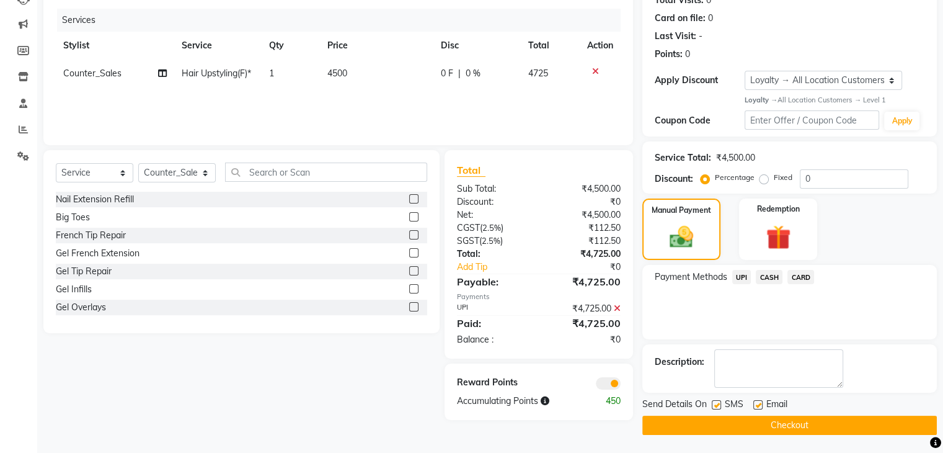
click at [765, 422] on button "Checkout" at bounding box center [789, 424] width 295 height 19
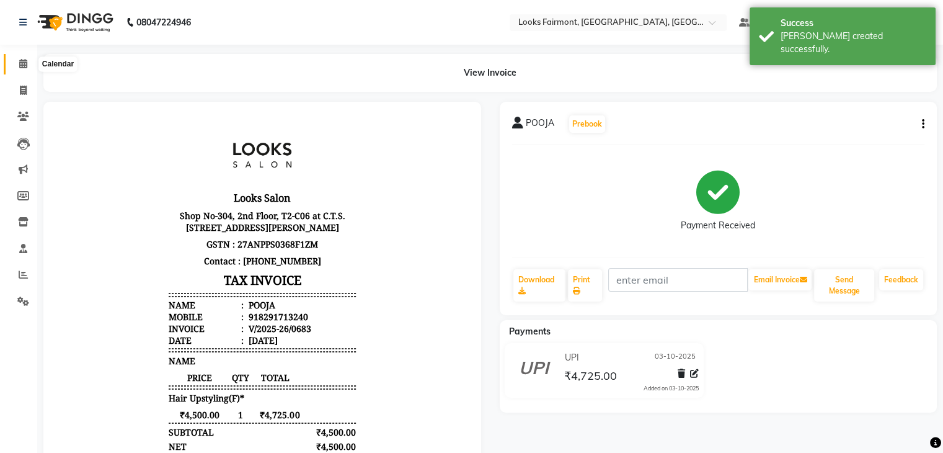
click at [22, 64] on icon at bounding box center [23, 63] width 8 height 9
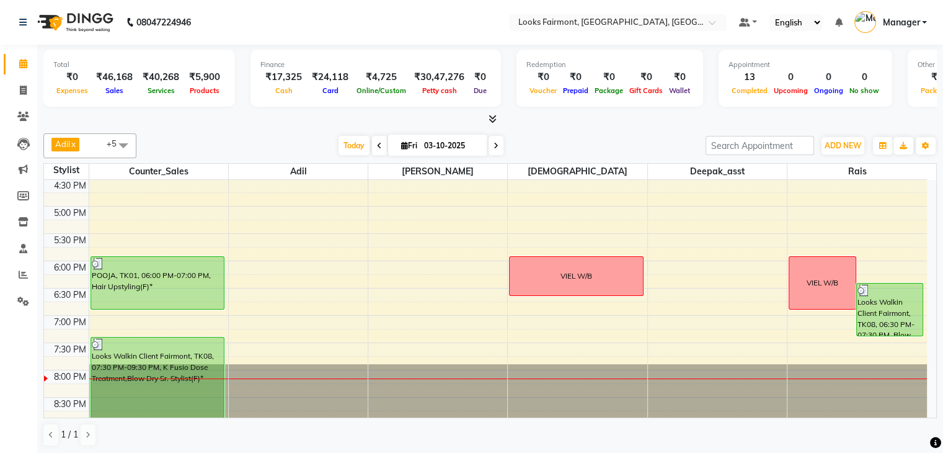
scroll to position [1, 0]
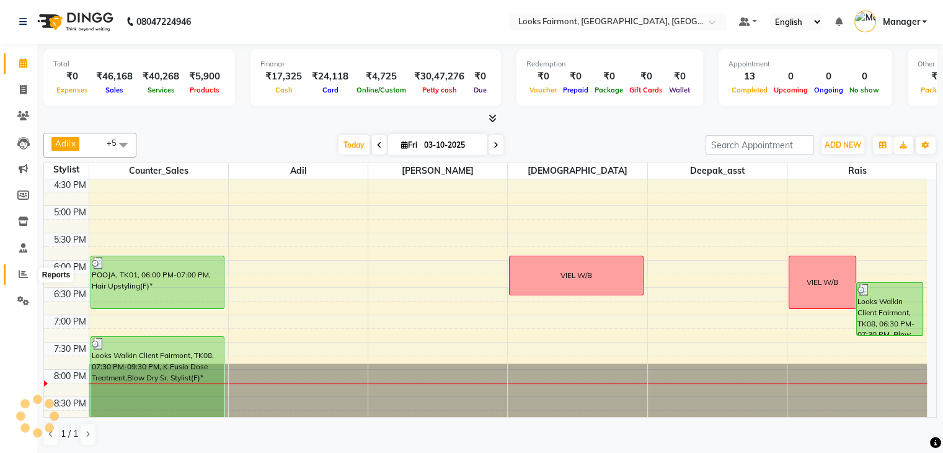
click at [16, 271] on span at bounding box center [23, 274] width 22 height 14
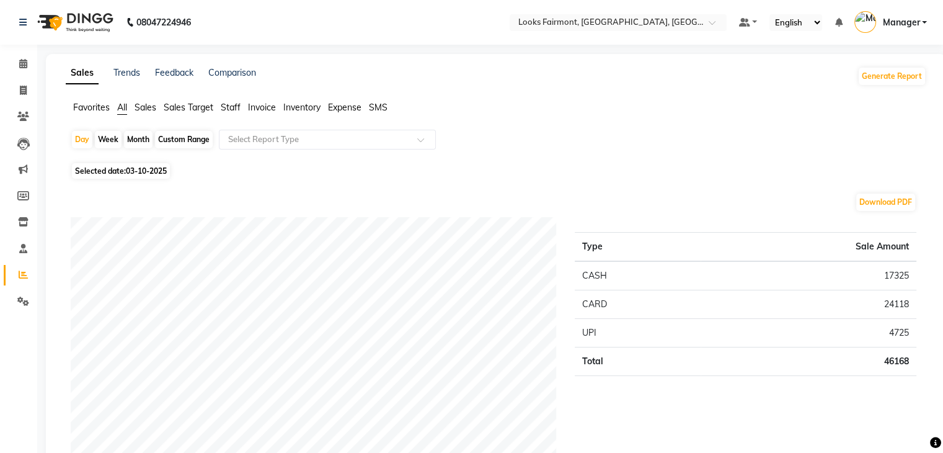
click at [230, 107] on span "Staff" at bounding box center [231, 107] width 20 height 11
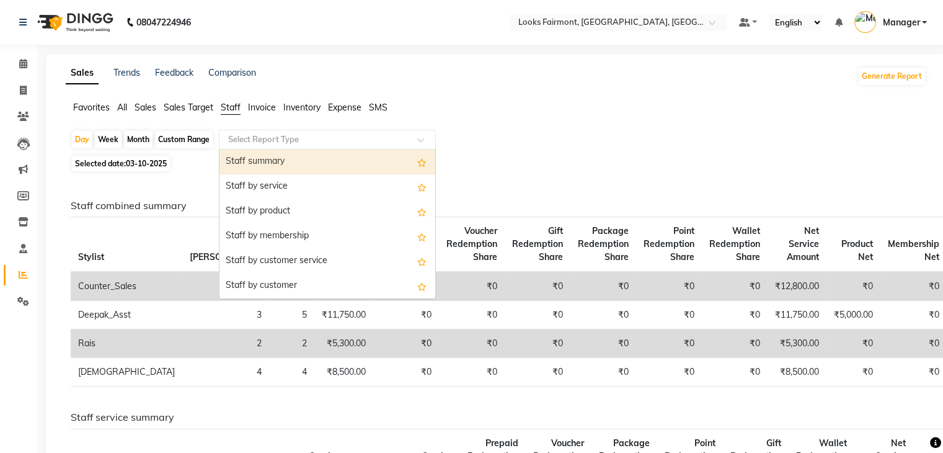
click at [303, 142] on input "text" at bounding box center [315, 139] width 179 height 12
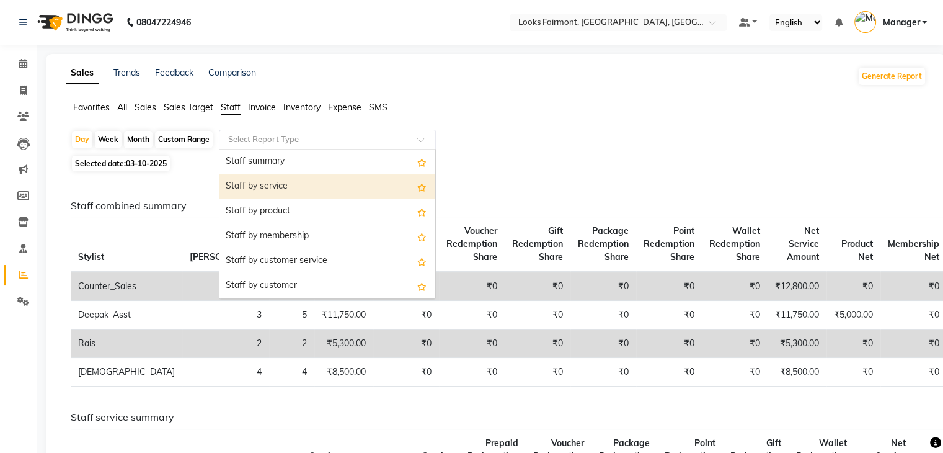
click at [315, 179] on div "Staff by service" at bounding box center [328, 186] width 216 height 25
select select "full_report"
select select "csv"
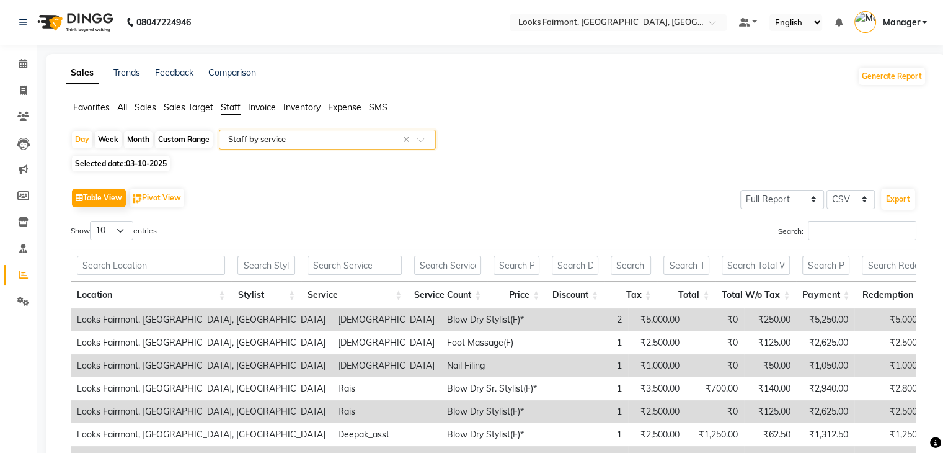
click at [429, 141] on span at bounding box center [425, 143] width 16 height 12
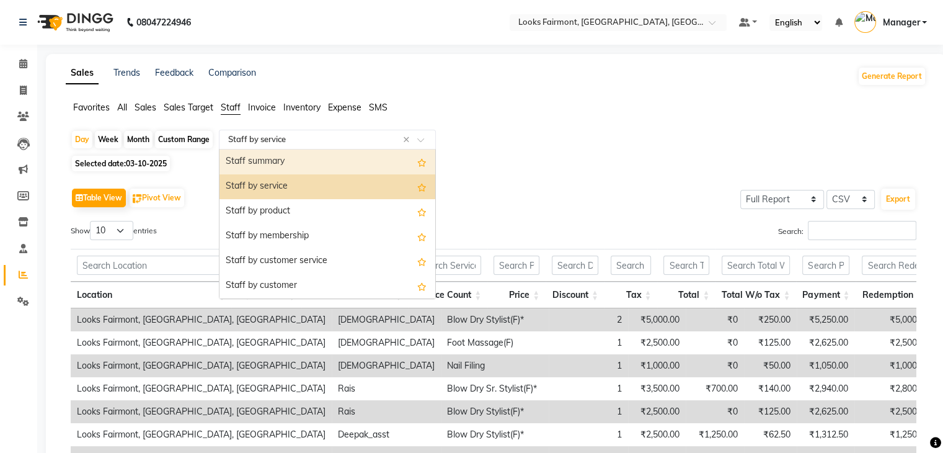
click at [345, 164] on div "Staff summary" at bounding box center [328, 161] width 216 height 25
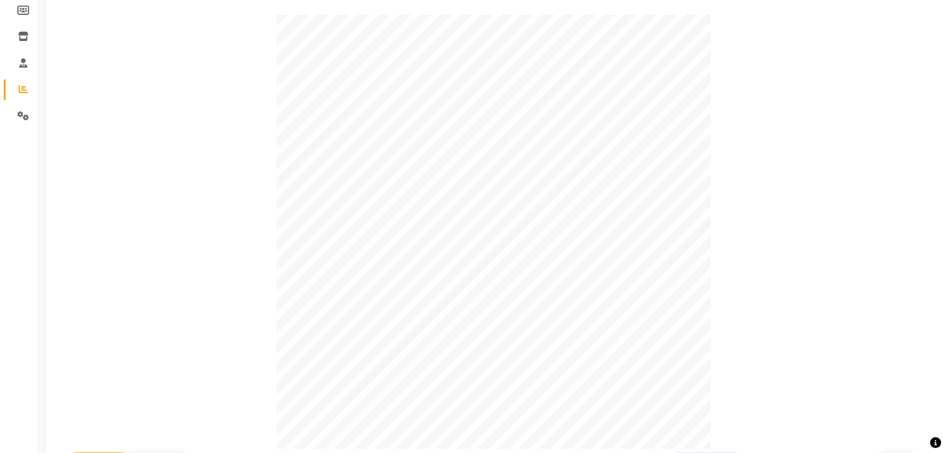
scroll to position [12, 0]
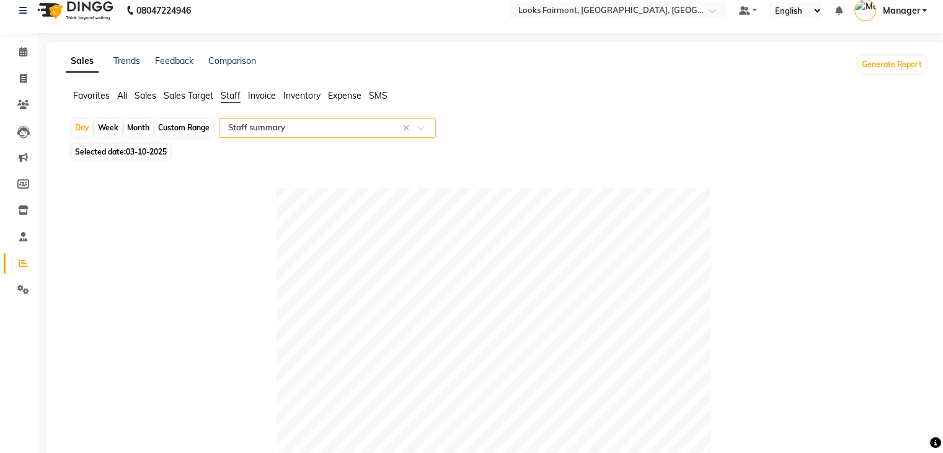
click at [147, 96] on span "Sales" at bounding box center [146, 95] width 22 height 11
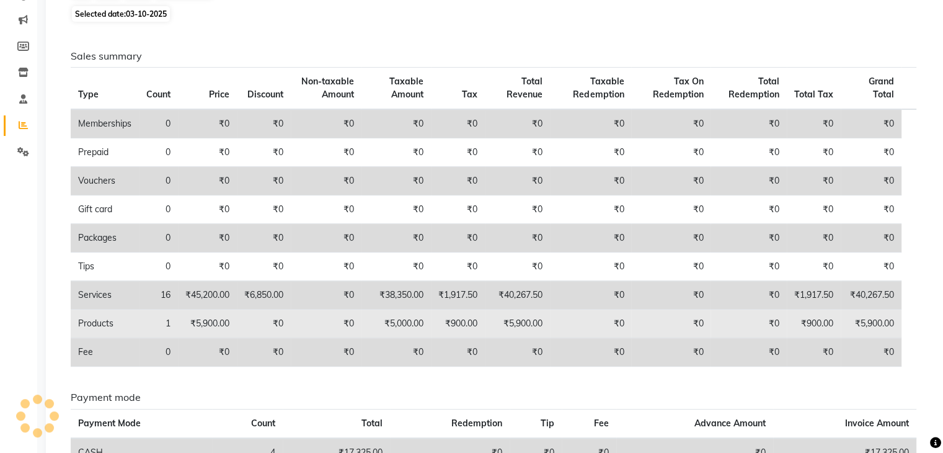
scroll to position [0, 0]
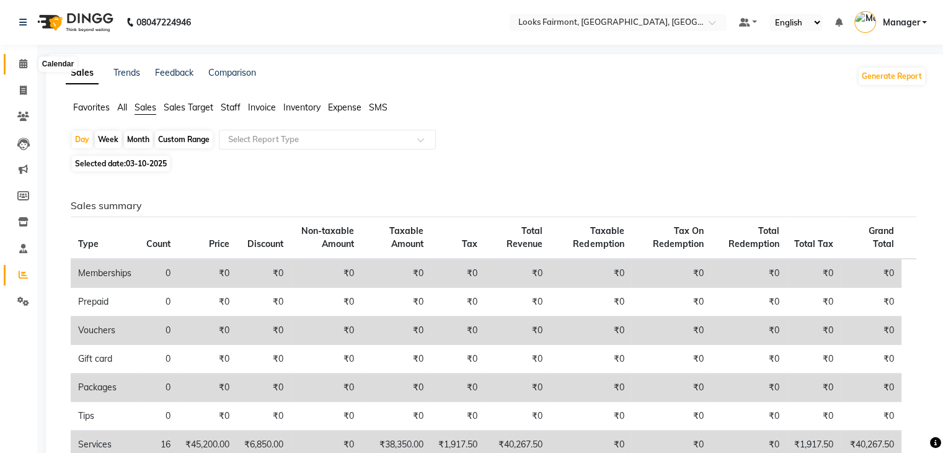
click at [23, 64] on icon at bounding box center [23, 63] width 8 height 9
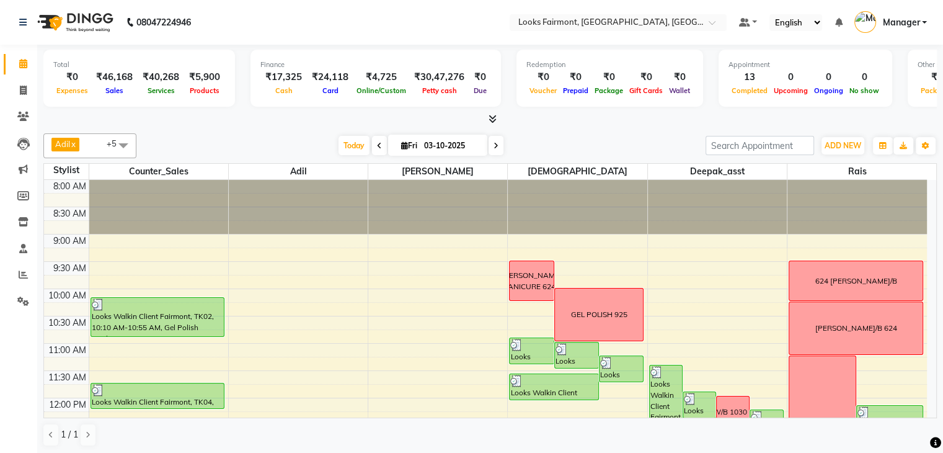
click at [494, 142] on icon at bounding box center [496, 145] width 5 height 7
type input "04-10-2025"
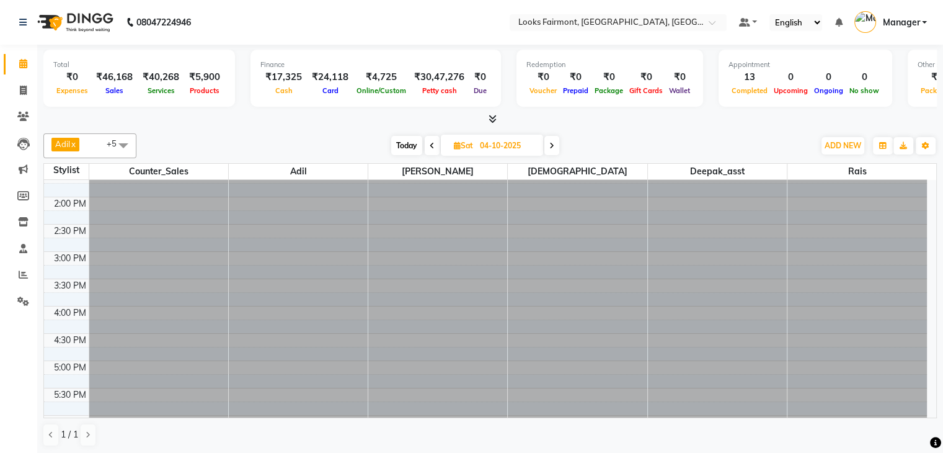
scroll to position [464, 0]
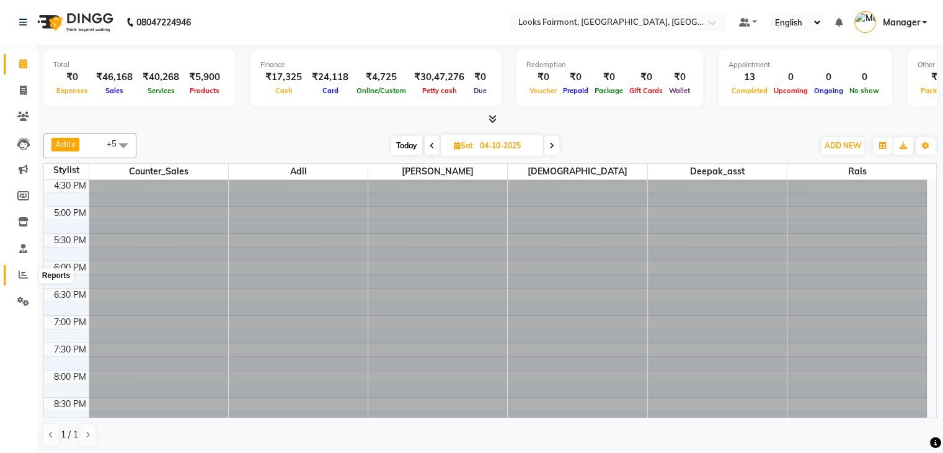
click at [22, 279] on icon at bounding box center [23, 274] width 9 height 9
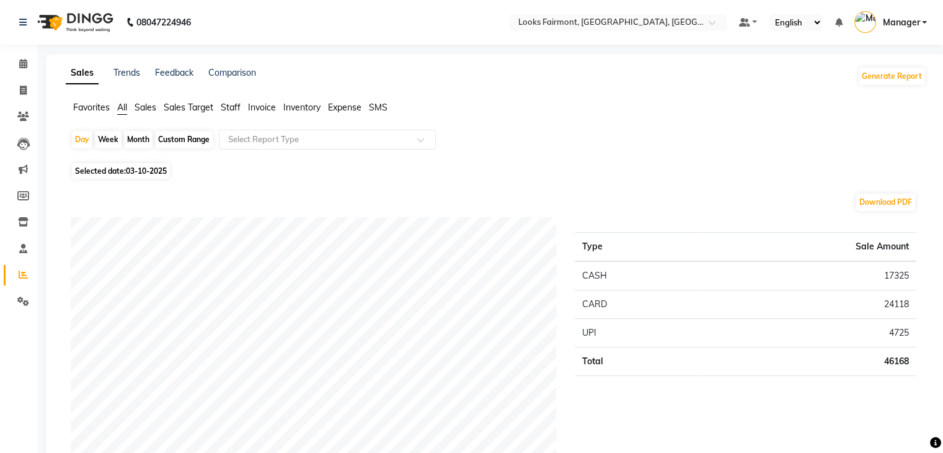
click at [148, 105] on span "Sales" at bounding box center [146, 107] width 22 height 11
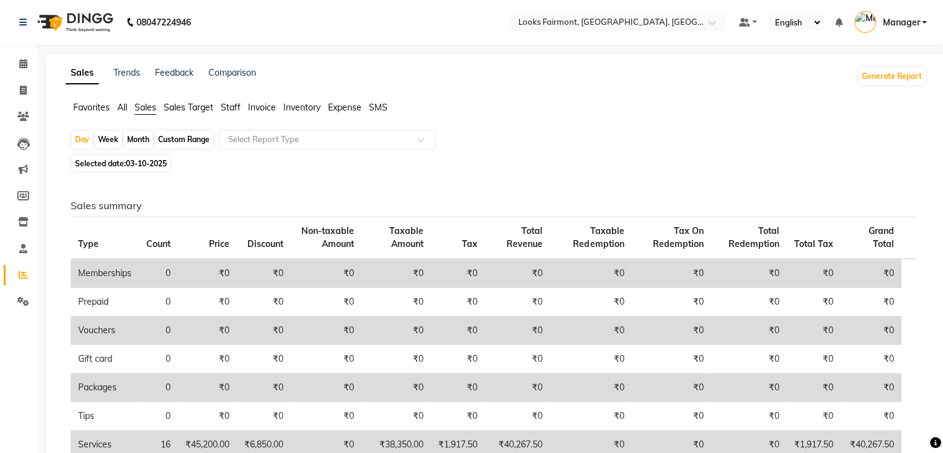
click at [227, 105] on span "Staff" at bounding box center [231, 107] width 20 height 11
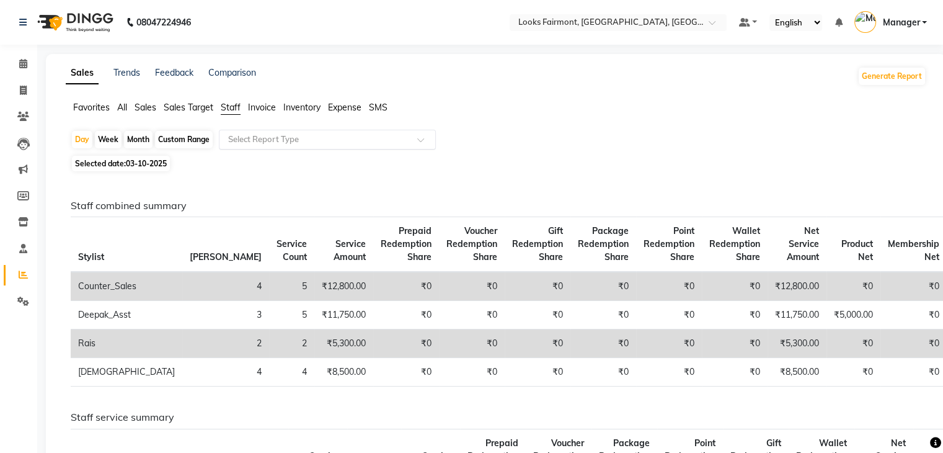
click at [423, 141] on span at bounding box center [425, 143] width 16 height 12
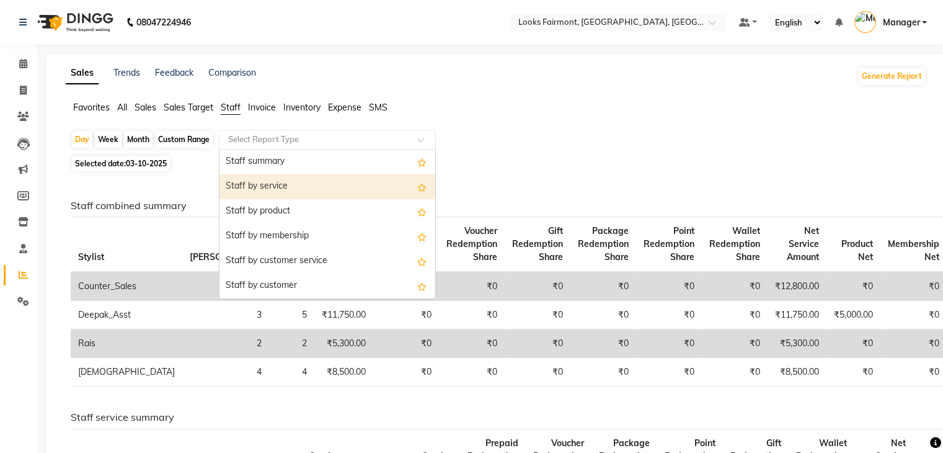
click at [368, 182] on div "Staff by service" at bounding box center [328, 186] width 216 height 25
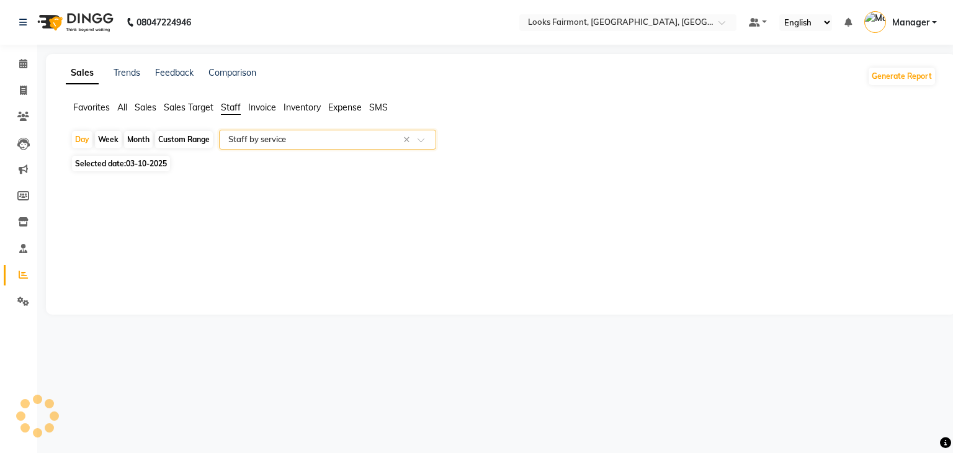
select select "full_report"
select select "csv"
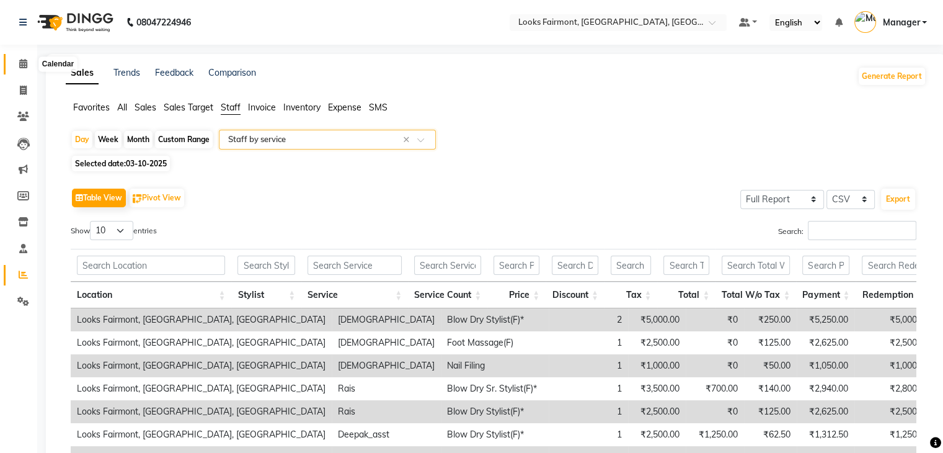
click at [27, 67] on span at bounding box center [23, 64] width 22 height 14
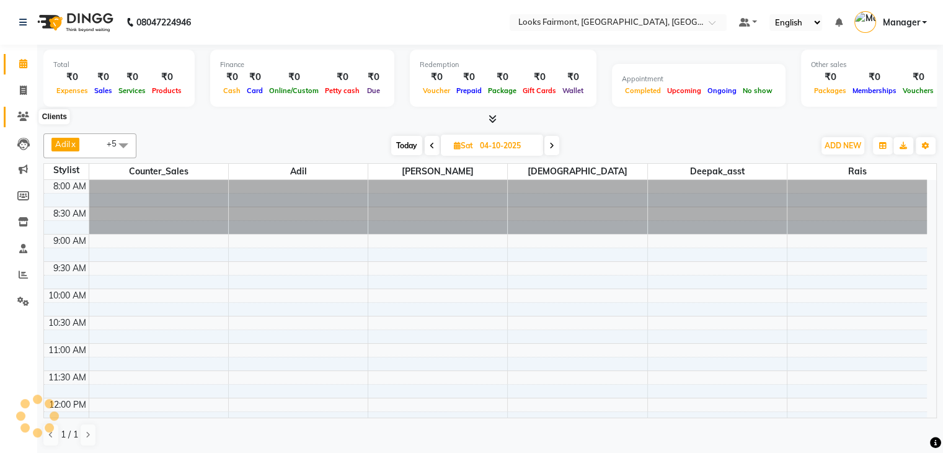
click at [25, 117] on icon at bounding box center [23, 116] width 12 height 9
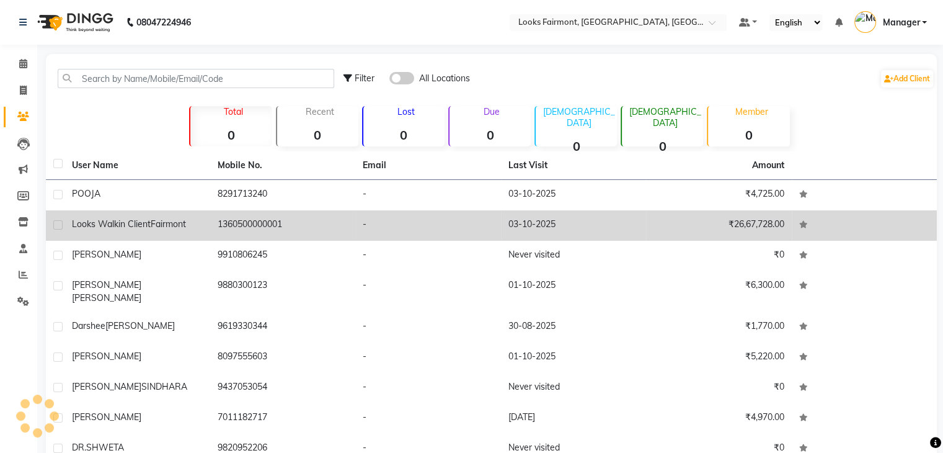
click at [75, 231] on td "Looks Walkin Client Fairmont" at bounding box center [137, 225] width 146 height 30
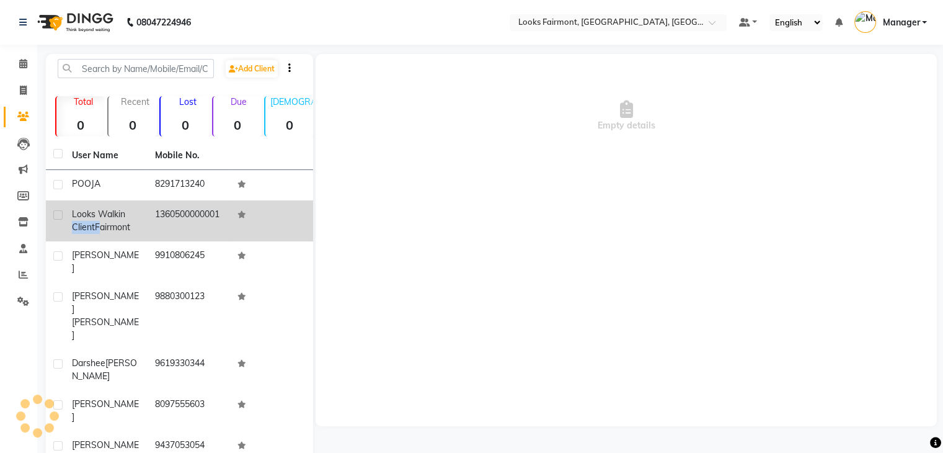
click at [75, 231] on span "Looks Walkin Client" at bounding box center [98, 220] width 53 height 24
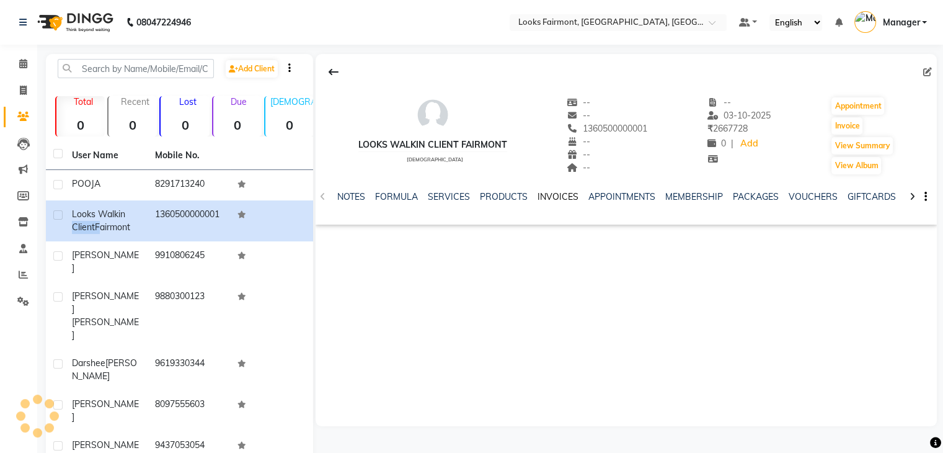
click at [562, 193] on link "INVOICES" at bounding box center [558, 196] width 41 height 11
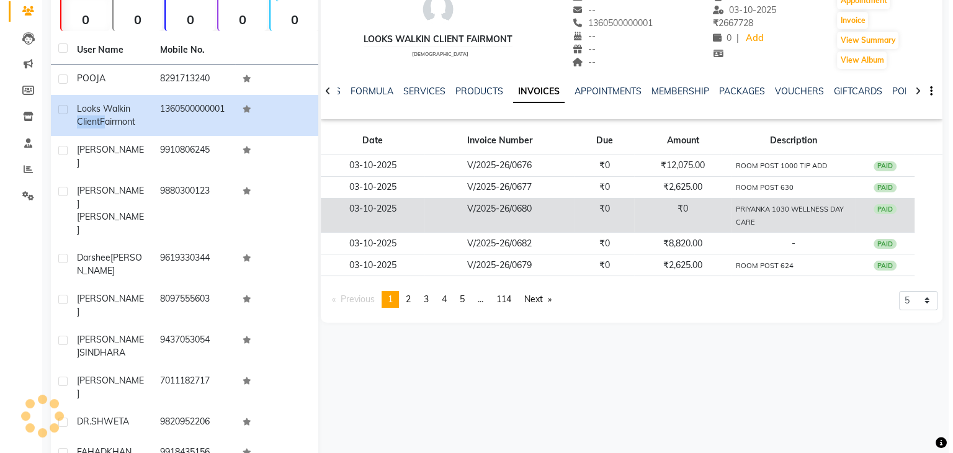
scroll to position [106, 0]
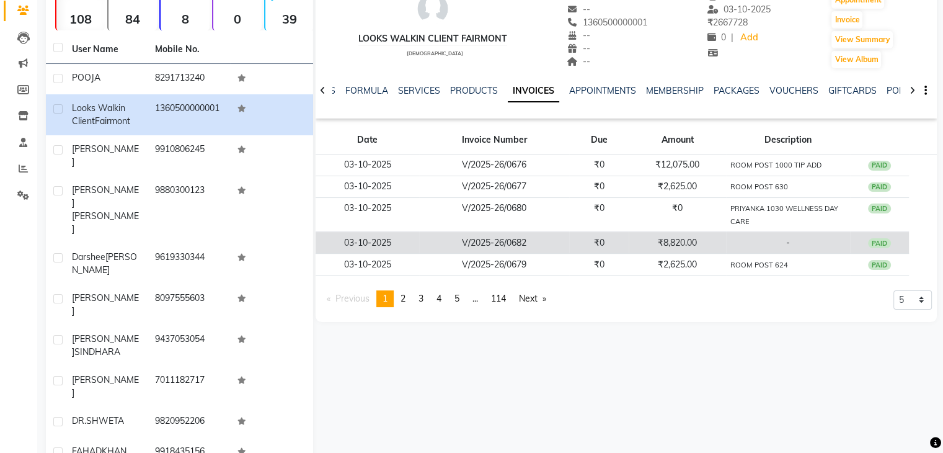
click at [559, 245] on td "V/2025-26/0682" at bounding box center [494, 243] width 150 height 22
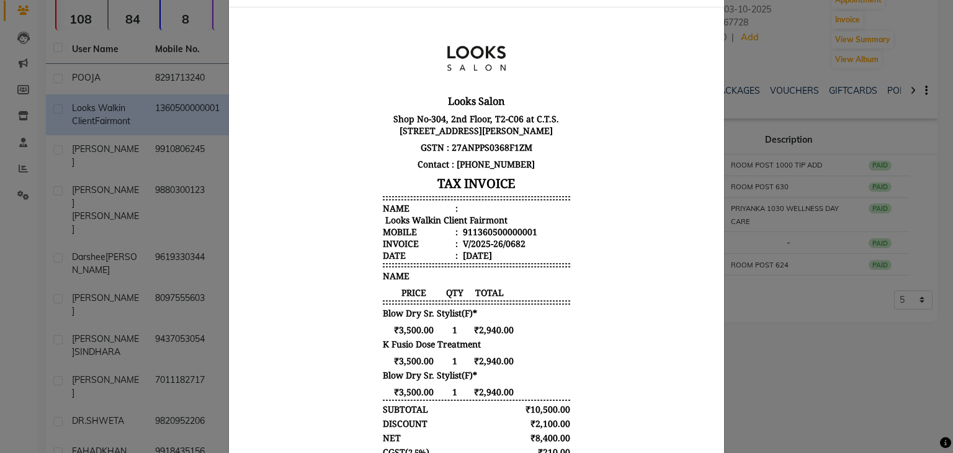
scroll to position [0, 0]
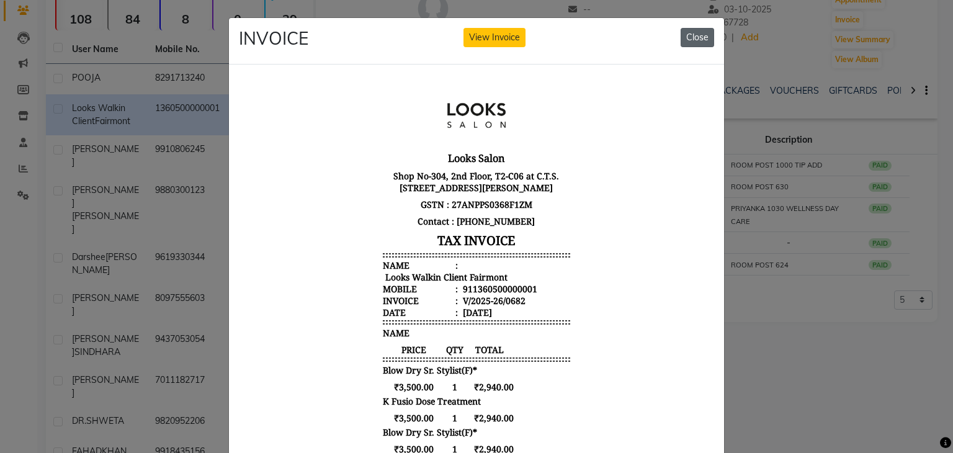
click at [697, 35] on button "Close" at bounding box center [696, 37] width 33 height 19
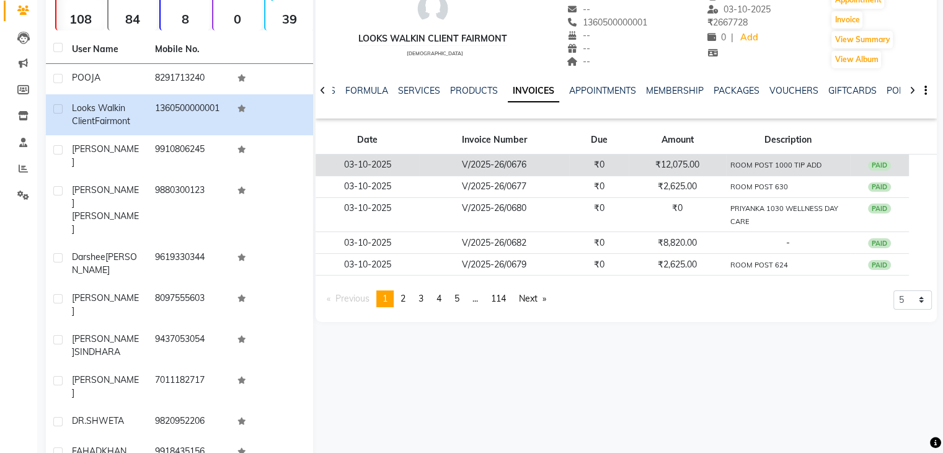
click at [755, 165] on small "ROOM POST 1000 TIP ADD" at bounding box center [776, 165] width 91 height 9
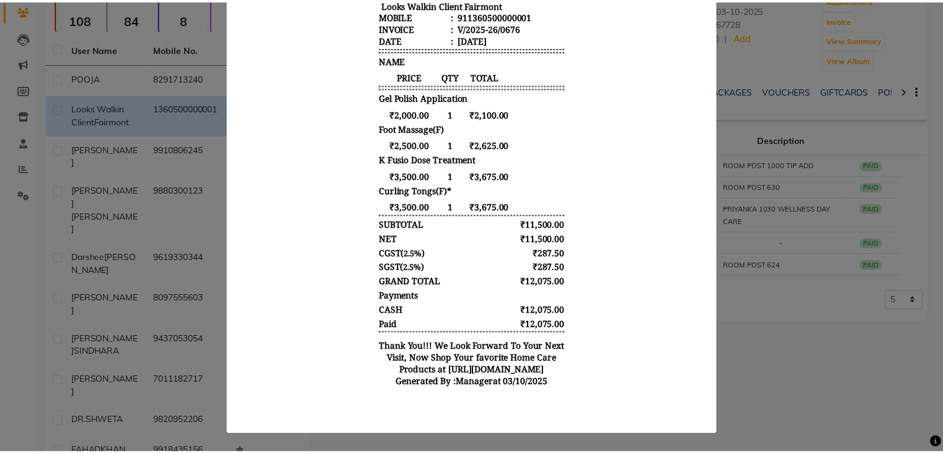
scroll to position [281, 0]
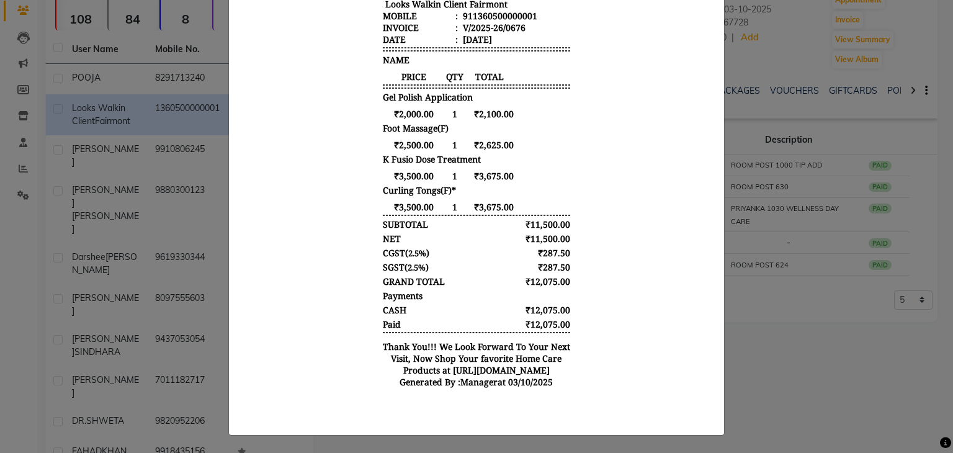
click at [791, 373] on ngb-modal-window "INVOICE View Invoice Close" at bounding box center [476, 226] width 953 height 453
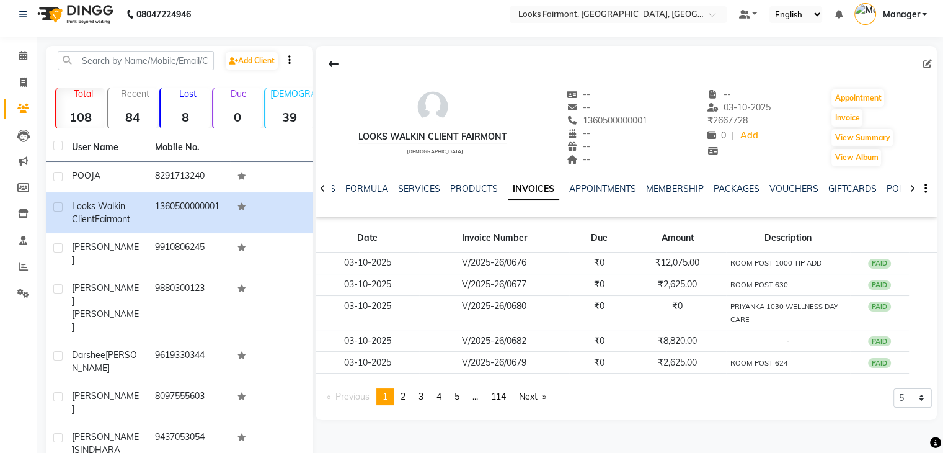
scroll to position [0, 0]
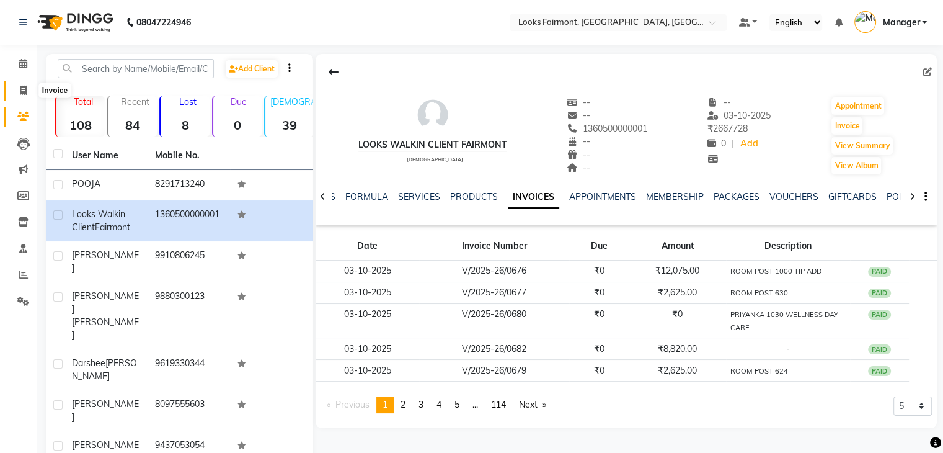
click at [22, 91] on icon at bounding box center [23, 90] width 7 height 9
select select "service"
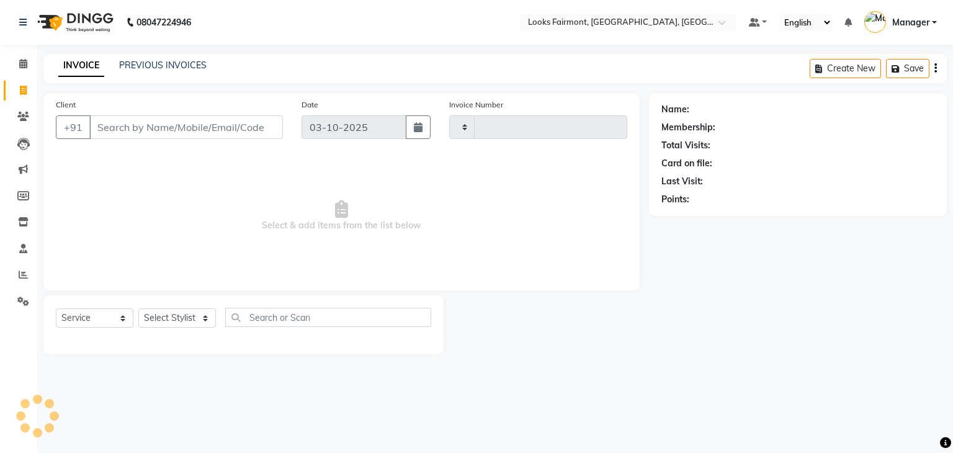
type input "0684"
select select "8139"
click at [153, 68] on link "PREVIOUS INVOICES" at bounding box center [162, 65] width 87 height 11
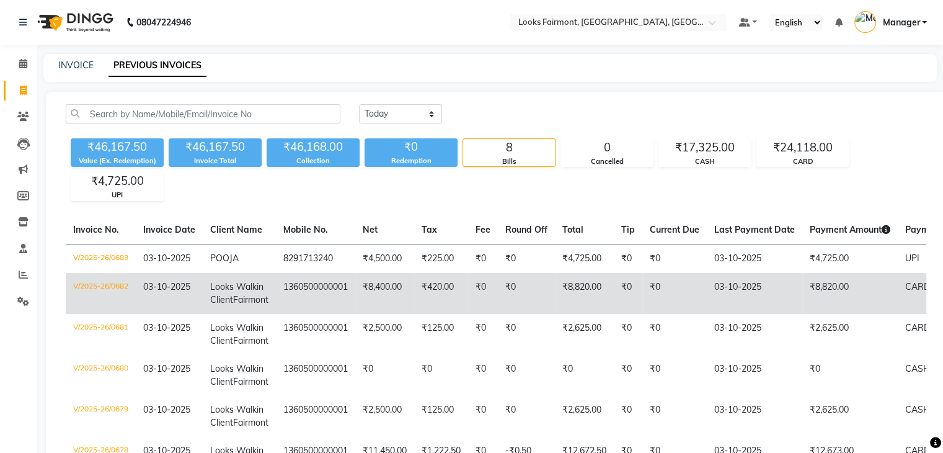
click at [100, 306] on td "V/2025-26/0682" at bounding box center [101, 293] width 70 height 41
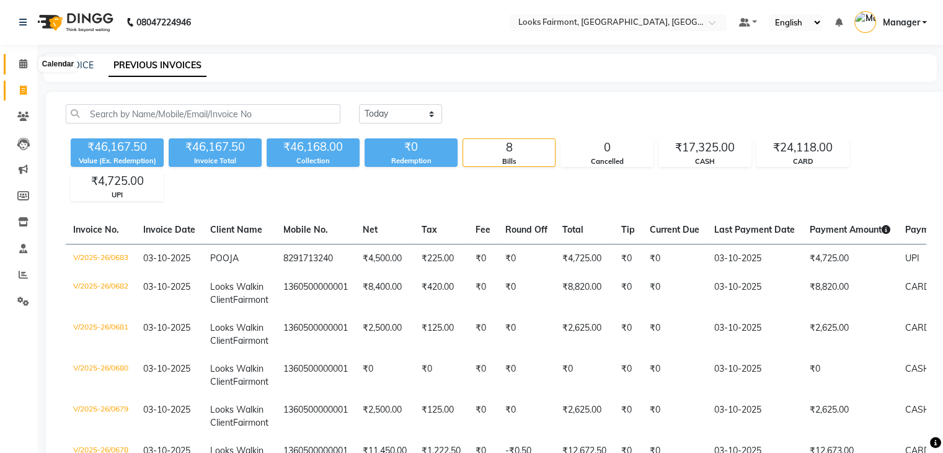
click at [22, 66] on icon at bounding box center [23, 63] width 8 height 9
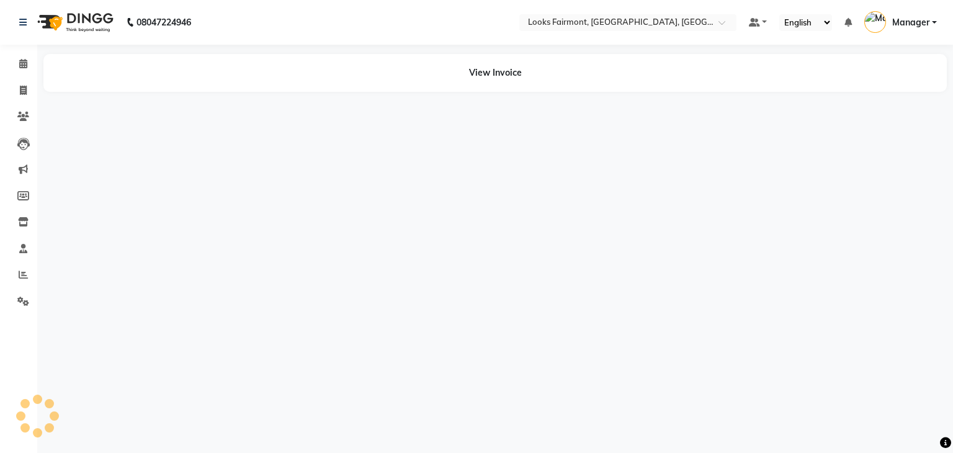
select select "en"
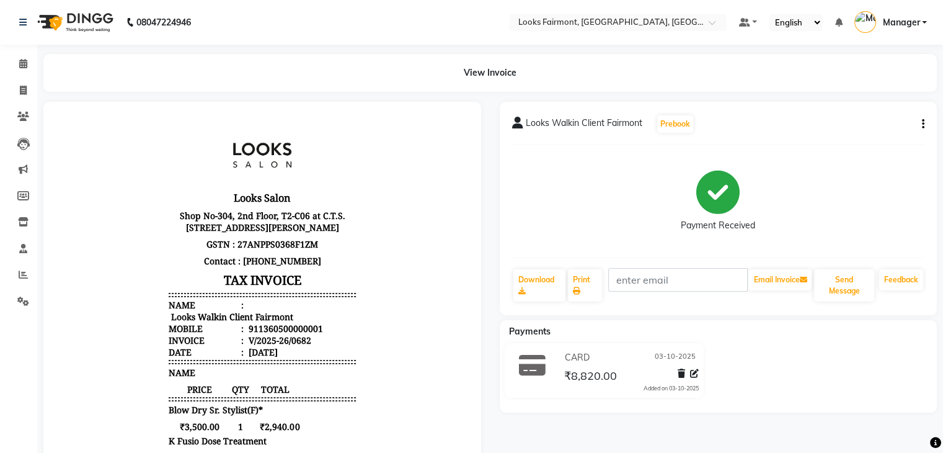
click at [920, 117] on div "Looks Walkin Client Fairmont Prebook" at bounding box center [718, 124] width 413 height 20
click at [923, 124] on icon "button" at bounding box center [923, 124] width 2 height 1
click at [877, 135] on div "Edit Item Staff" at bounding box center [861, 132] width 85 height 16
select select
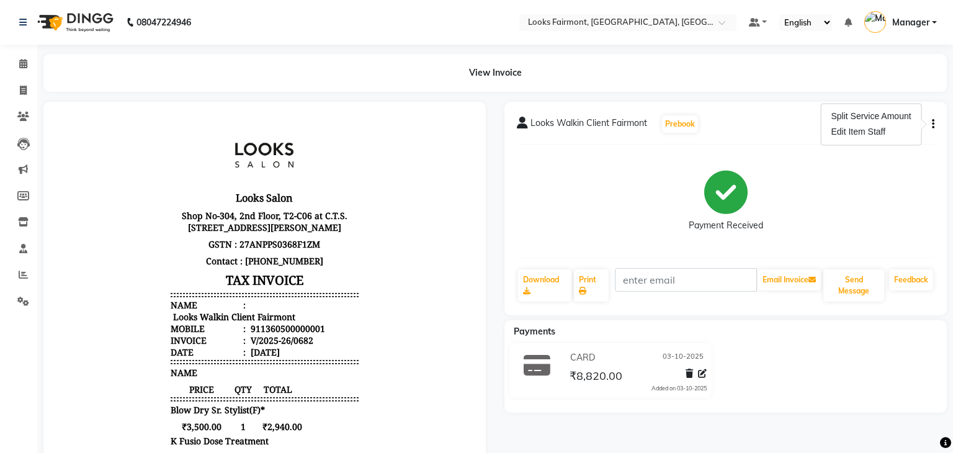
select select
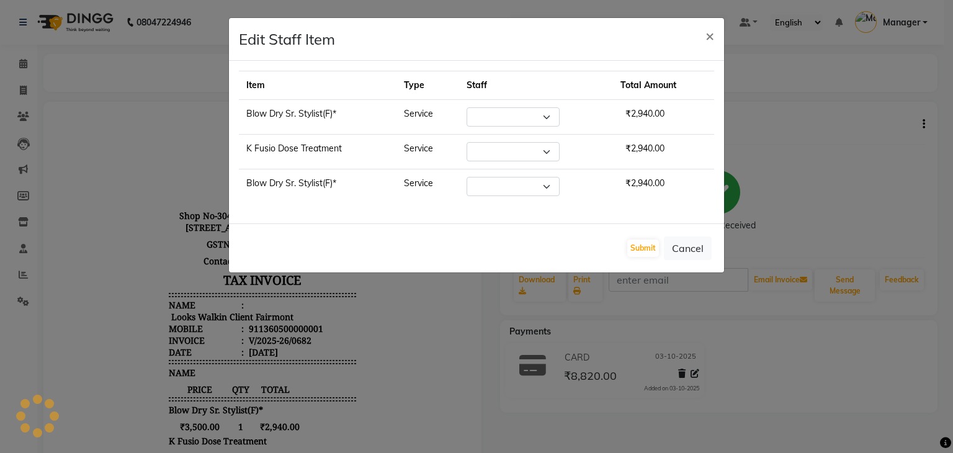
select select "85721"
select select "76346"
click at [831, 169] on ngb-modal-window "Edit Staff Item × Item Type Staff Total Amount Blow Dry Sr. Stylist(F)* Service…" at bounding box center [476, 226] width 953 height 453
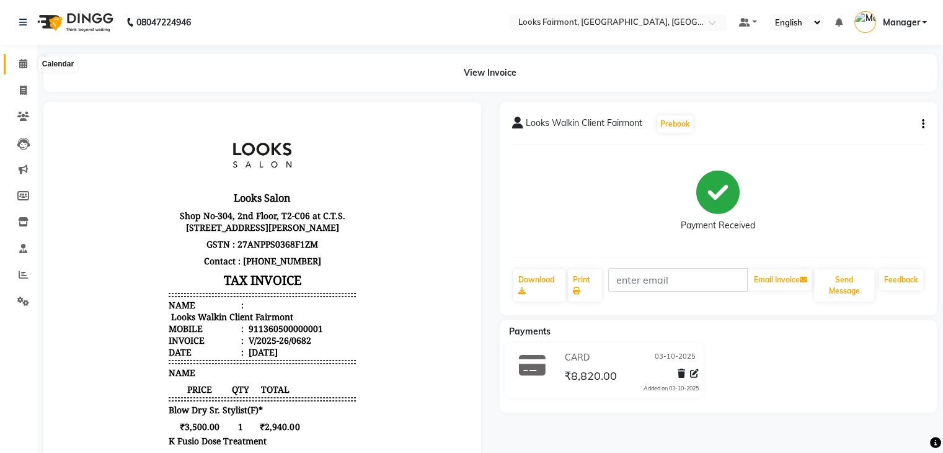
click at [22, 65] on icon at bounding box center [23, 63] width 8 height 9
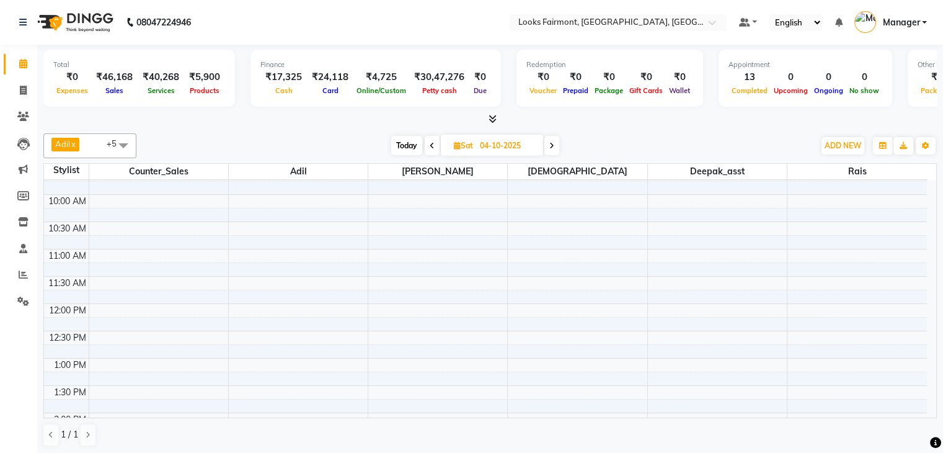
scroll to position [186, 0]
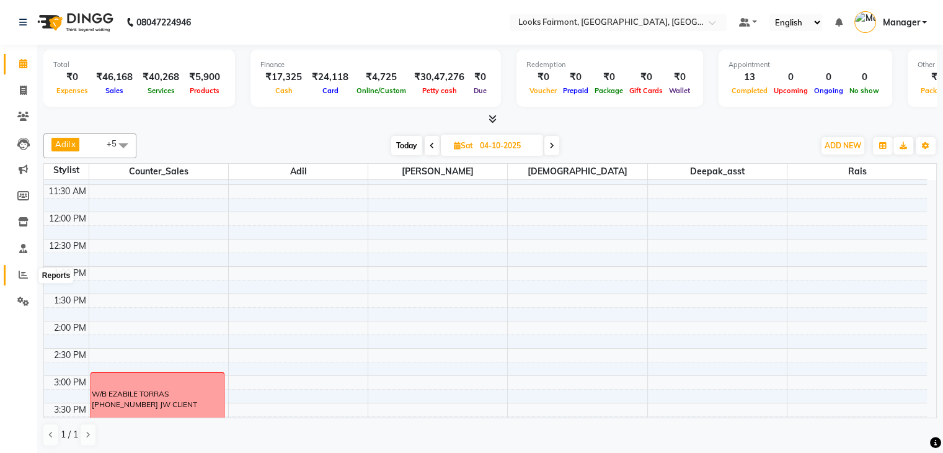
click at [20, 271] on icon at bounding box center [23, 274] width 9 height 9
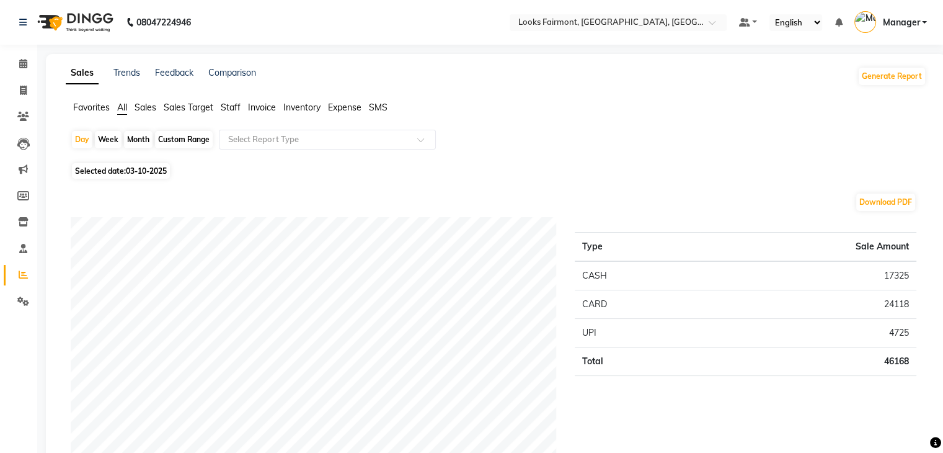
click at [230, 105] on span "Staff" at bounding box center [231, 107] width 20 height 11
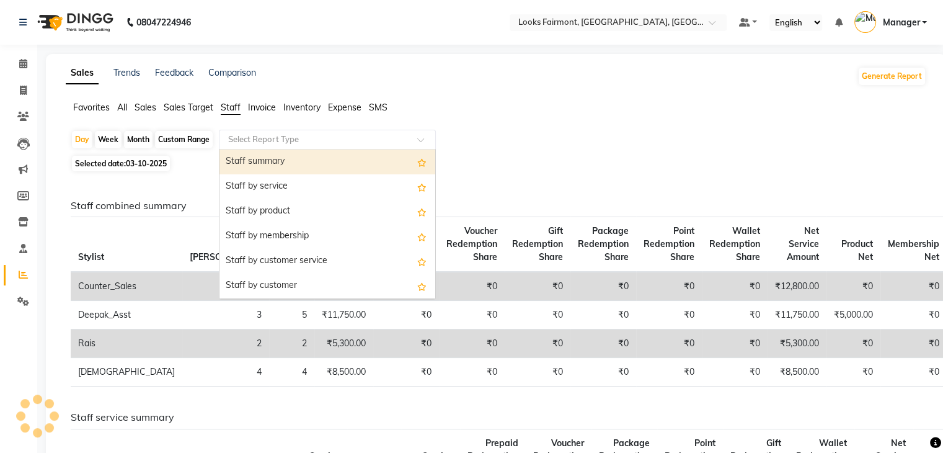
click at [273, 142] on input "text" at bounding box center [315, 139] width 179 height 12
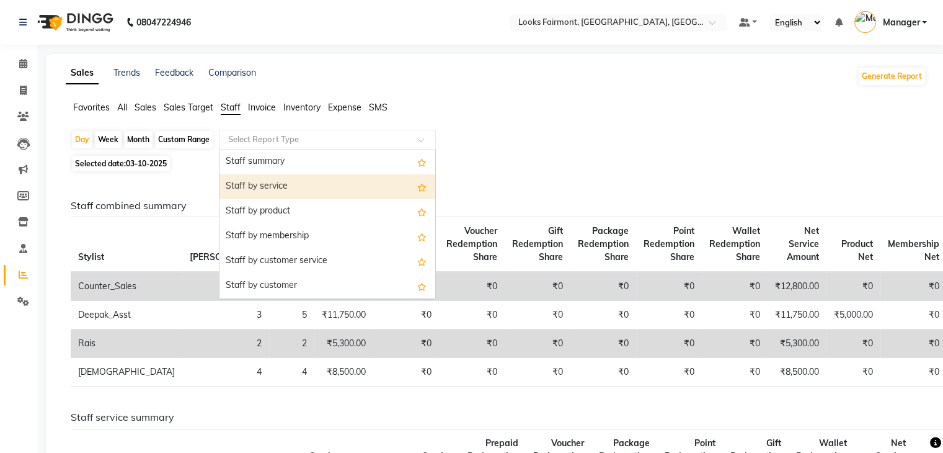
click at [284, 189] on div "Staff by service" at bounding box center [328, 186] width 216 height 25
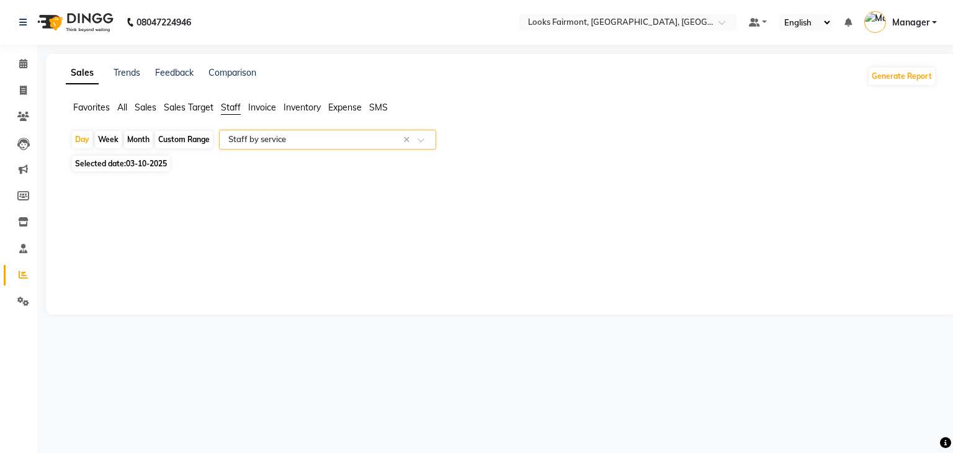
select select "full_report"
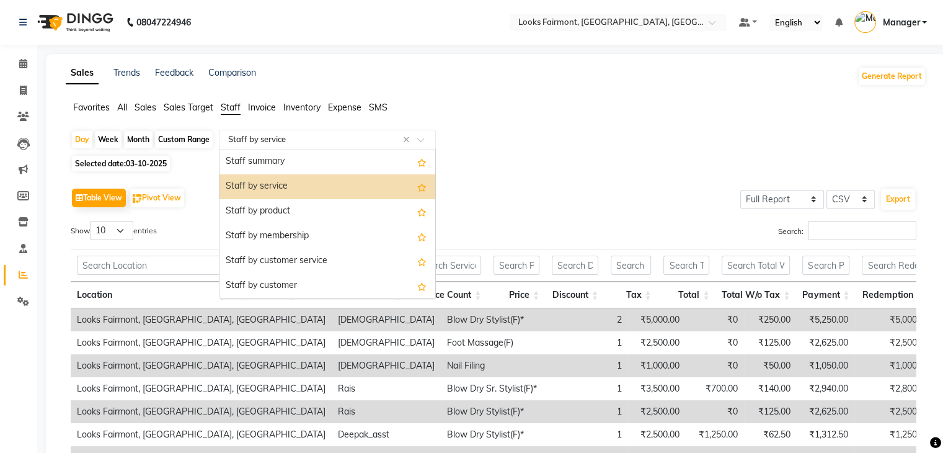
click at [355, 136] on input "text" at bounding box center [315, 139] width 179 height 12
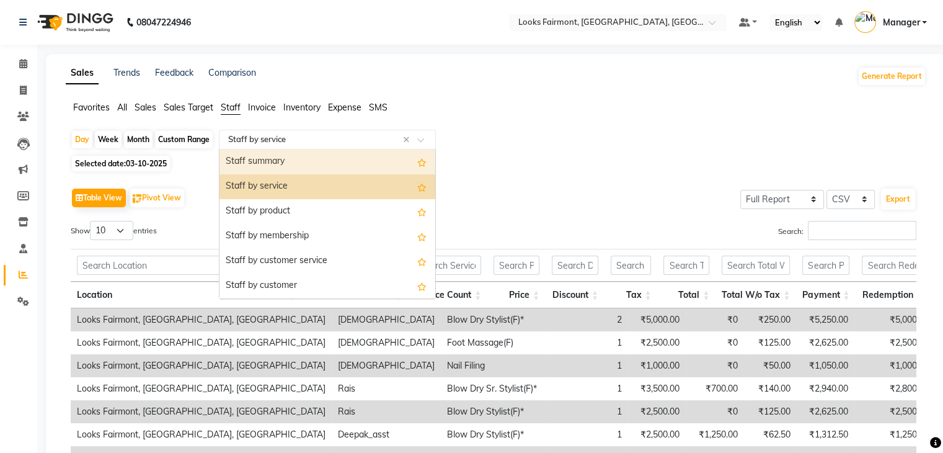
click at [326, 162] on div "Staff summary" at bounding box center [328, 161] width 216 height 25
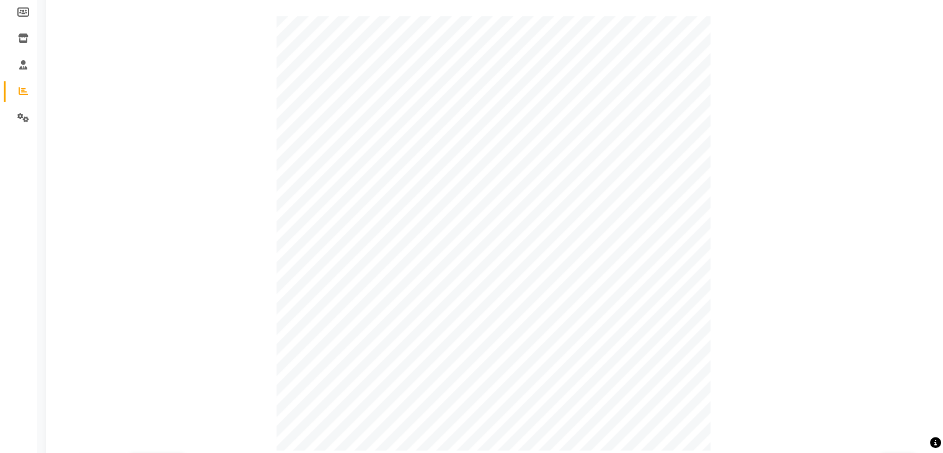
scroll to position [12, 0]
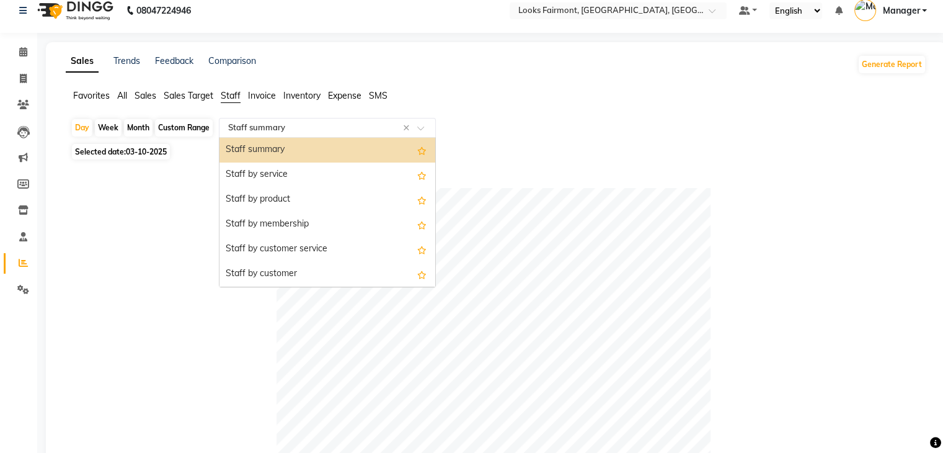
click at [425, 128] on span at bounding box center [425, 131] width 16 height 12
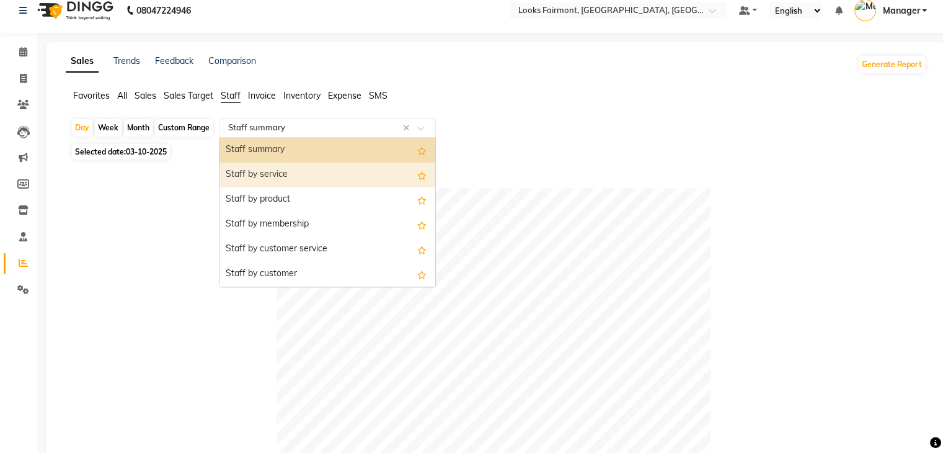
click at [400, 177] on div "Staff by service" at bounding box center [328, 174] width 216 height 25
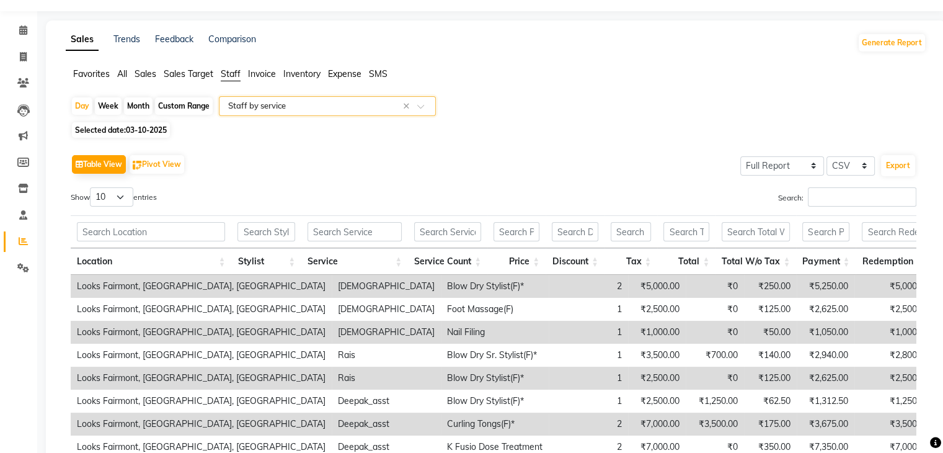
scroll to position [197, 0]
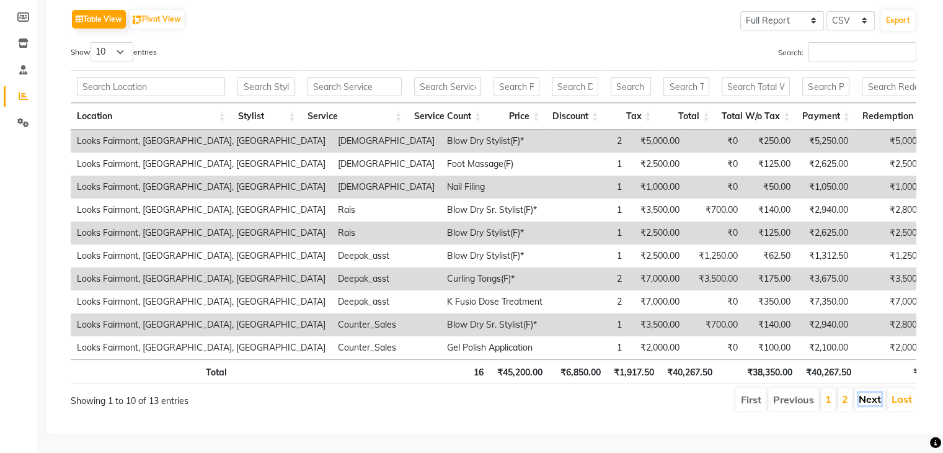
click at [877, 393] on link "Next" at bounding box center [870, 399] width 22 height 12
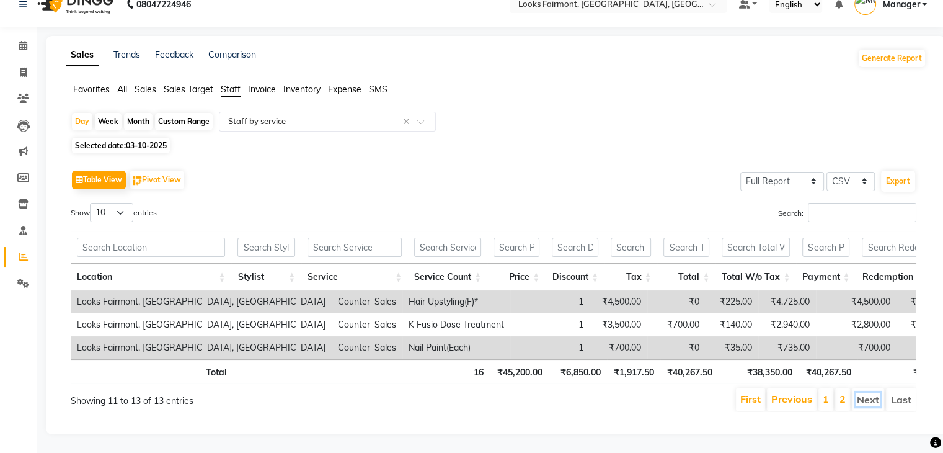
scroll to position [0, 0]
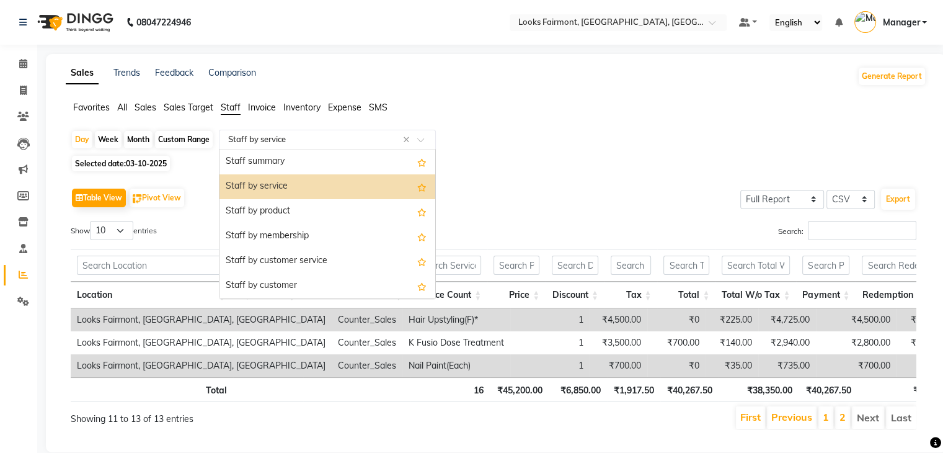
click at [424, 142] on span at bounding box center [425, 143] width 16 height 12
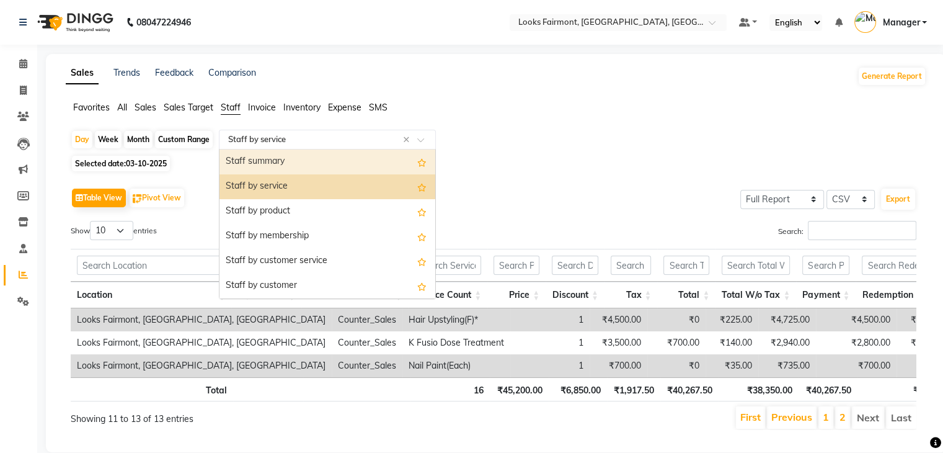
click at [351, 165] on div "Staff summary" at bounding box center [328, 161] width 216 height 25
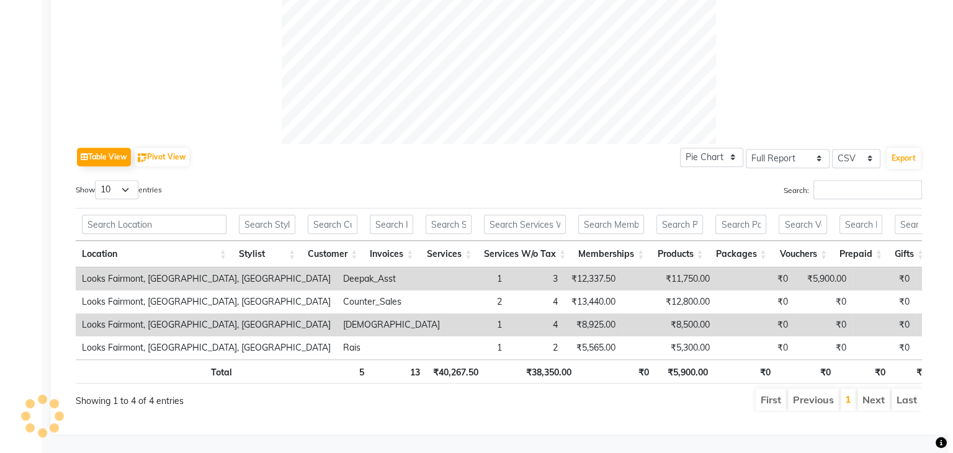
scroll to position [508, 0]
click at [903, 148] on button "Export" at bounding box center [898, 158] width 34 height 21
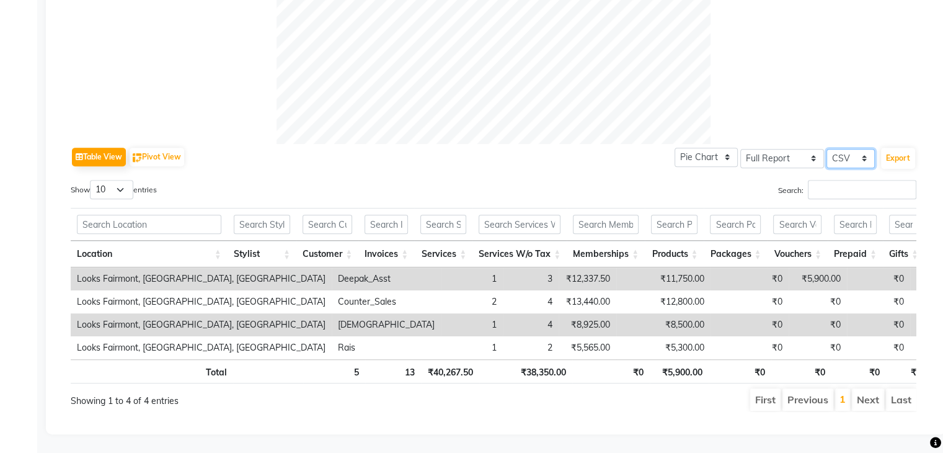
click at [855, 149] on select "Select CSV PDF" at bounding box center [851, 158] width 48 height 19
select select "pdf"
click at [827, 149] on select "Select CSV PDF" at bounding box center [851, 158] width 48 height 19
click at [905, 148] on button "Export" at bounding box center [898, 158] width 34 height 21
select select "monospace"
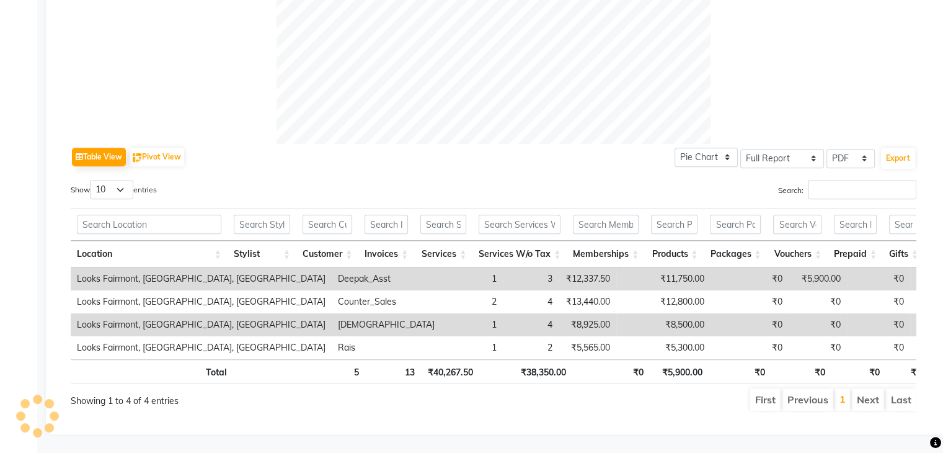
select select "12px"
select select "template_1"
select select "A4"
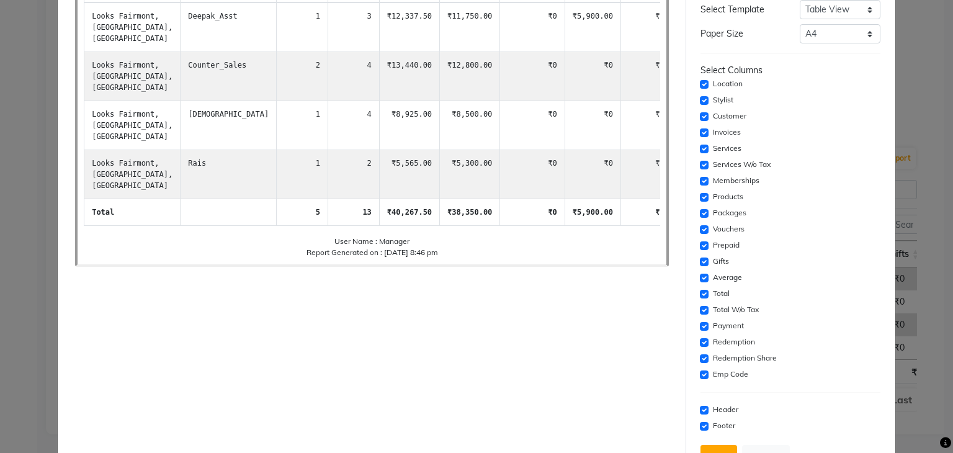
scroll to position [190, 0]
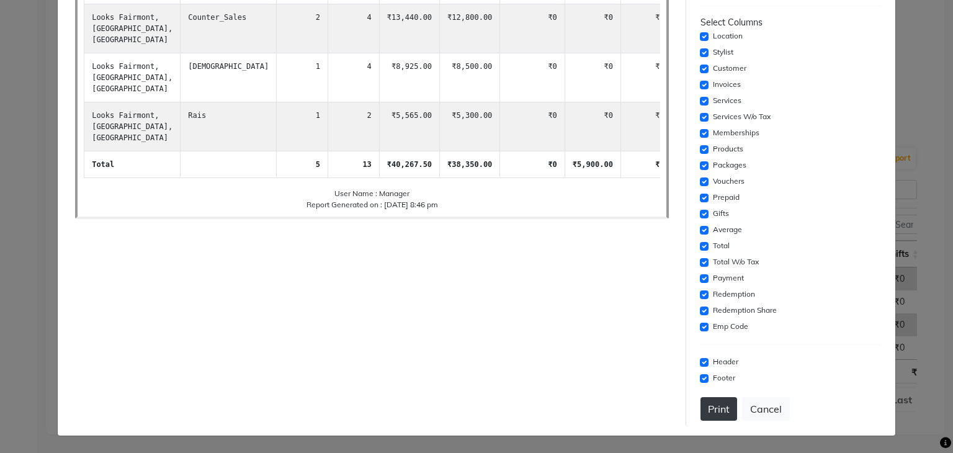
click at [703, 412] on button "Print" at bounding box center [718, 409] width 37 height 24
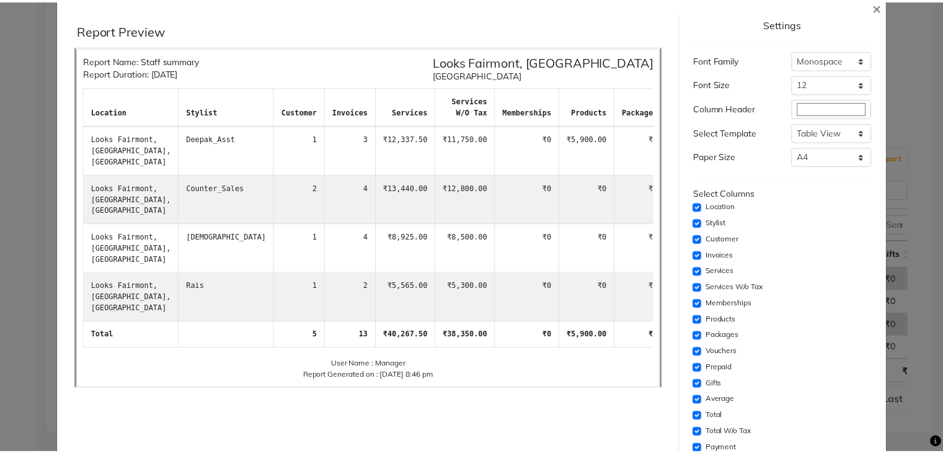
scroll to position [0, 0]
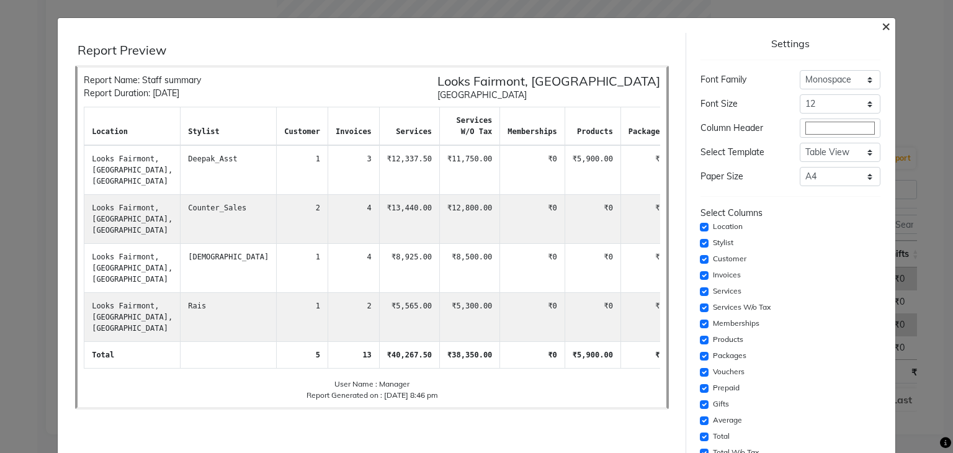
click at [881, 23] on span "×" at bounding box center [885, 25] width 9 height 19
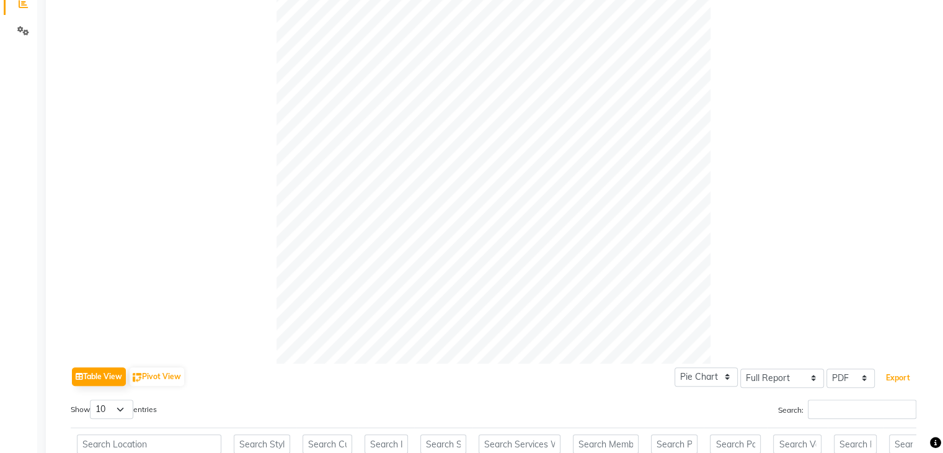
scroll to position [74, 0]
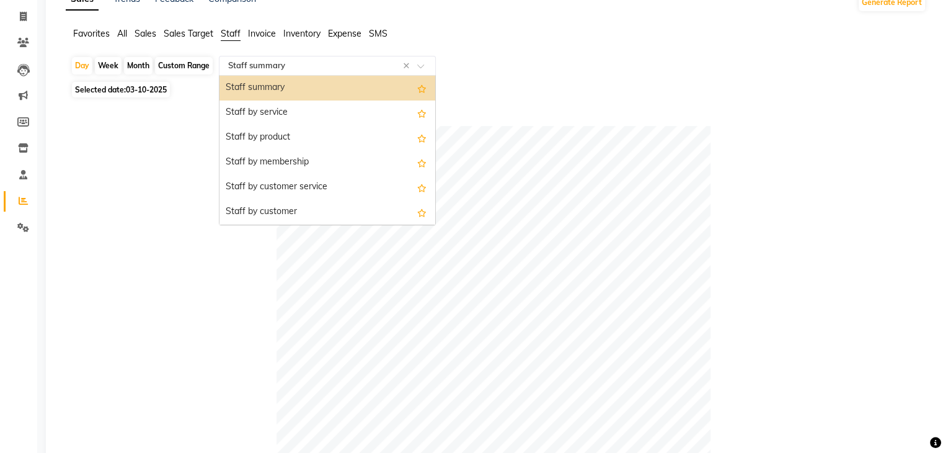
click at [427, 64] on span at bounding box center [425, 69] width 16 height 12
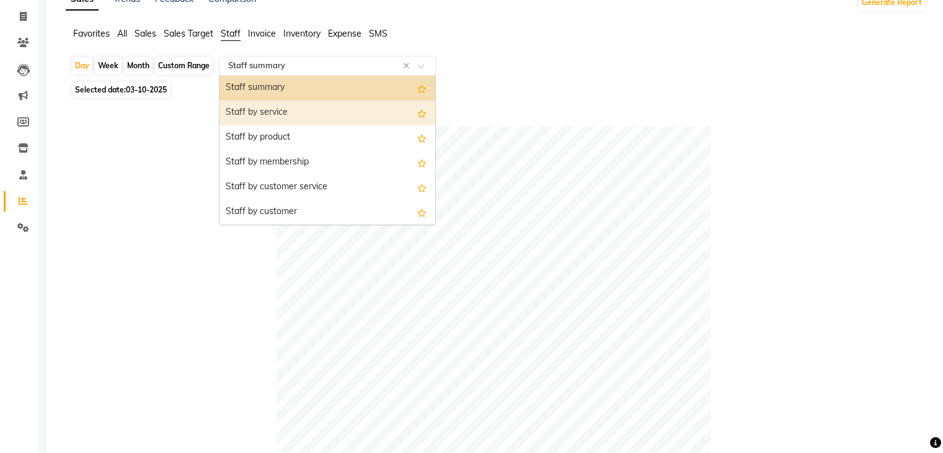
click at [394, 123] on div "Staff by service" at bounding box center [328, 112] width 216 height 25
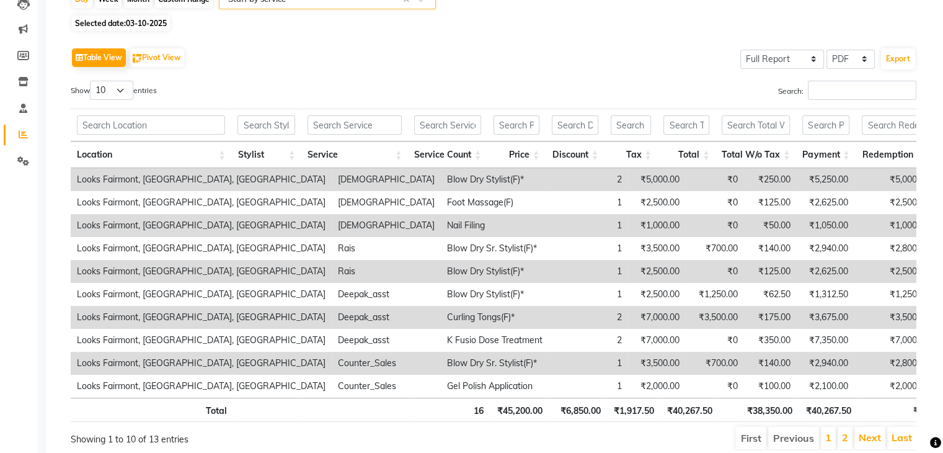
scroll to position [73, 0]
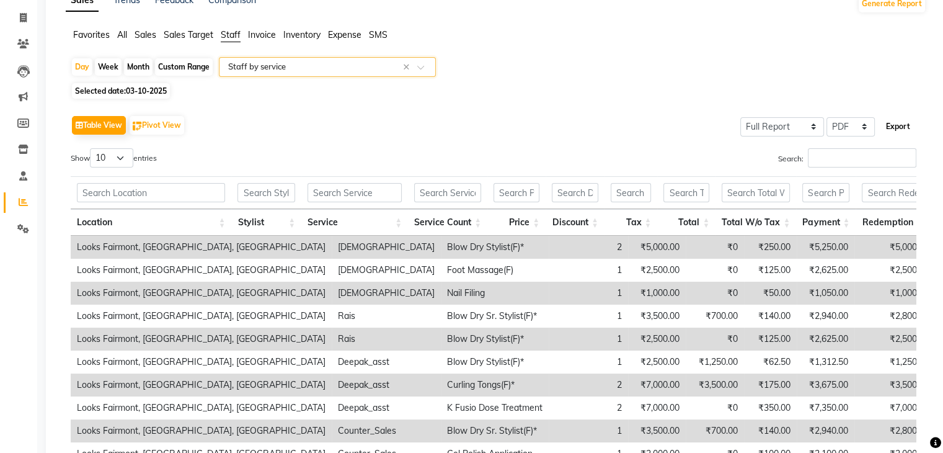
click at [897, 121] on button "Export" at bounding box center [898, 126] width 34 height 21
select select "monospace"
select select "12px"
select select "template_1"
select select "A4"
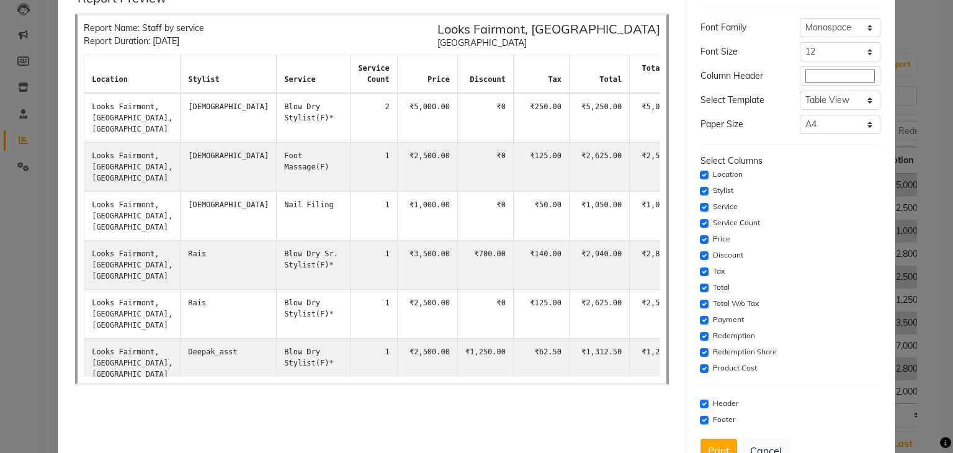
scroll to position [94, 0]
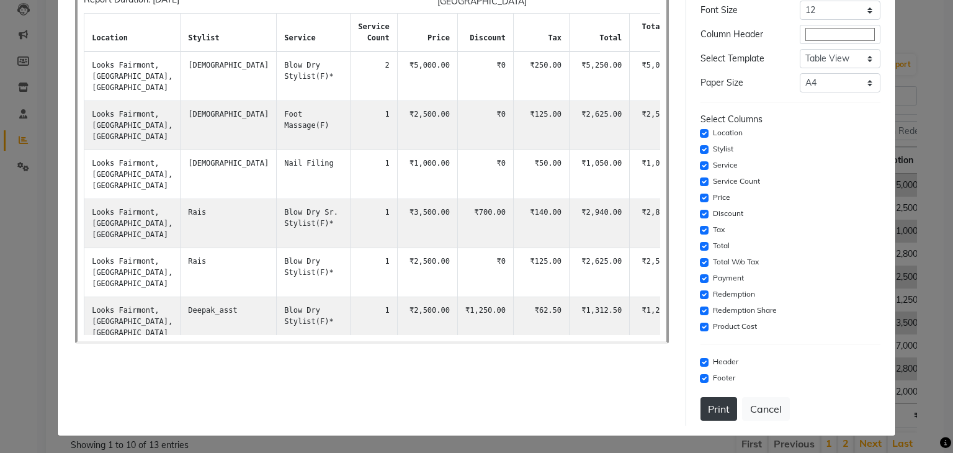
click at [717, 405] on button "Print" at bounding box center [718, 409] width 37 height 24
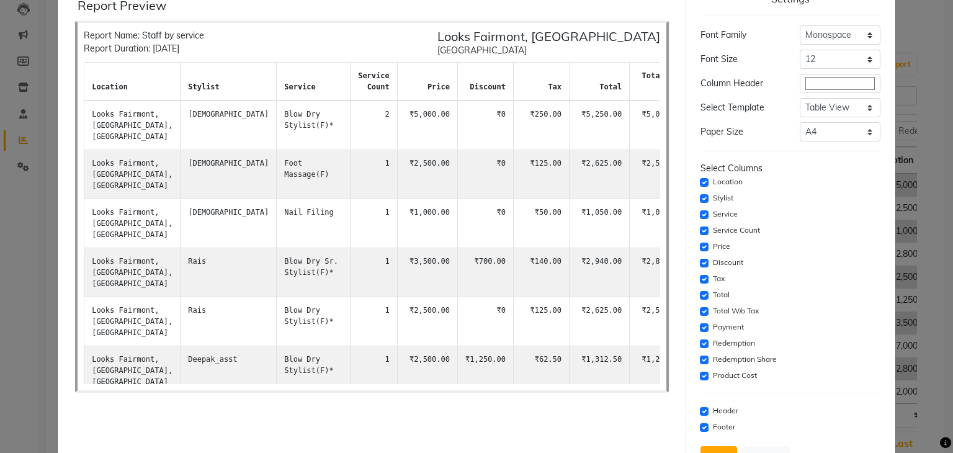
scroll to position [0, 0]
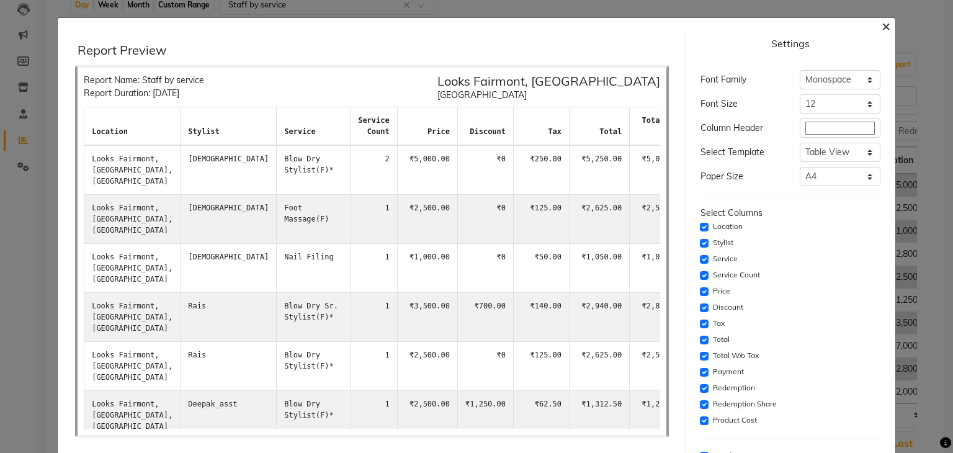
click at [881, 27] on span "×" at bounding box center [885, 25] width 9 height 19
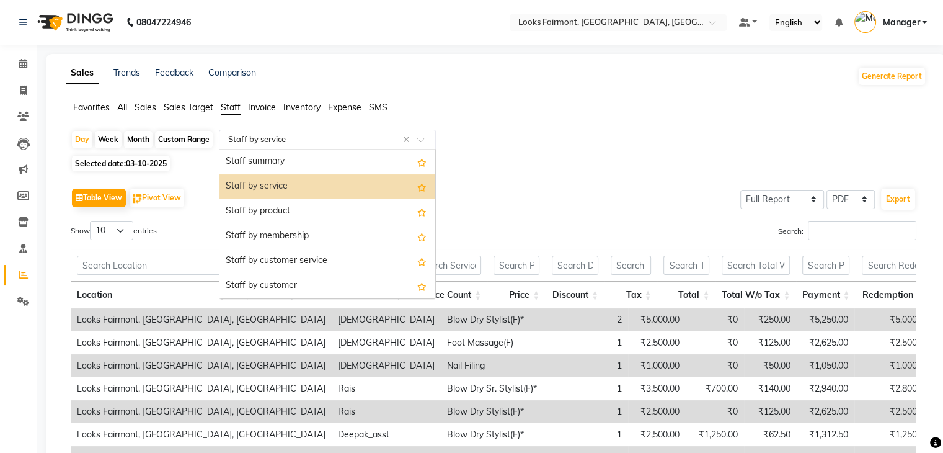
click at [417, 141] on div at bounding box center [328, 139] width 216 height 12
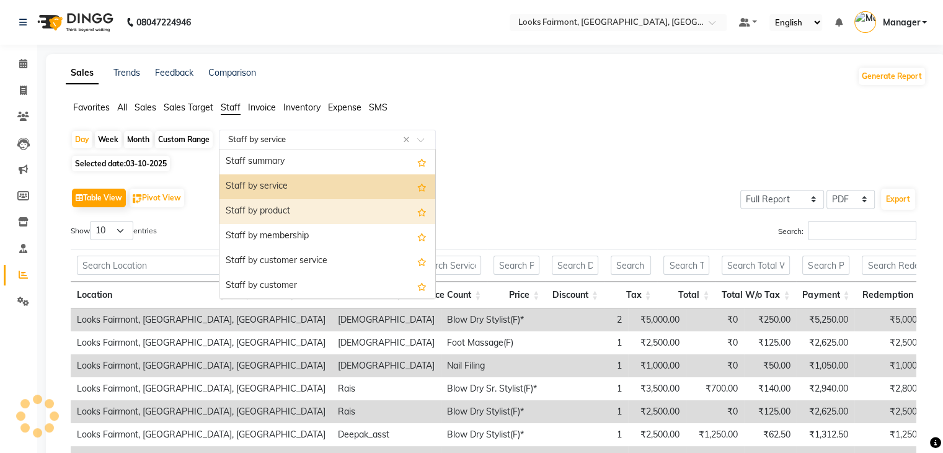
click at [373, 200] on div "Staff by product" at bounding box center [328, 211] width 216 height 25
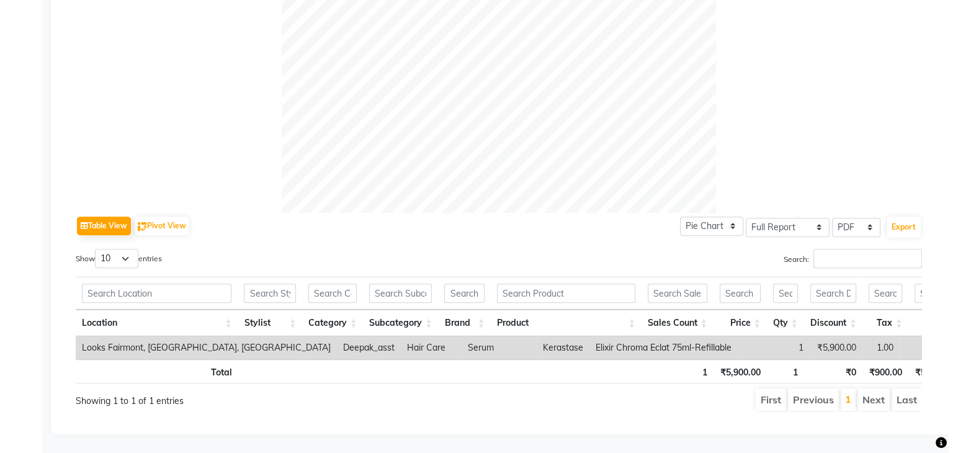
scroll to position [439, 0]
click at [894, 216] on button "Export" at bounding box center [898, 226] width 34 height 21
select select "monospace"
select select "12px"
select select "template_1"
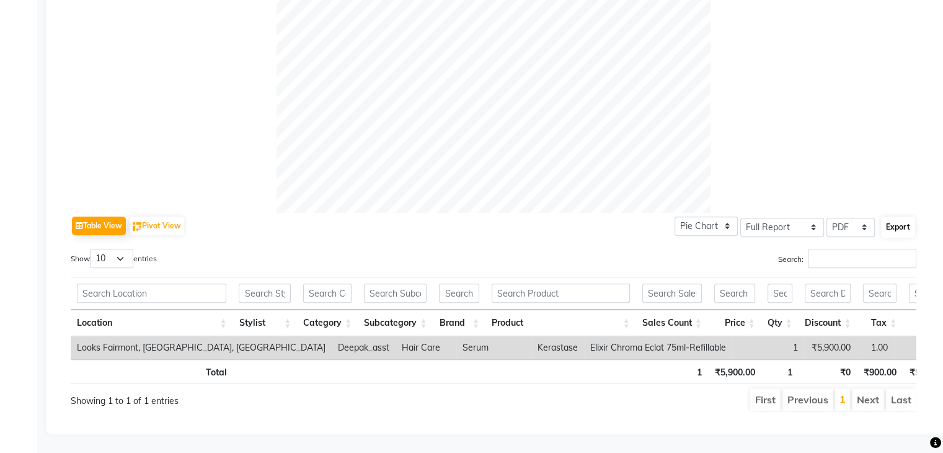
select select "A4"
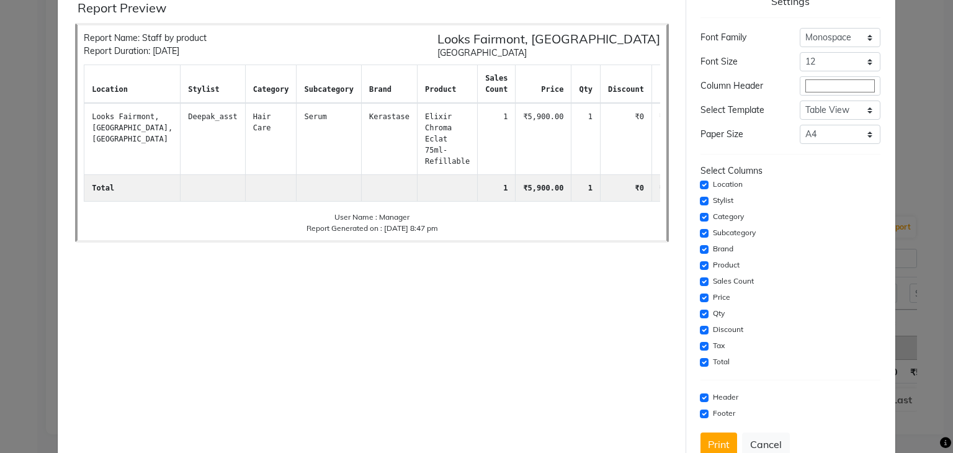
scroll to position [78, 0]
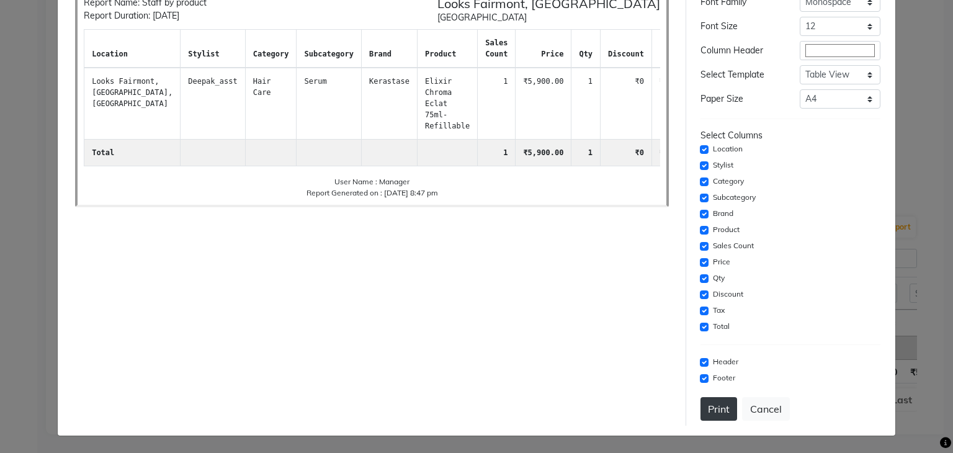
click at [715, 398] on button "Print" at bounding box center [718, 409] width 37 height 24
